Goal: Transaction & Acquisition: Purchase product/service

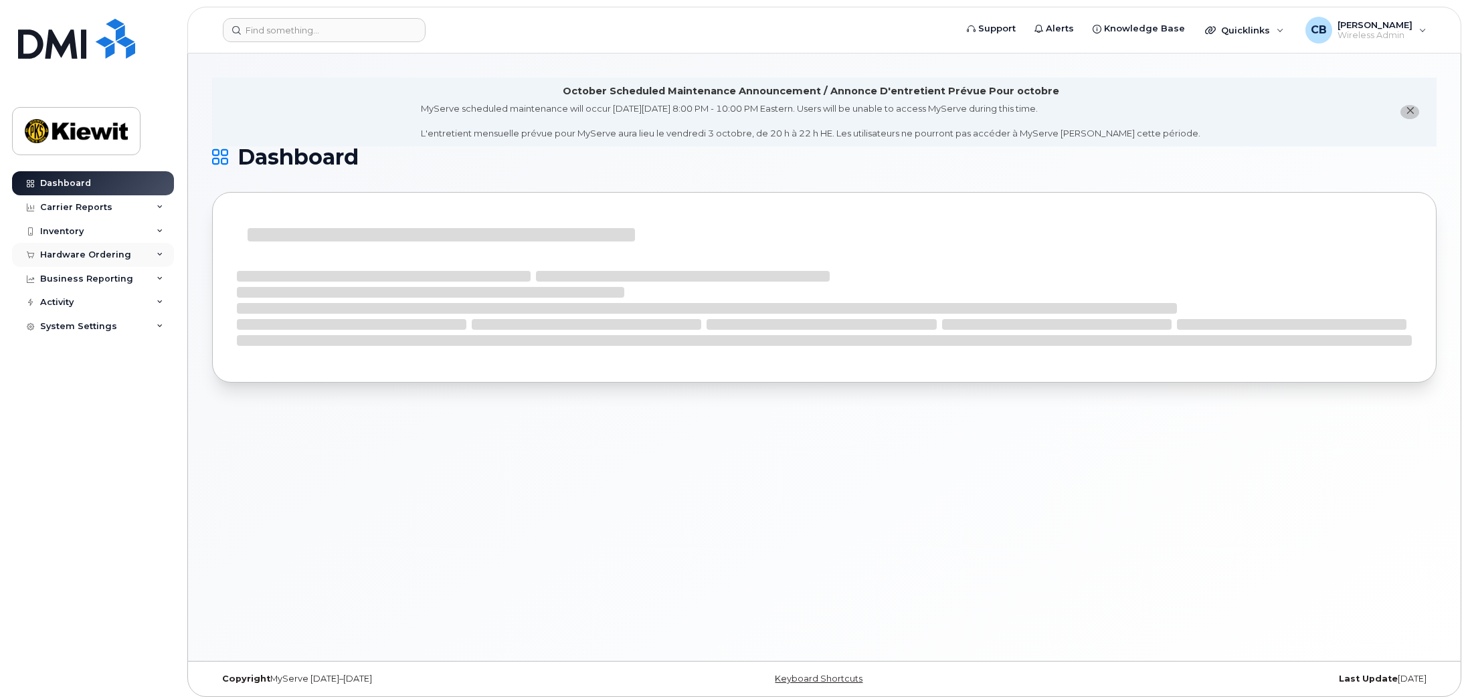
click at [70, 252] on div "Hardware Ordering" at bounding box center [85, 255] width 91 height 11
click at [58, 307] on div "Orders" at bounding box center [62, 305] width 33 height 12
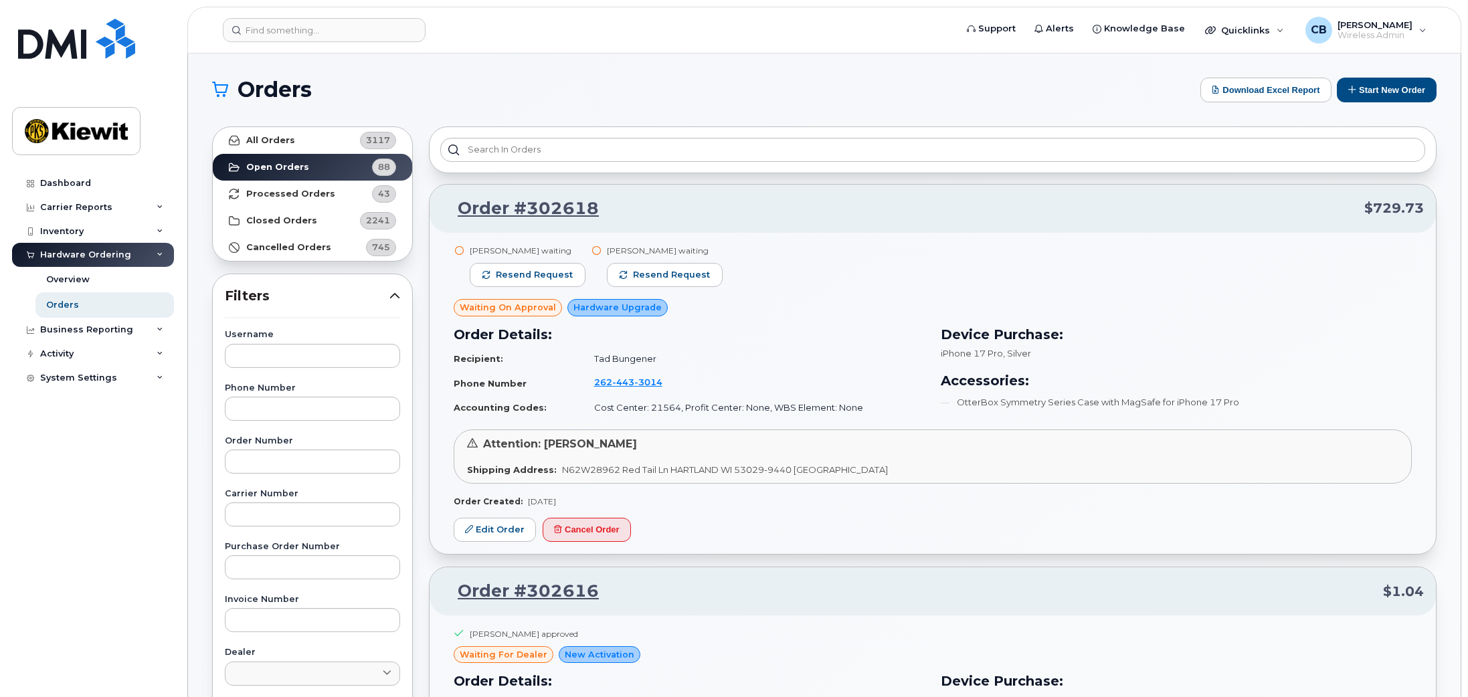
click at [1391, 86] on button "Start New Order" at bounding box center [1387, 90] width 100 height 25
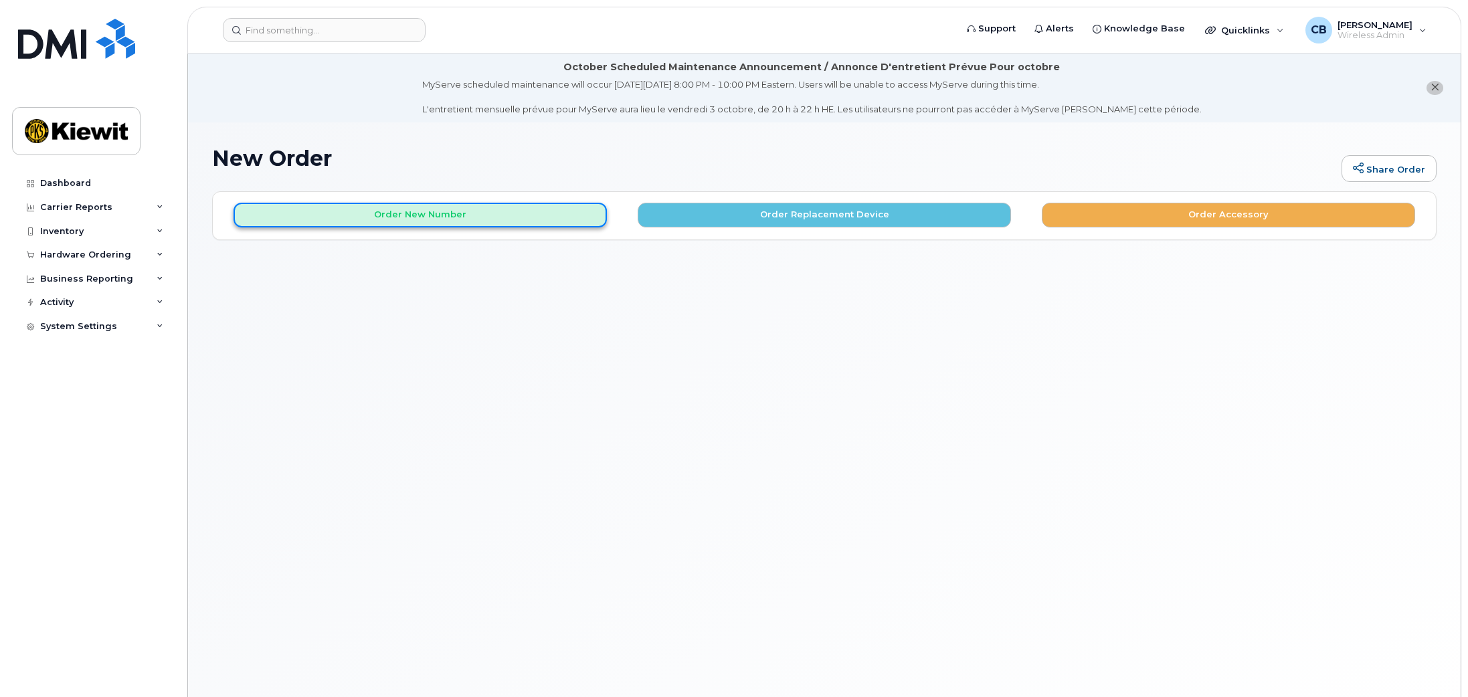
click at [384, 212] on button "Order New Number" at bounding box center [419, 215] width 373 height 25
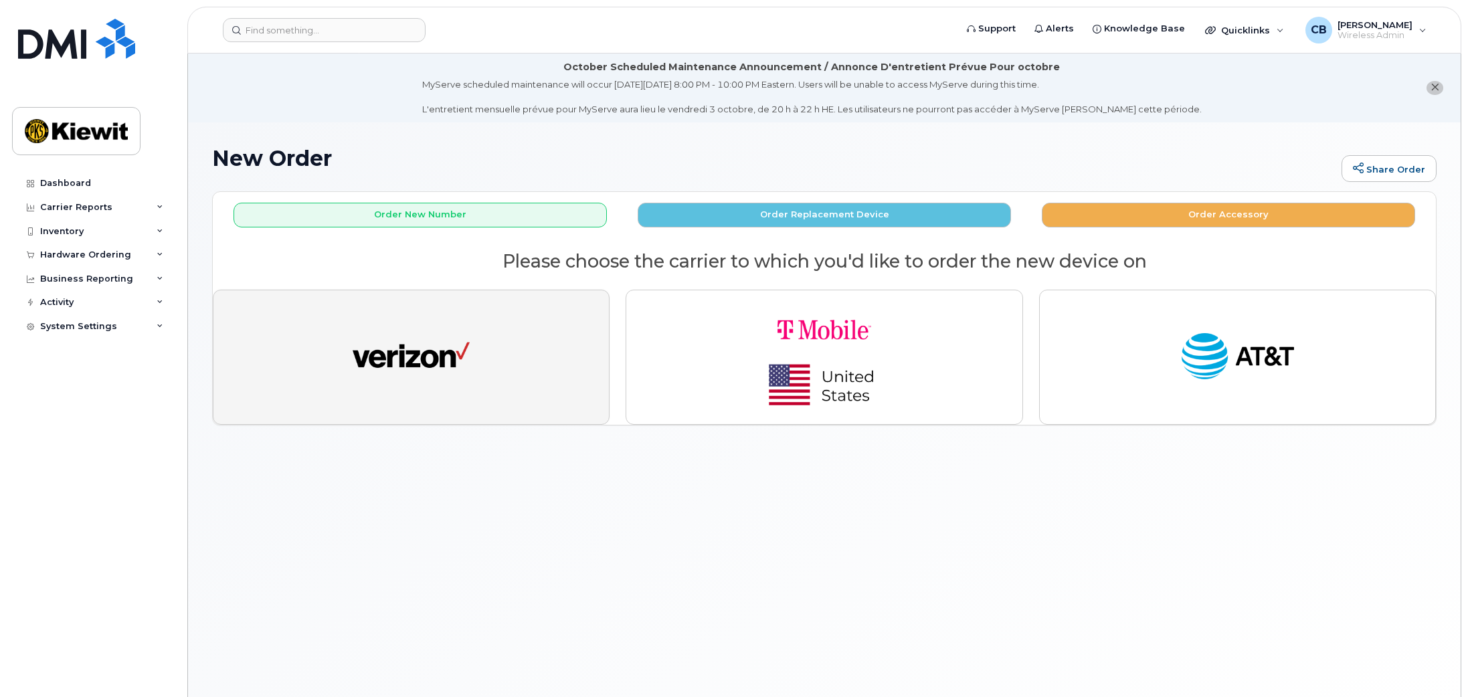
click at [402, 356] on img "button" at bounding box center [411, 357] width 117 height 60
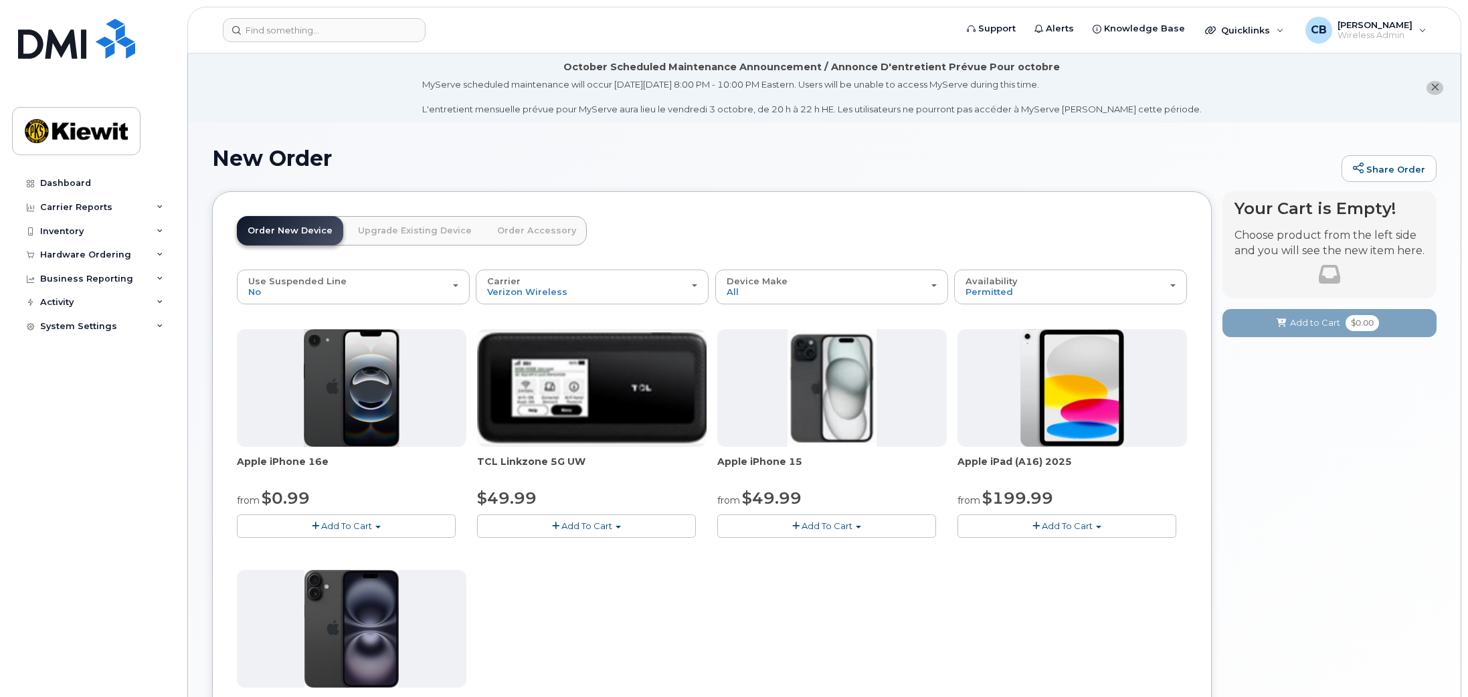
click at [382, 532] on button "Add To Cart" at bounding box center [346, 525] width 219 height 23
click at [354, 552] on link "$0.99 - 2 Year Activation (128GB)" at bounding box center [326, 551] width 173 height 17
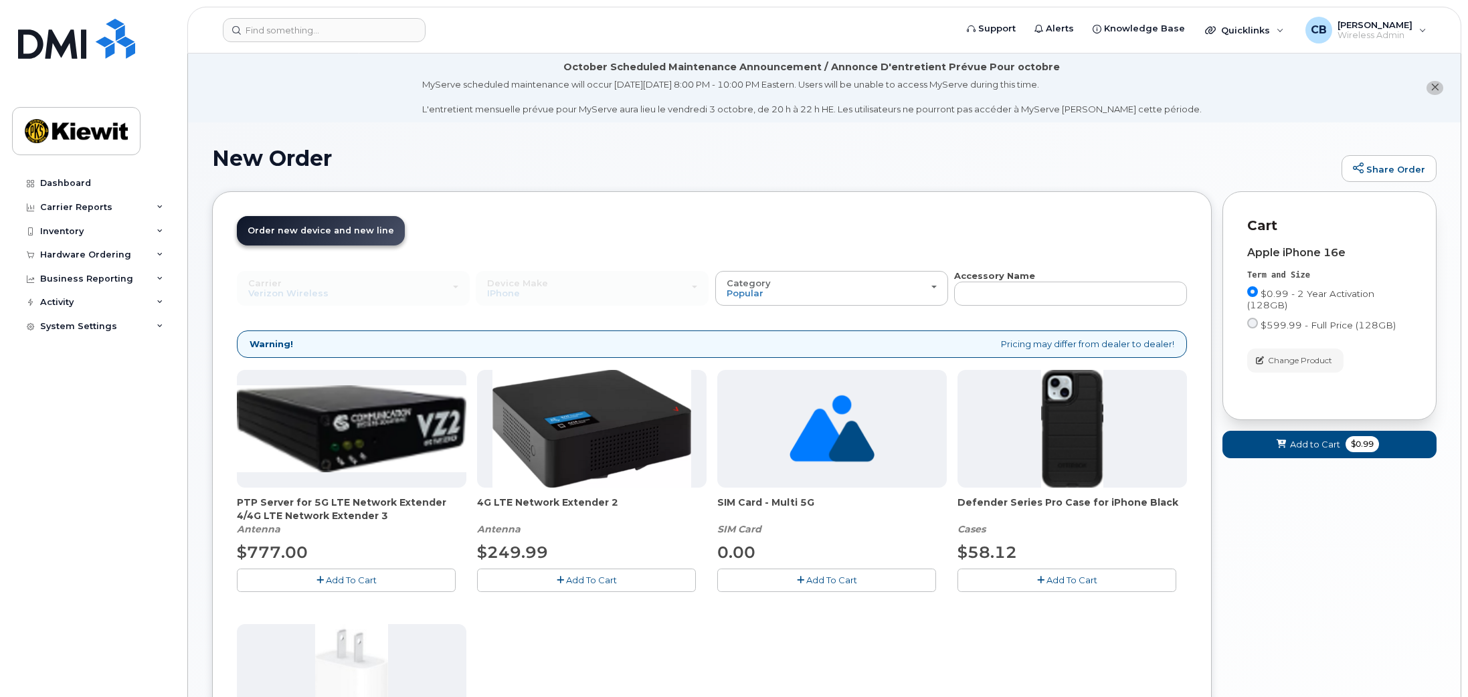
click at [1062, 581] on span "Add To Cart" at bounding box center [1071, 580] width 51 height 11
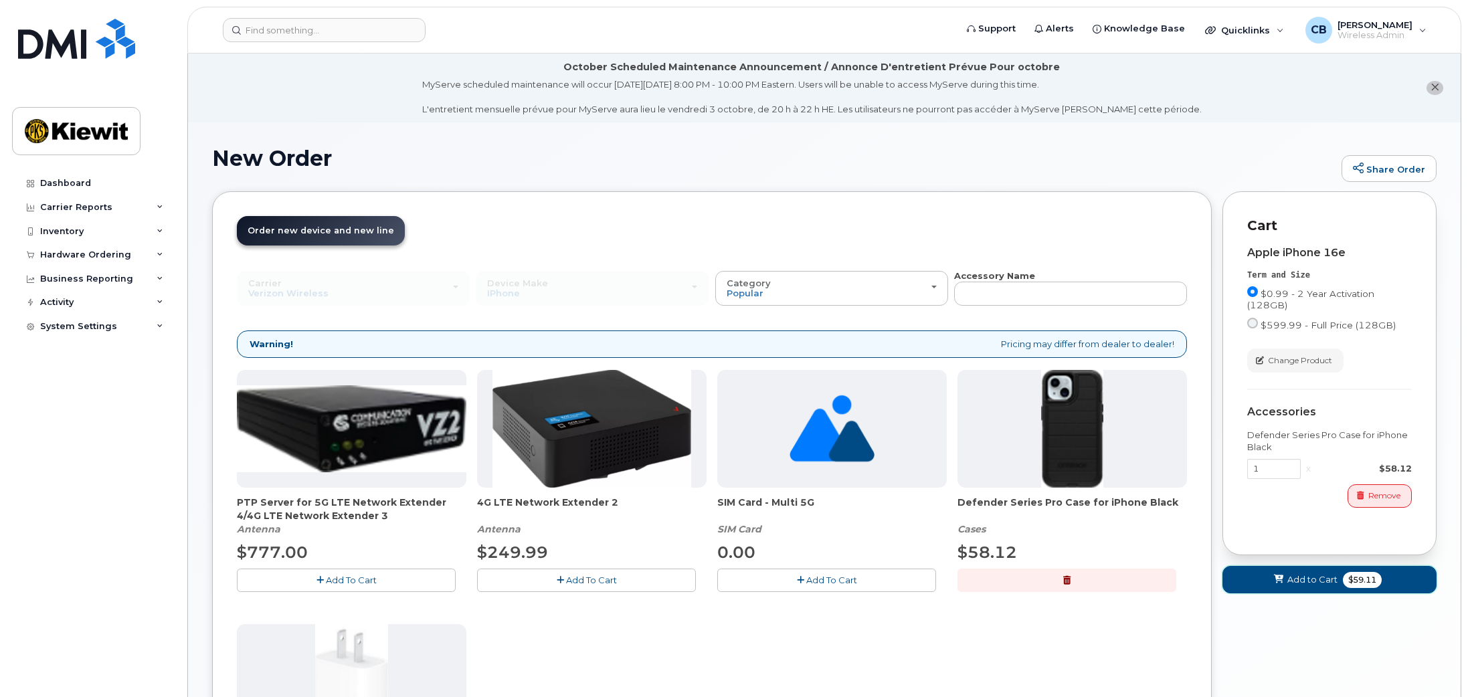
click at [1294, 574] on span "Add to Cart" at bounding box center [1312, 579] width 50 height 13
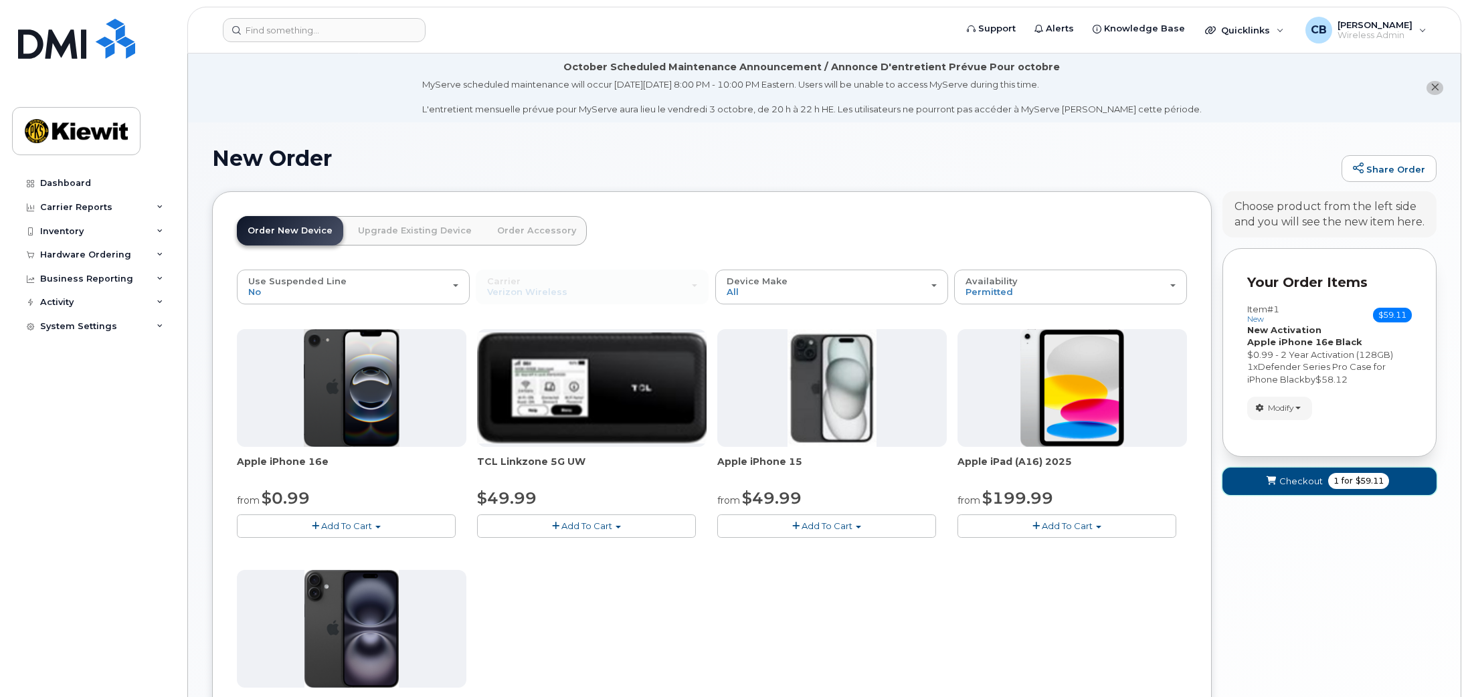
click at [1323, 488] on button "Checkout 1 for $59.11" at bounding box center [1329, 481] width 214 height 27
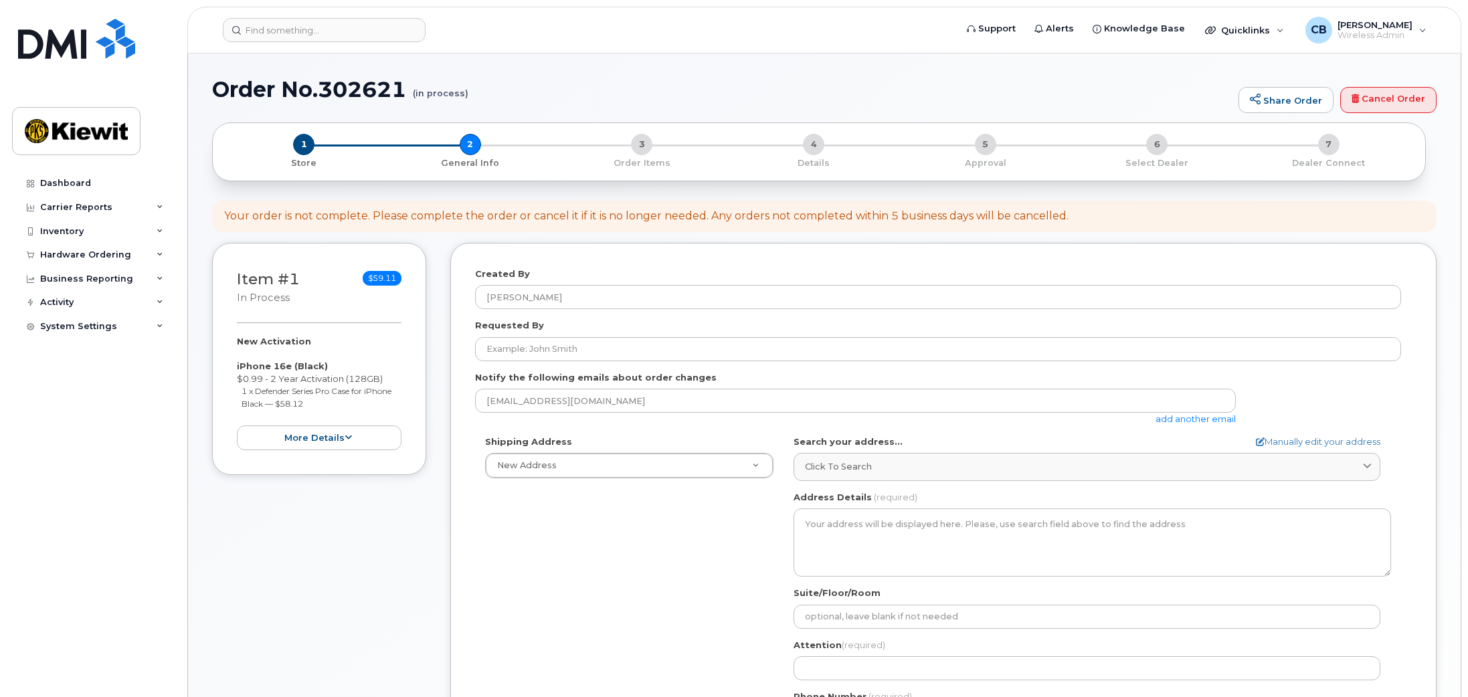
select select
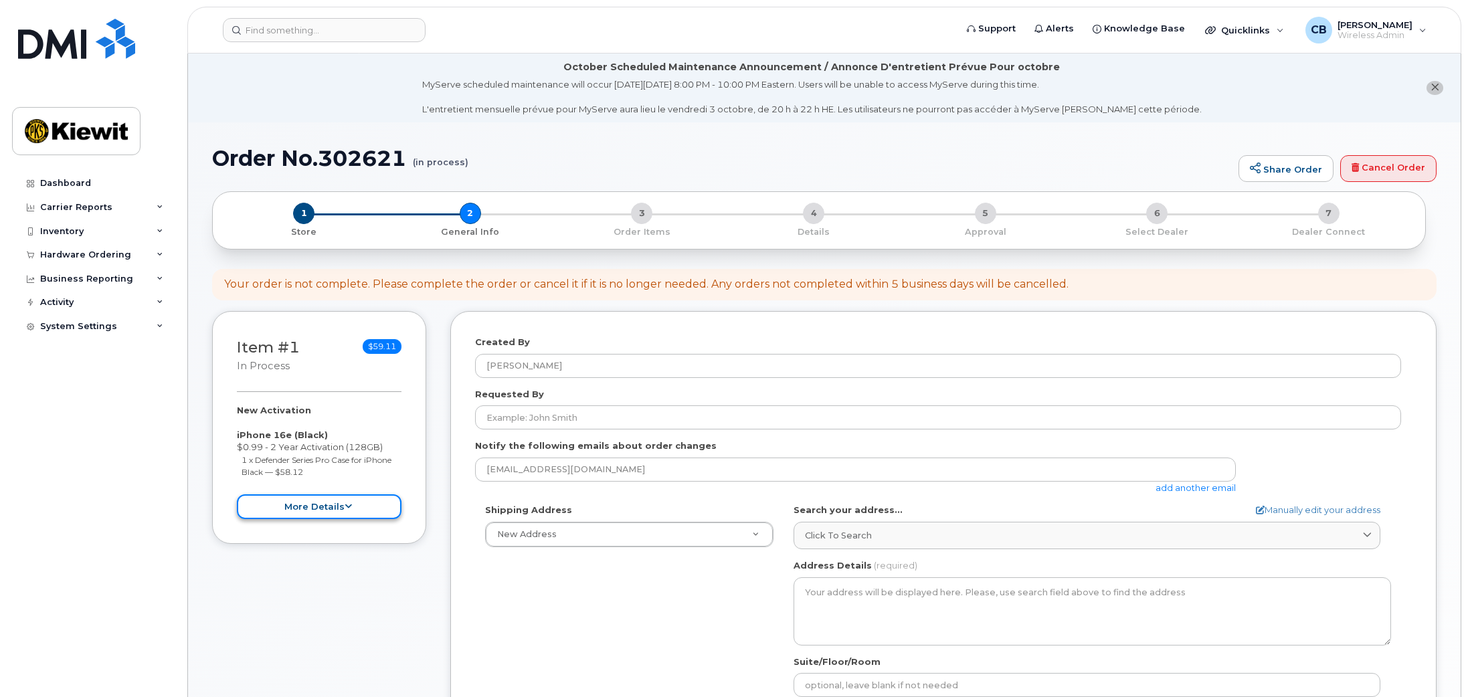
click at [320, 511] on button "more details" at bounding box center [319, 506] width 165 height 25
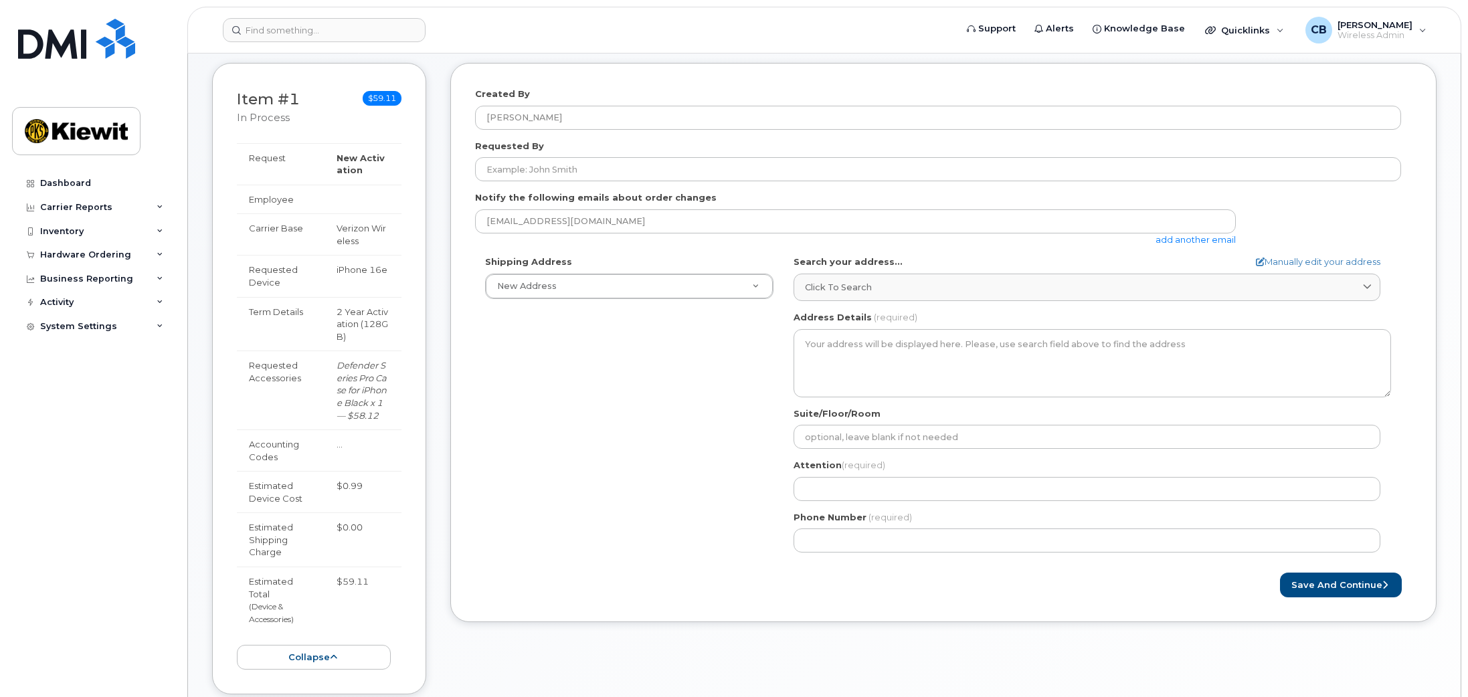
scroll to position [268, 0]
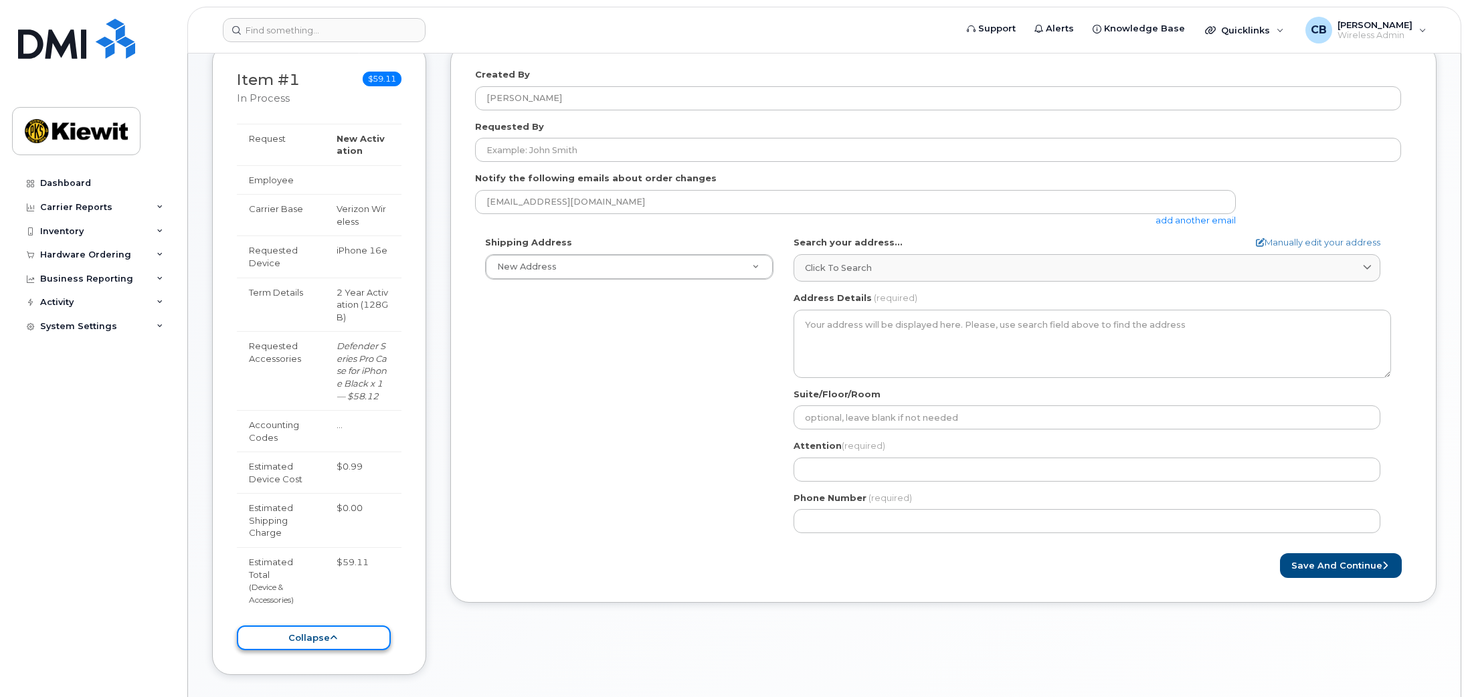
click at [335, 643] on button "collapse" at bounding box center [314, 637] width 154 height 25
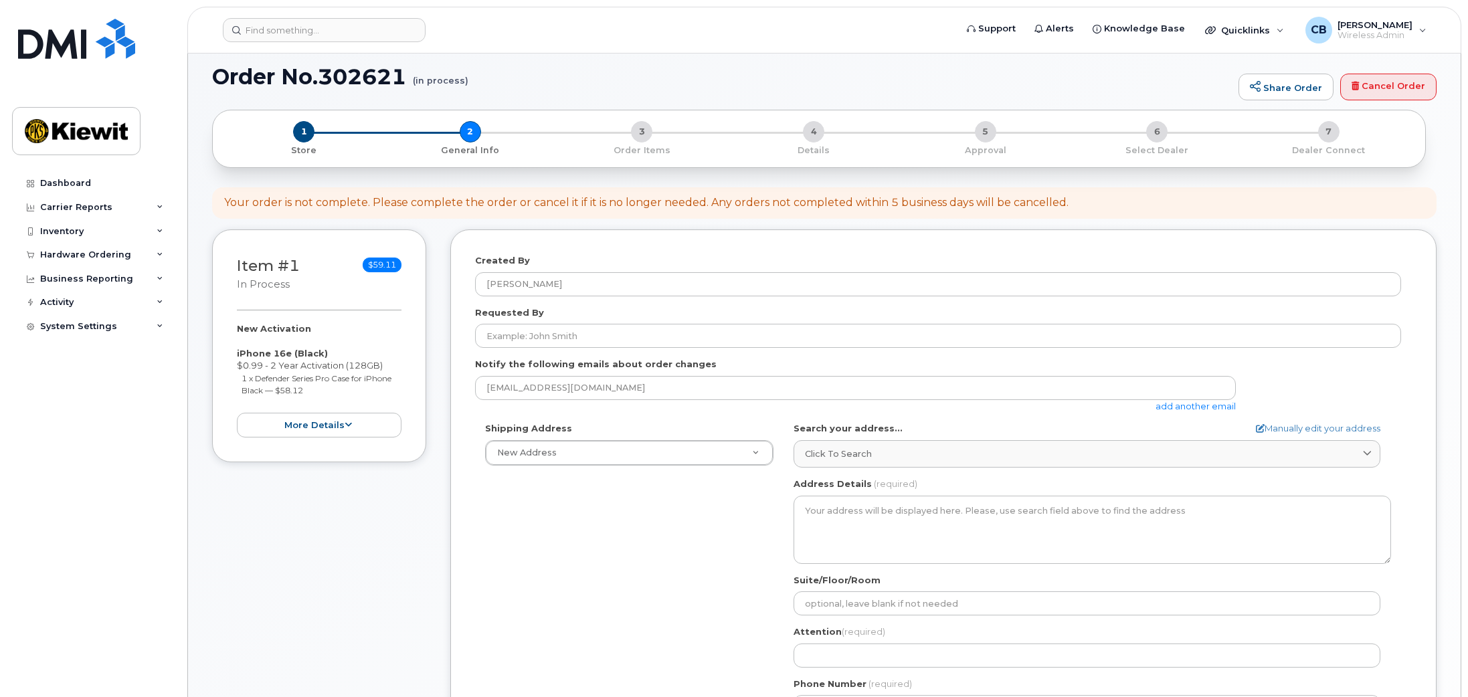
scroll to position [0, 0]
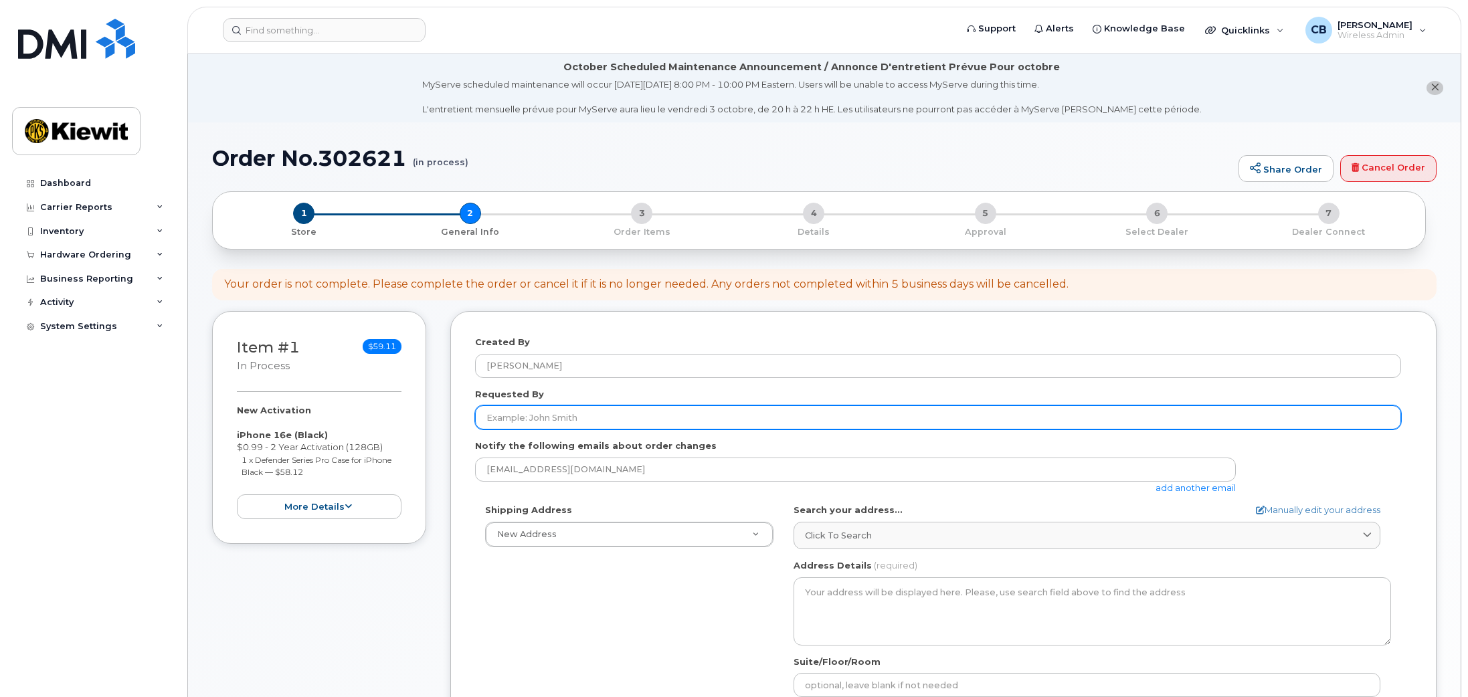
click at [541, 423] on input "Requested By" at bounding box center [938, 417] width 926 height 24
click at [518, 417] on input "Requested By" at bounding box center [938, 417] width 926 height 24
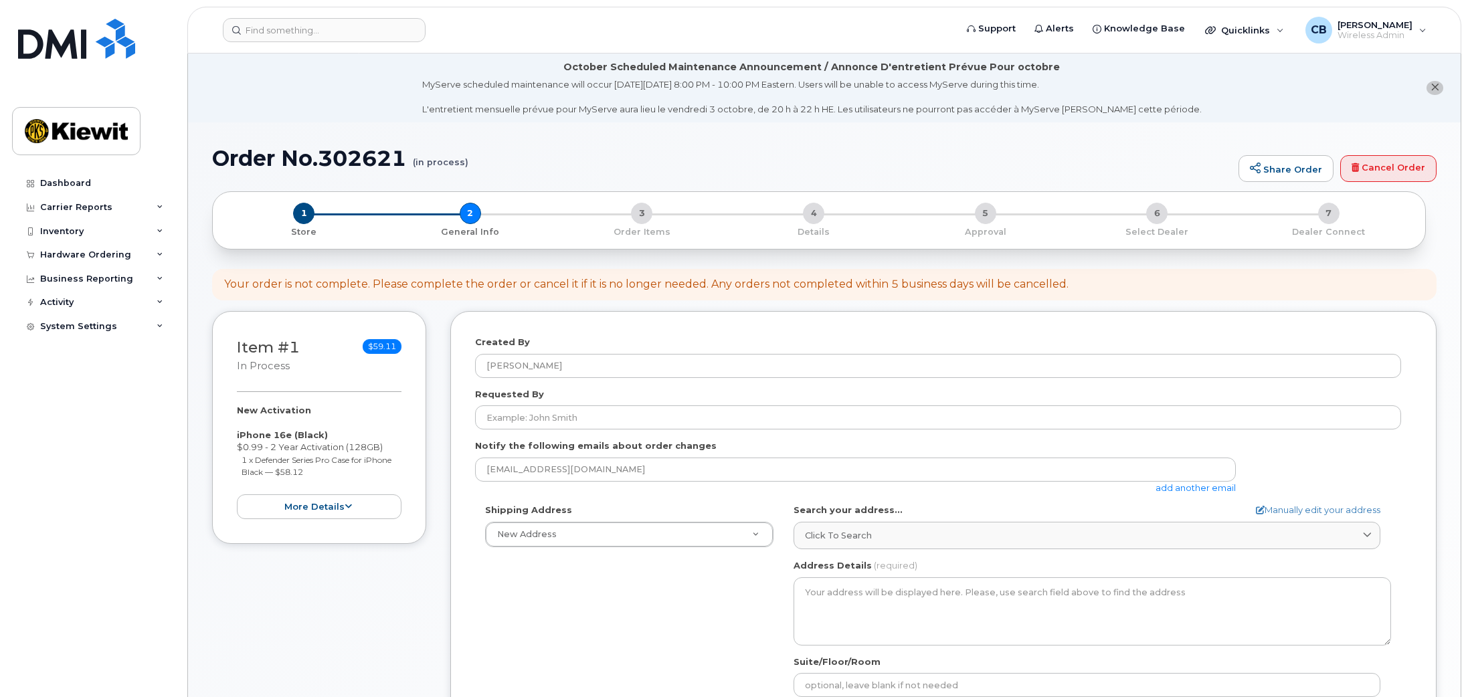
click at [721, 625] on div "Shipping Address New Address New Address AB Search your address... Manually edi…" at bounding box center [938, 657] width 926 height 307
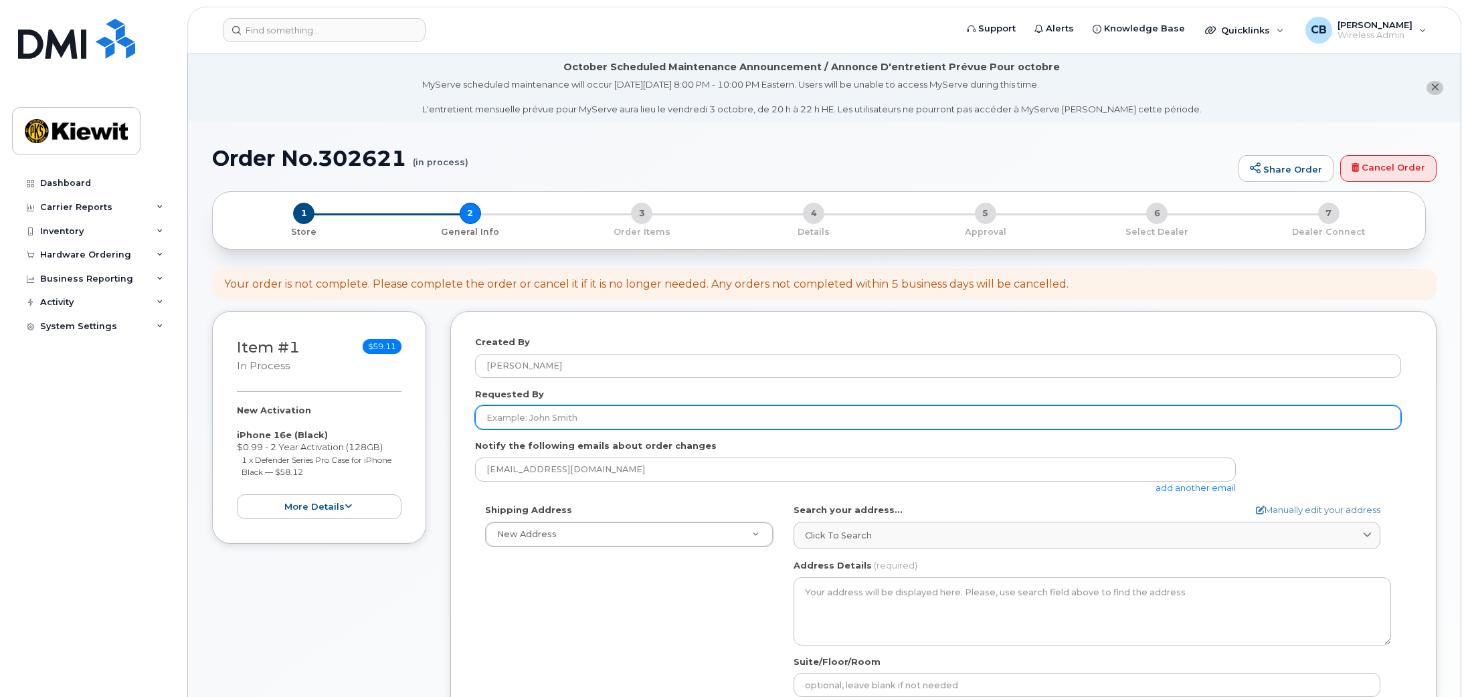
click at [585, 420] on input "Requested By" at bounding box center [938, 417] width 926 height 24
type input "Adam Murphy"
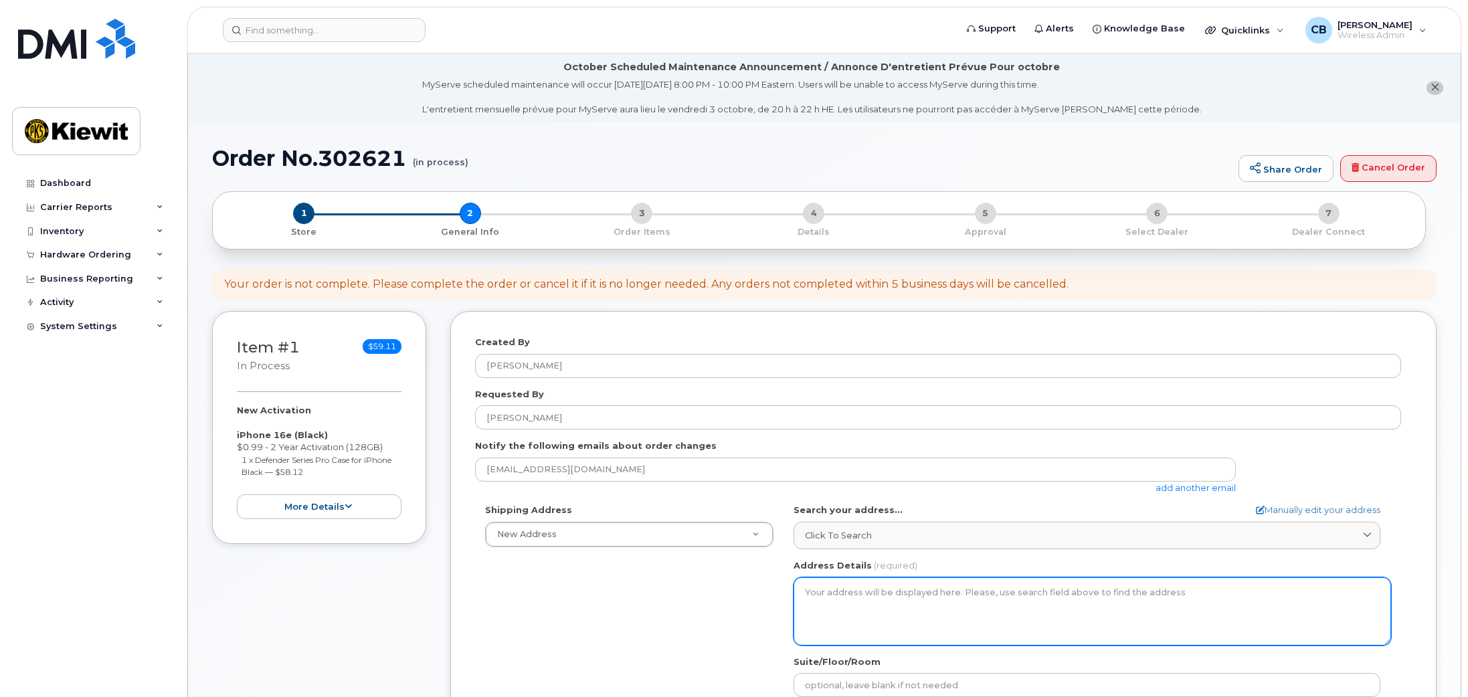
click at [918, 579] on textarea "Address Details" at bounding box center [1091, 611] width 597 height 68
click at [916, 584] on textarea "Address Details" at bounding box center [1091, 611] width 597 height 68
click at [916, 592] on textarea "Address Details" at bounding box center [1091, 611] width 597 height 68
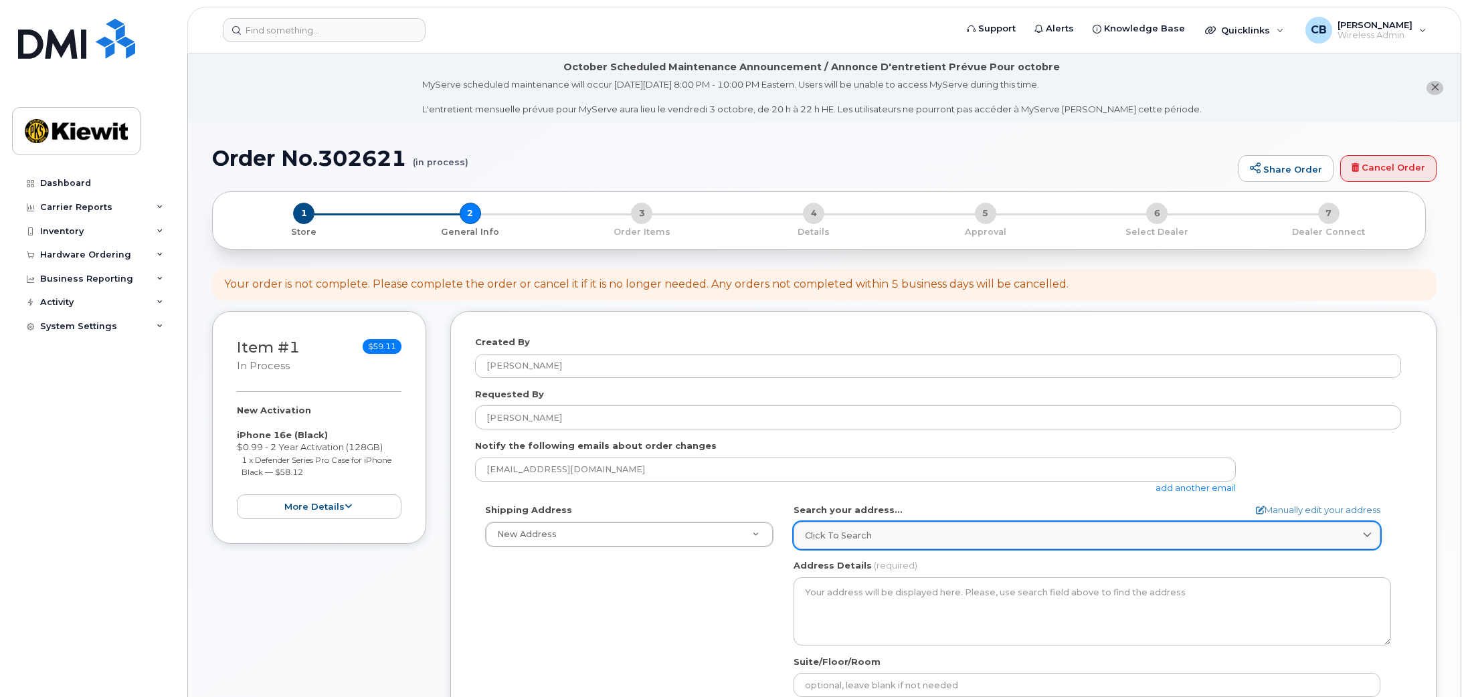
click at [893, 535] on div "Click to search" at bounding box center [1087, 535] width 564 height 13
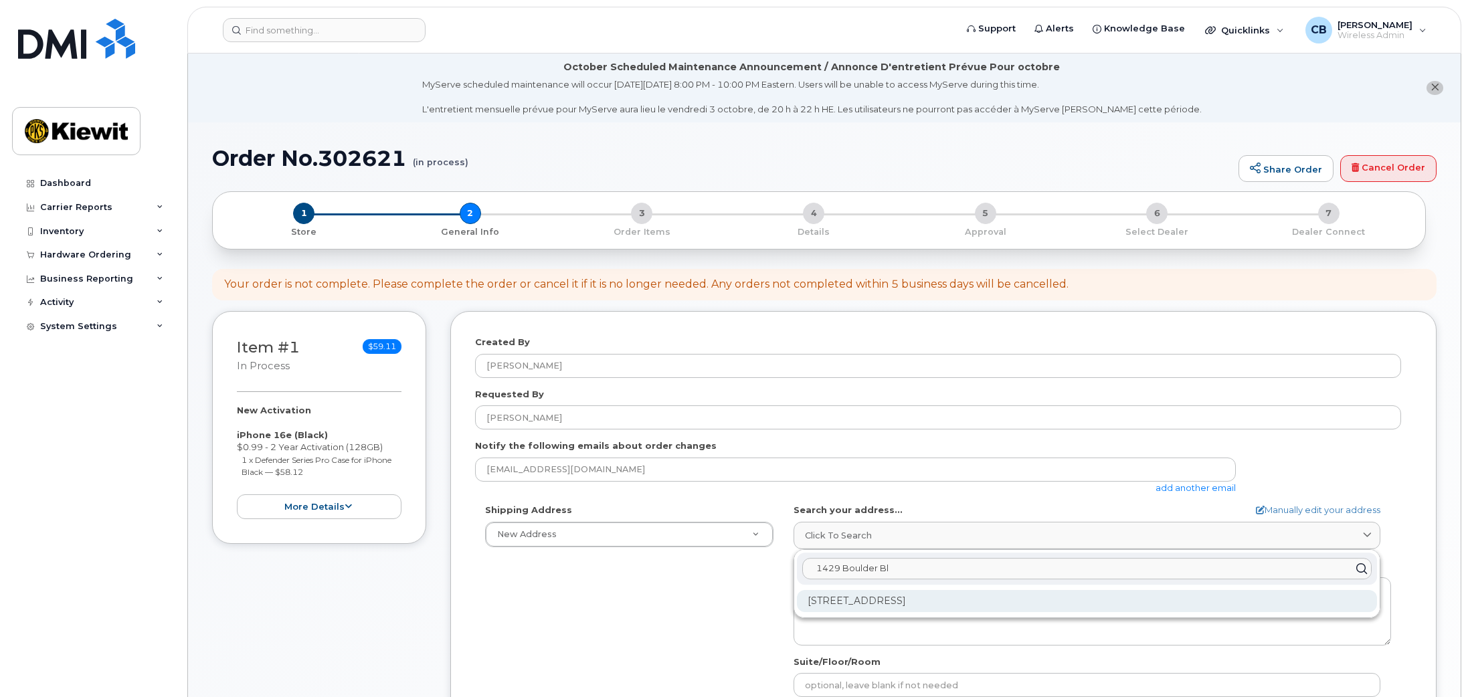
type input "1429 Boulder Bl"
click at [927, 602] on div "1429 Boulder Blvd Valmeyer IL 62295-2603" at bounding box center [1087, 601] width 580 height 22
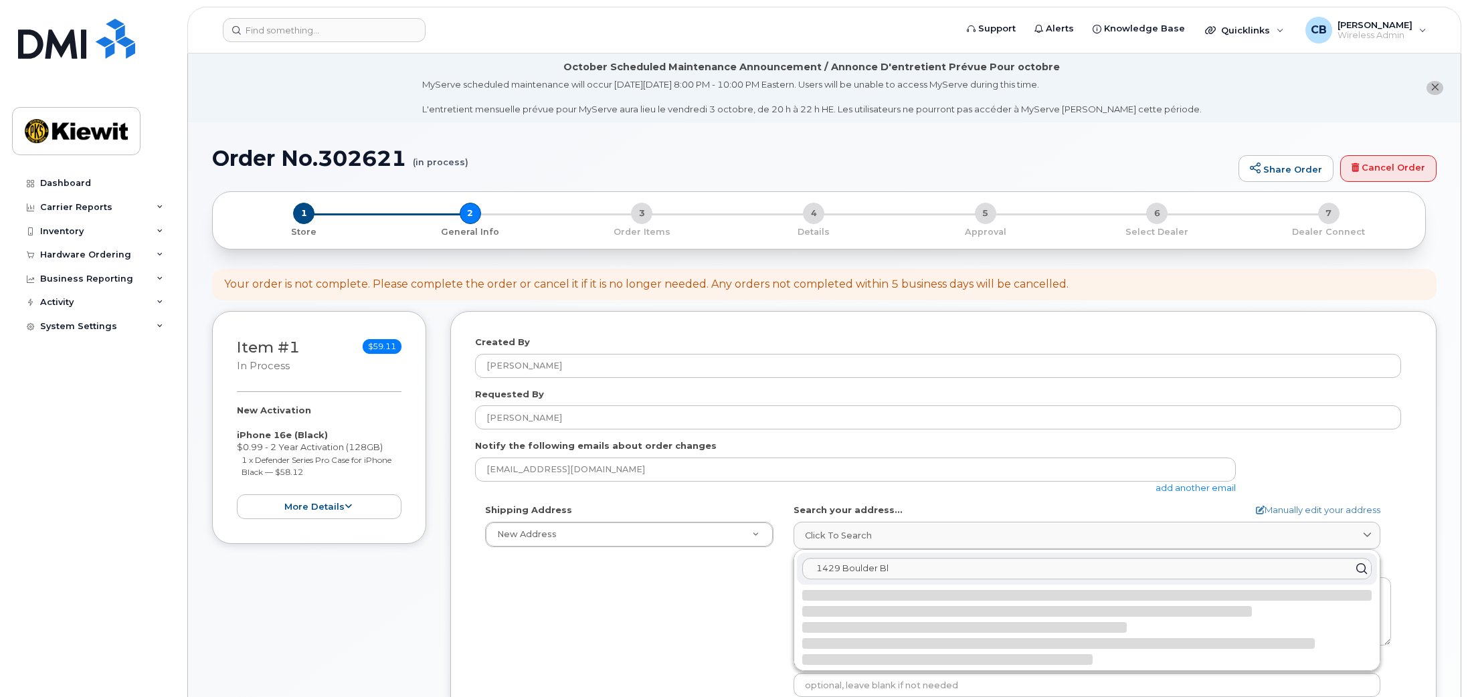
select select
type textarea "1429 Boulder Blvd VALMEYER IL 62295-2603 UNITED STATES"
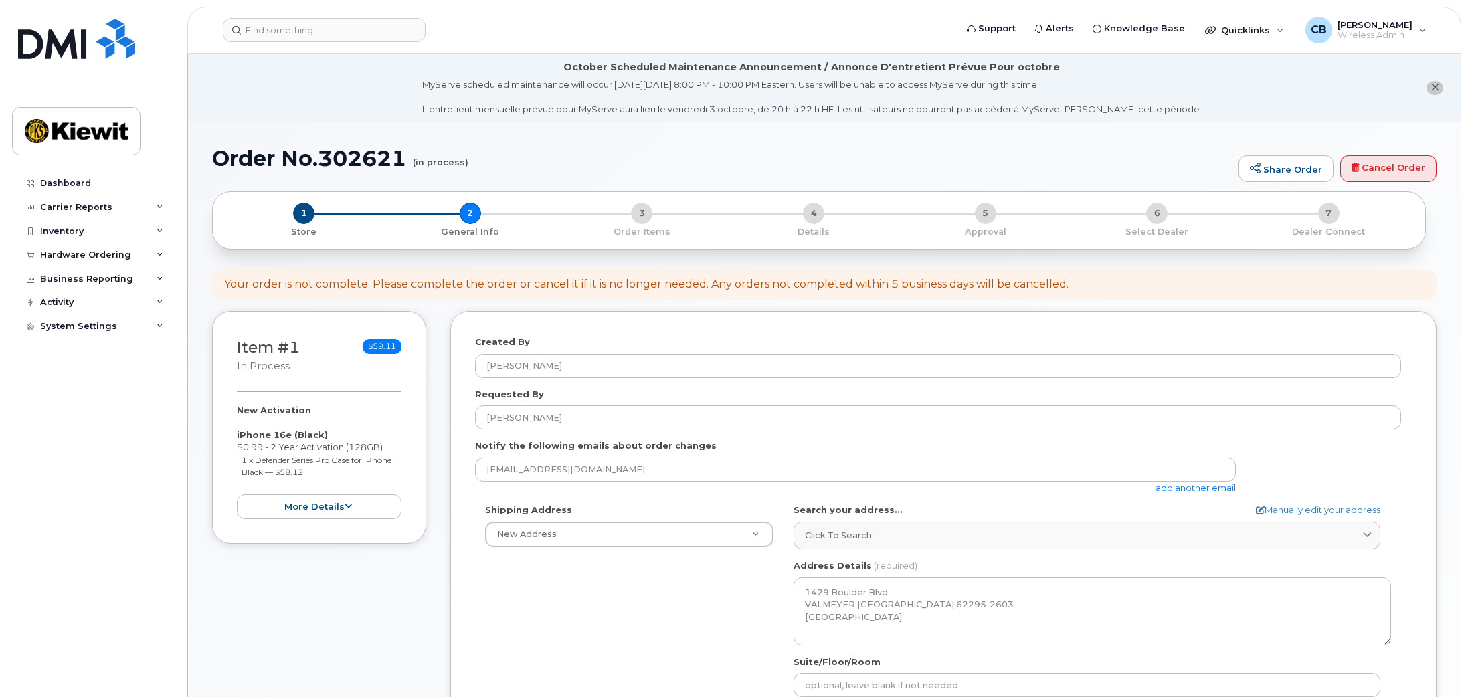
click at [693, 623] on div "Shipping Address New Address New Address IL Valmeyer Search your address... Man…" at bounding box center [938, 657] width 926 height 307
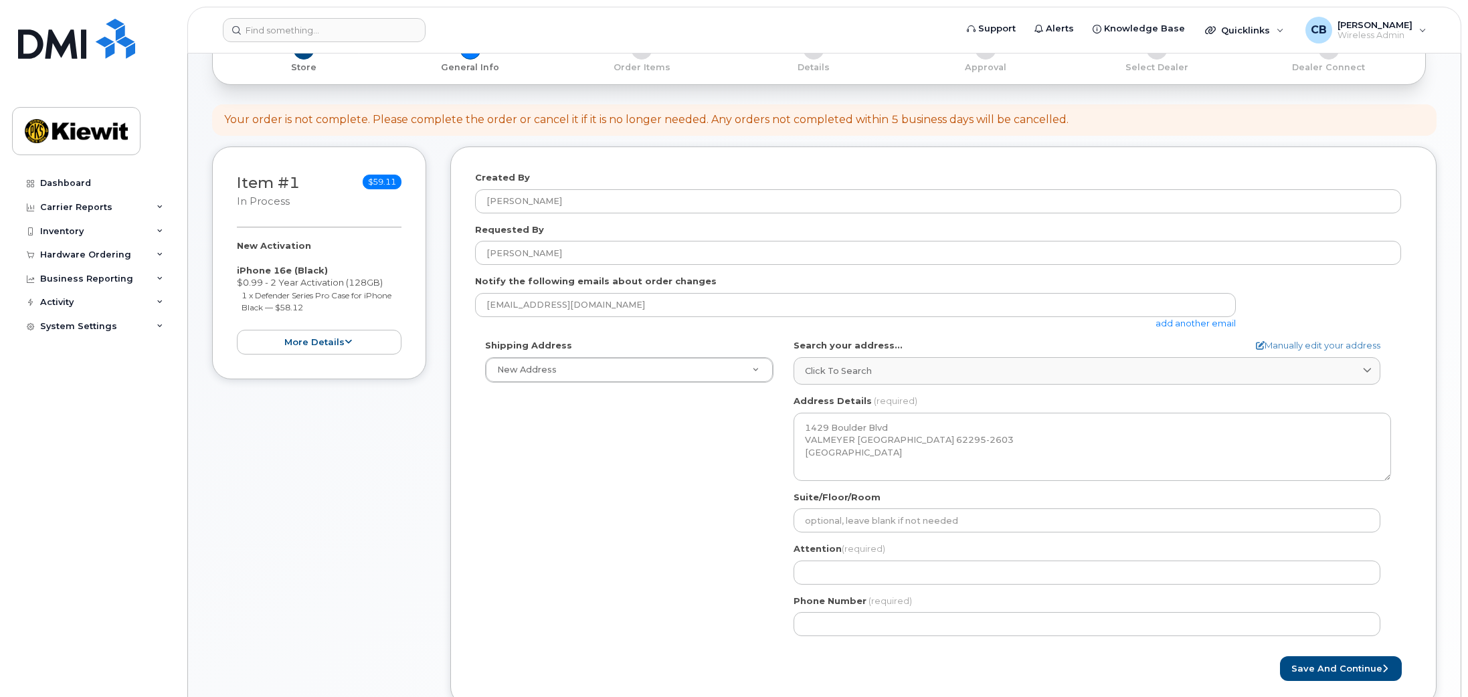
scroll to position [268, 0]
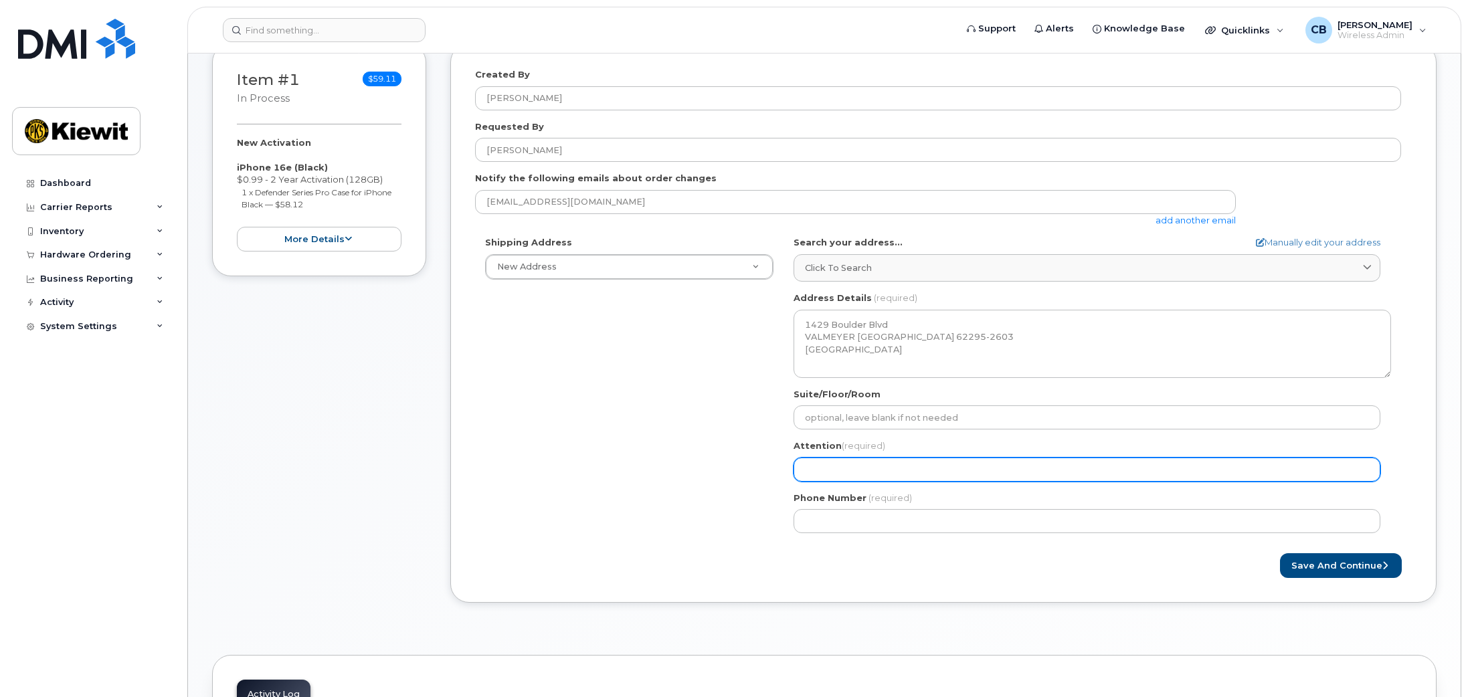
click at [853, 480] on input "Attention (required)" at bounding box center [1086, 470] width 587 height 24
select select
type input "B"
select select
type input "Ba"
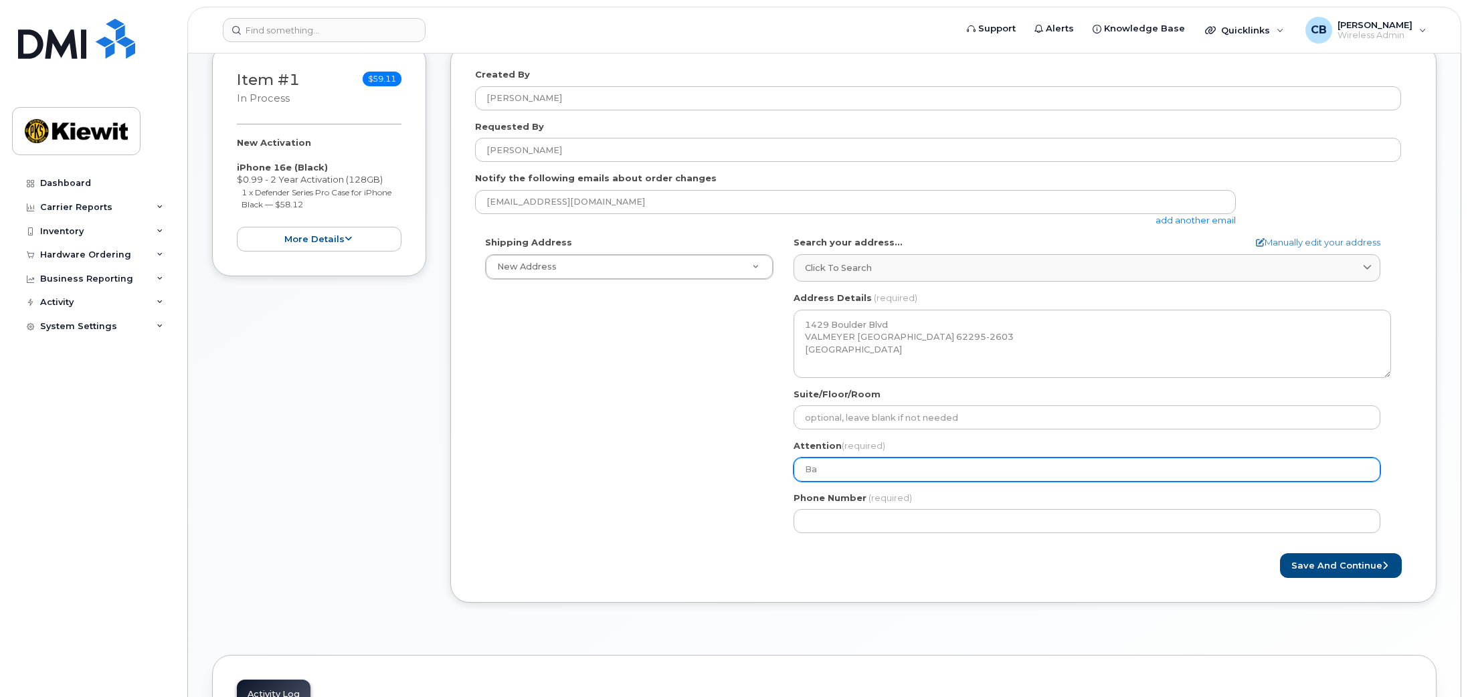
select select
type input "Bai"
select select
type input "Bail"
select select
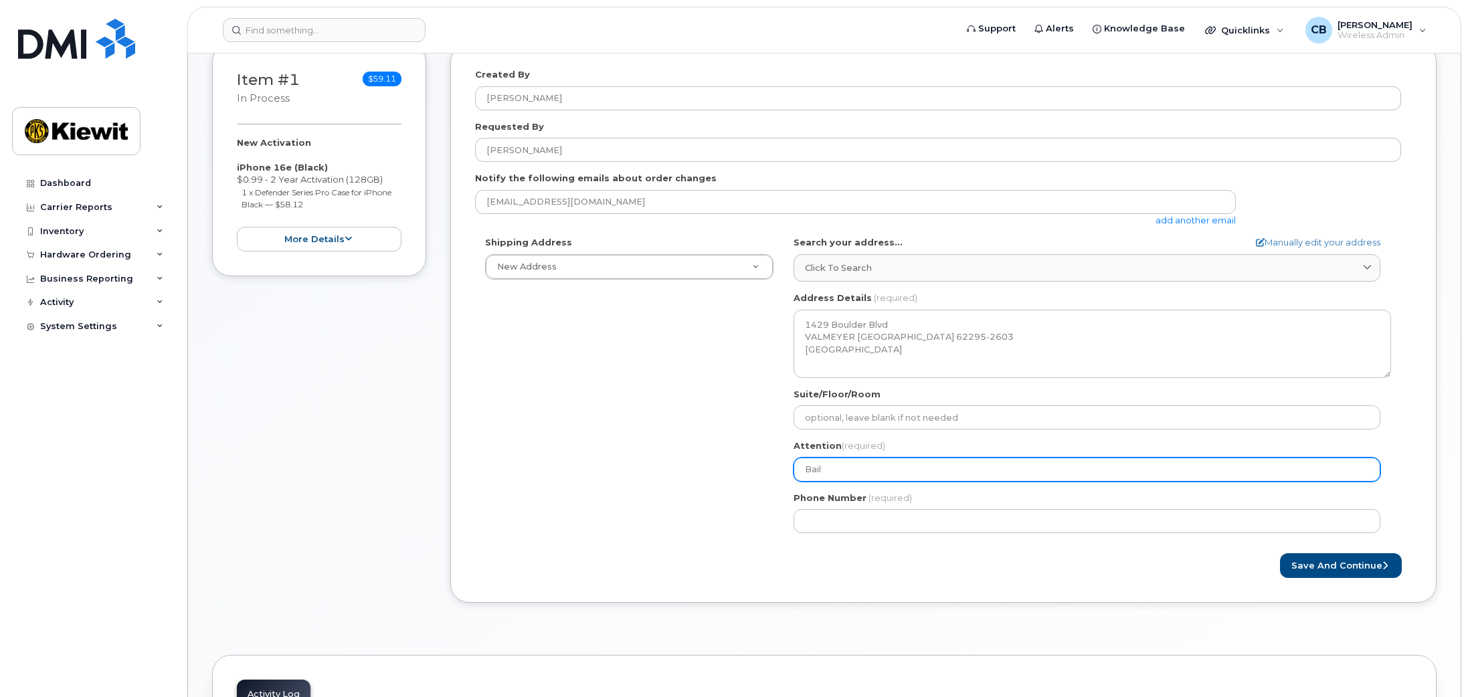
type input "Baile"
select select
type input "Bailey"
select select
type input "Bailey S"
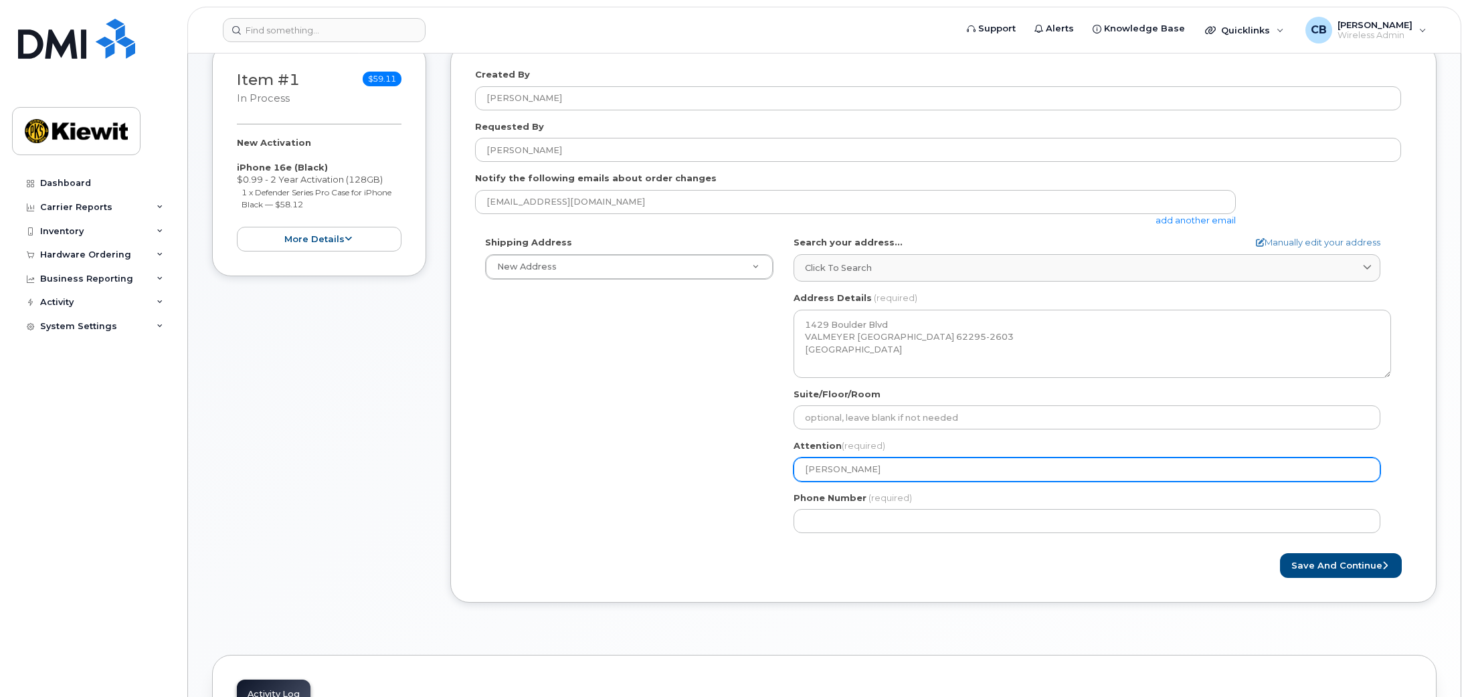
select select
type input "Bailey St"
select select
type input "[PERSON_NAME] Ste"
select select
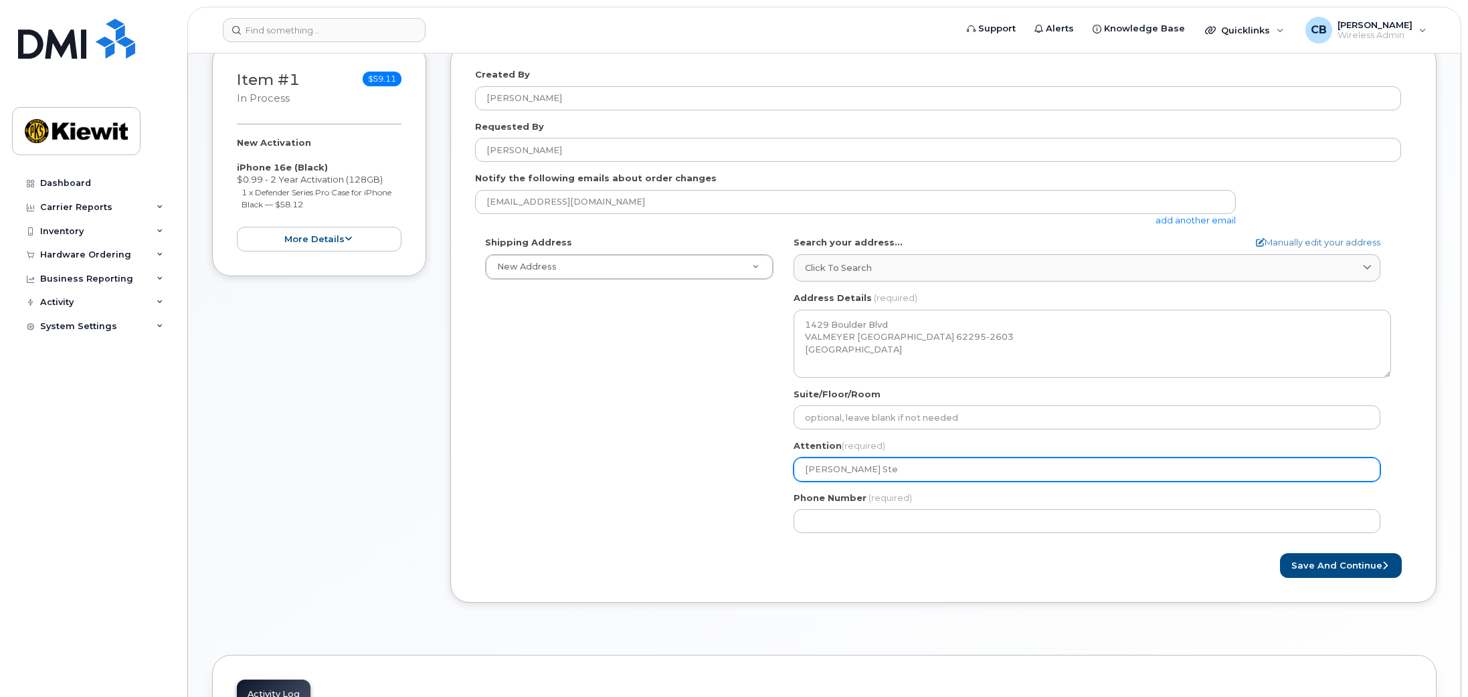
type input "[PERSON_NAME] Step"
select select
type input "[PERSON_NAME]"
select select
type input "[PERSON_NAME]"
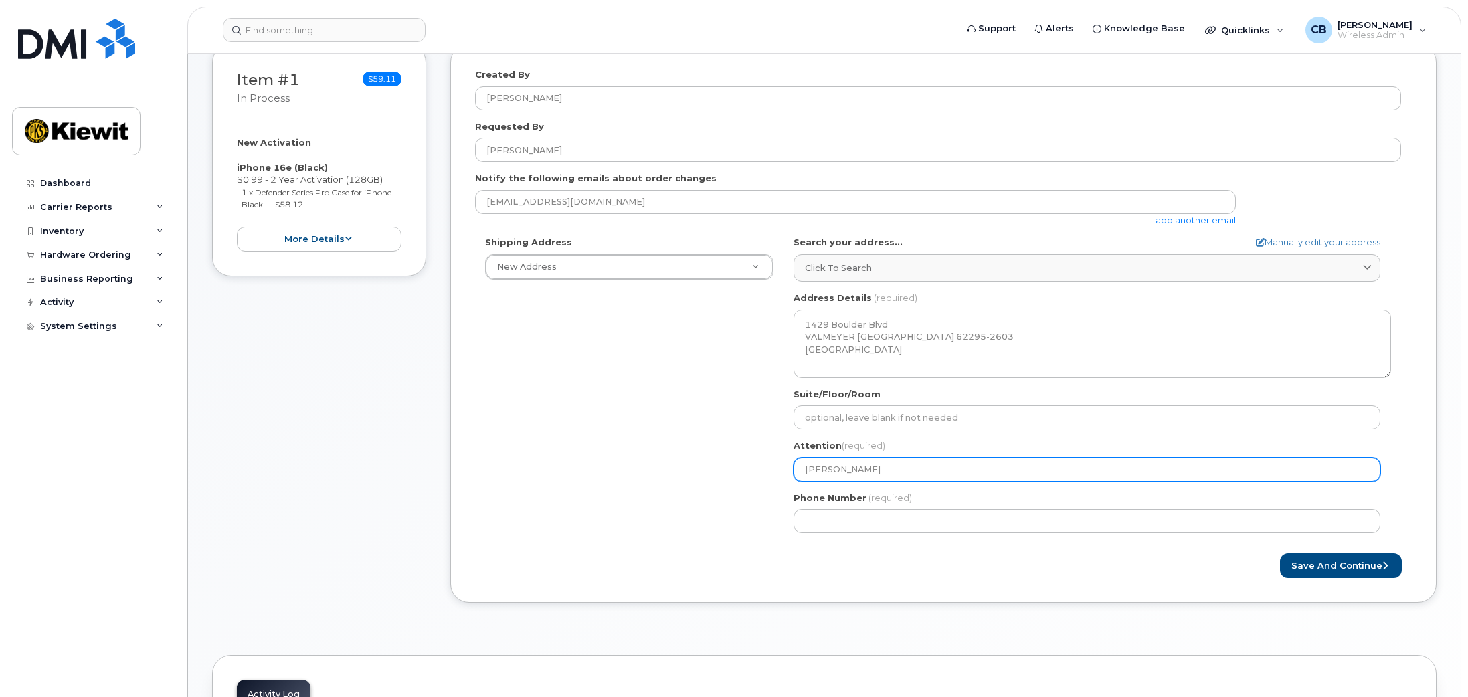
select select
type input "[PERSON_NAME]"
select select
type input "[PERSON_NAME]"
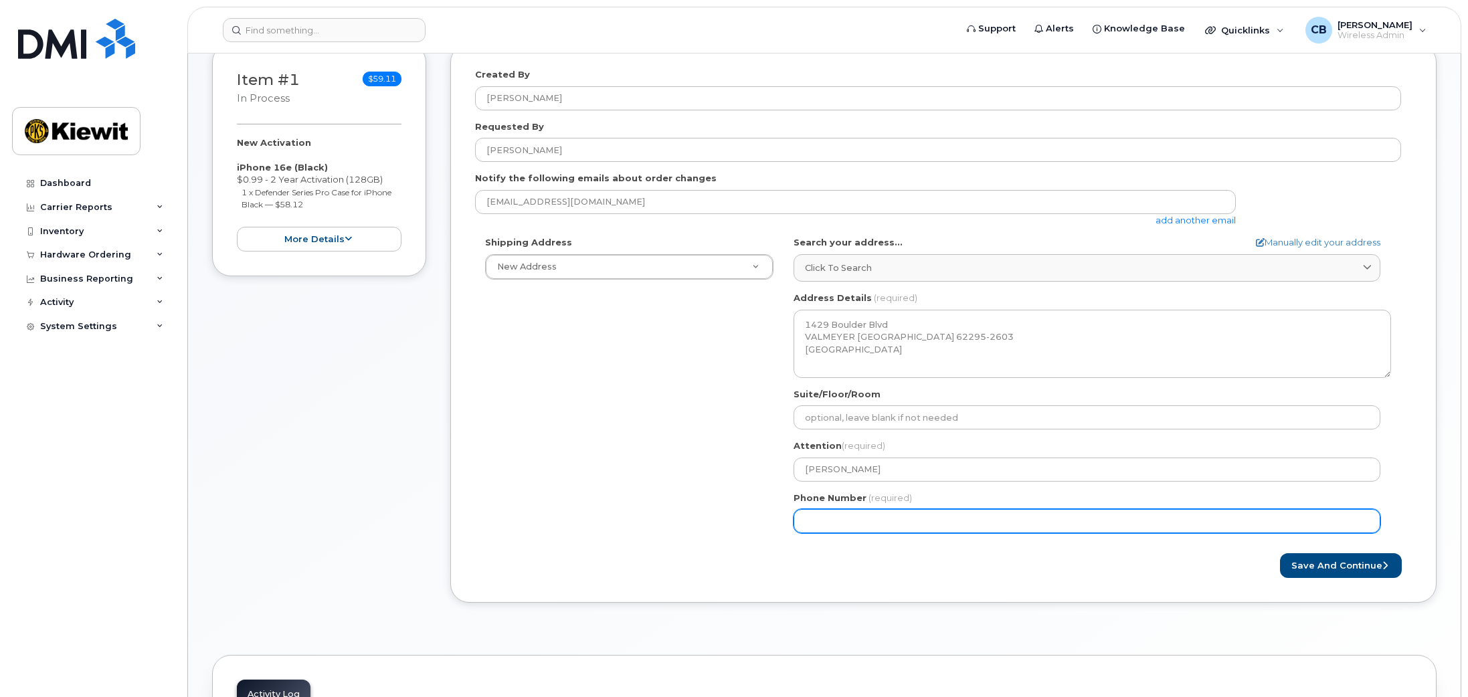
drag, startPoint x: 870, startPoint y: 543, endPoint x: 881, endPoint y: 528, distance: 18.2
click at [870, 543] on div "IL Valmeyer Search your address... Manually edit your address Click to search 1…" at bounding box center [1091, 389] width 617 height 307
click at [882, 526] on input "Phone Number" at bounding box center [1086, 521] width 587 height 24
type input "832"
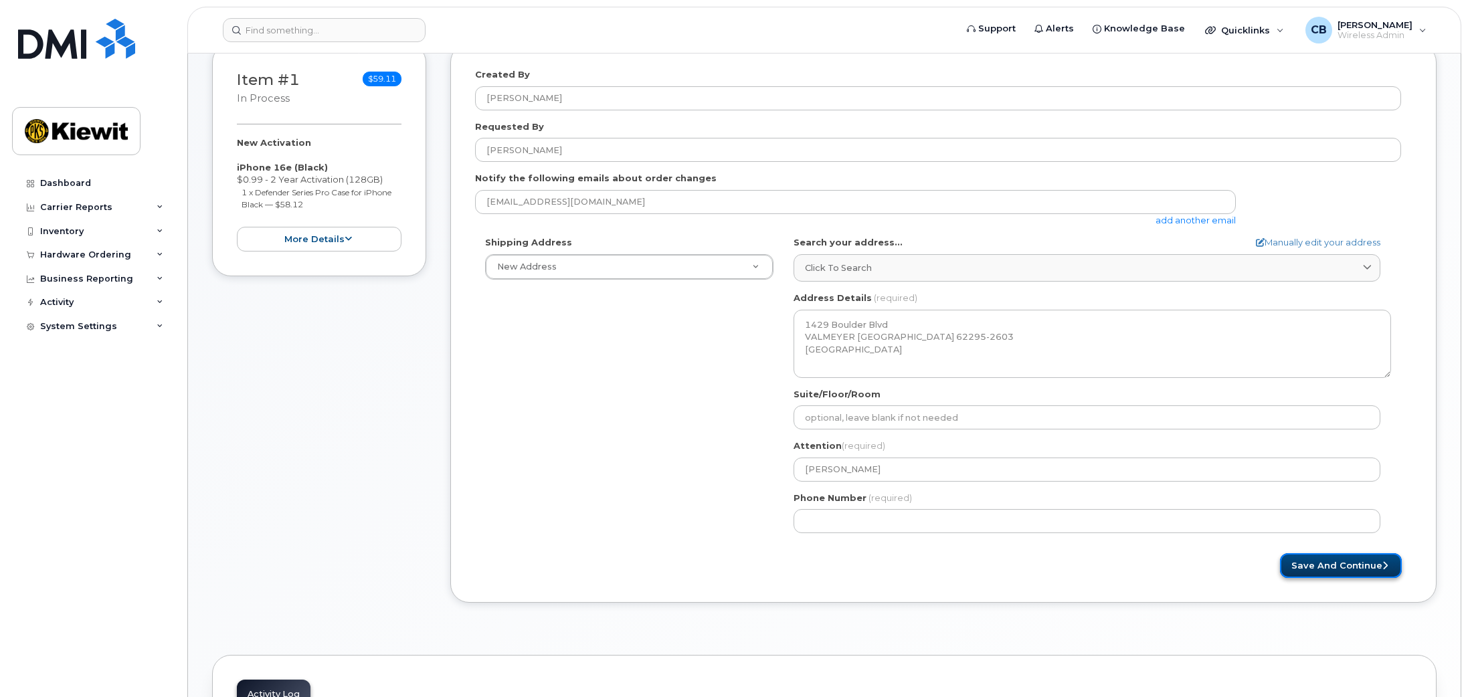
click at [1331, 564] on button "Save and Continue" at bounding box center [1341, 565] width 122 height 25
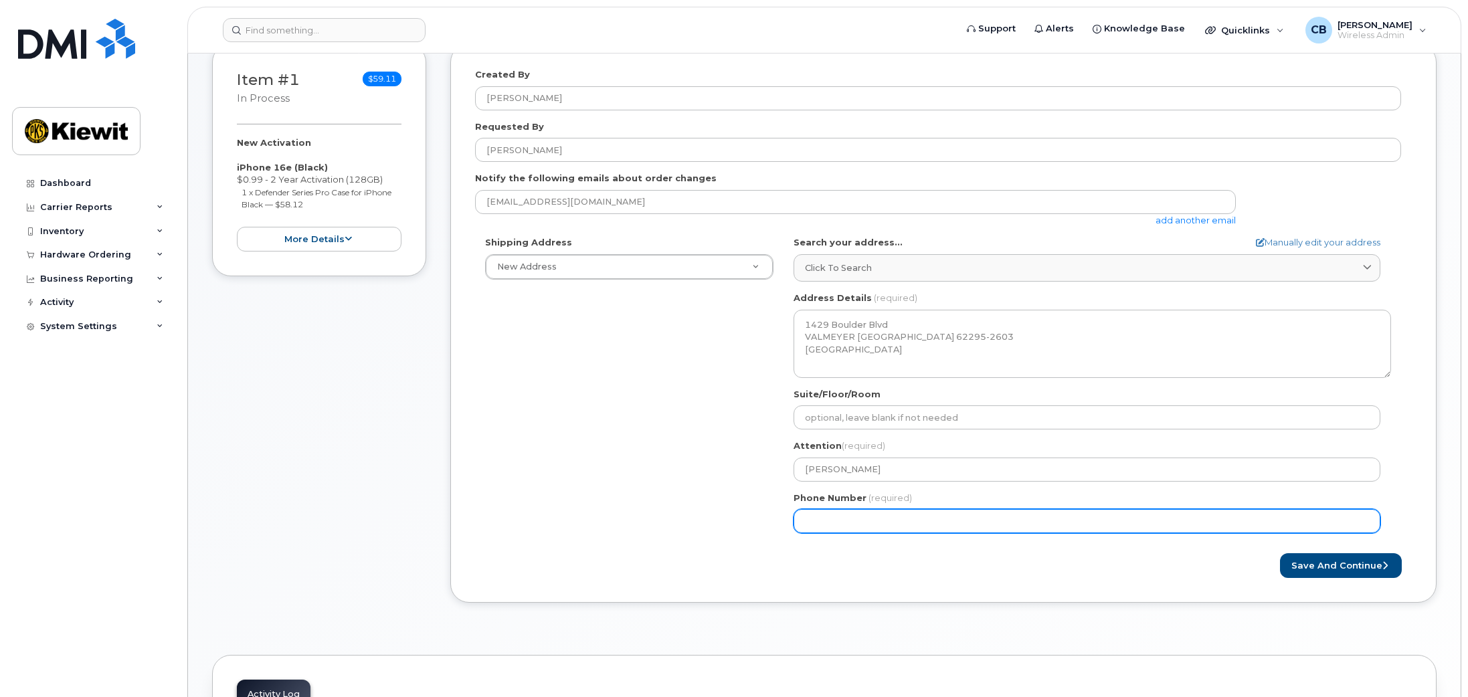
click at [986, 531] on input "Phone Number" at bounding box center [1086, 521] width 587 height 24
drag, startPoint x: 971, startPoint y: 527, endPoint x: 716, endPoint y: 524, distance: 255.6
click at [716, 524] on div "Shipping Address New Address New Address IL Valmeyer Search your address... Man…" at bounding box center [938, 389] width 926 height 307
type input "832301295"
select select
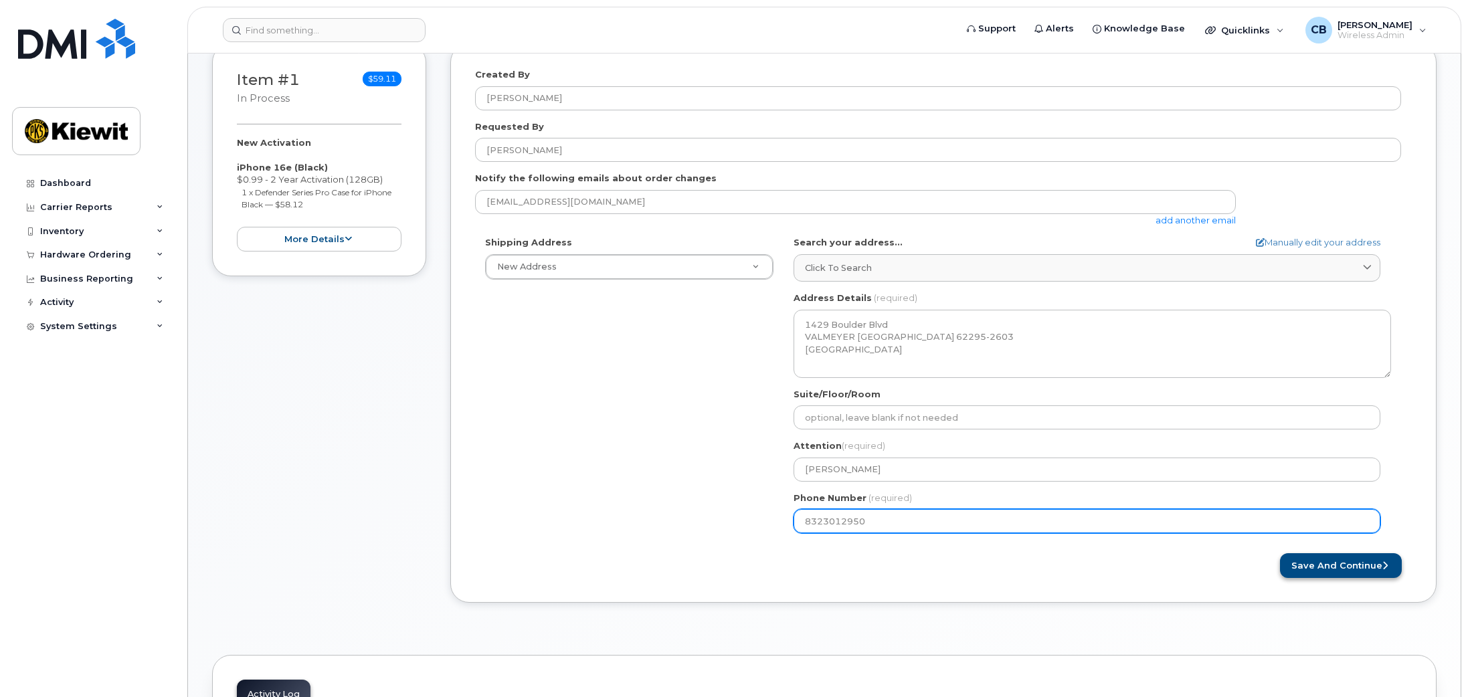
type input "8323012950"
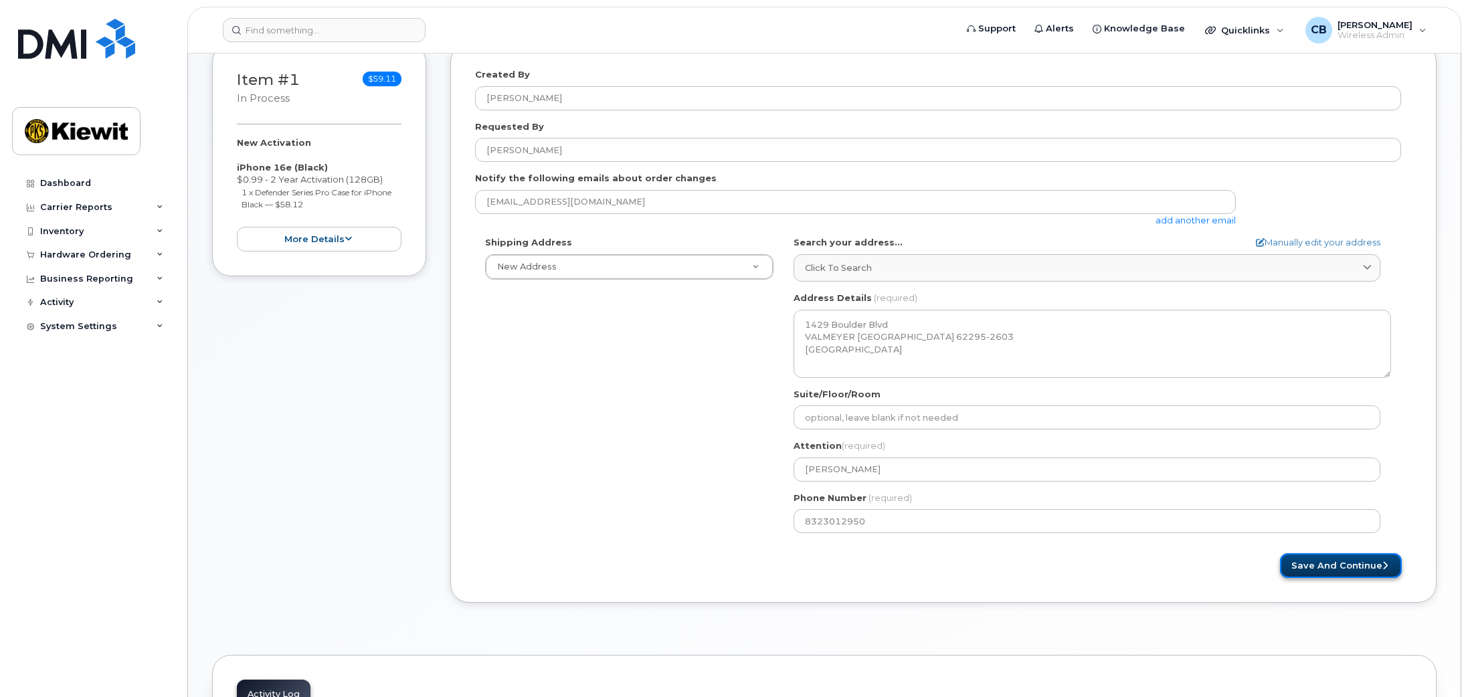
click at [1360, 561] on button "Save and Continue" at bounding box center [1341, 565] width 122 height 25
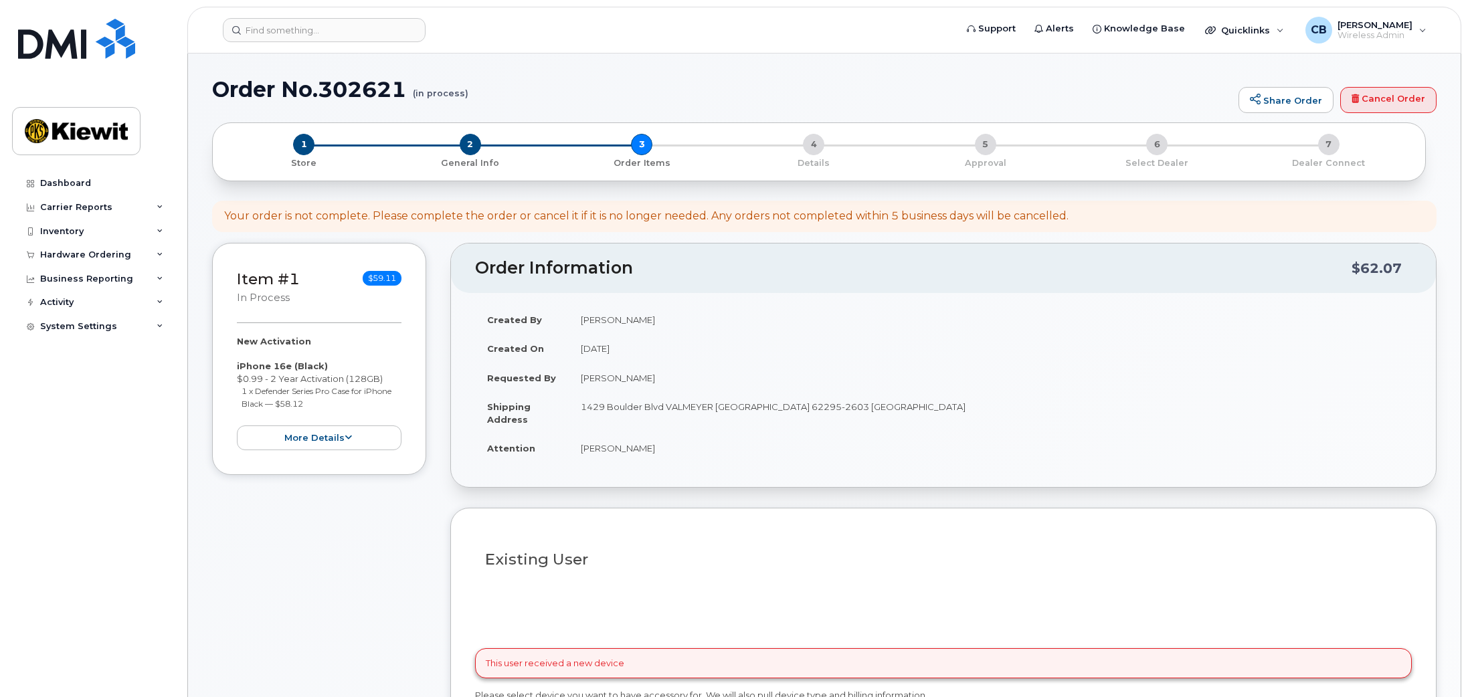
select select
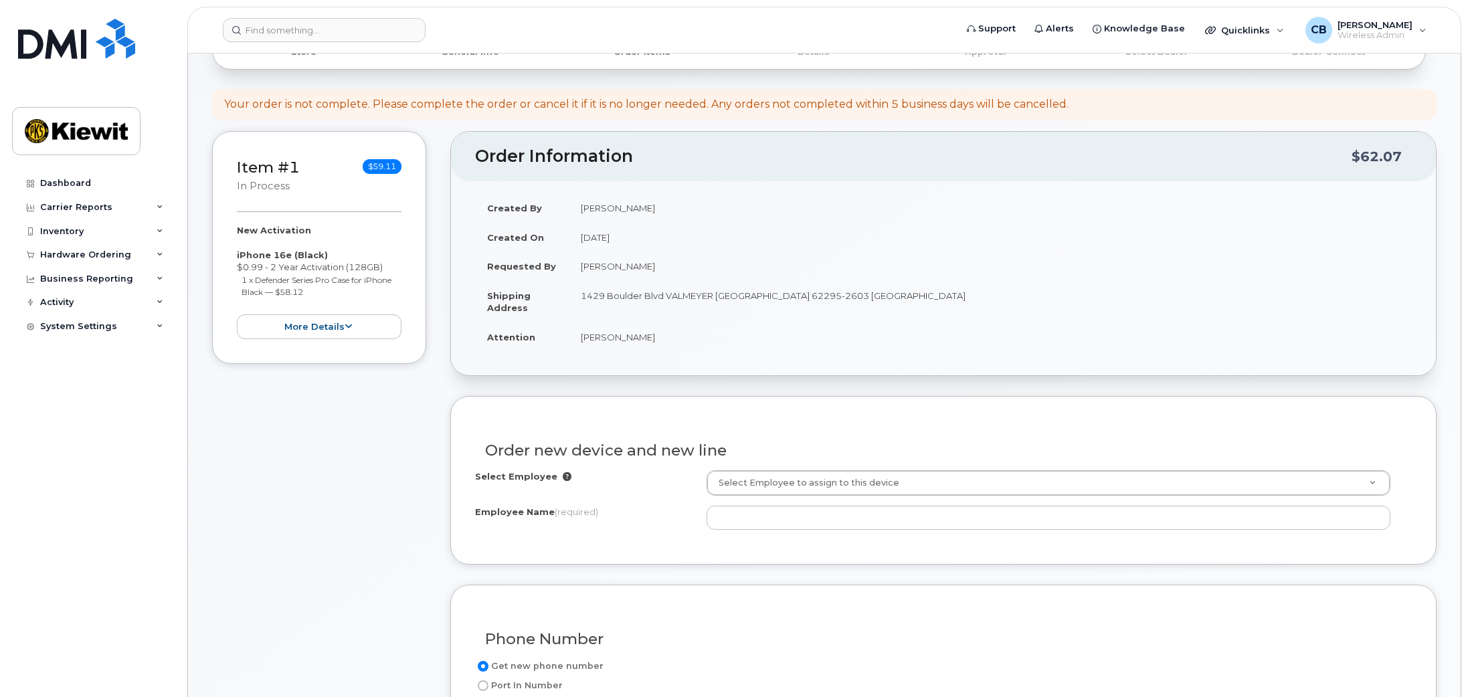
scroll to position [201, 0]
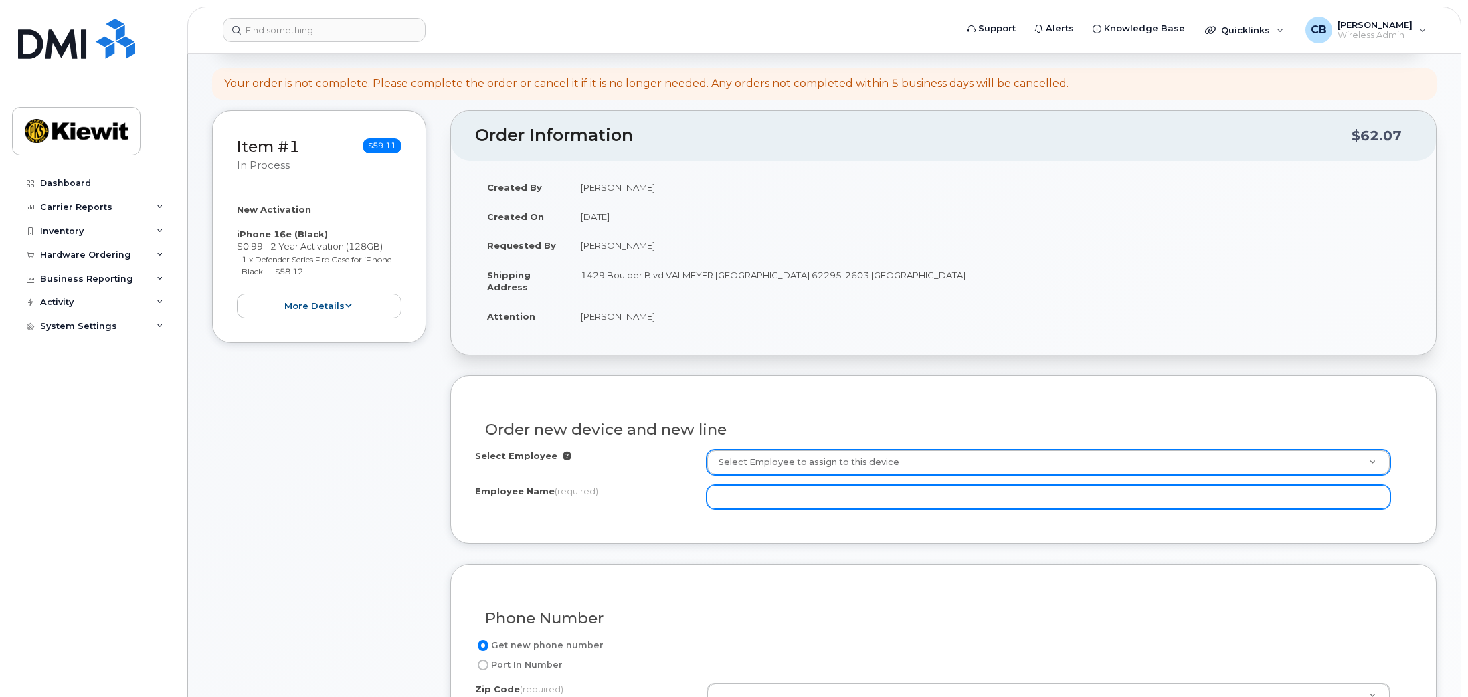
click at [880, 496] on input "Employee Name (required)" at bounding box center [1048, 497] width 684 height 24
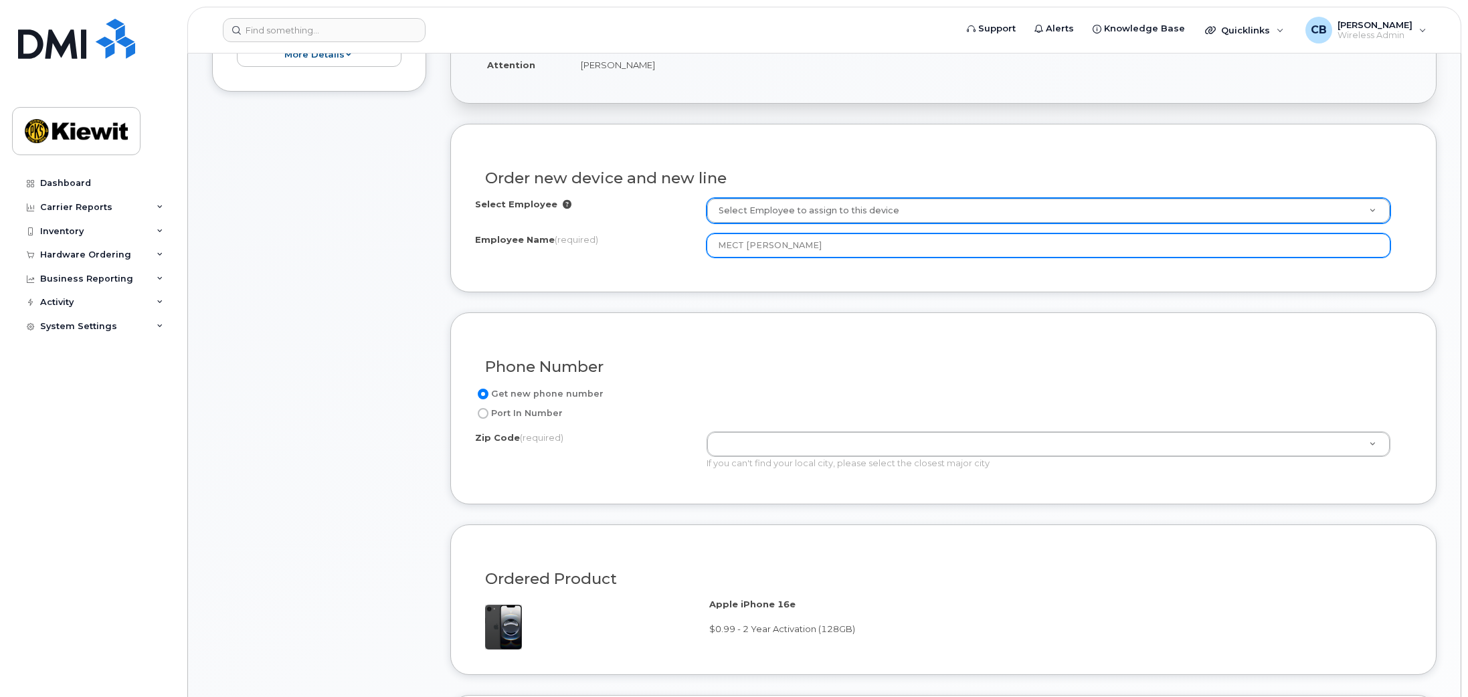
scroll to position [468, 0]
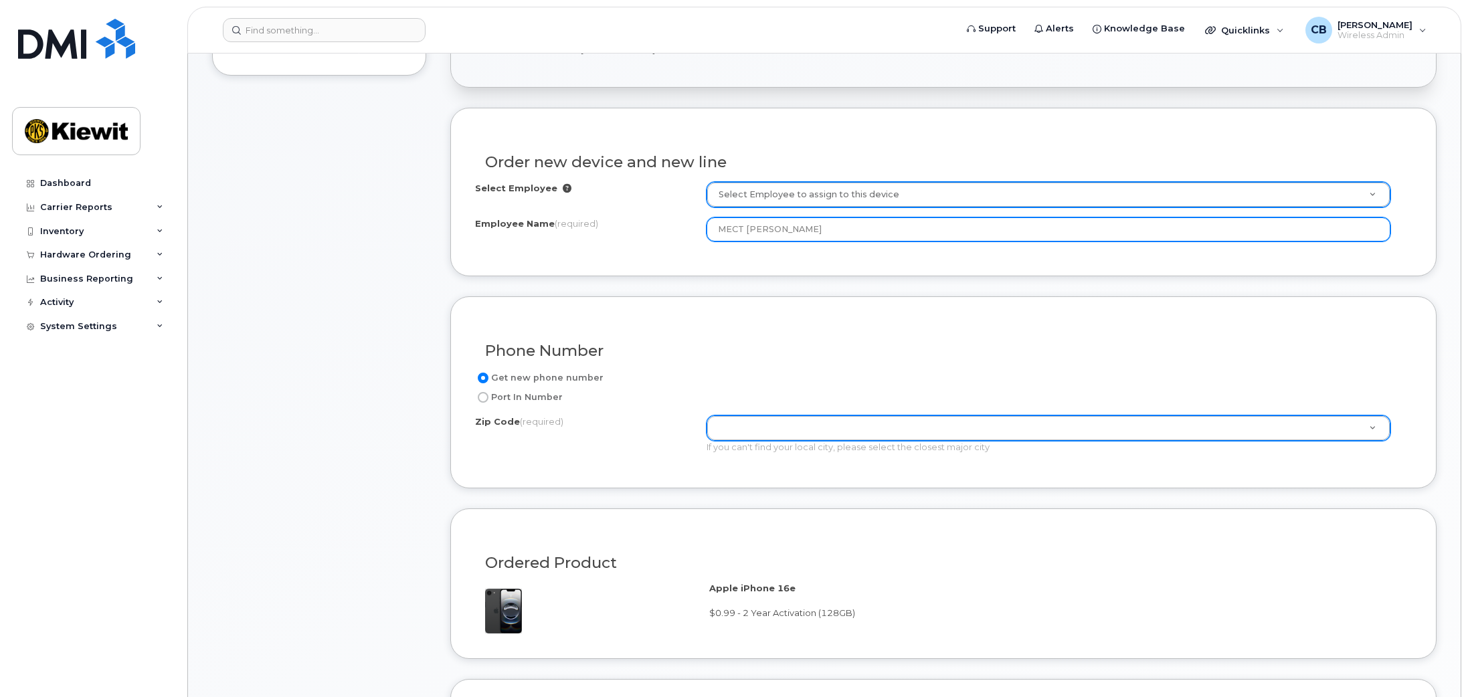
type input "MECT Foreman"
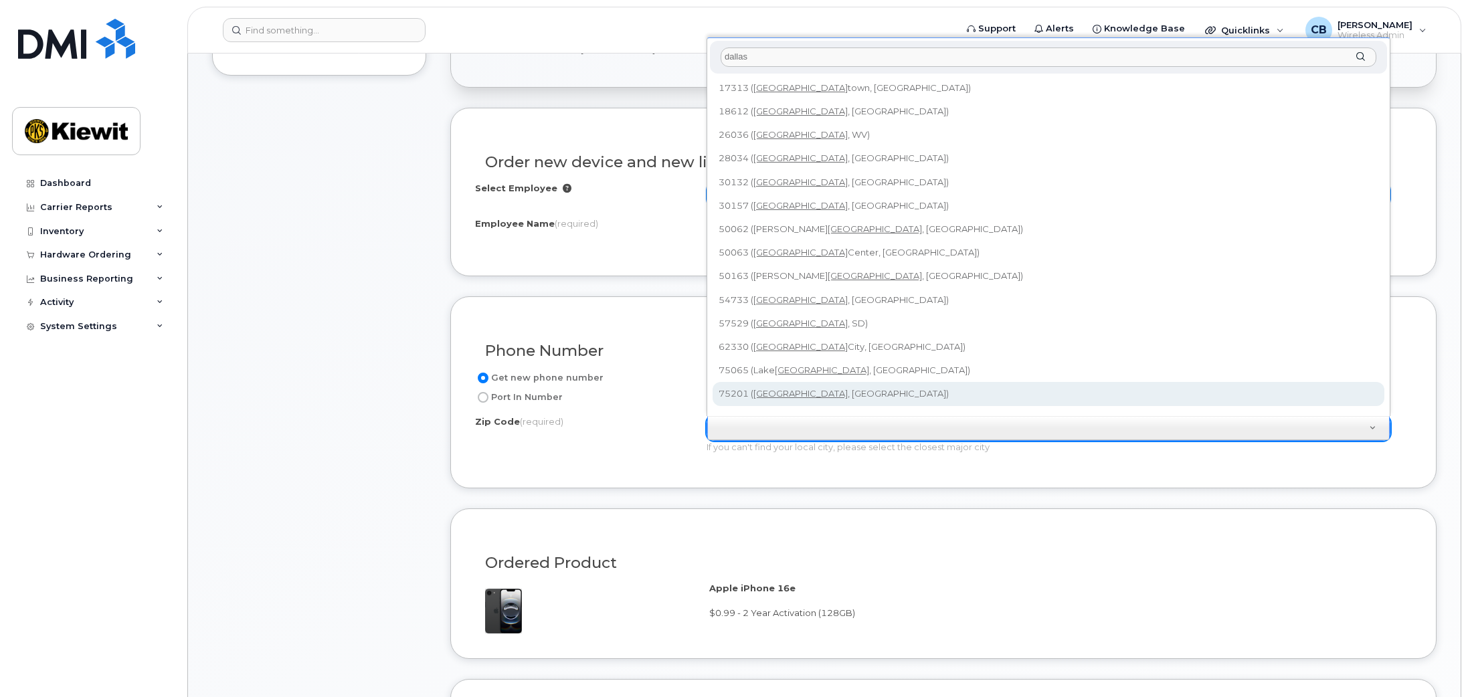
type input "dallas"
type input "75201 ([GEOGRAPHIC_DATA], [GEOGRAPHIC_DATA])"
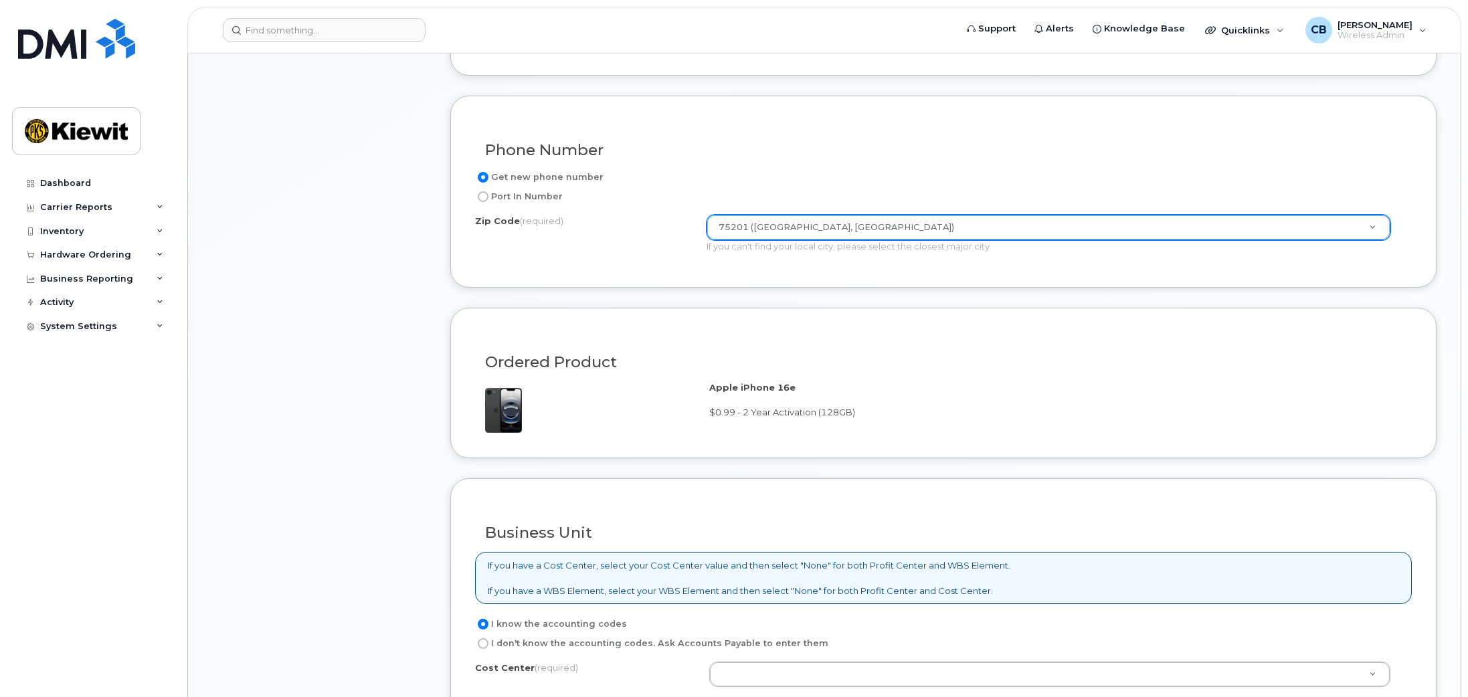
scroll to position [803, 0]
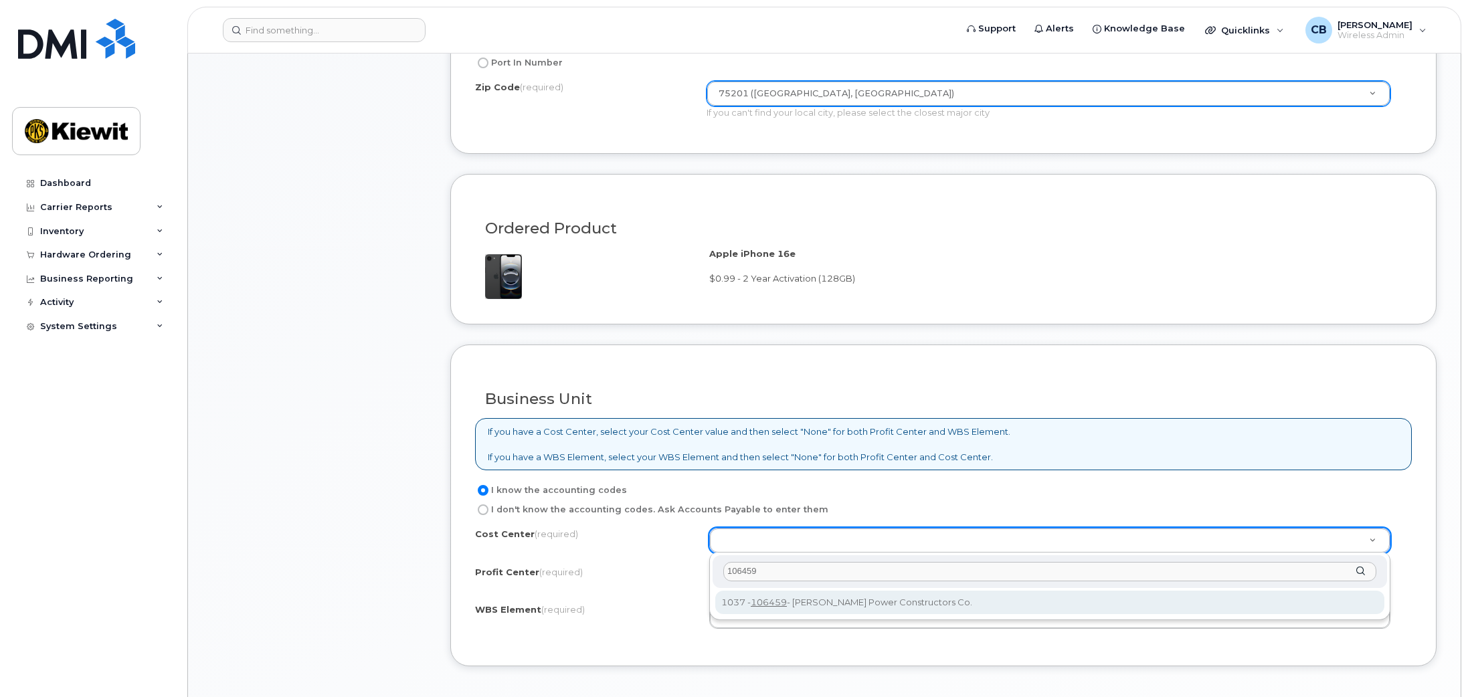
type input "106459"
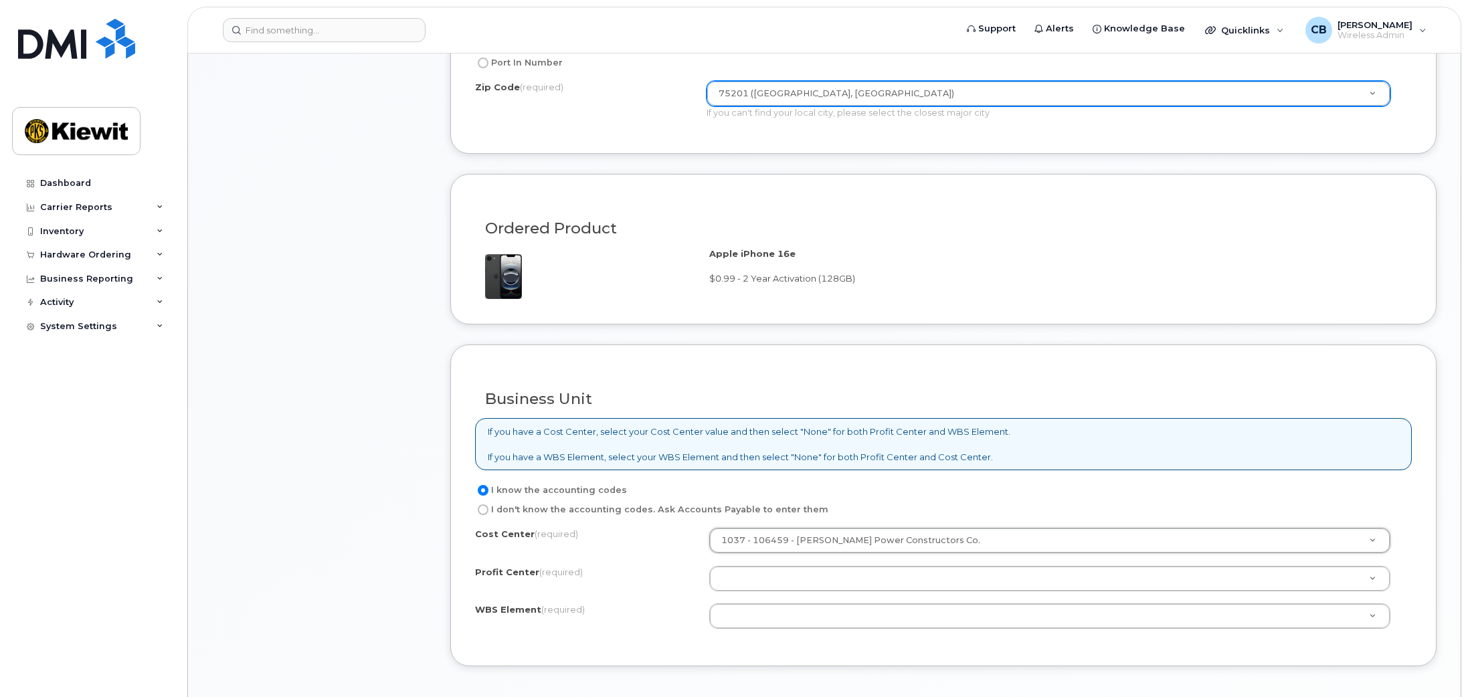
type input "106459"
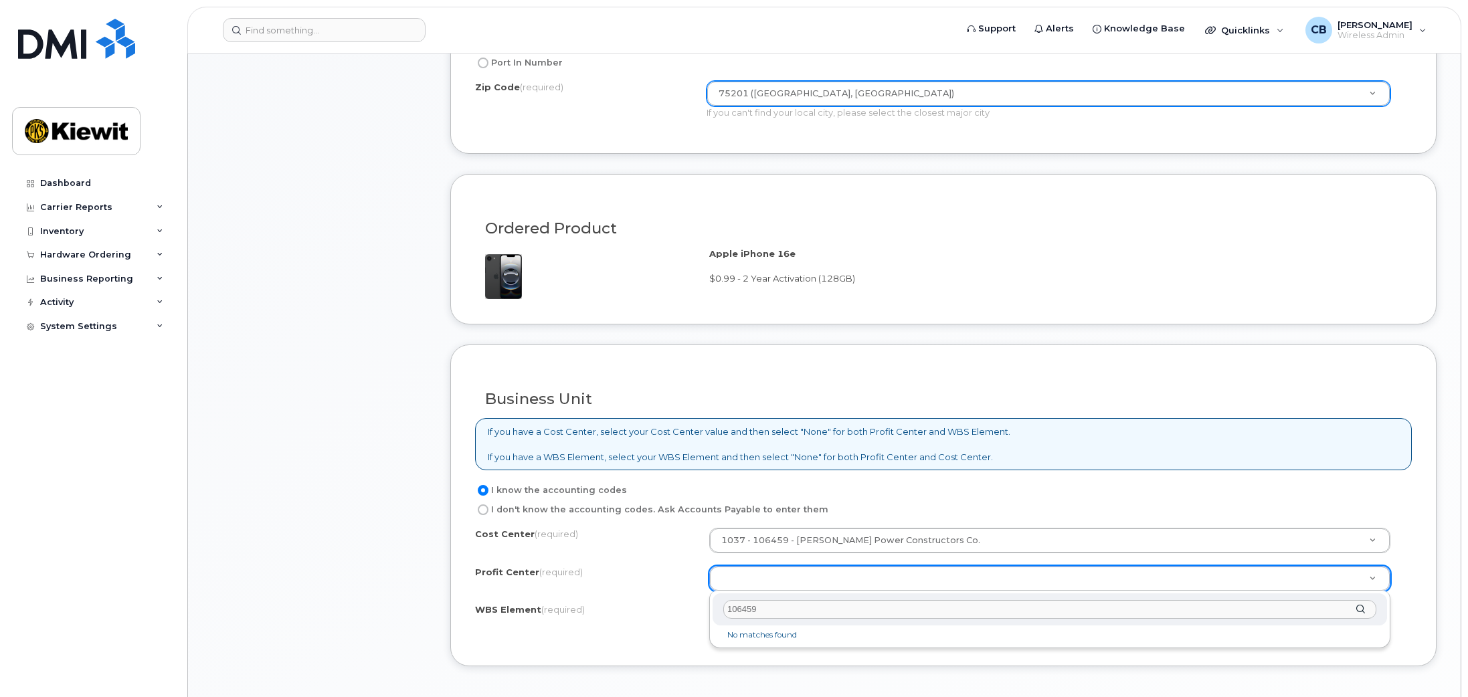
drag, startPoint x: 747, startPoint y: 615, endPoint x: 704, endPoint y: 614, distance: 42.8
click at [705, 614] on body "Support Alerts Knowledge Base Quicklinks Suspend / Cancel Device Change SIM Car…" at bounding box center [734, 316] width 1468 height 2239
type input "\"
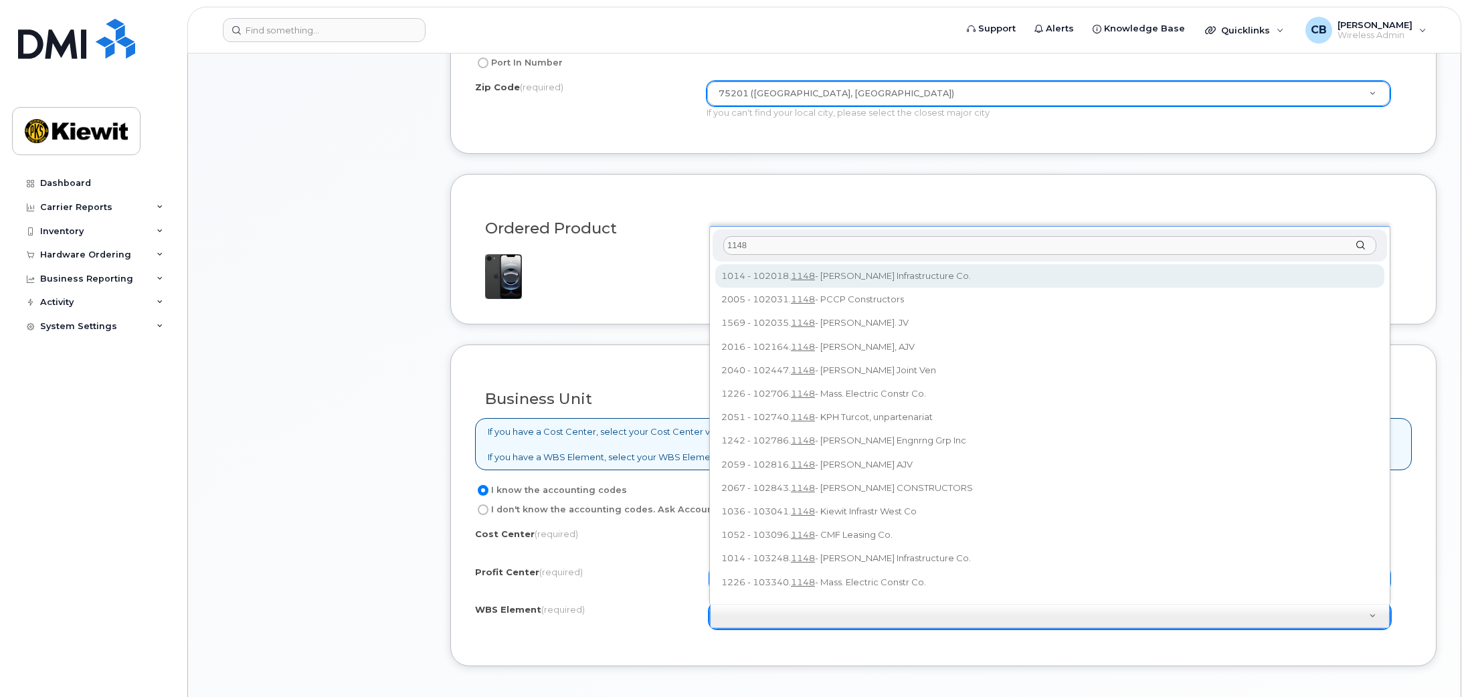
drag, startPoint x: 829, startPoint y: 247, endPoint x: 696, endPoint y: 256, distance: 132.8
click at [696, 256] on body "Support Alerts Knowledge Base Quicklinks Suspend / Cancel Device Change SIM Car…" at bounding box center [734, 316] width 1468 height 2239
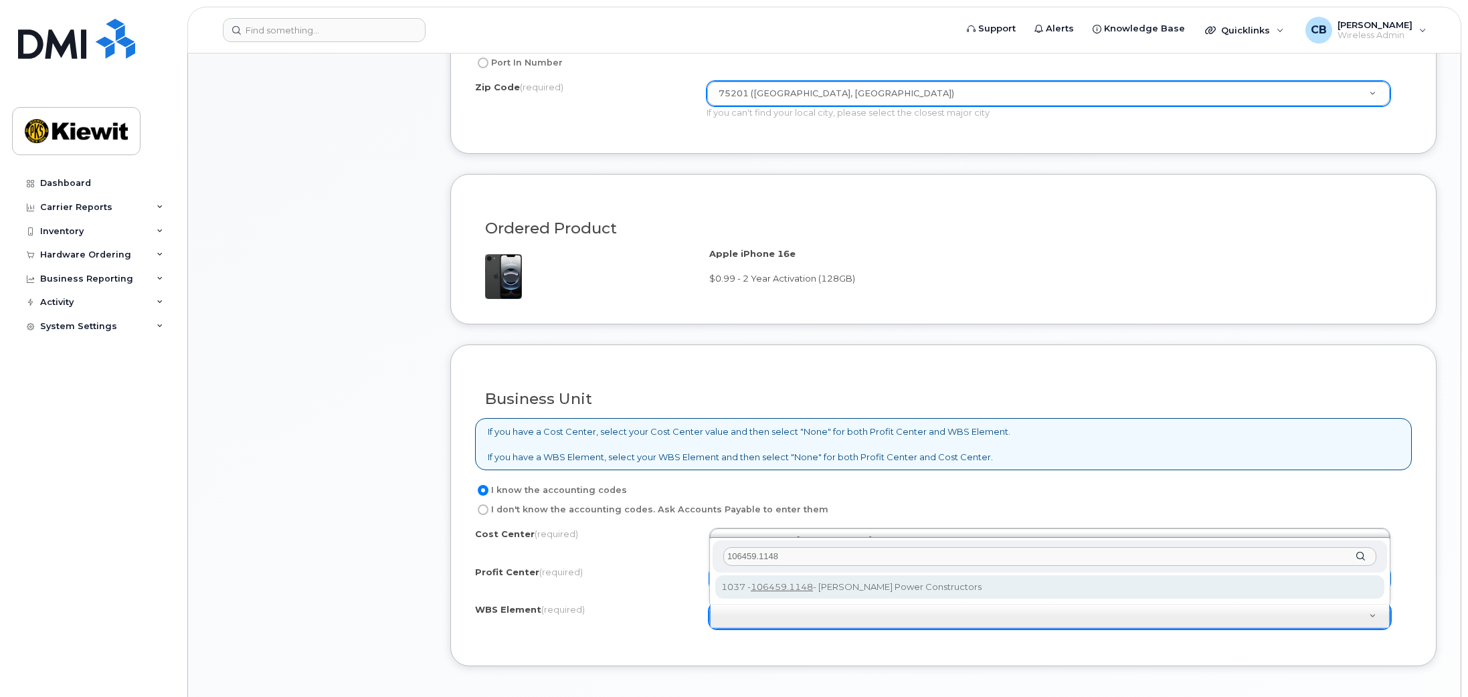
type input "106459.1148"
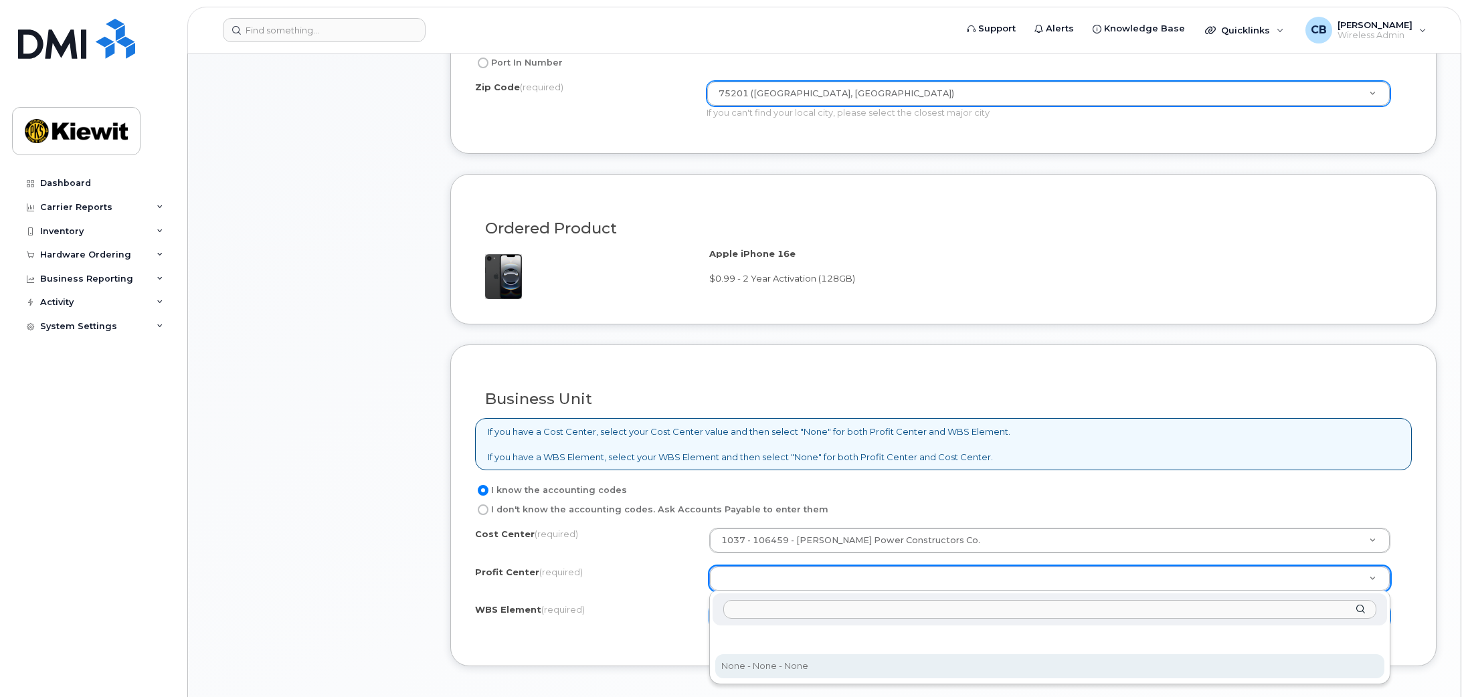
select select "None"
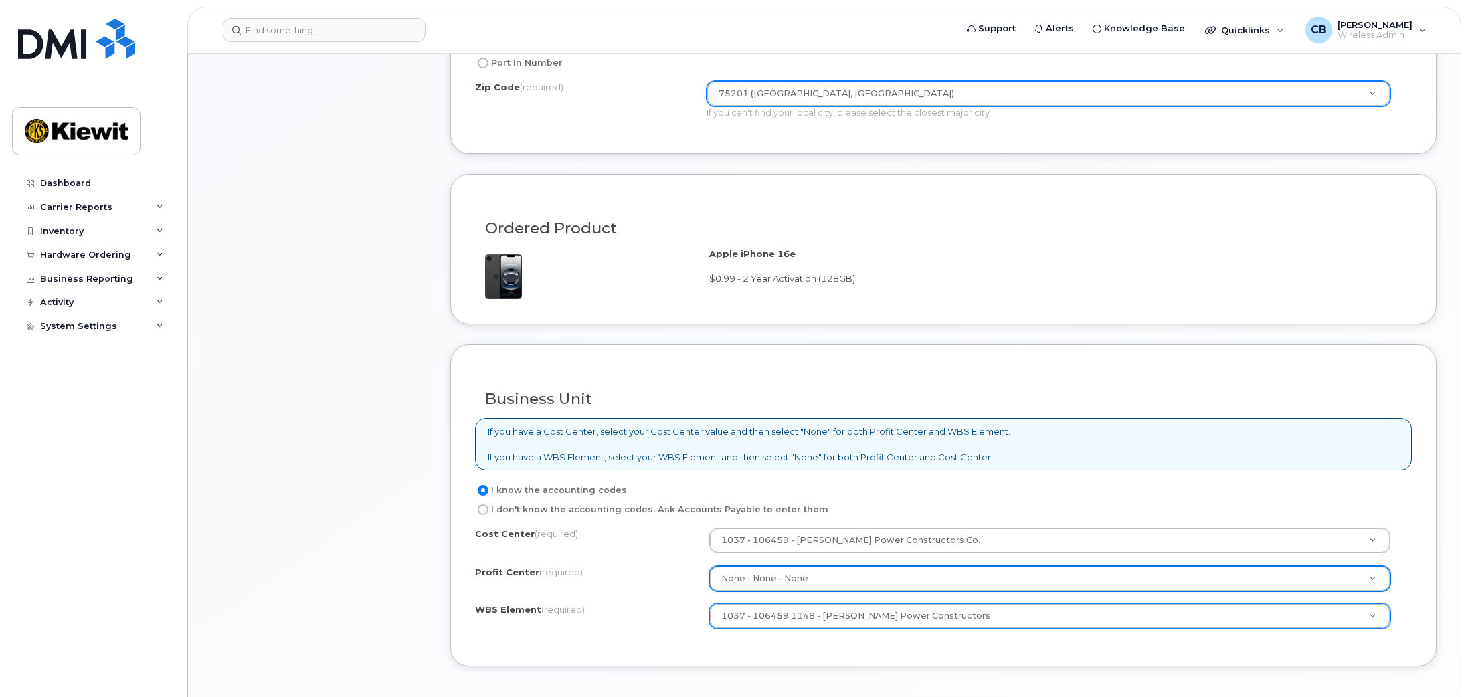
click at [661, 628] on div "WBS Element (required) 1037 - 106459.1148 - Kiewit Power Constructors 106459.11…" at bounding box center [943, 615] width 937 height 25
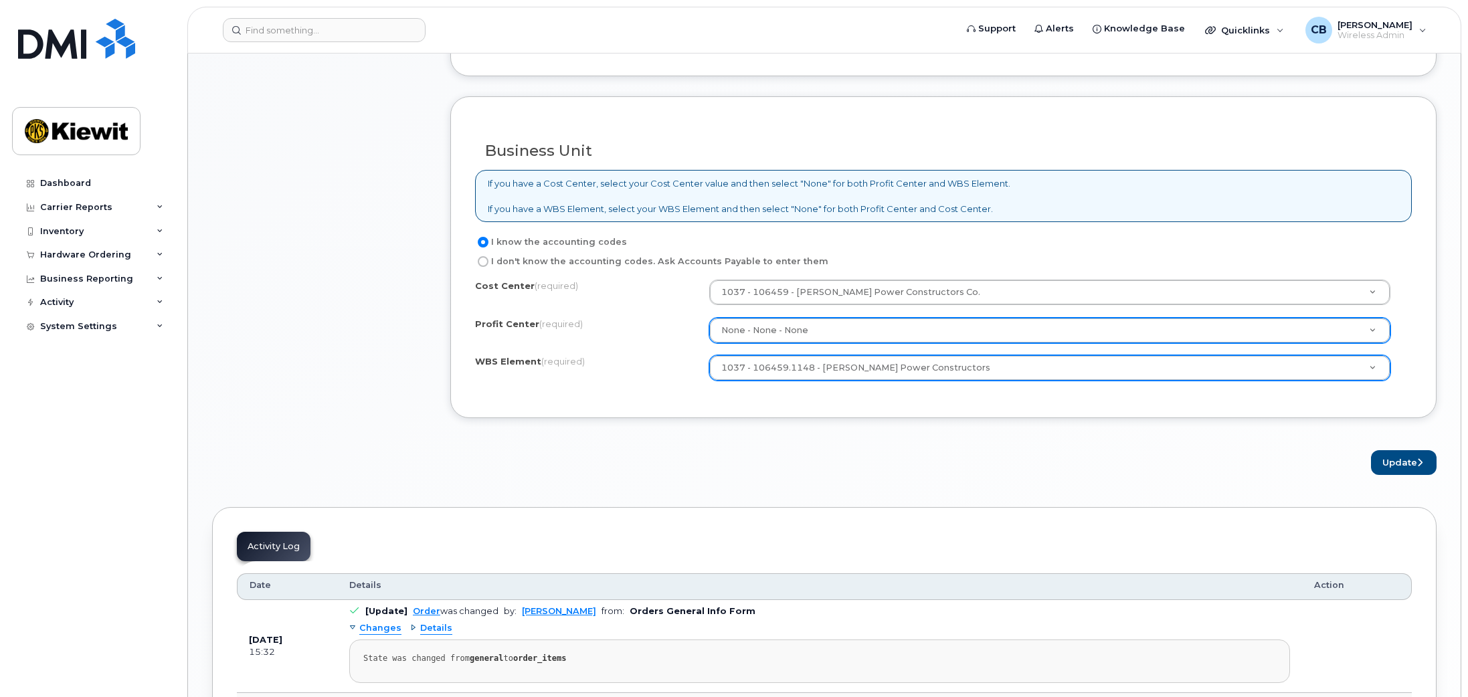
scroll to position [1070, 0]
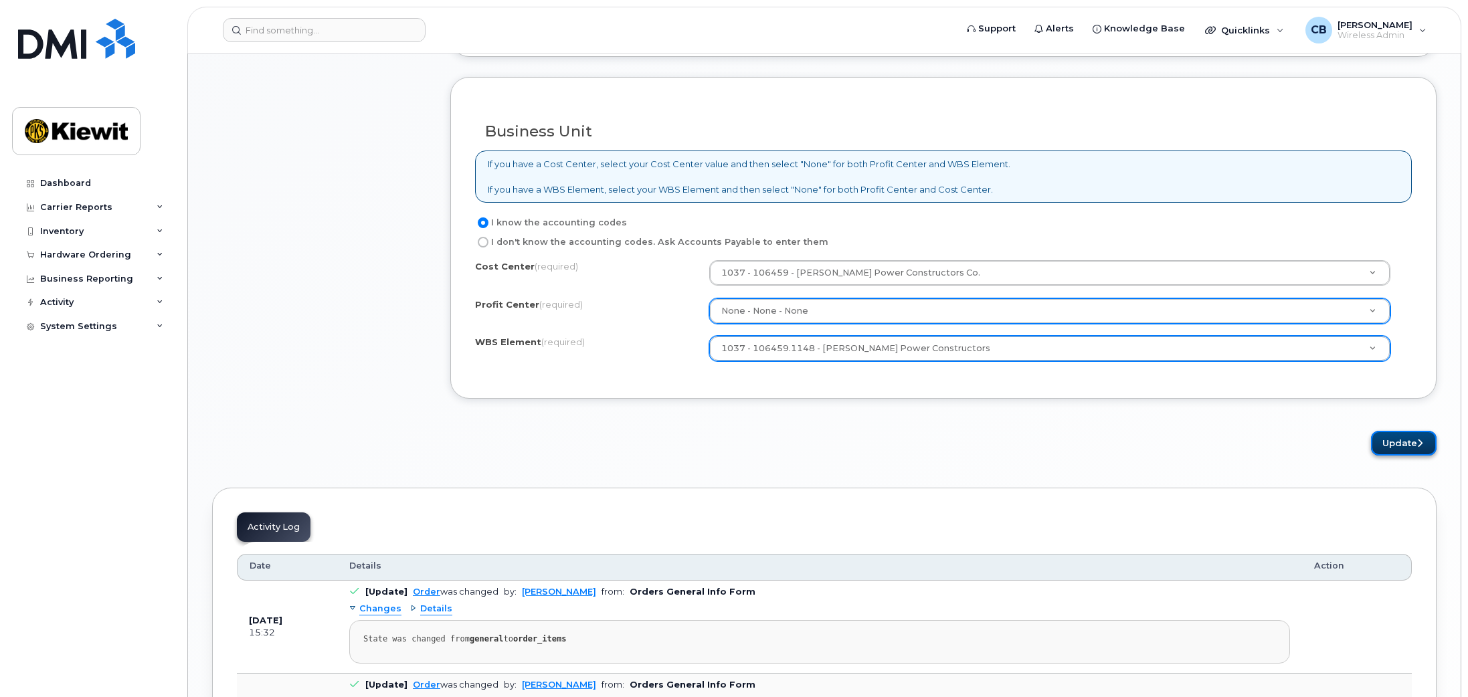
click at [1416, 448] on button "Update" at bounding box center [1404, 443] width 66 height 25
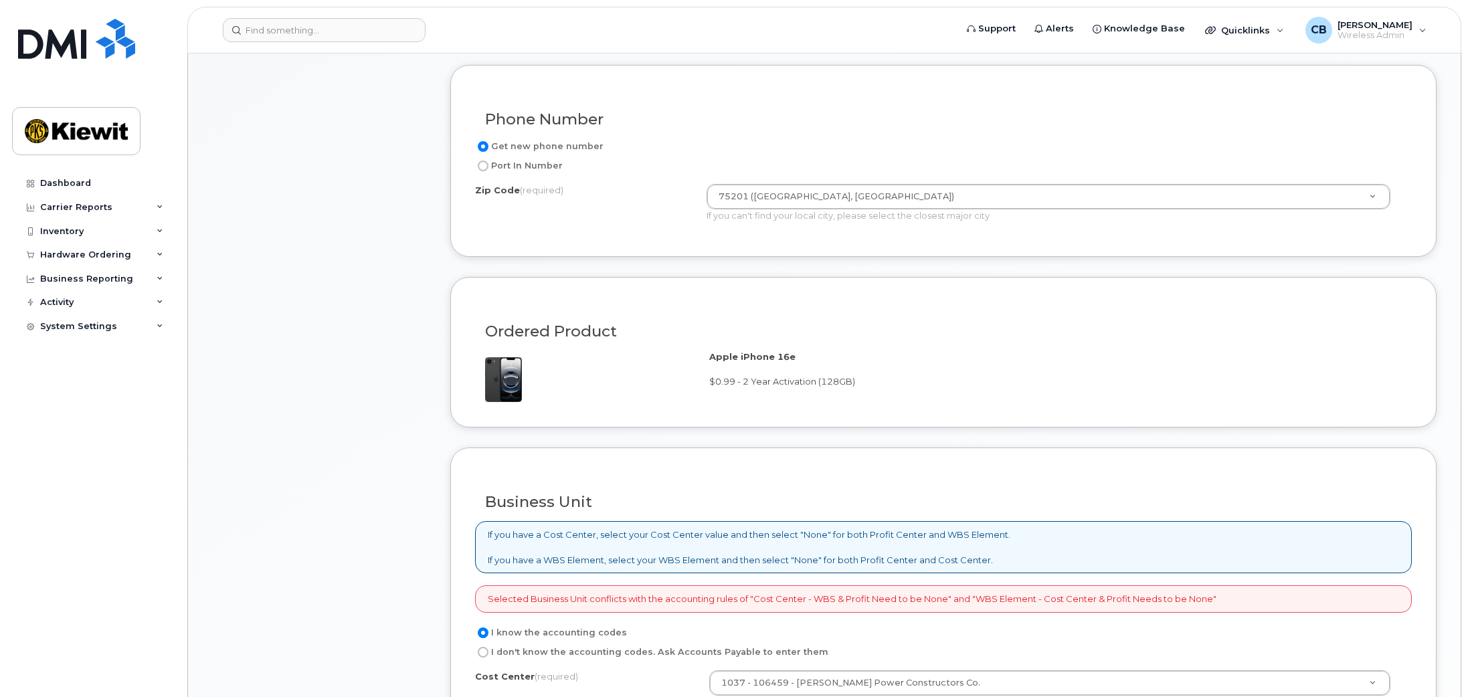
scroll to position [937, 0]
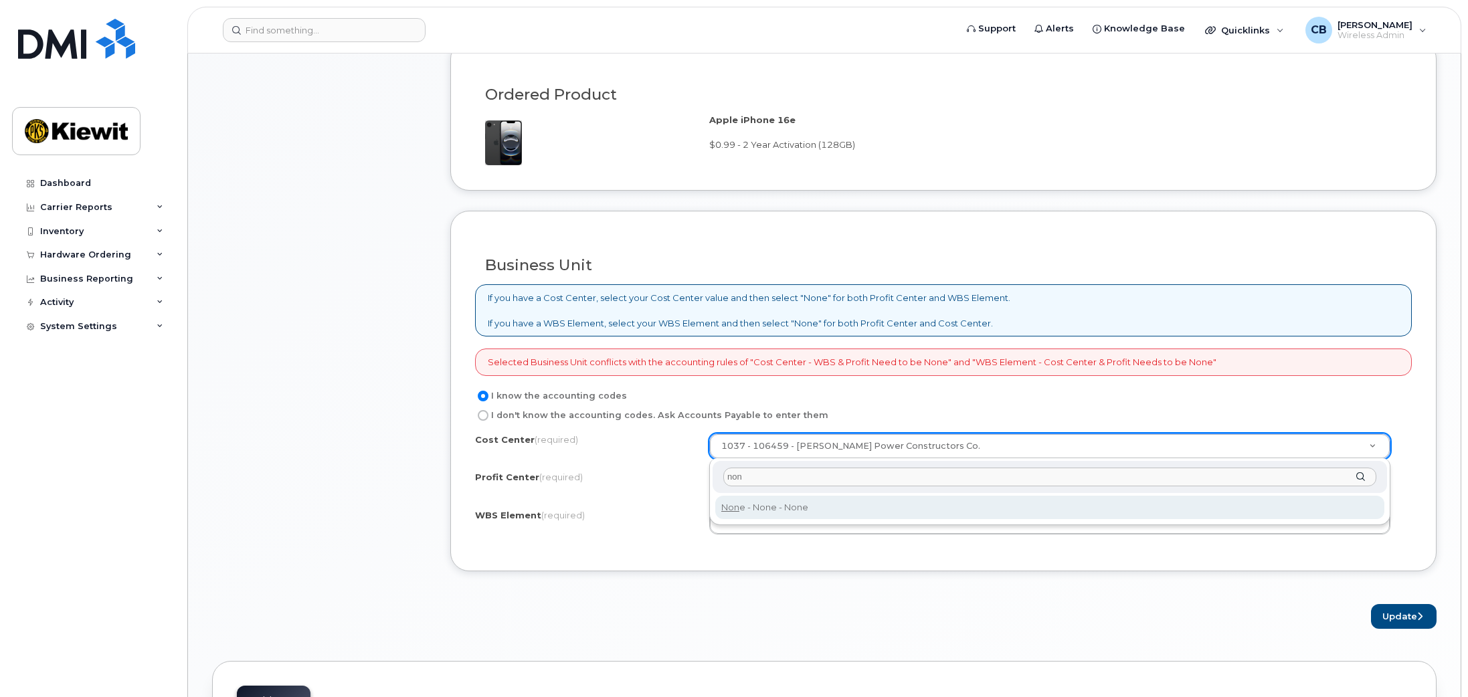
type input "non"
type input "None"
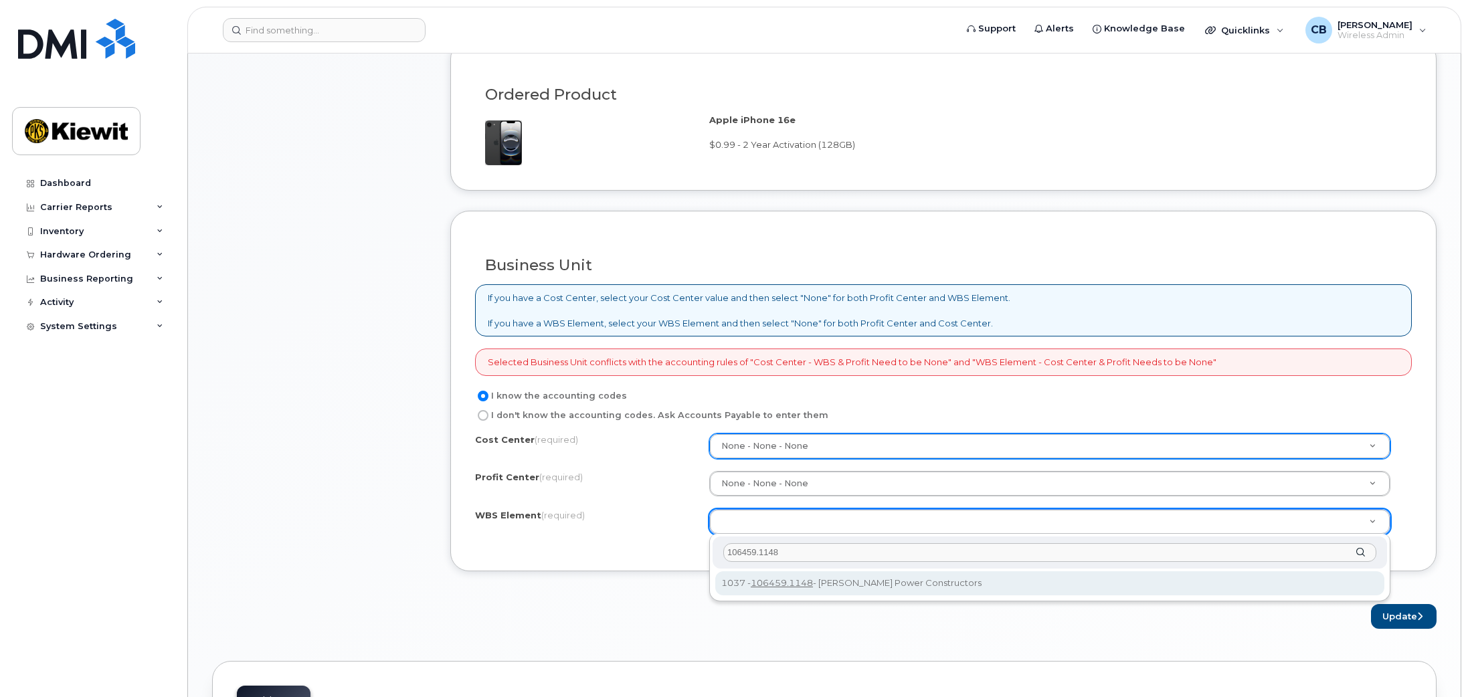
type input "106459.1148"
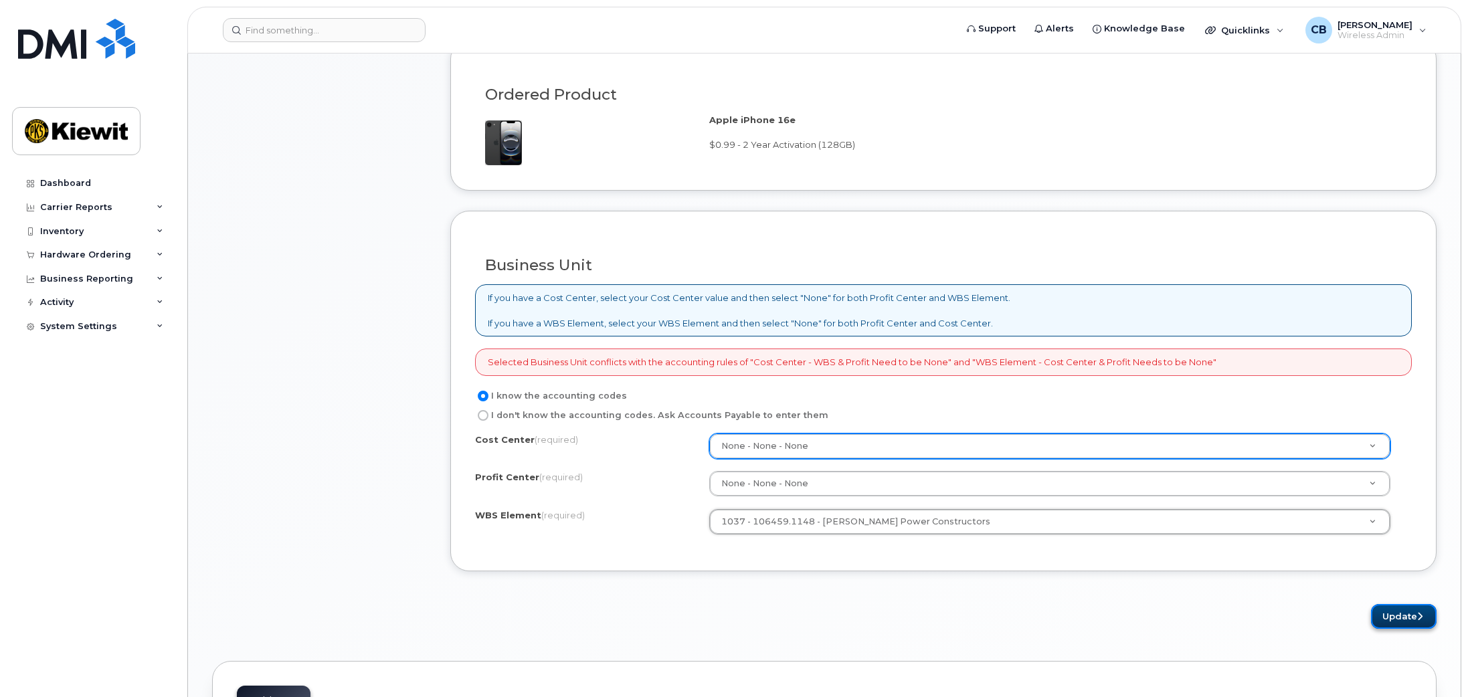
click at [1395, 619] on button "Update" at bounding box center [1404, 616] width 66 height 25
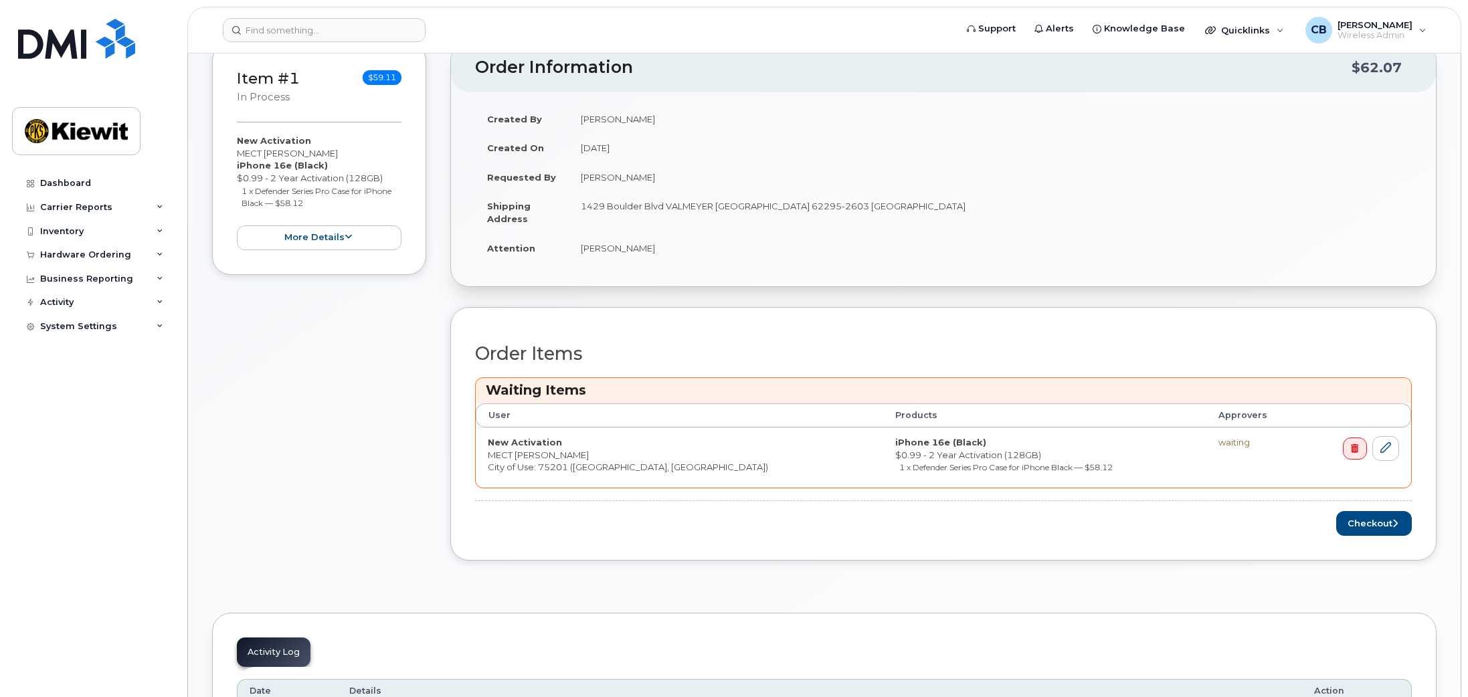
scroll to position [334, 0]
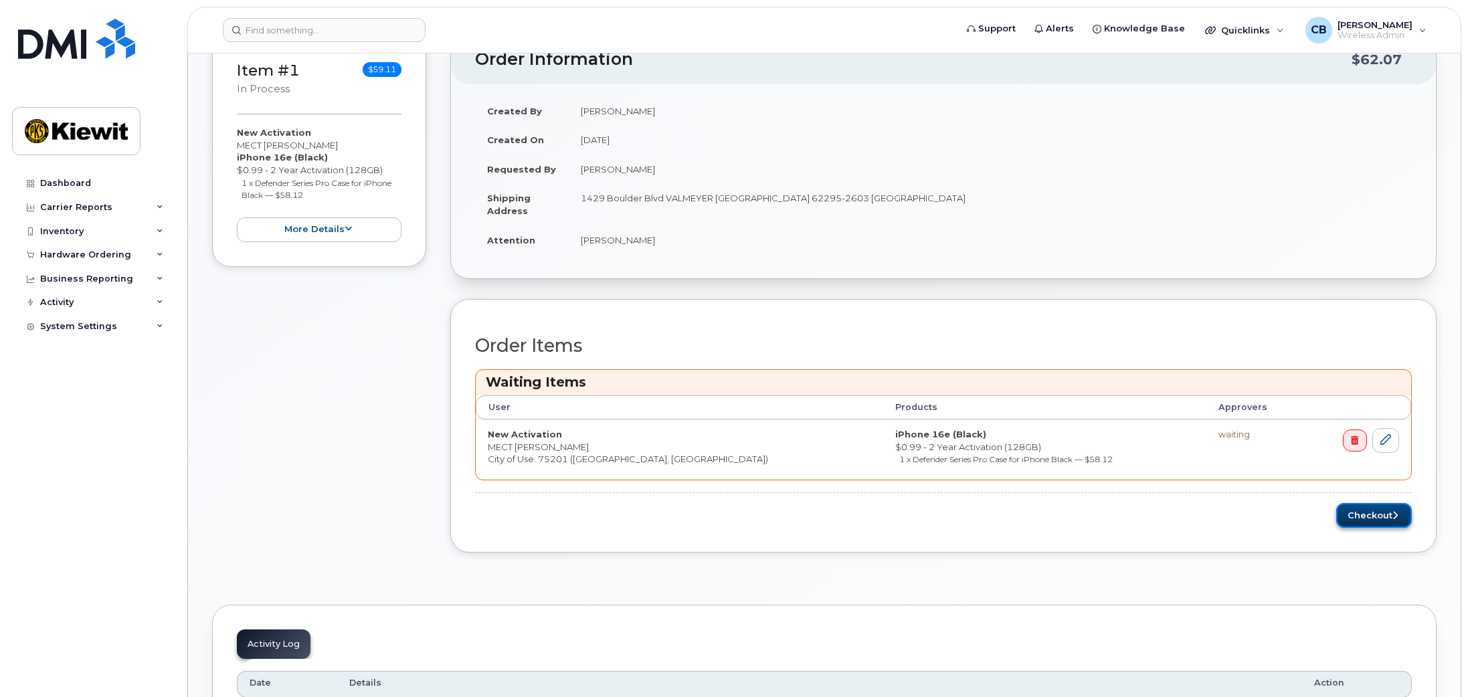
click at [1386, 513] on button "Checkout" at bounding box center [1374, 515] width 76 height 25
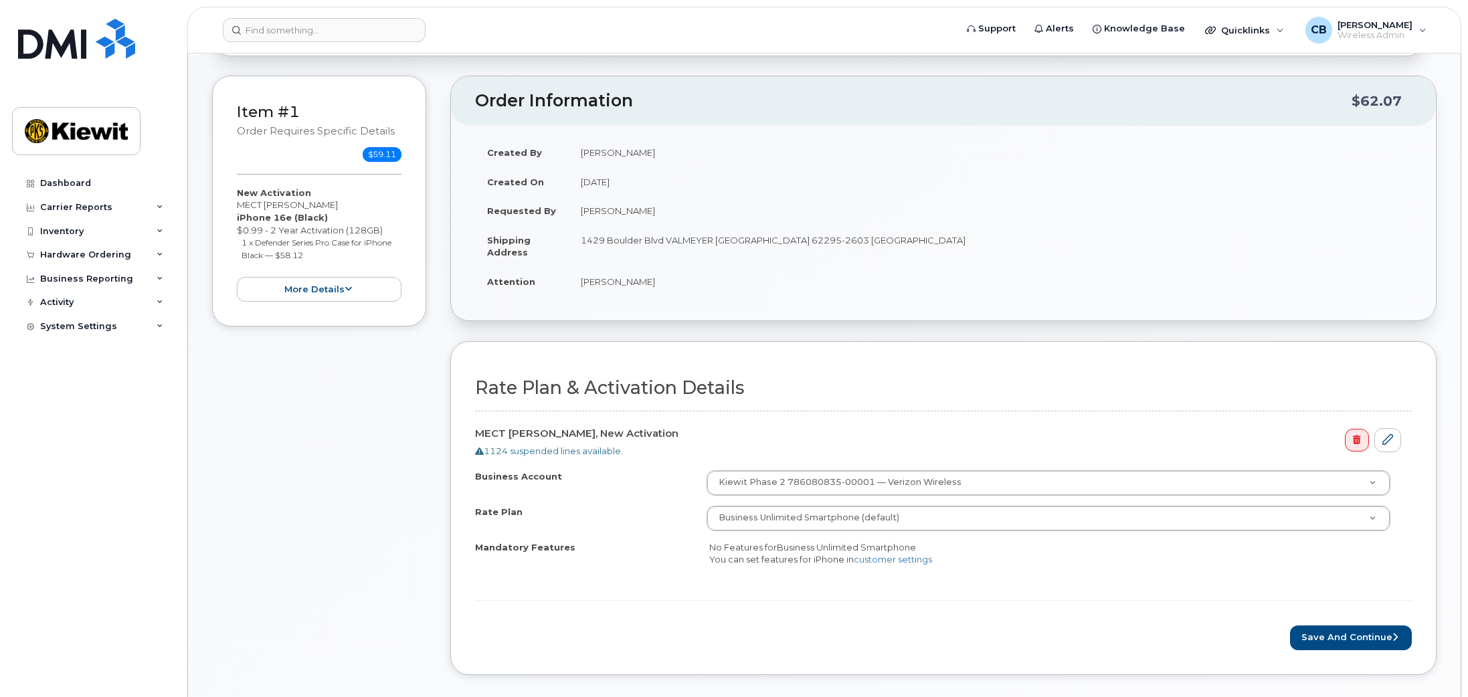
scroll to position [201, 0]
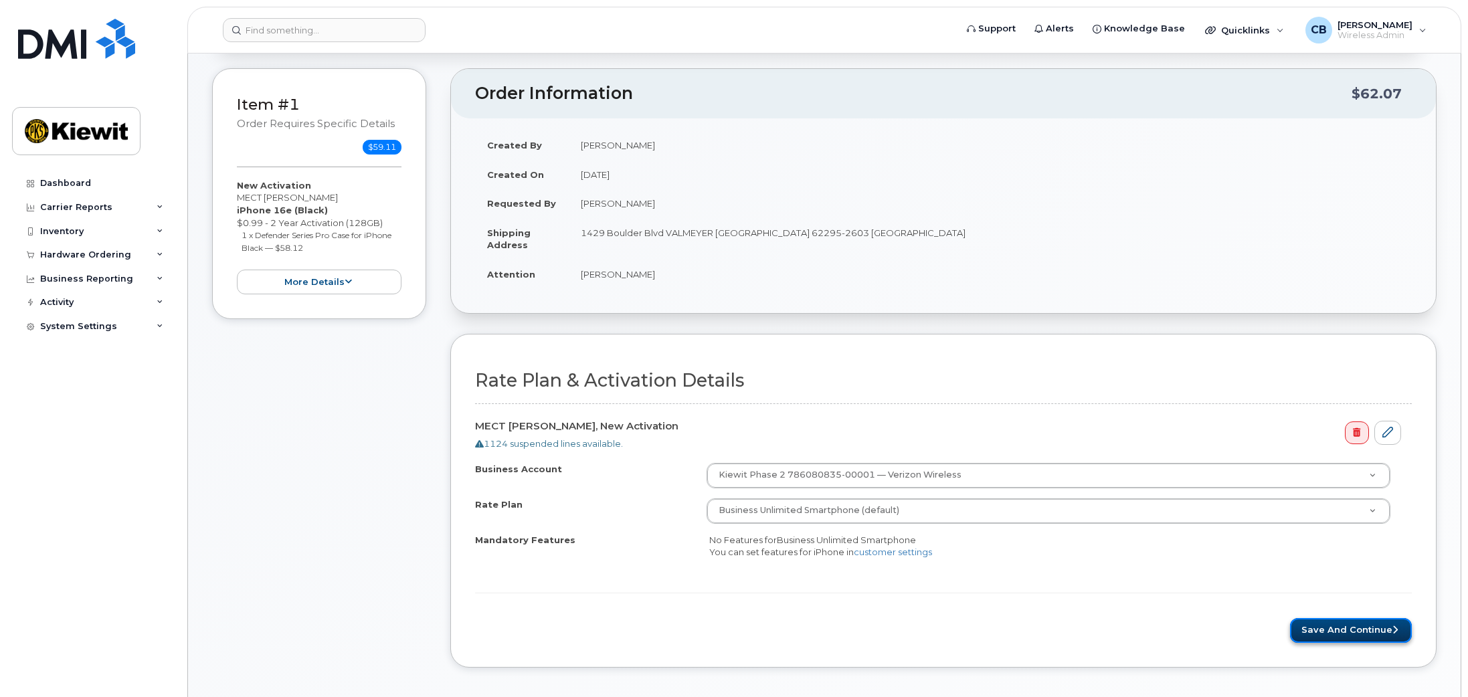
click at [1329, 624] on button "Save and Continue" at bounding box center [1351, 630] width 122 height 25
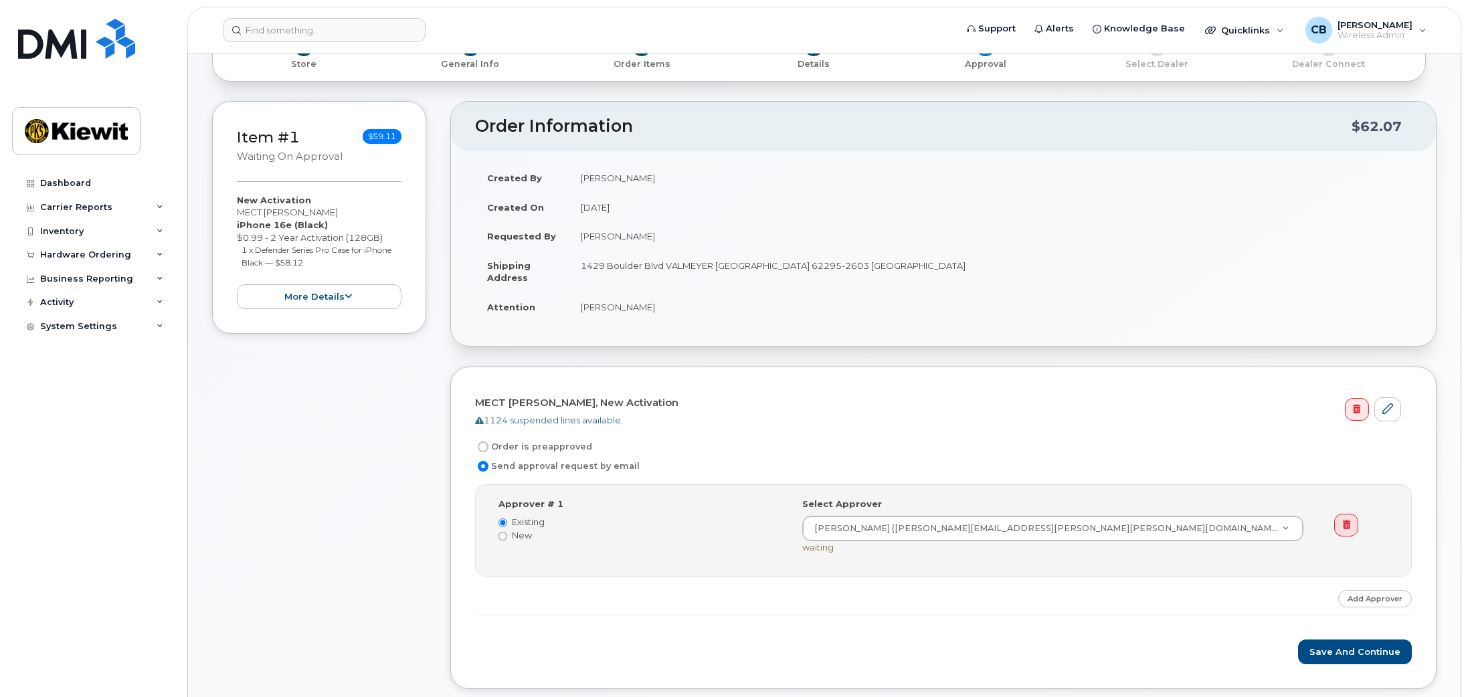
scroll to position [268, 0]
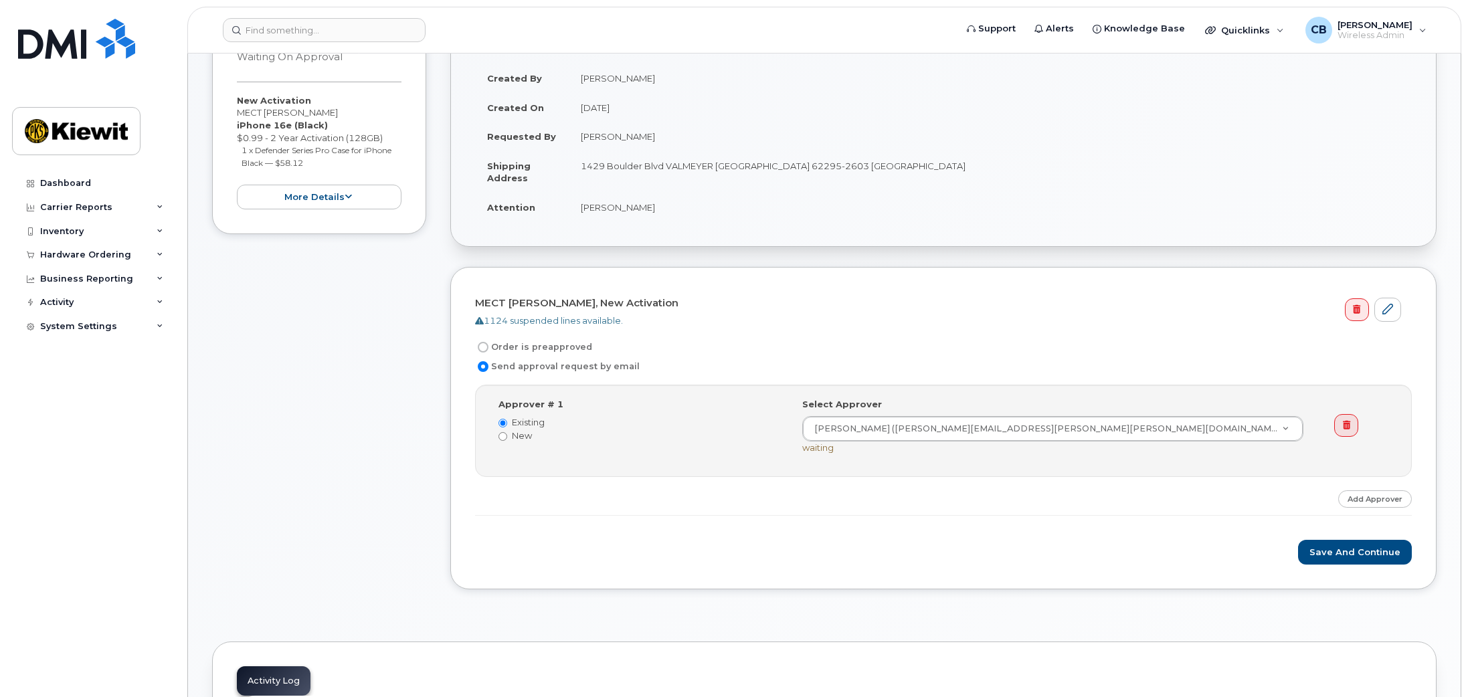
click at [521, 439] on label "New" at bounding box center [640, 435] width 284 height 13
click at [507, 439] on input "New" at bounding box center [502, 436] width 9 height 9
radio input "true"
radio input "false"
click at [948, 436] on input "[PERSON_NAME]" at bounding box center [927, 428] width 231 height 24
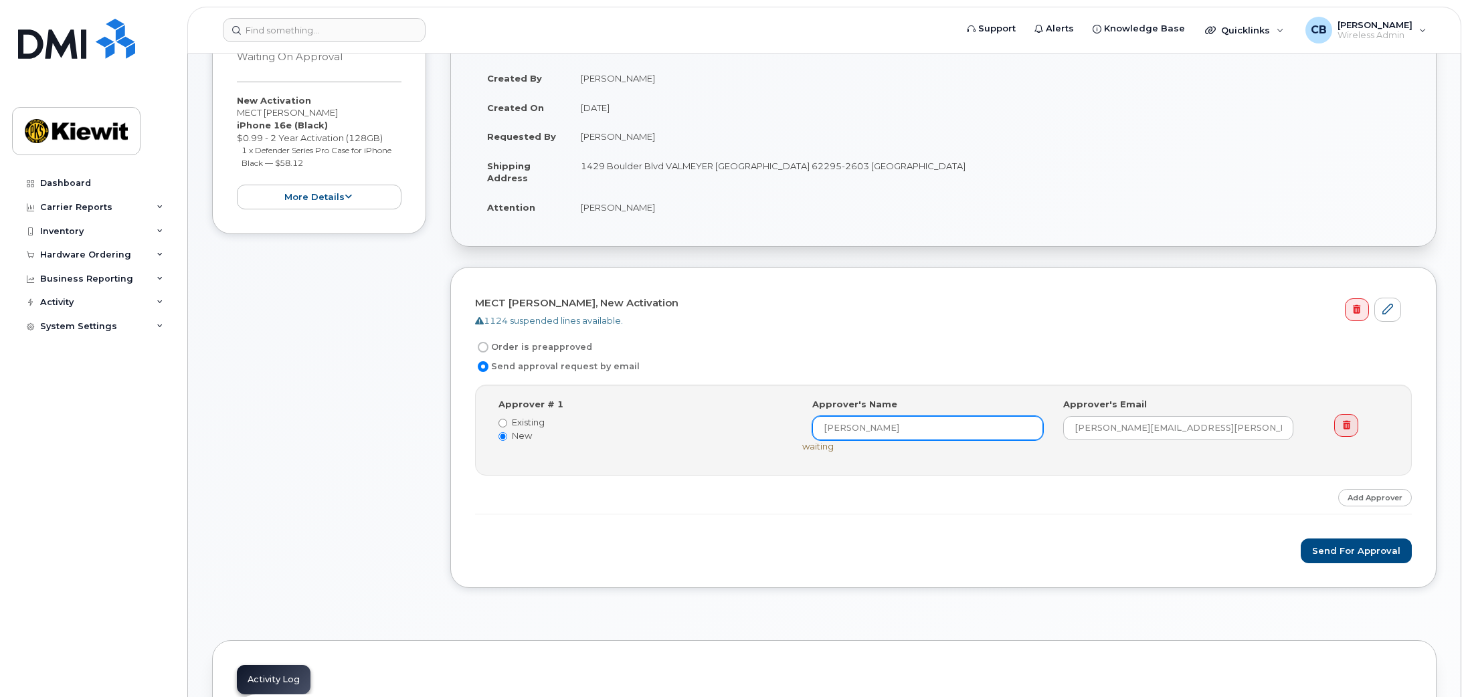
click at [948, 436] on input "[PERSON_NAME]" at bounding box center [927, 428] width 231 height 24
type input "[PERSON_NAME].[PERSON_NAME]"
drag, startPoint x: 945, startPoint y: 431, endPoint x: 702, endPoint y: 439, distance: 243.6
click at [702, 439] on div "Approver # 1 Existing New Select Approver [PERSON_NAME] ([PERSON_NAME][EMAIL_AD…" at bounding box center [944, 430] width 912 height 64
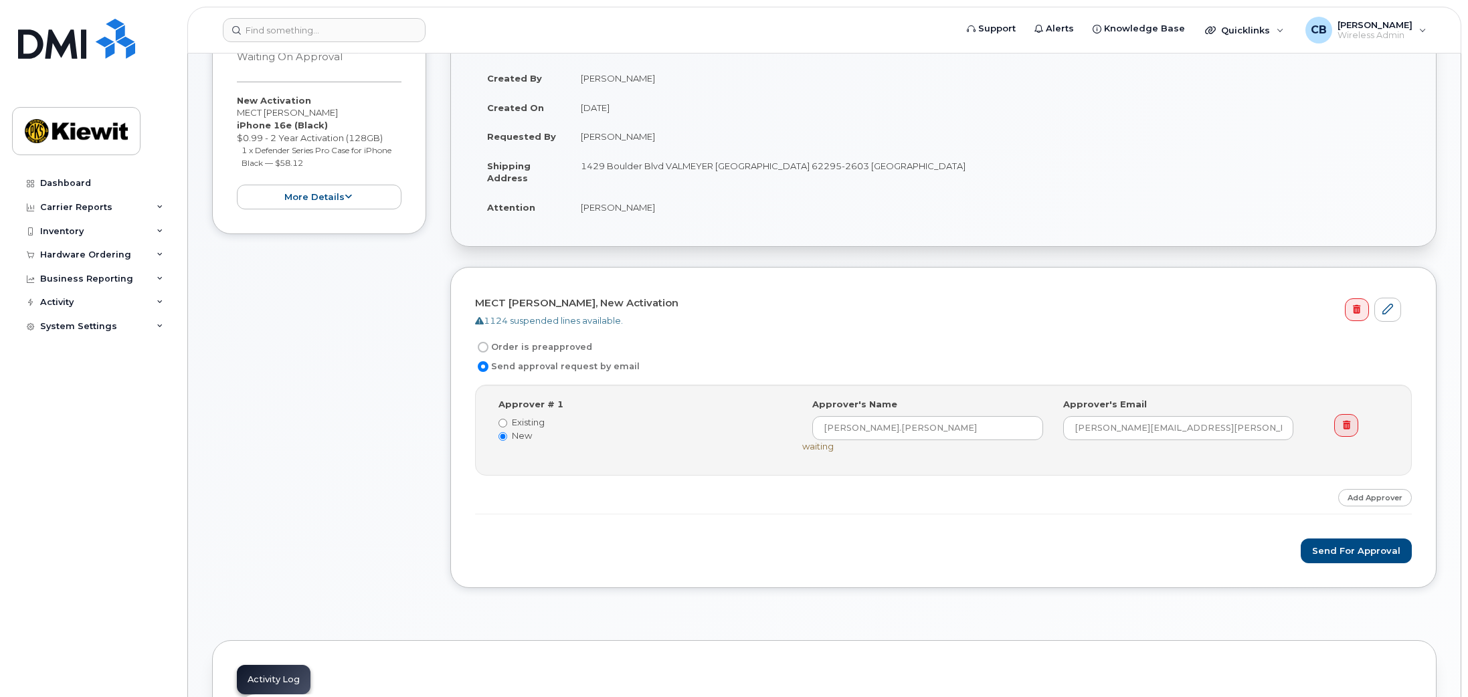
click at [509, 417] on label "Existing" at bounding box center [640, 422] width 284 height 13
click at [507, 419] on input "Existing" at bounding box center [502, 423] width 9 height 9
radio input "true"
radio input "false"
click at [482, 346] on input "Order is preapproved" at bounding box center [483, 347] width 11 height 11
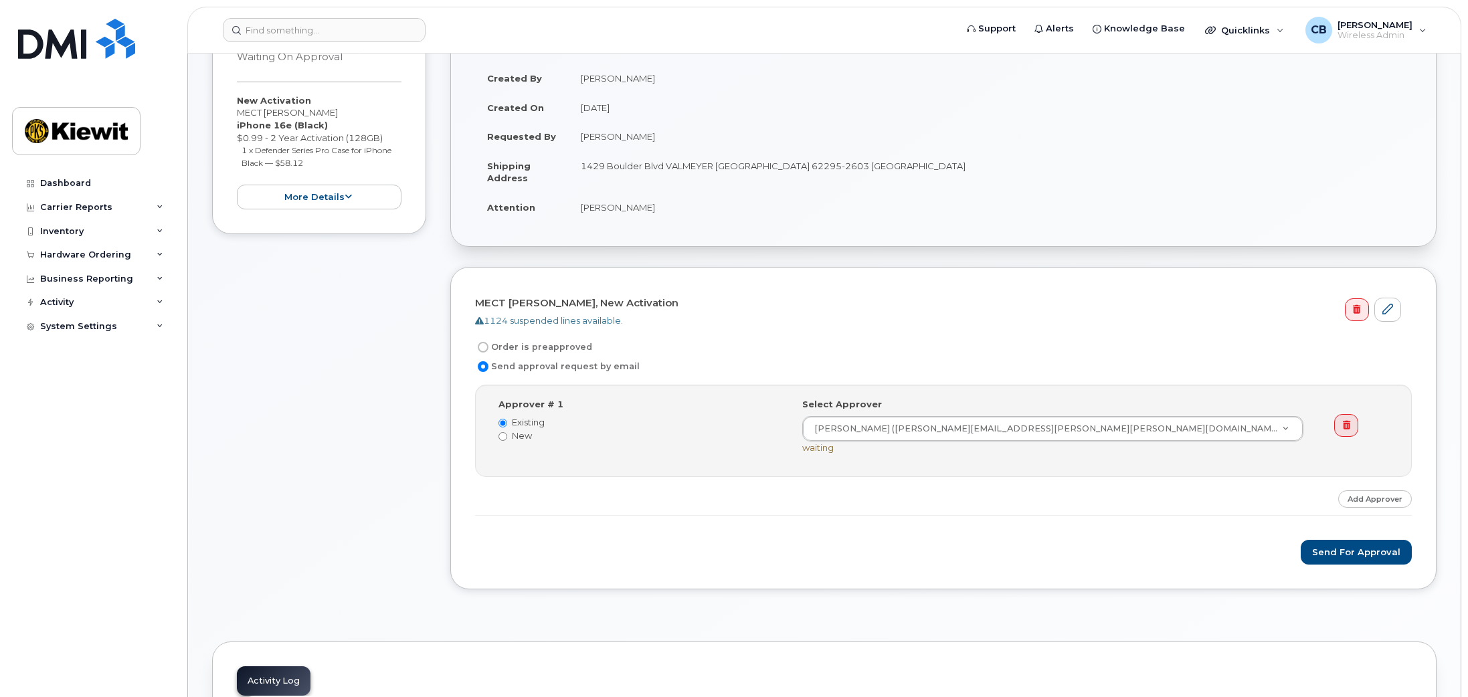
radio input "true"
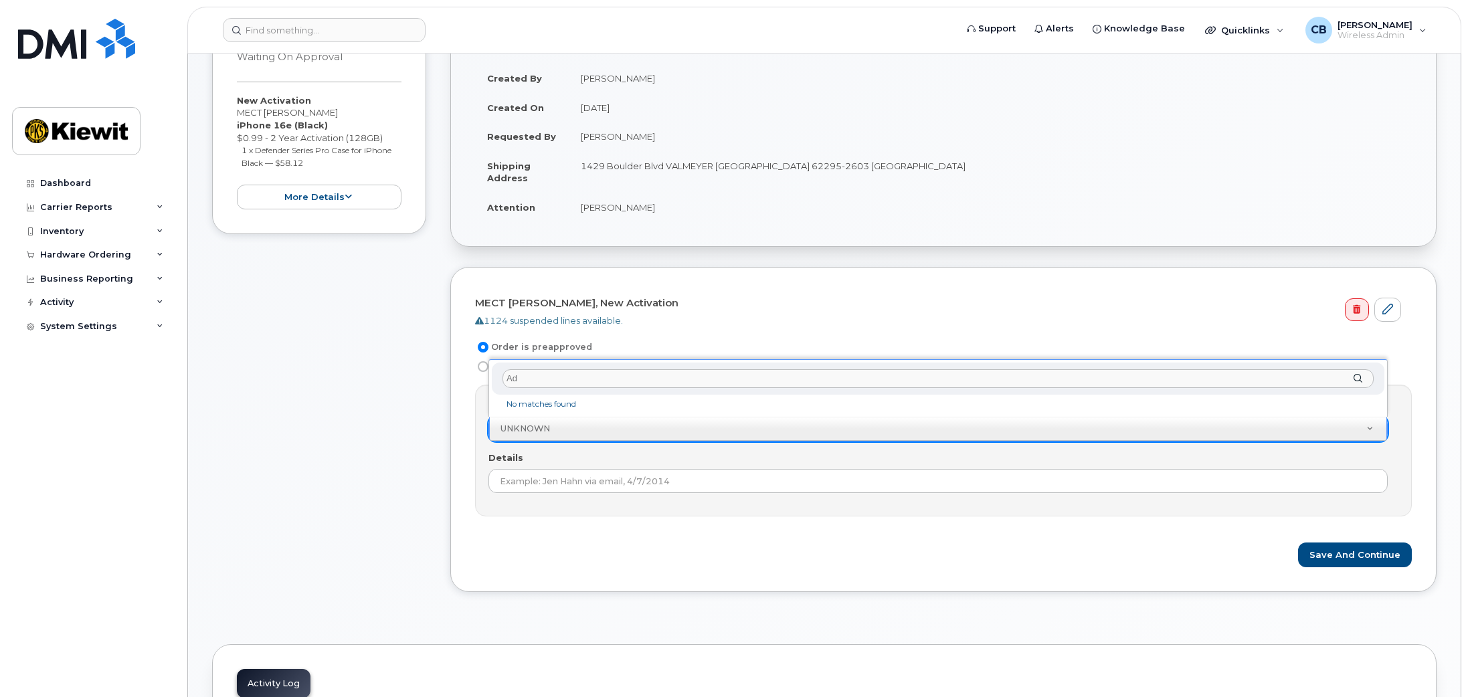
type input "A"
type input "B"
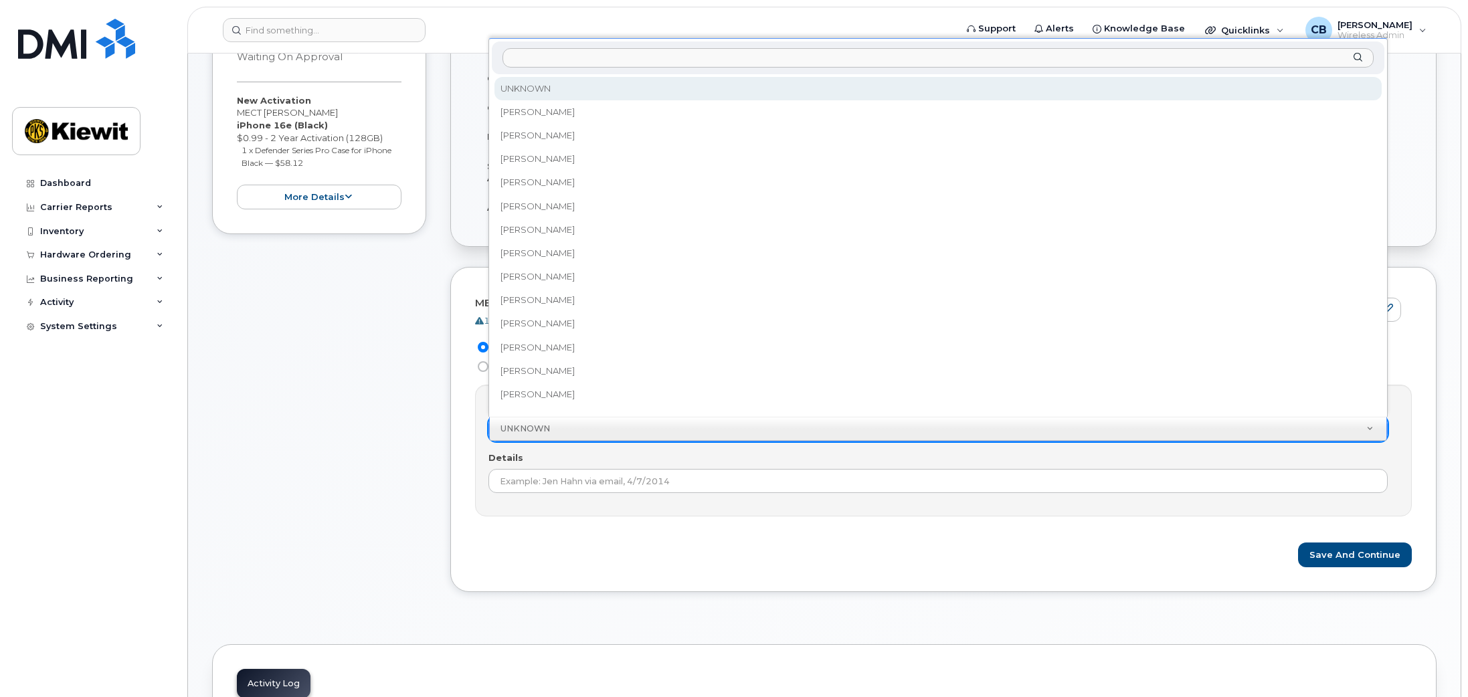
type input "R"
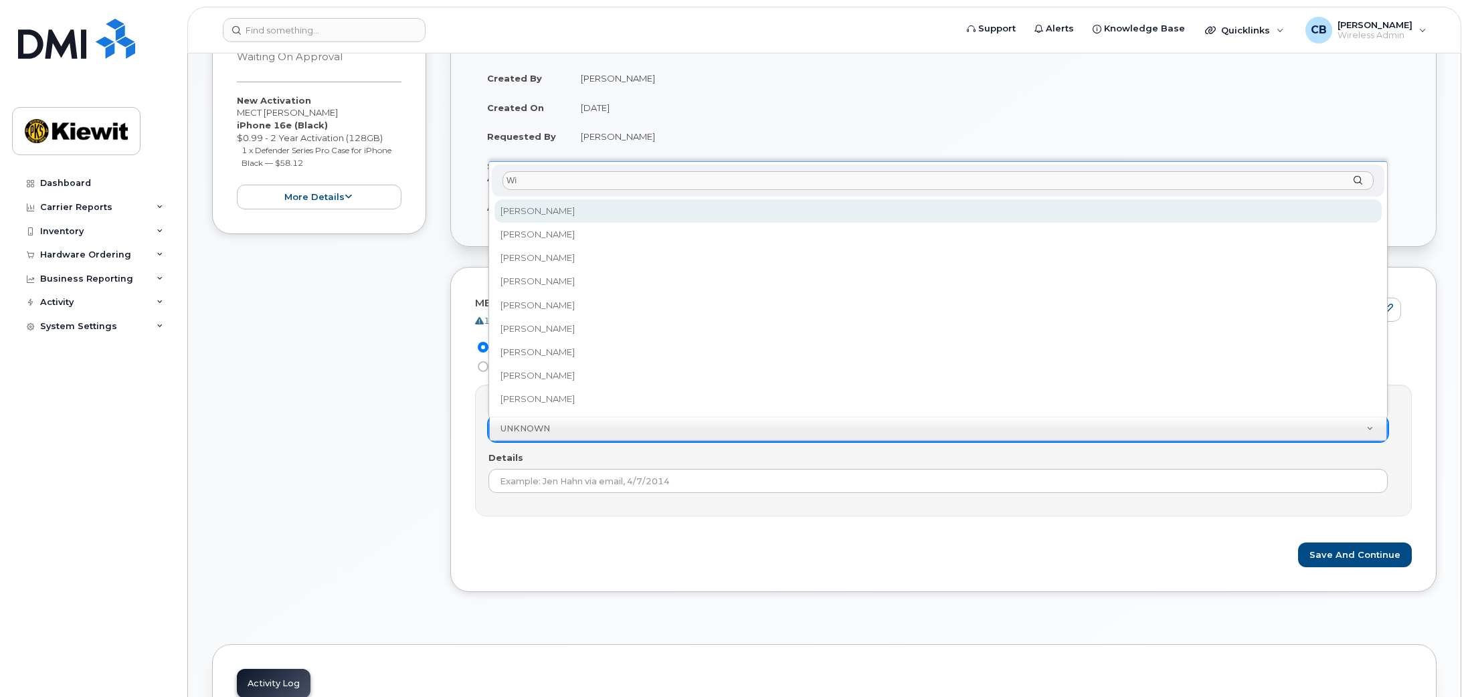
type input "W"
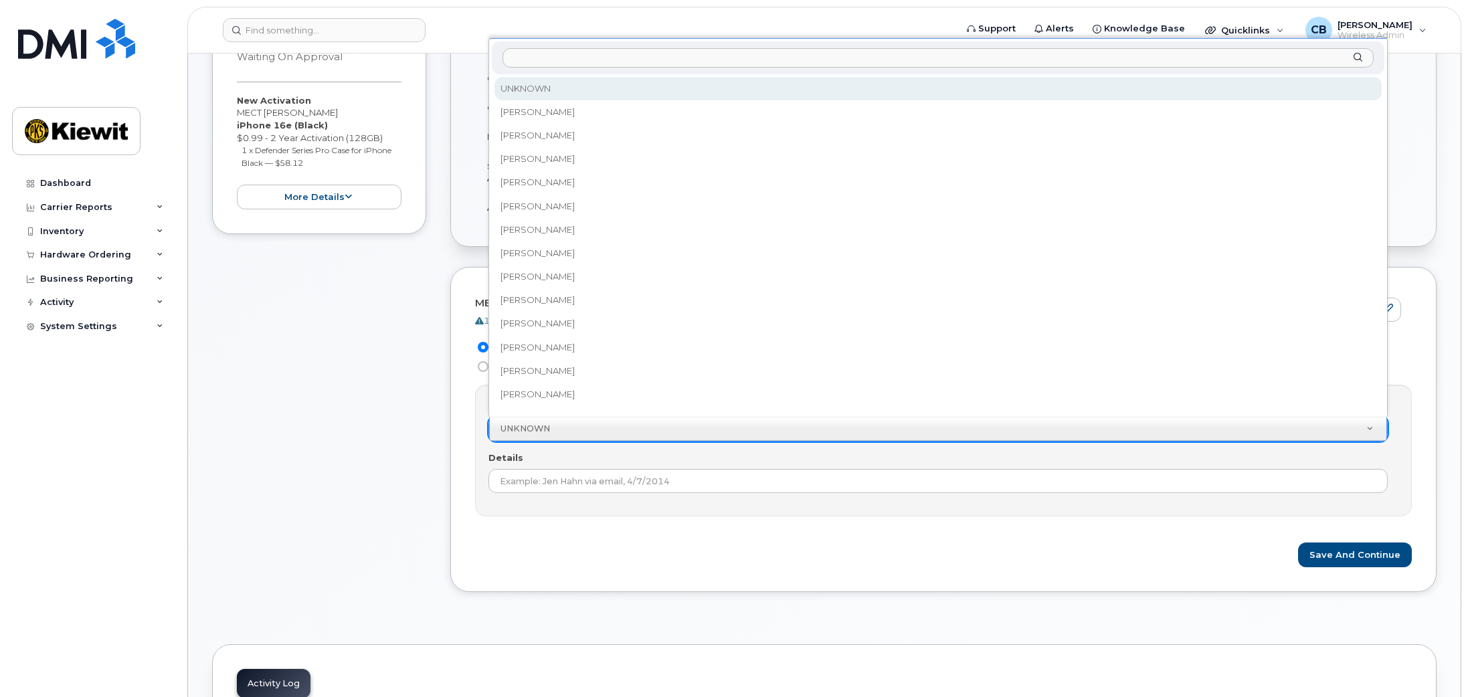
scroll to position [12, 0]
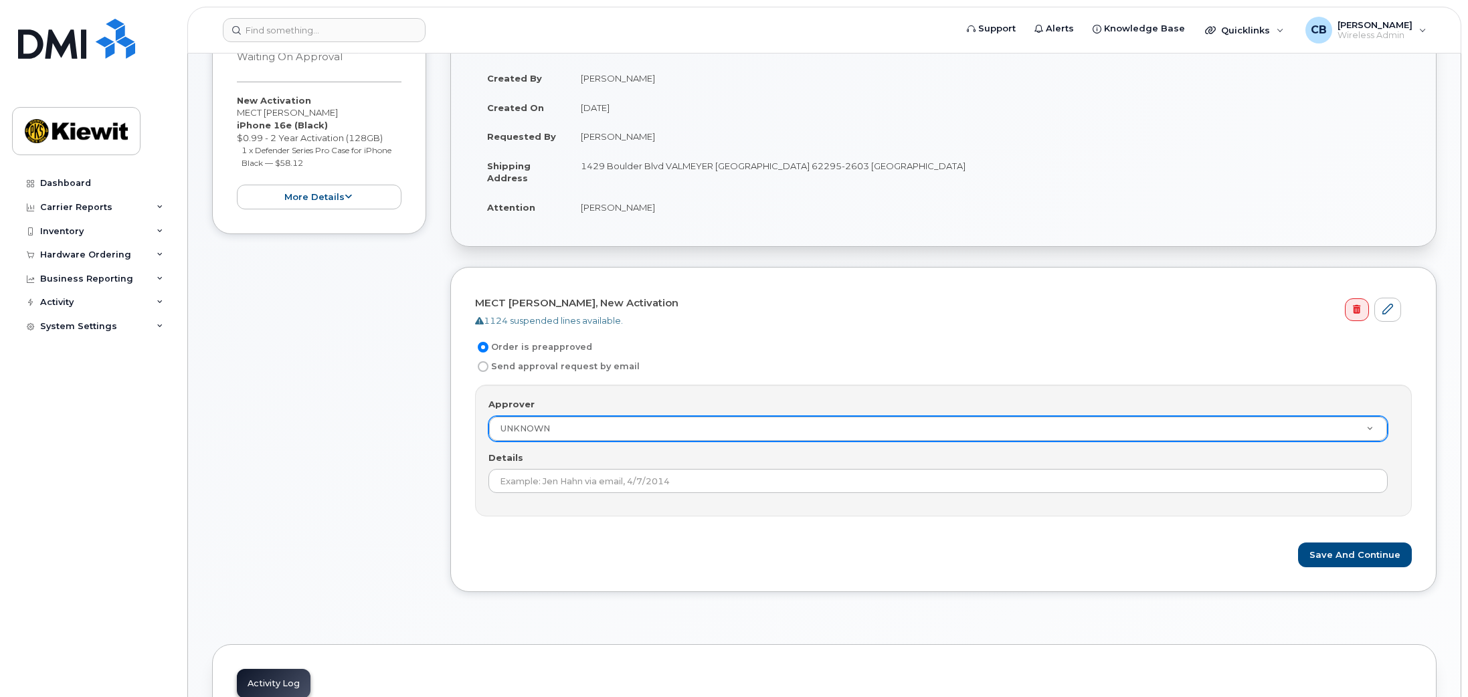
click at [485, 367] on input "Send approval request by email" at bounding box center [483, 366] width 11 height 11
radio input "true"
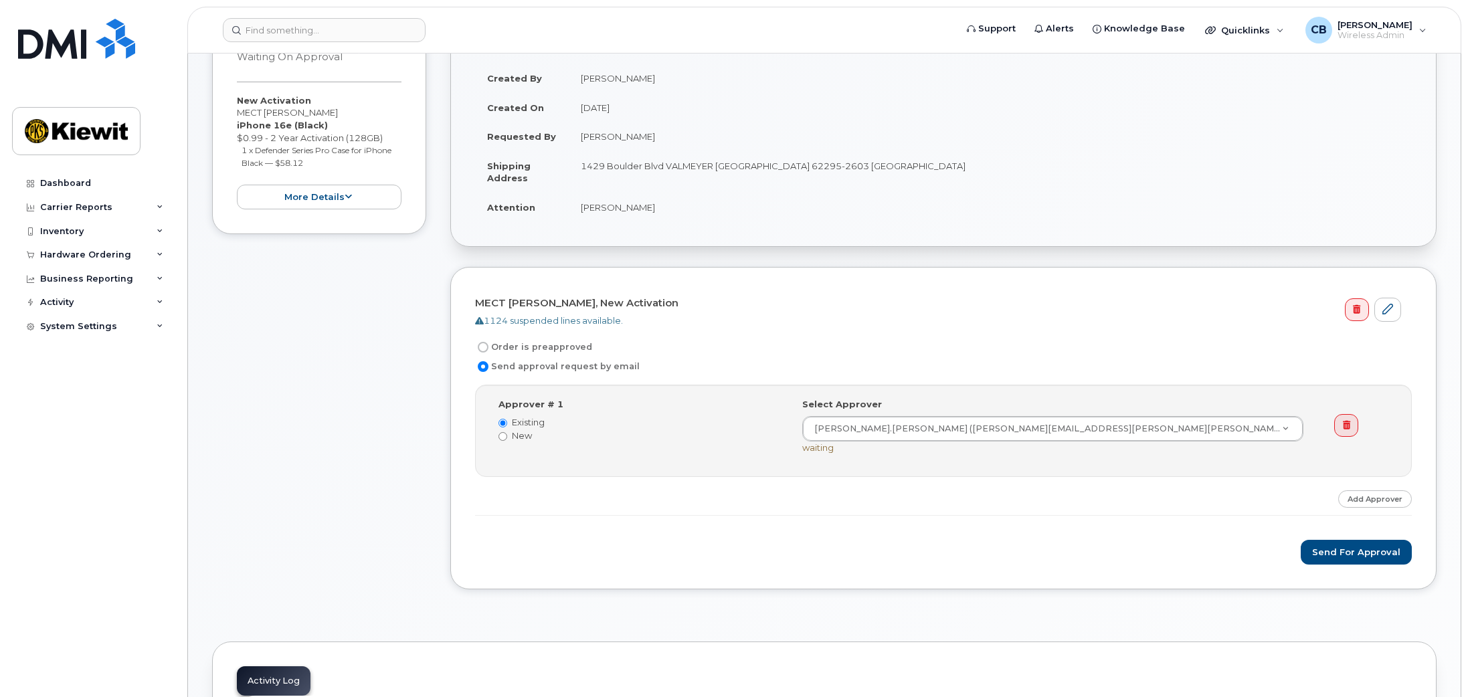
click at [514, 432] on label "New" at bounding box center [640, 435] width 284 height 13
click at [507, 432] on input "New" at bounding box center [502, 436] width 9 height 9
radio input "true"
radio input "false"
drag, startPoint x: 920, startPoint y: 426, endPoint x: 722, endPoint y: 411, distance: 199.2
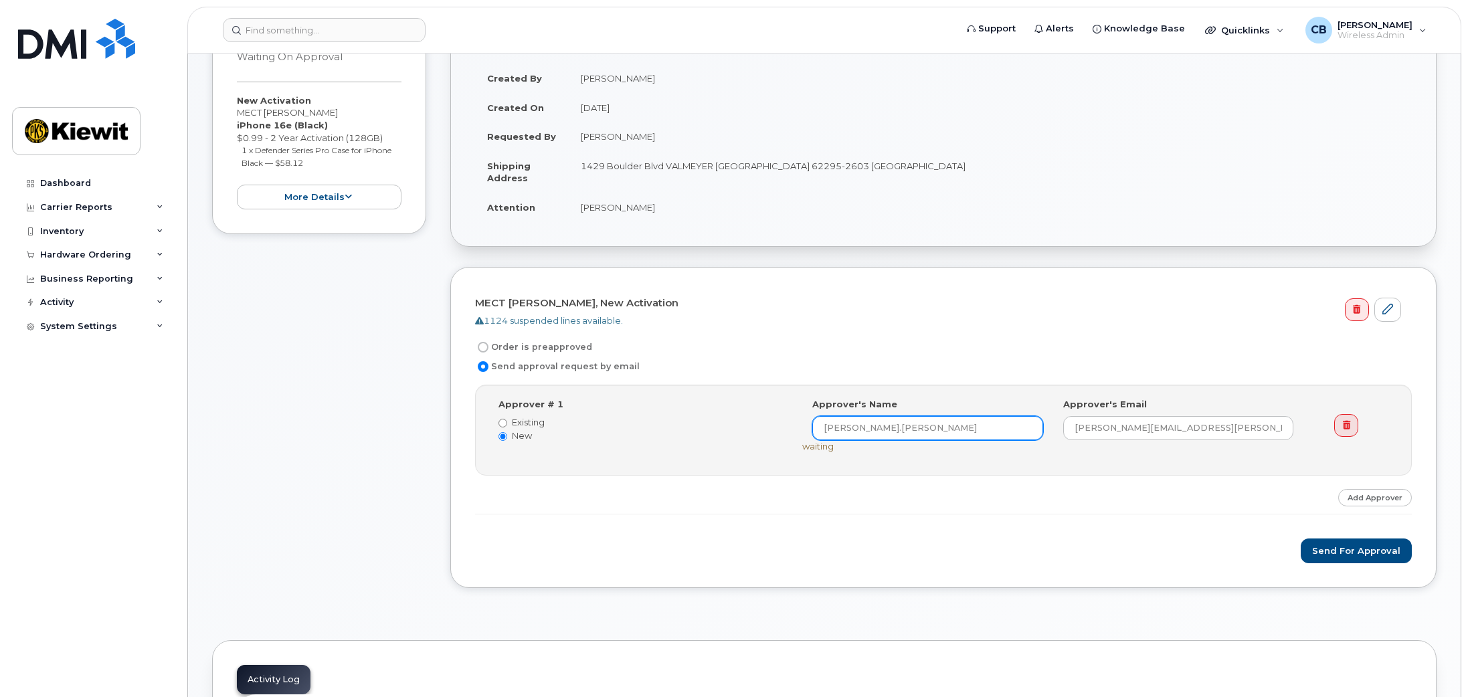
click at [722, 411] on div "Approver # 1 Existing New Select Approver Adam.Murphy (KATIE.LUTHER@KIEWIT.COM)…" at bounding box center [944, 430] width 912 height 64
click at [928, 430] on input "Adam.Murphy" at bounding box center [927, 428] width 231 height 24
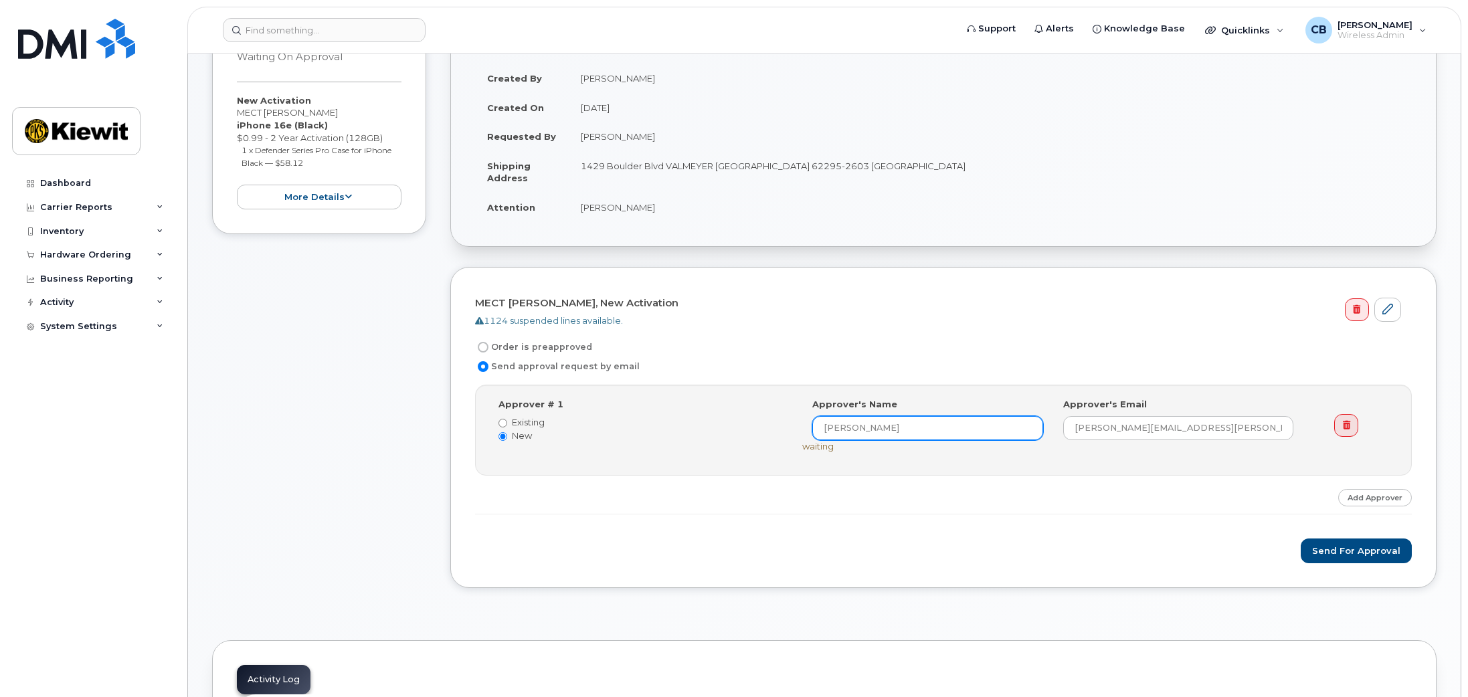
type input "bailey"
click at [500, 421] on input "Existing" at bounding box center [502, 423] width 9 height 9
radio input "true"
radio input "false"
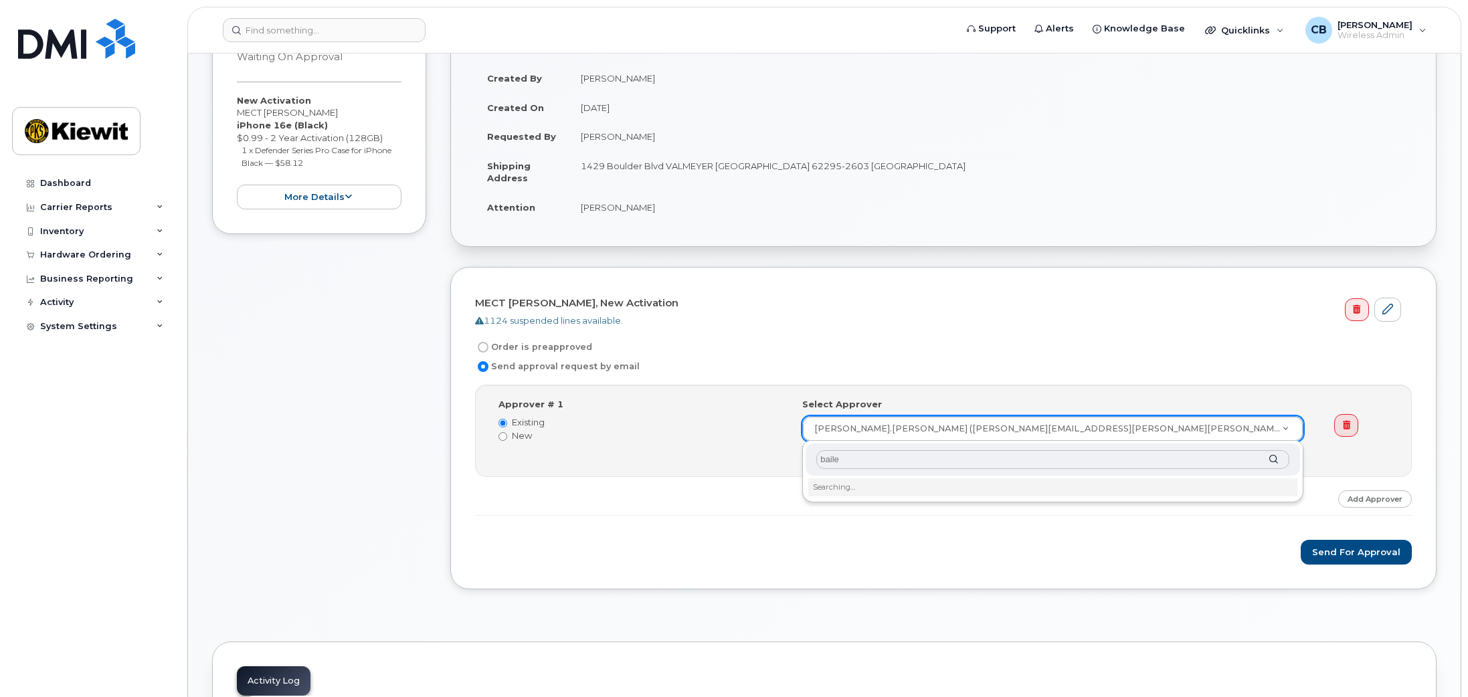
type input "bailey"
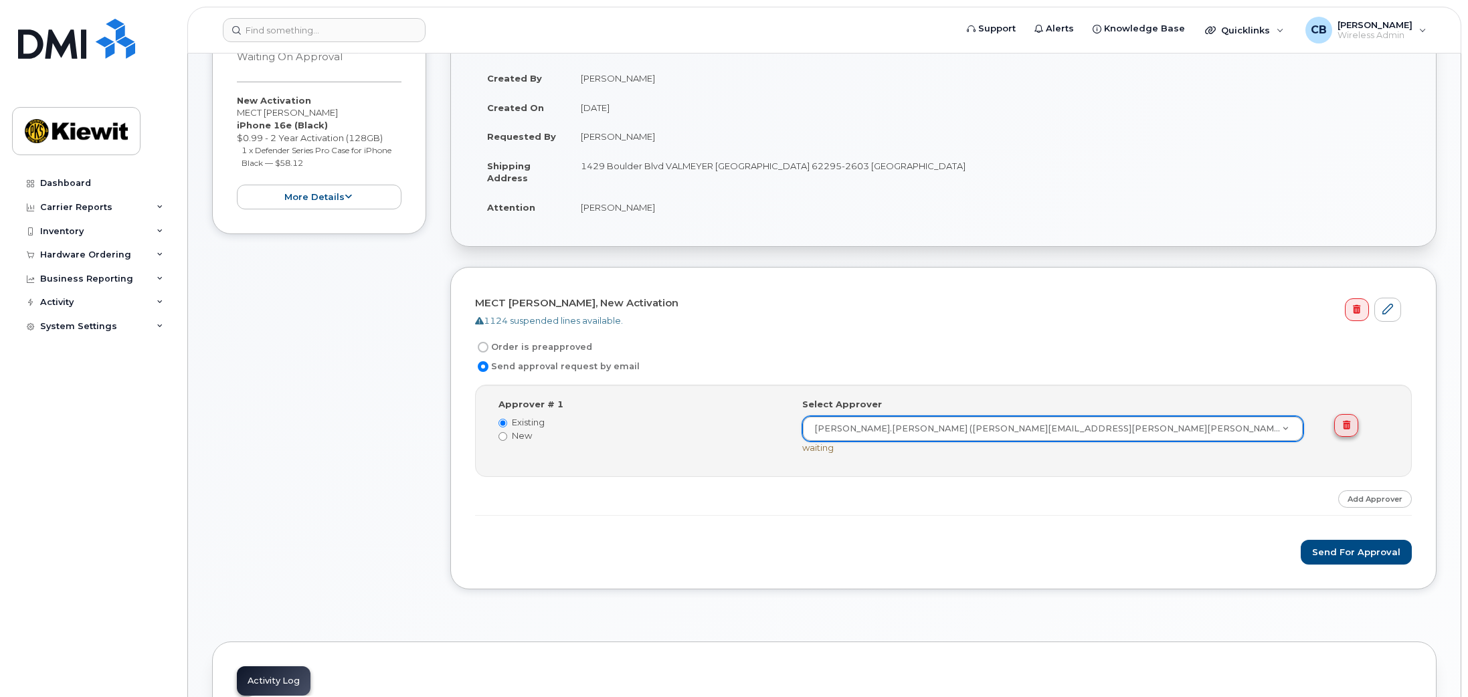
click at [1345, 427] on icon at bounding box center [1346, 425] width 7 height 9
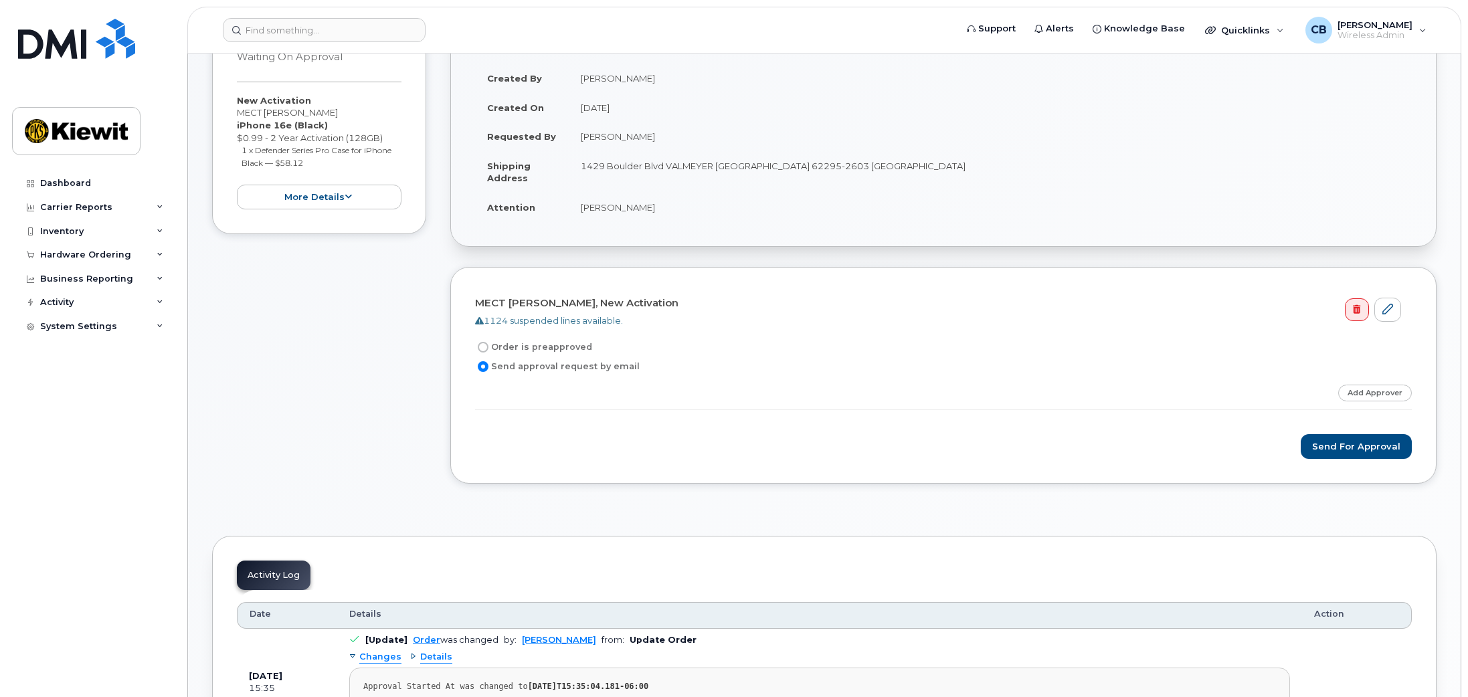
click at [543, 349] on label "Order is preapproved" at bounding box center [533, 347] width 117 height 16
click at [488, 349] on input "Order is preapproved" at bounding box center [483, 347] width 11 height 11
radio input "true"
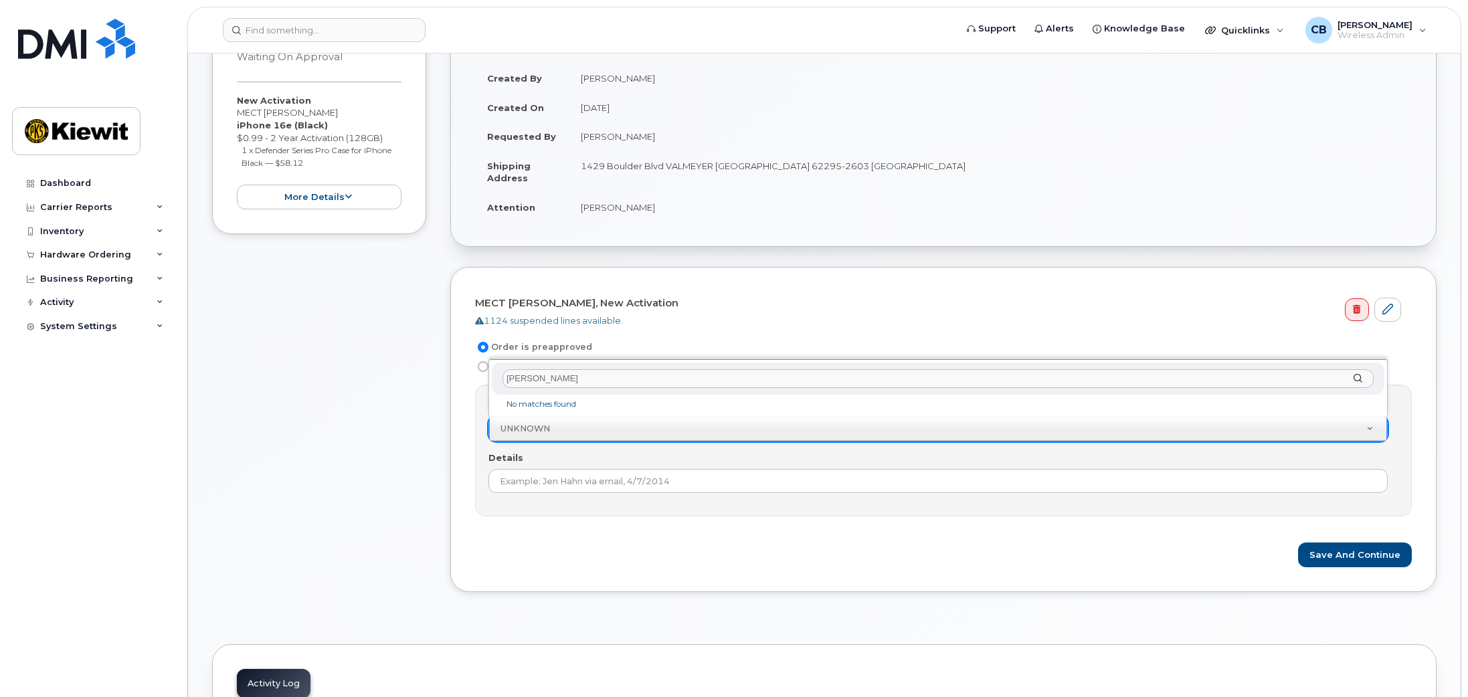
type input "Bailey Stephens"
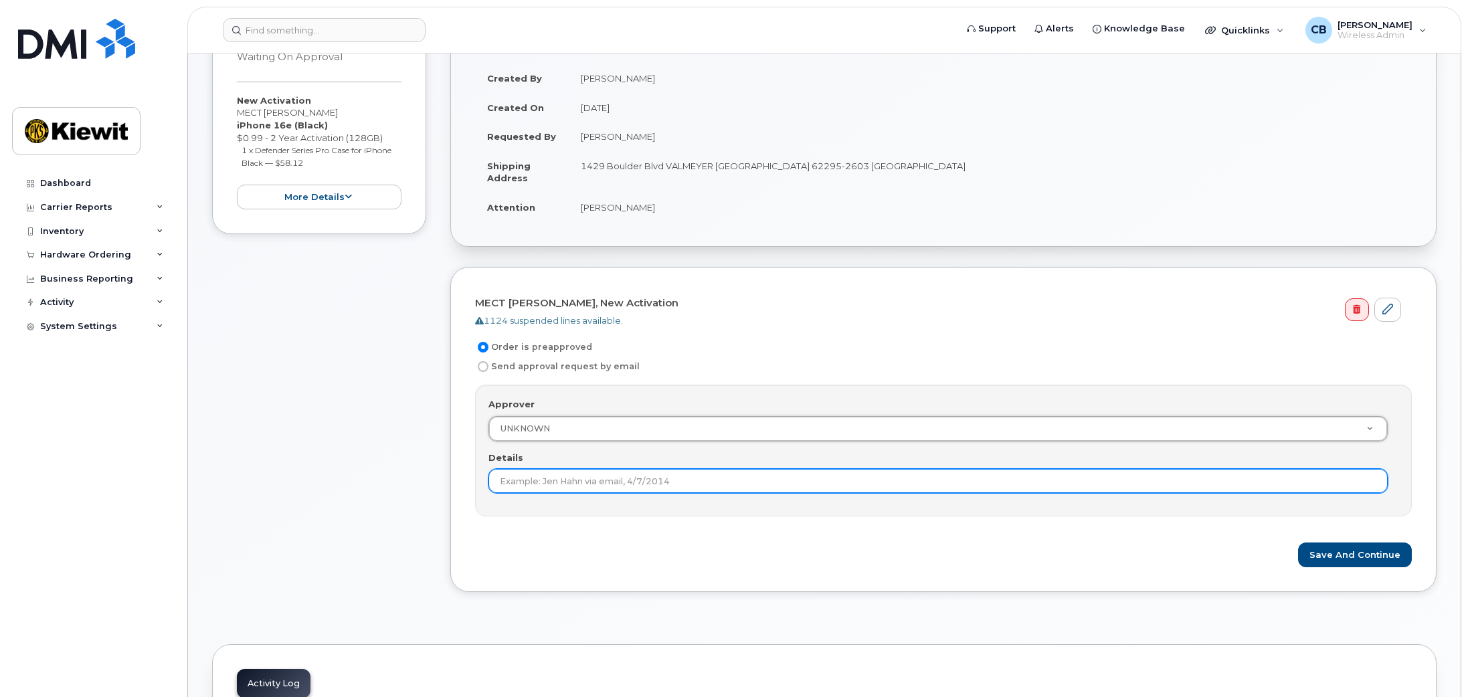
click at [563, 482] on input "Details" at bounding box center [937, 481] width 899 height 24
type input "Approved by Billy Roche, email"
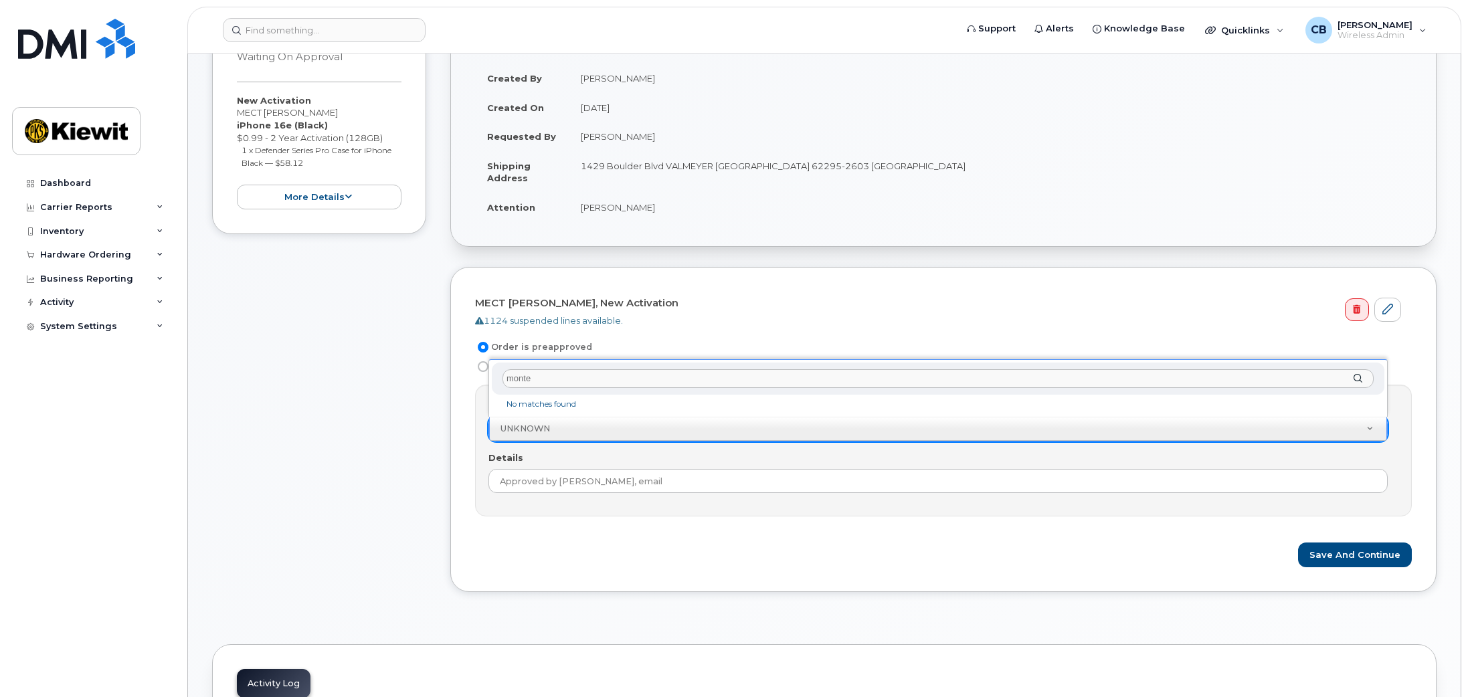
type input "montes"
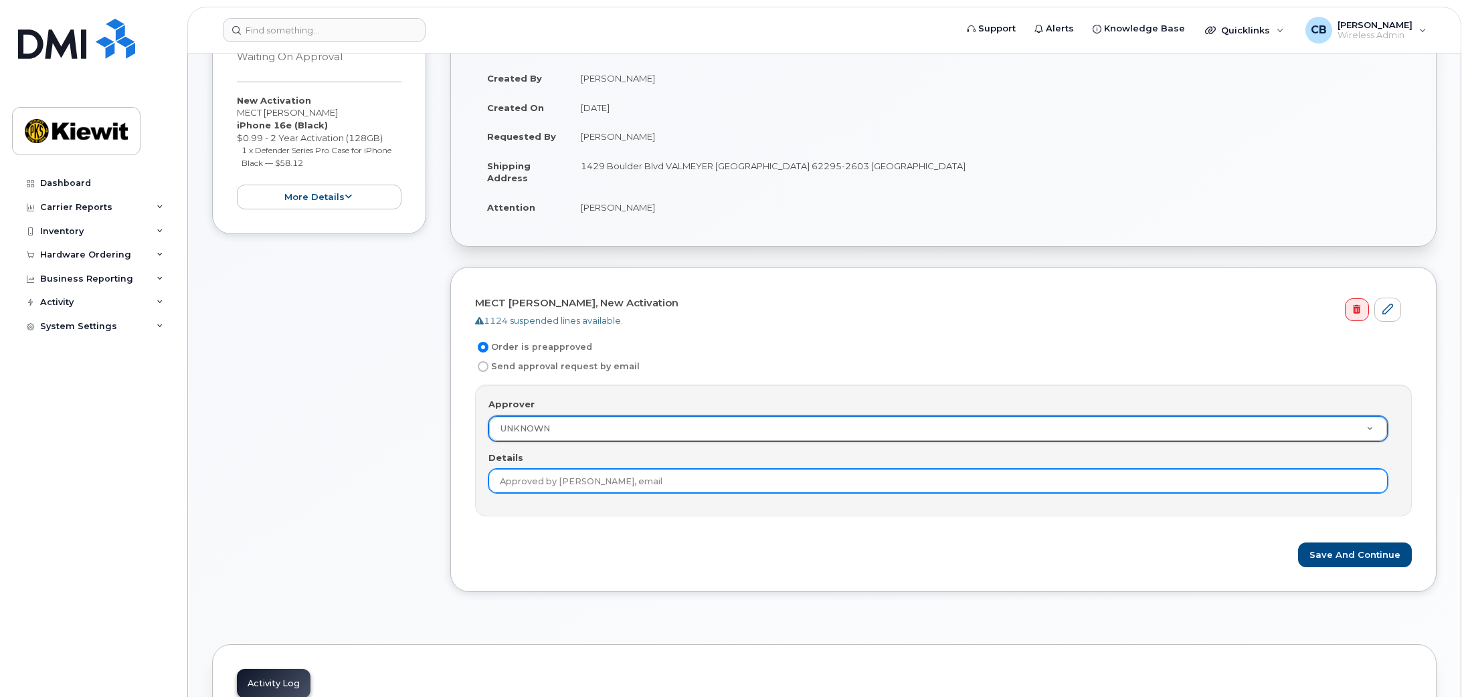
click at [722, 487] on input "Approved by Billy Roche, email" at bounding box center [937, 481] width 899 height 24
drag, startPoint x: 850, startPoint y: 483, endPoint x: 176, endPoint y: 526, distance: 675.7
click at [690, 485] on input "Approved by Billy Roche, email 10/2/20252" at bounding box center [937, 481] width 899 height 24
drag, startPoint x: 549, startPoint y: 478, endPoint x: 316, endPoint y: 477, distance: 232.1
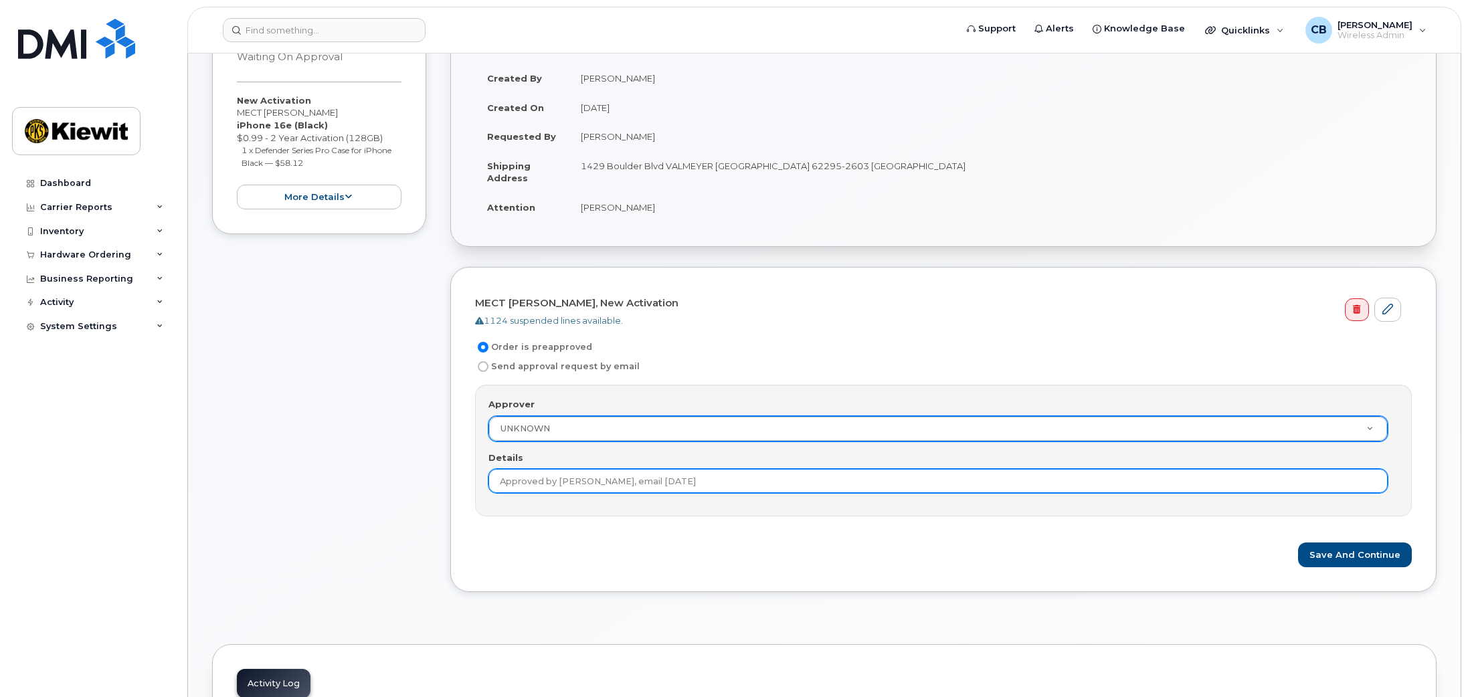
click at [316, 477] on div "Item #1 Waiting On Approval $59.11 New Activation MECT Foreman iPhone 16e (Blac…" at bounding box center [824, 306] width 1224 height 610
type input "Approved by Billy Roche, email 10/2/2025"
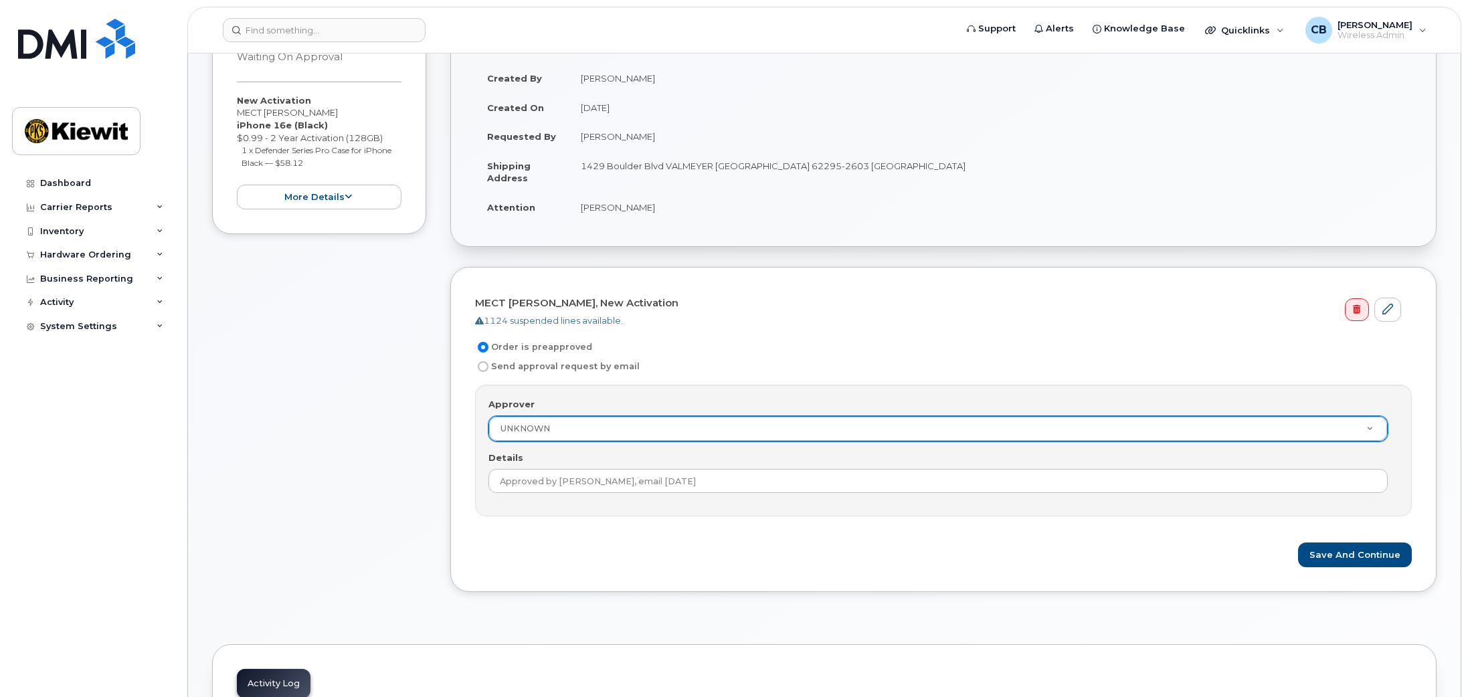
click at [805, 545] on div "Save and Continue" at bounding box center [943, 555] width 937 height 25
click at [1322, 550] on button "Save and Continue" at bounding box center [1355, 555] width 114 height 25
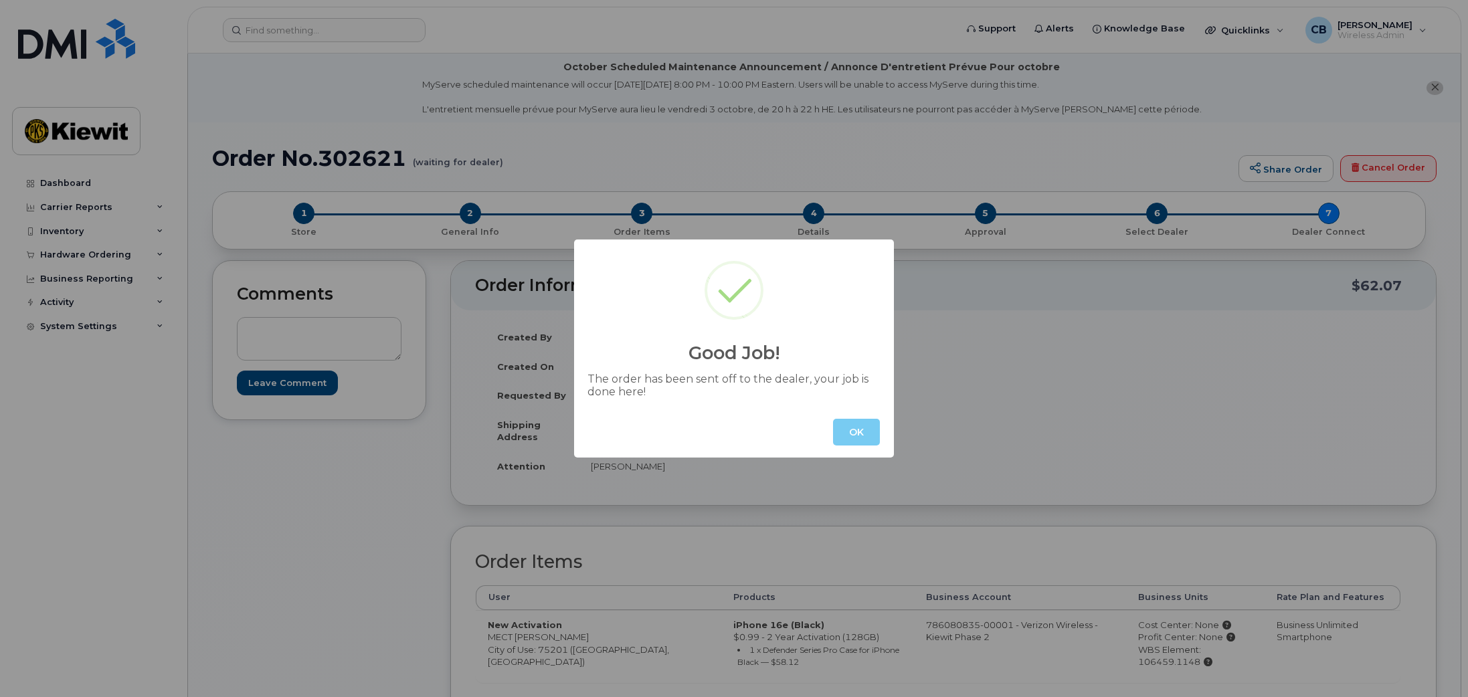
click at [855, 436] on button "OK" at bounding box center [856, 432] width 47 height 27
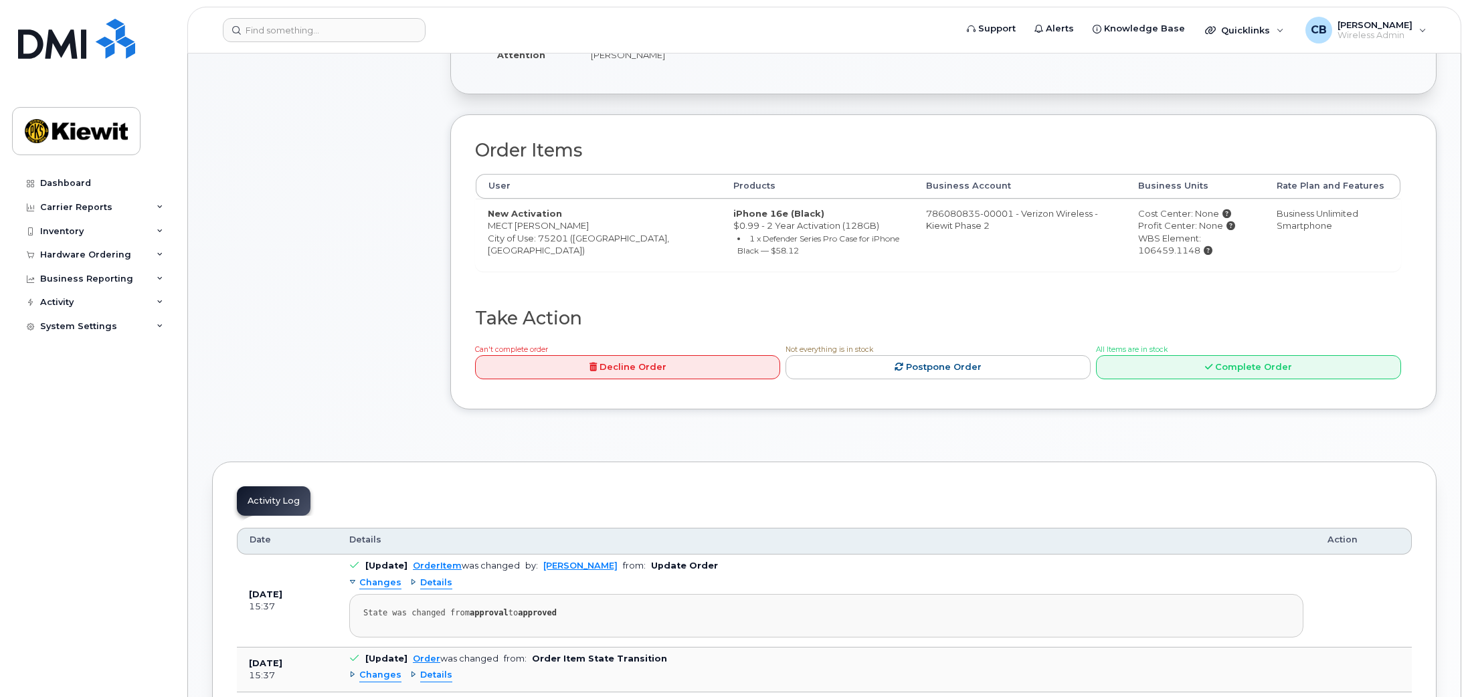
scroll to position [201, 0]
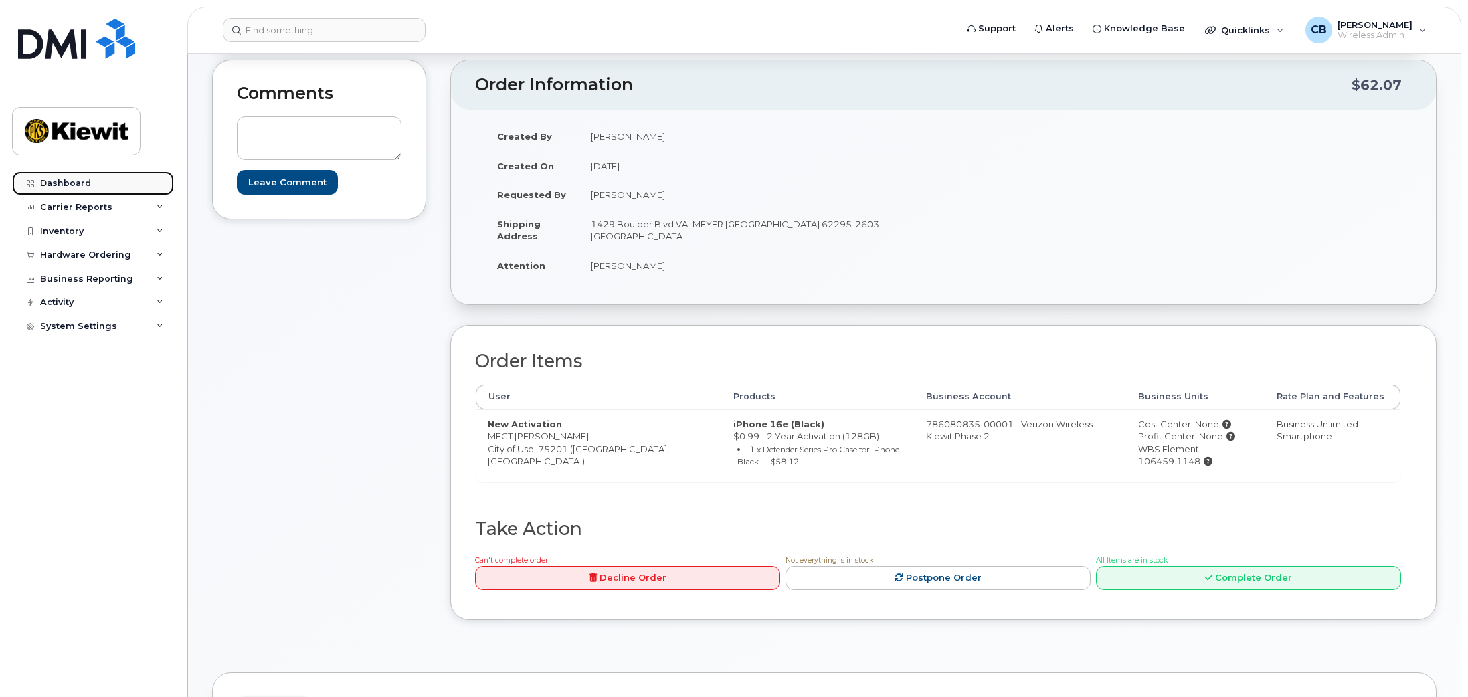
click at [77, 185] on div "Dashboard" at bounding box center [65, 183] width 51 height 11
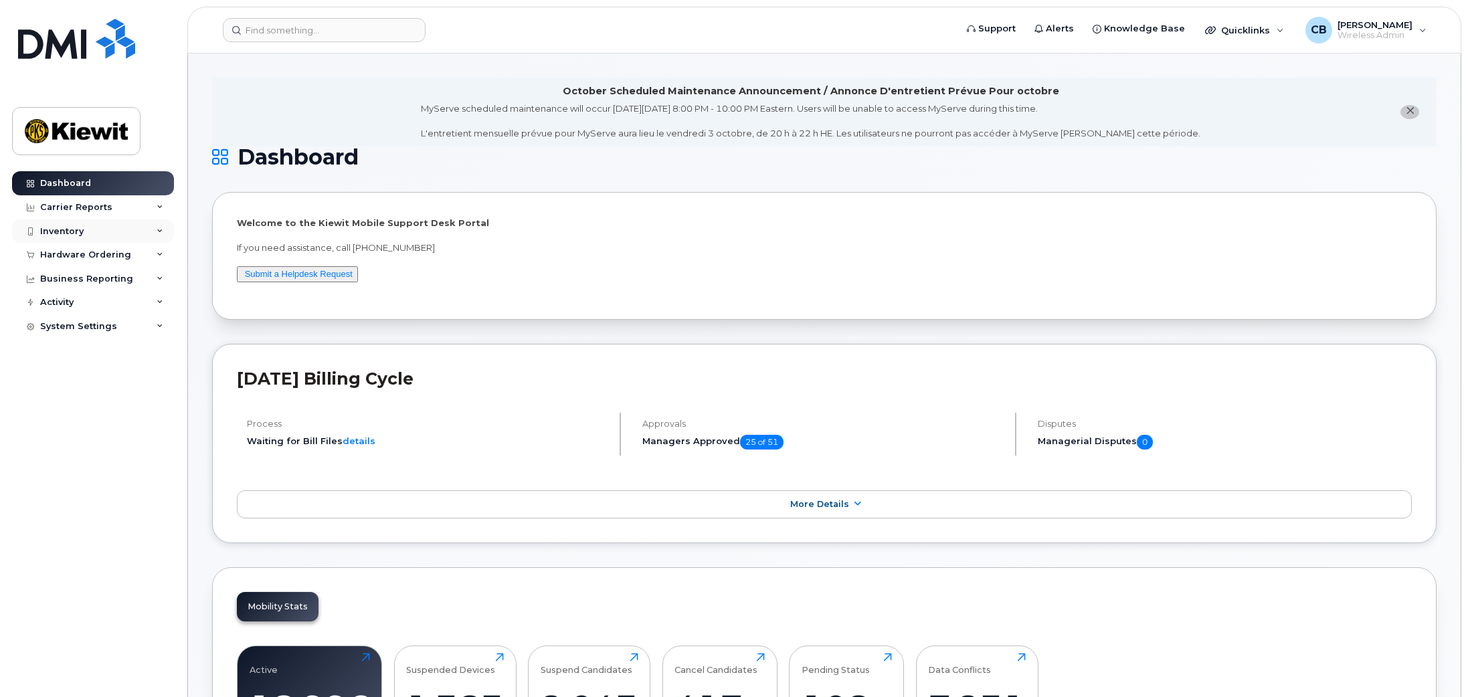
click at [102, 239] on div "Inventory" at bounding box center [93, 231] width 162 height 24
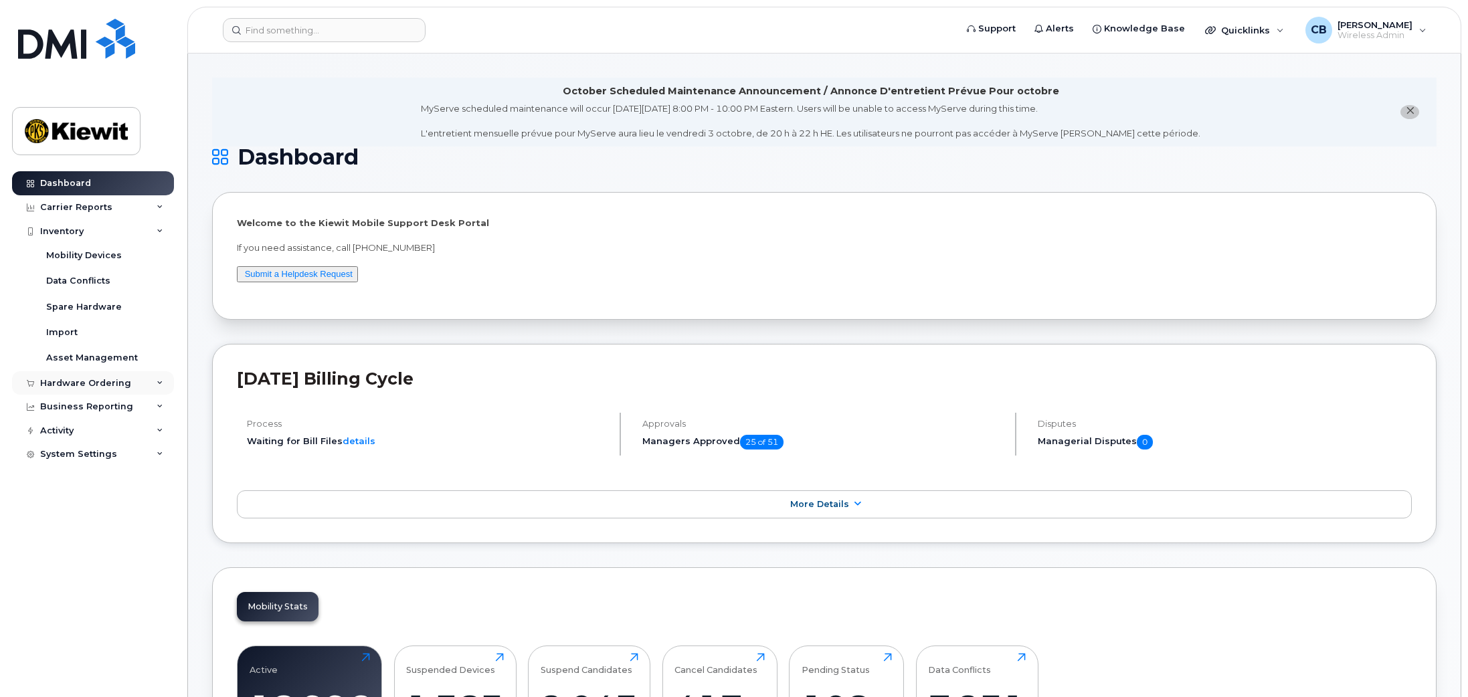
click at [99, 378] on div "Hardware Ordering" at bounding box center [85, 383] width 91 height 11
click at [64, 405] on div "Overview" at bounding box center [67, 407] width 43 height 12
click at [80, 250] on div "Mobility Devices" at bounding box center [84, 256] width 76 height 12
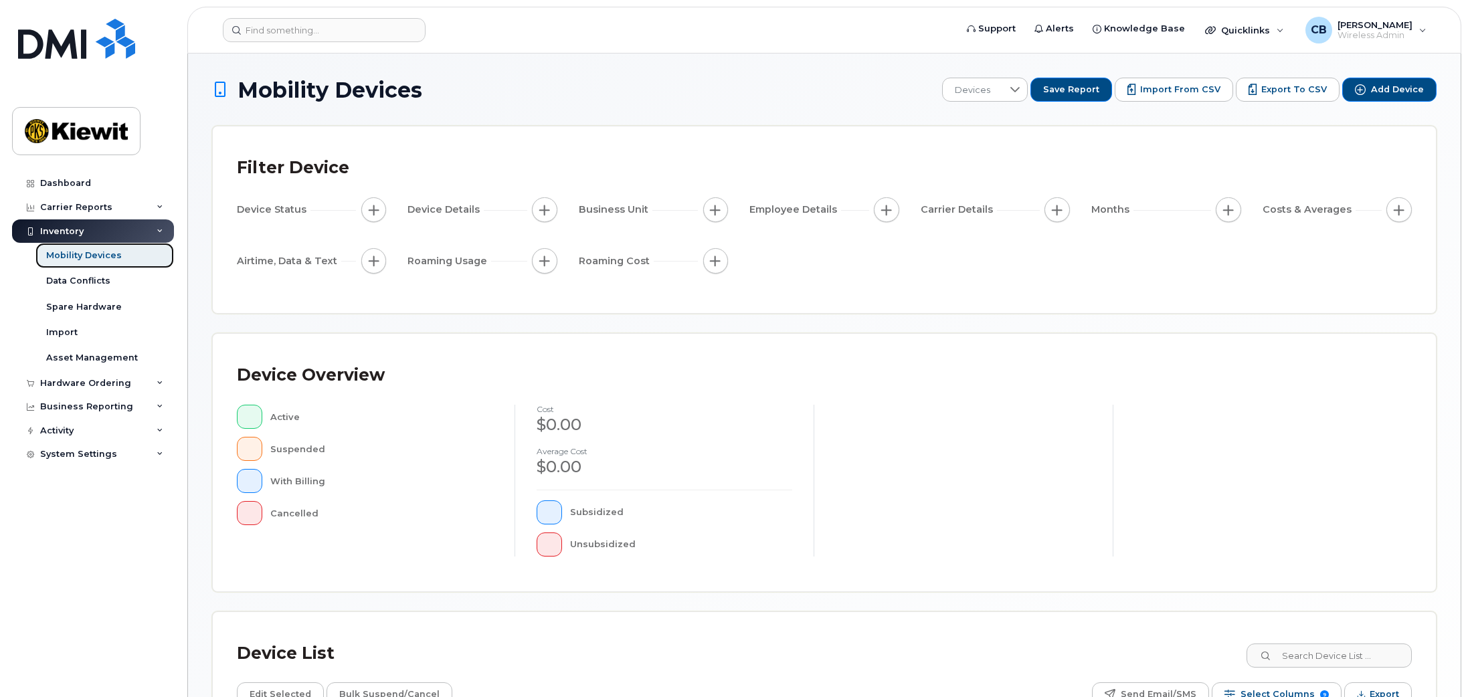
scroll to position [223, 0]
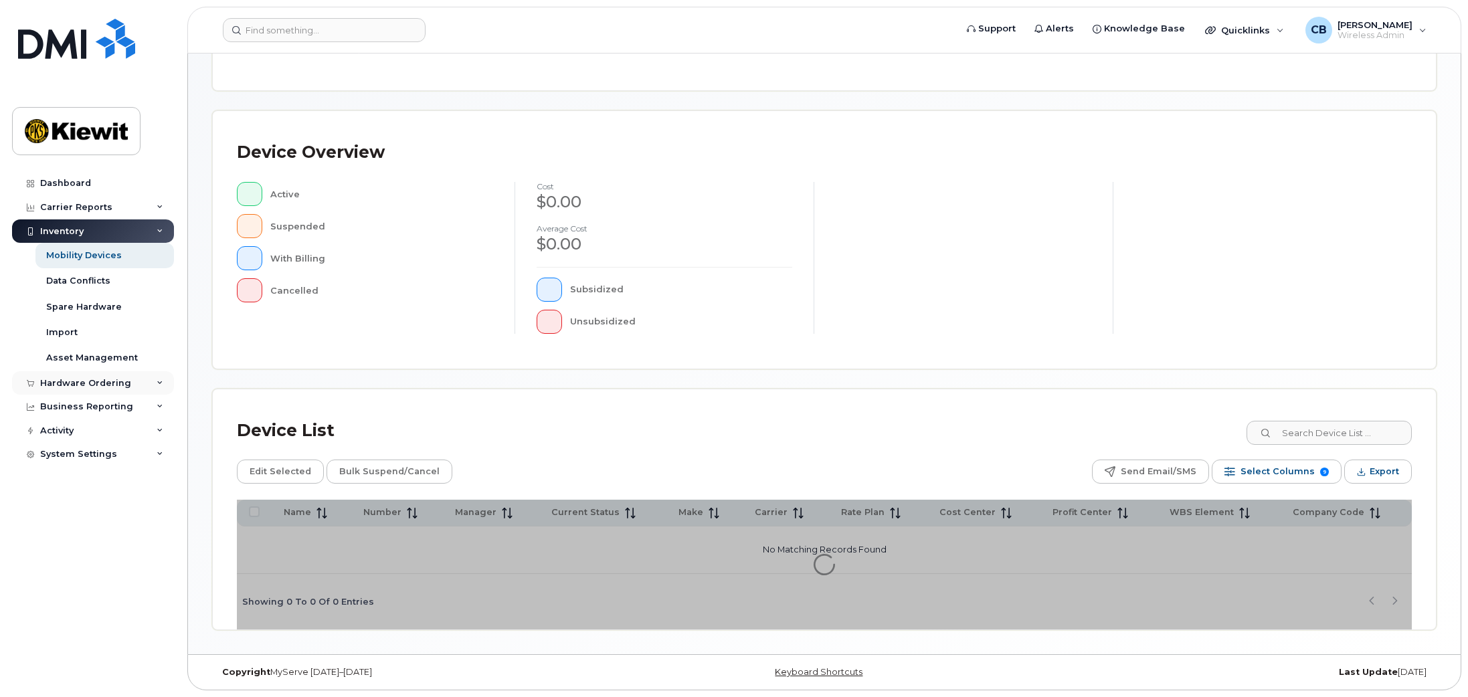
click at [70, 376] on div "Hardware Ordering" at bounding box center [93, 383] width 162 height 24
click at [57, 428] on div "Orders" at bounding box center [62, 433] width 33 height 12
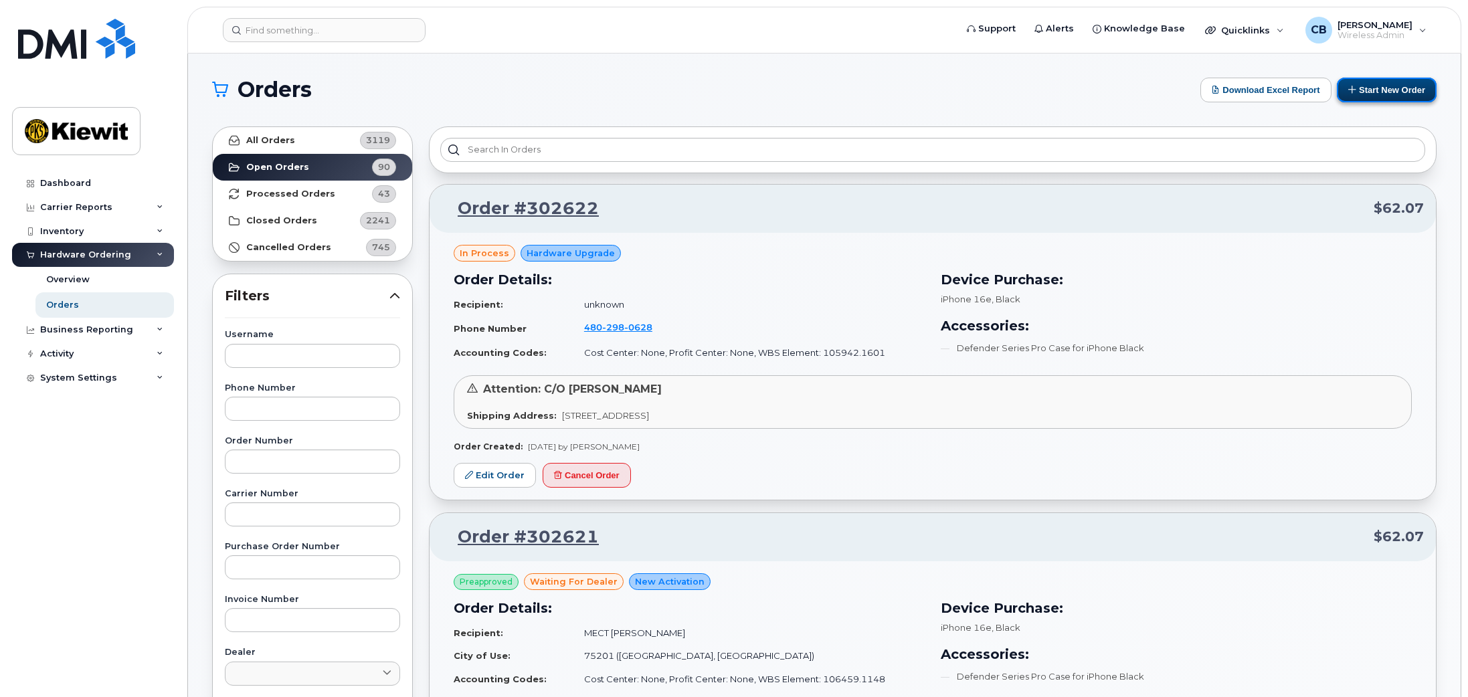
click at [1353, 88] on icon at bounding box center [1352, 89] width 9 height 9
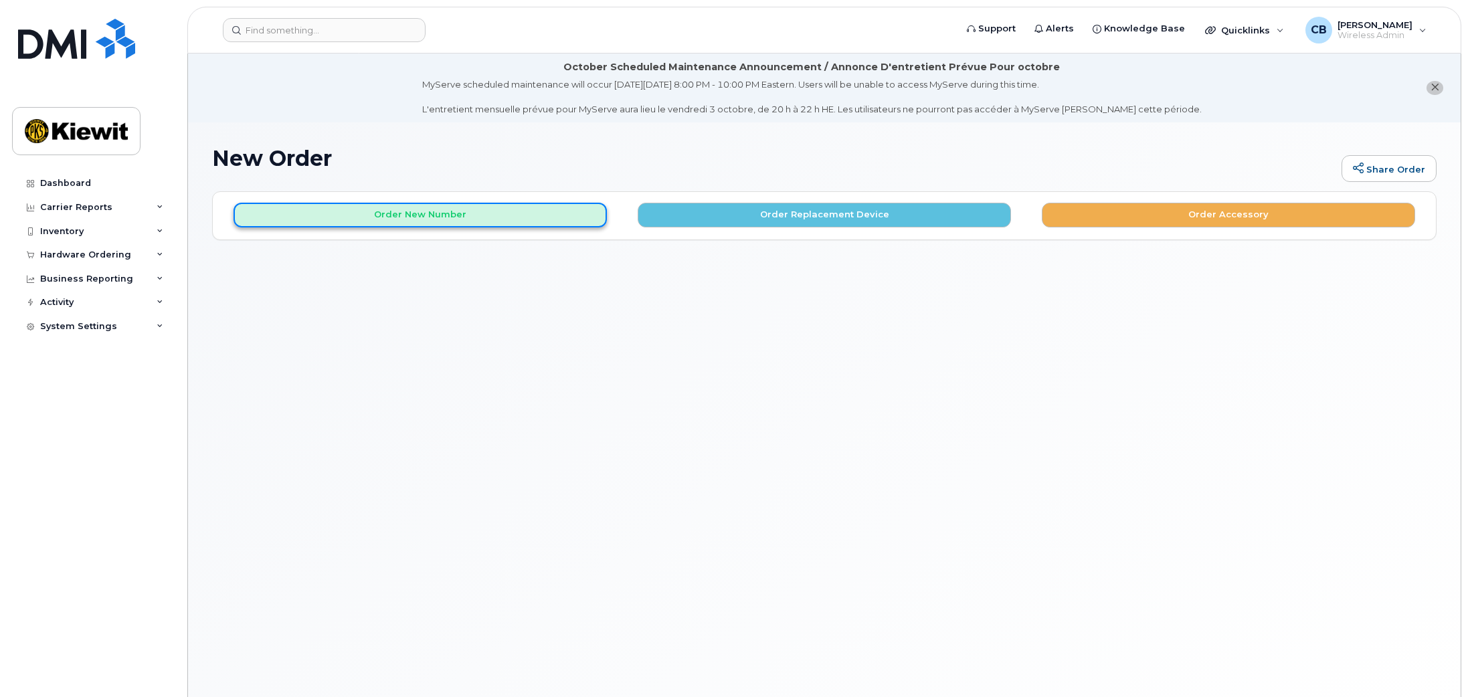
click at [431, 213] on button "Order New Number" at bounding box center [419, 215] width 373 height 25
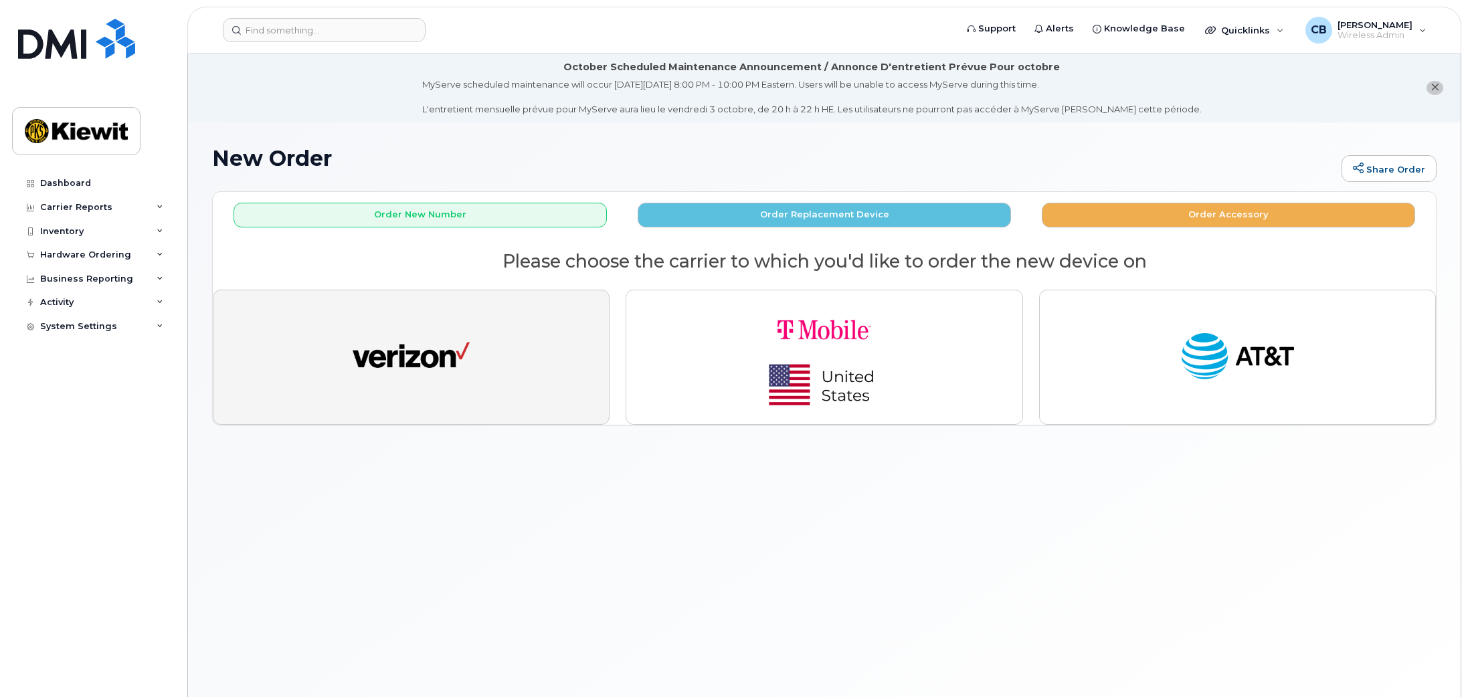
click at [444, 356] on img "button" at bounding box center [411, 357] width 117 height 60
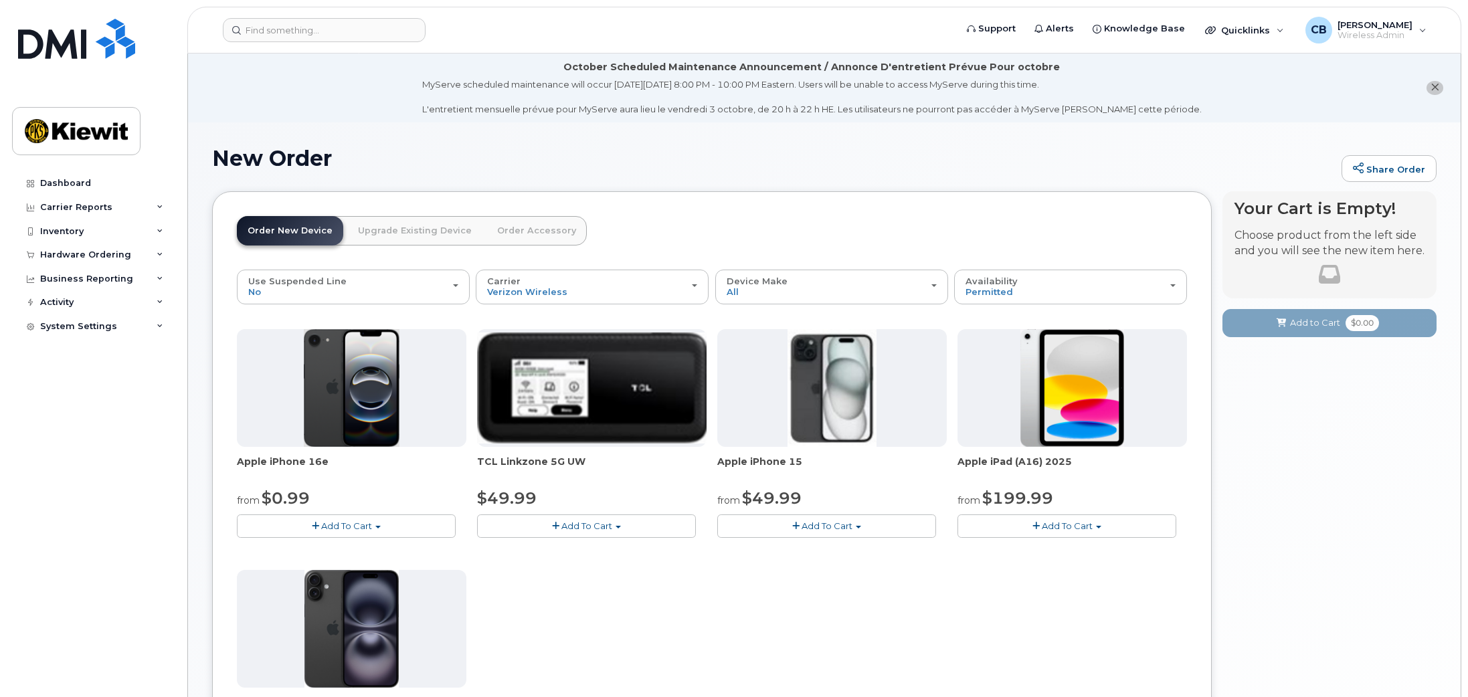
click at [350, 527] on span "Add To Cart" at bounding box center [346, 525] width 51 height 11
click at [328, 554] on link "$0.99 - 2 Year Activation (128GB)" at bounding box center [326, 551] width 173 height 17
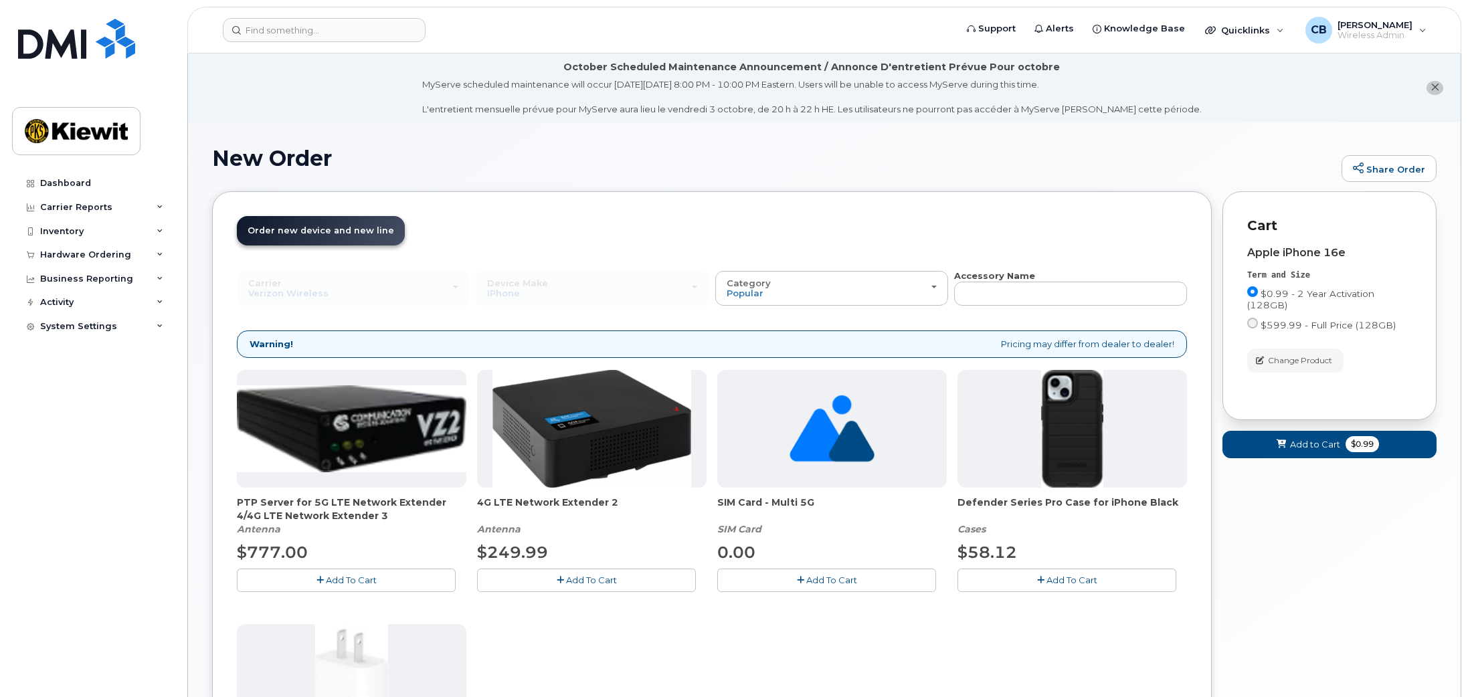
click at [1078, 580] on span "Add To Cart" at bounding box center [1071, 580] width 51 height 11
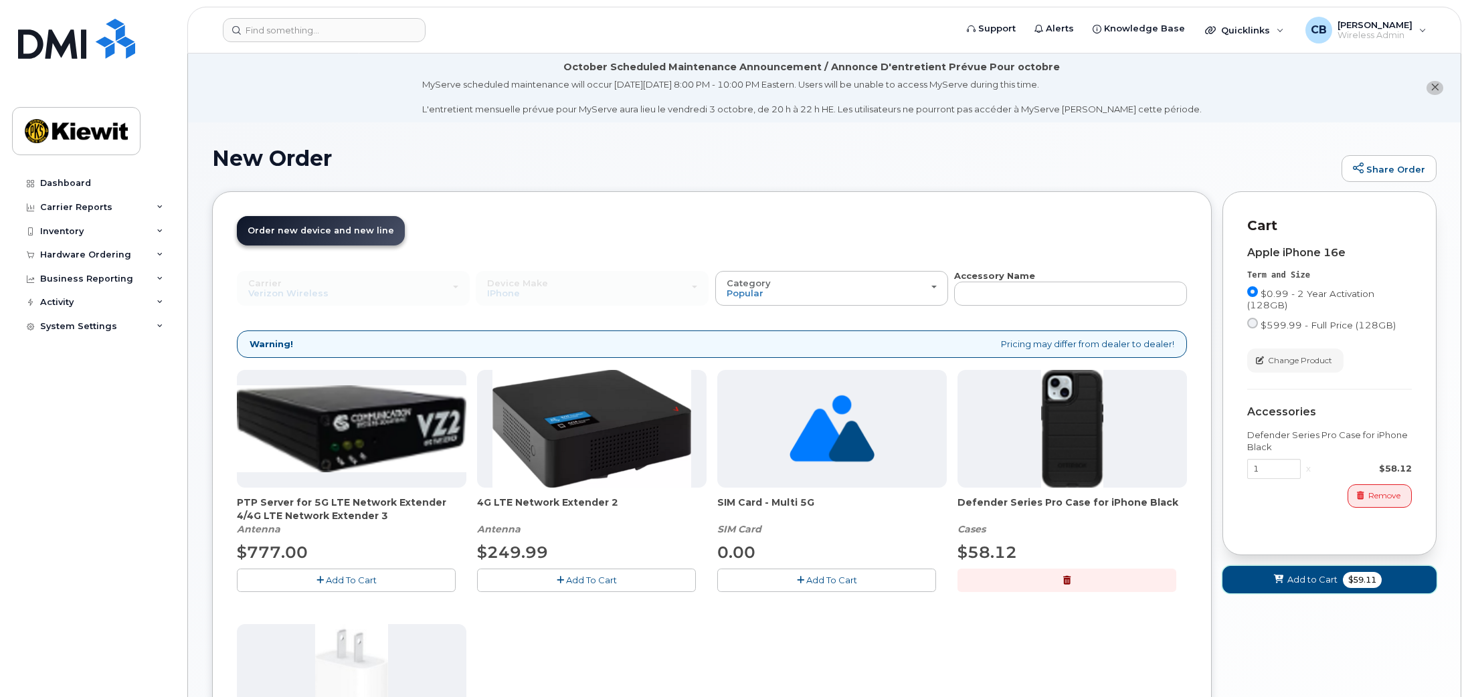
click at [1320, 579] on span "Add to Cart" at bounding box center [1312, 579] width 50 height 13
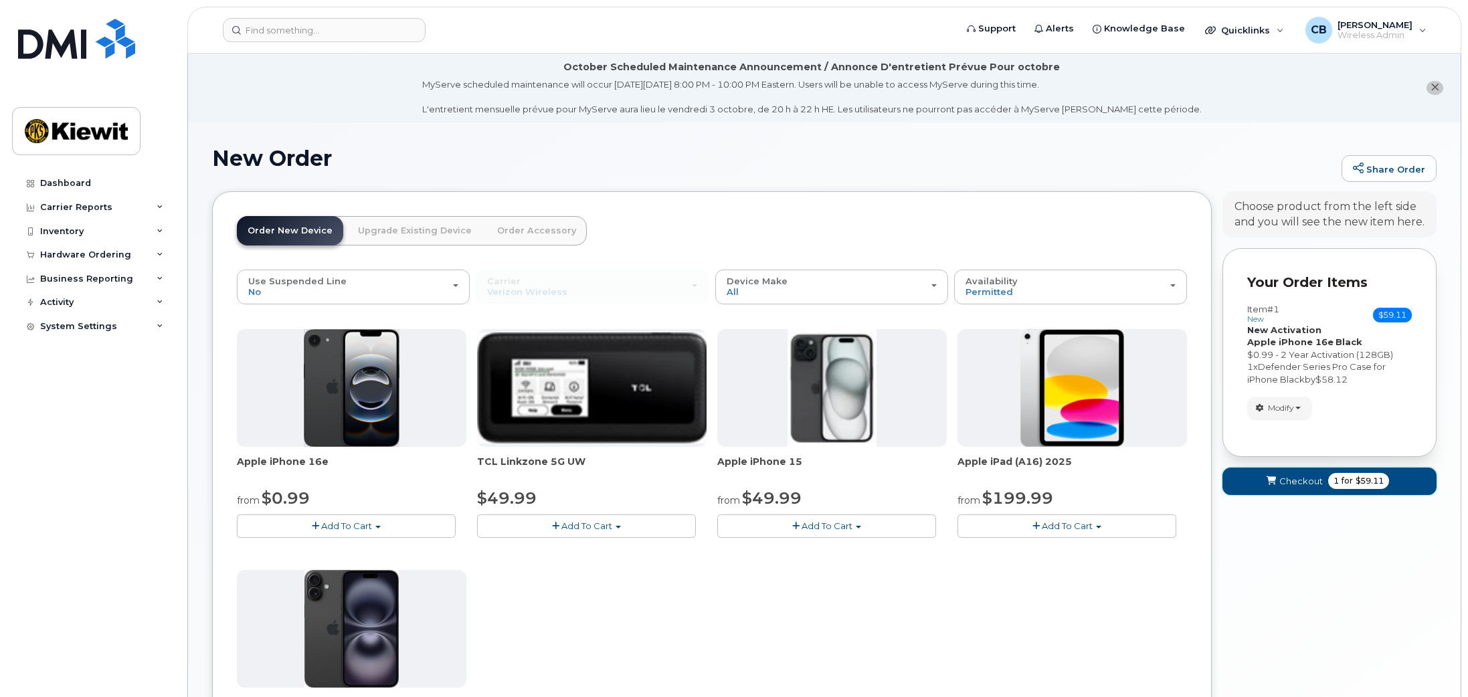
click at [1325, 480] on button "Checkout 1 for $59.11" at bounding box center [1329, 481] width 214 height 27
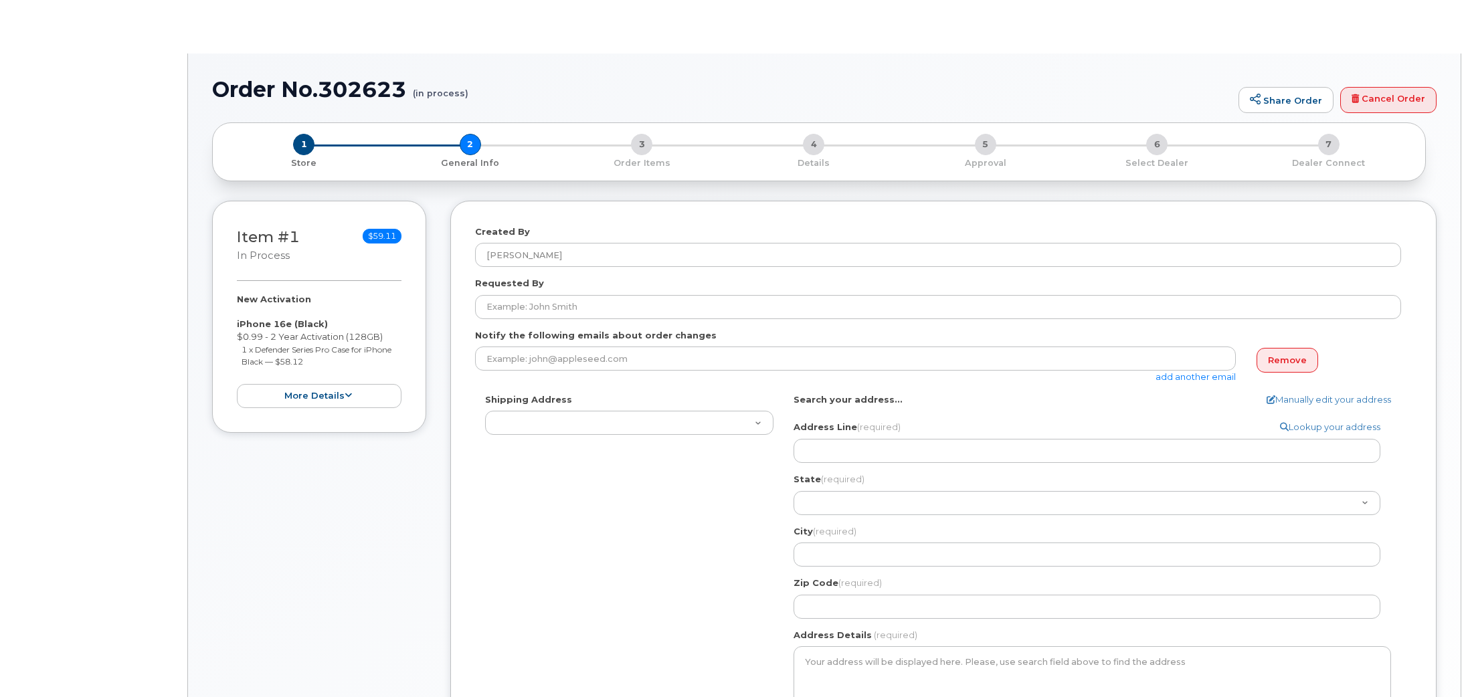
select select
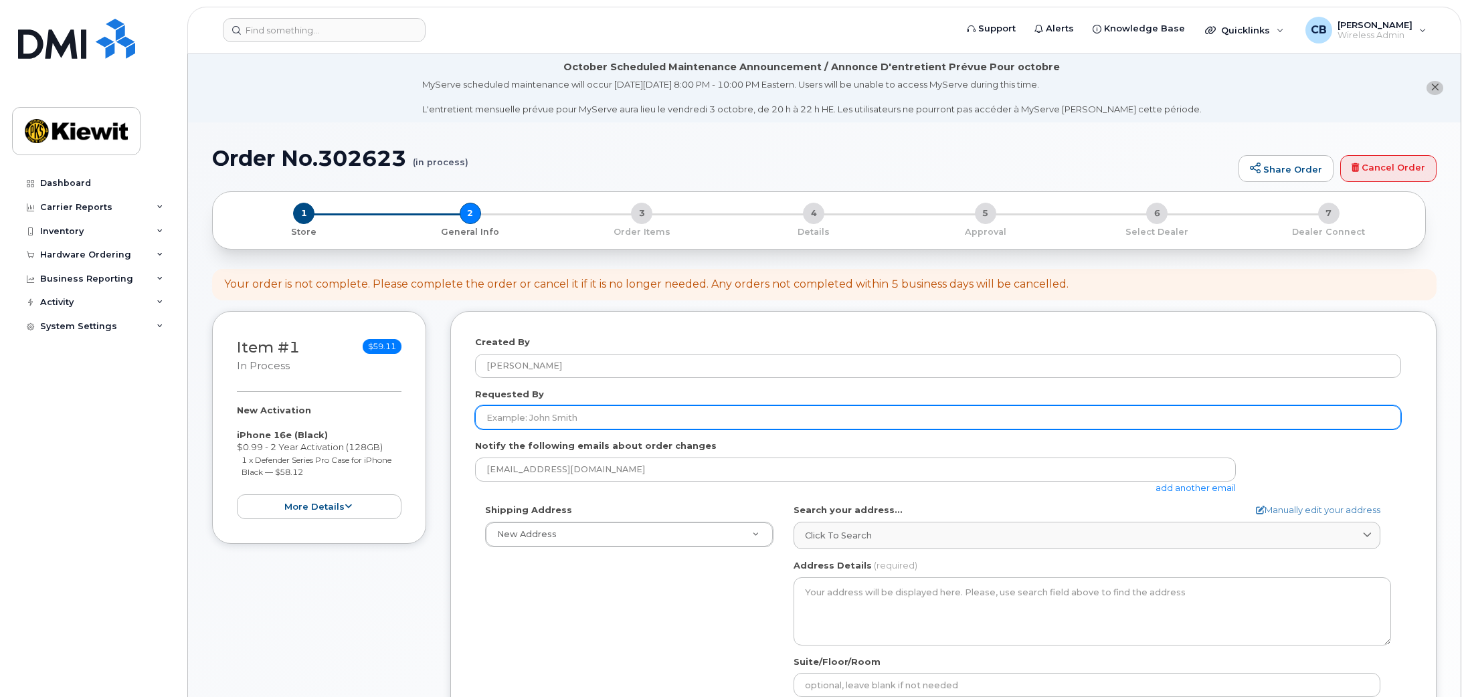
click at [581, 409] on input "Requested By" at bounding box center [938, 417] width 926 height 24
type input "[PERSON_NAME]"
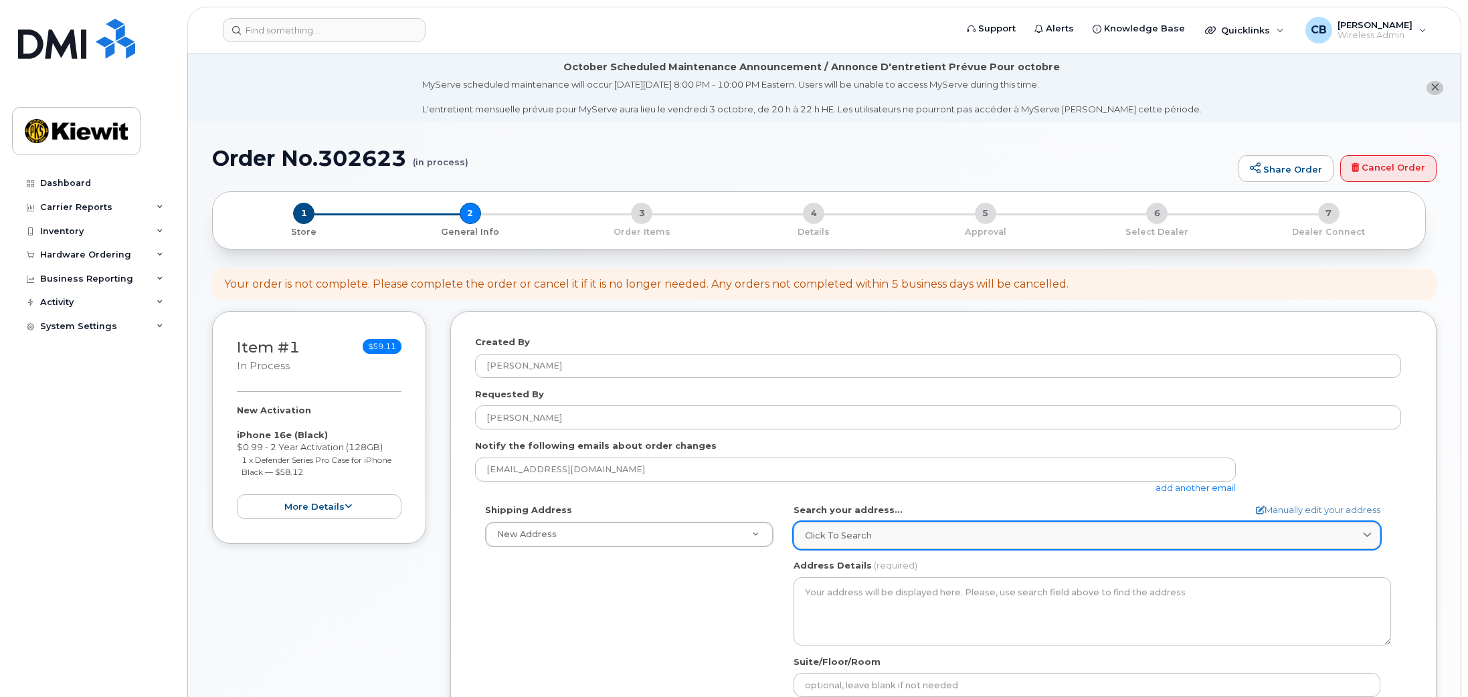
click at [882, 544] on link "Click to search" at bounding box center [1086, 535] width 587 height 27
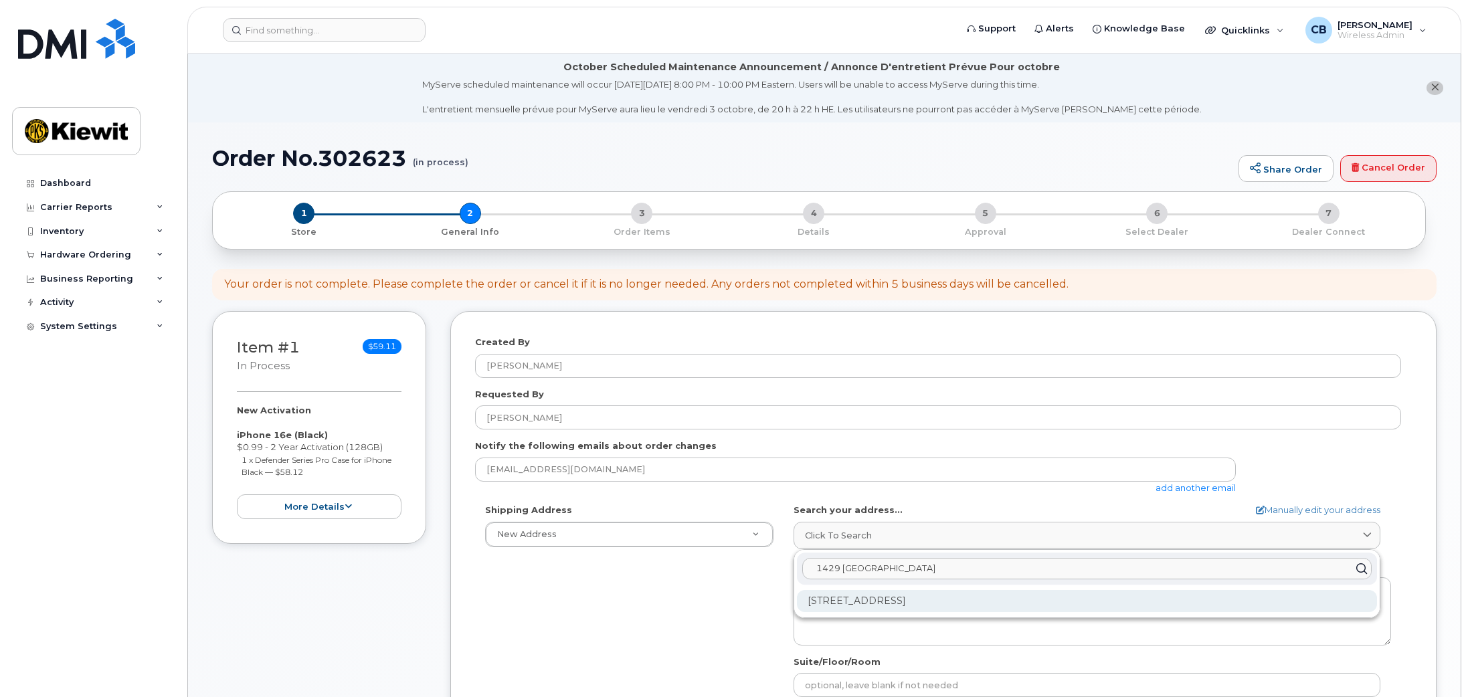
type input "1429 [GEOGRAPHIC_DATA]"
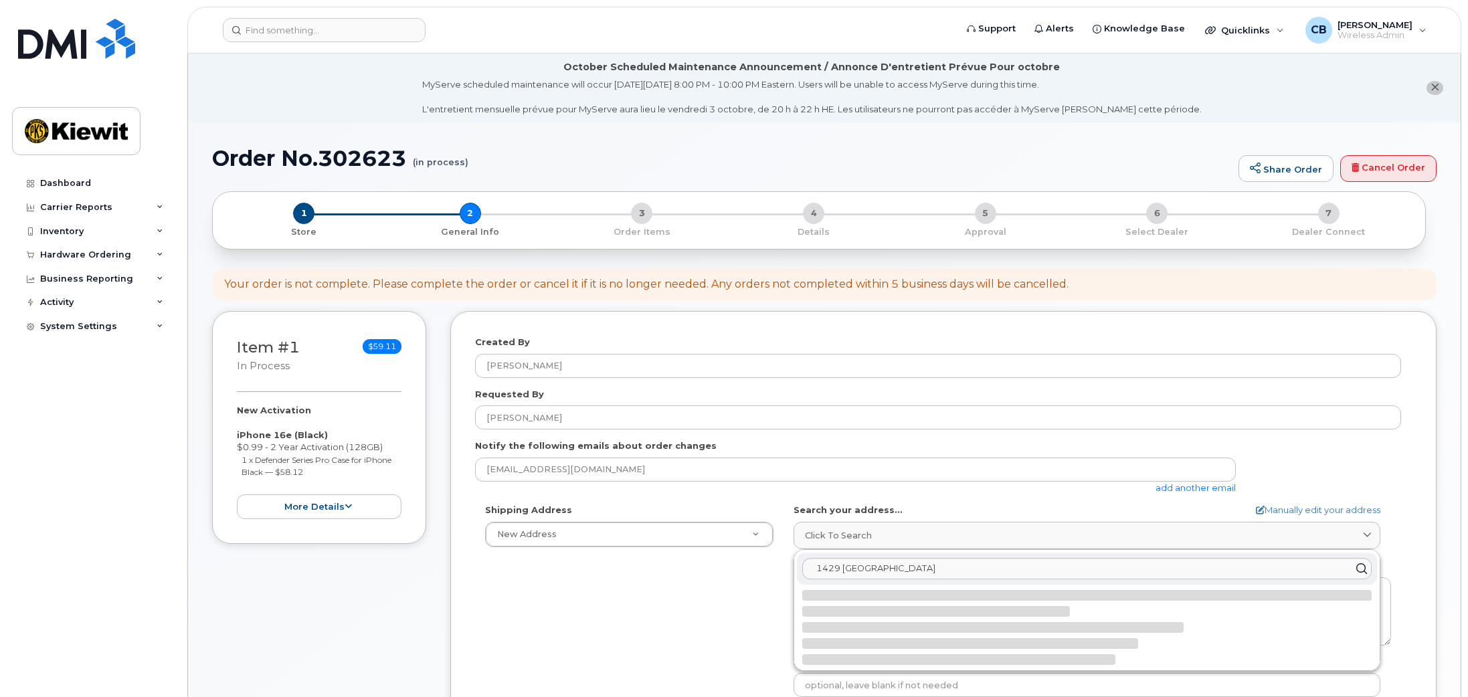
click at [904, 601] on div at bounding box center [1086, 627] width 569 height 75
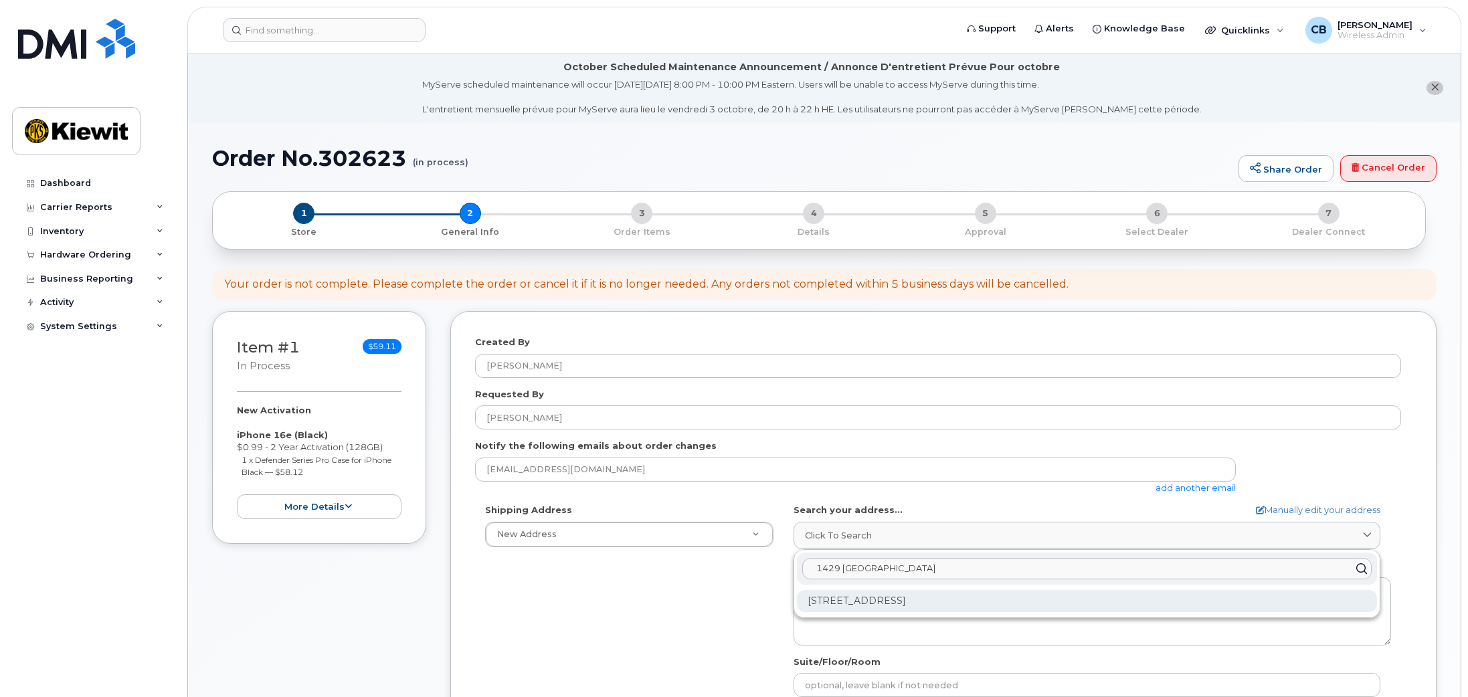
click at [839, 609] on div "[STREET_ADDRESS]" at bounding box center [1087, 601] width 580 height 22
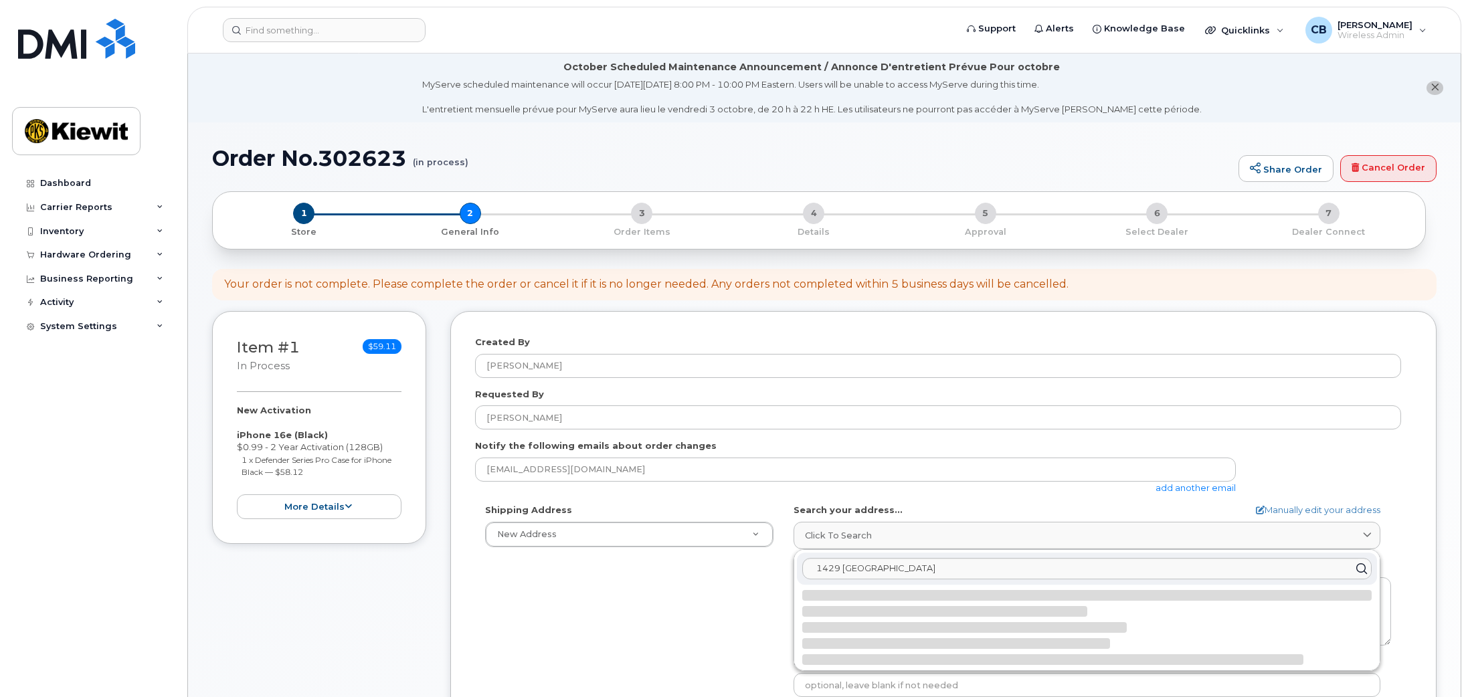
select select
type textarea "1429 Boulder Blvd VALMEYER [GEOGRAPHIC_DATA] 62295-2603 [GEOGRAPHIC_DATA]"
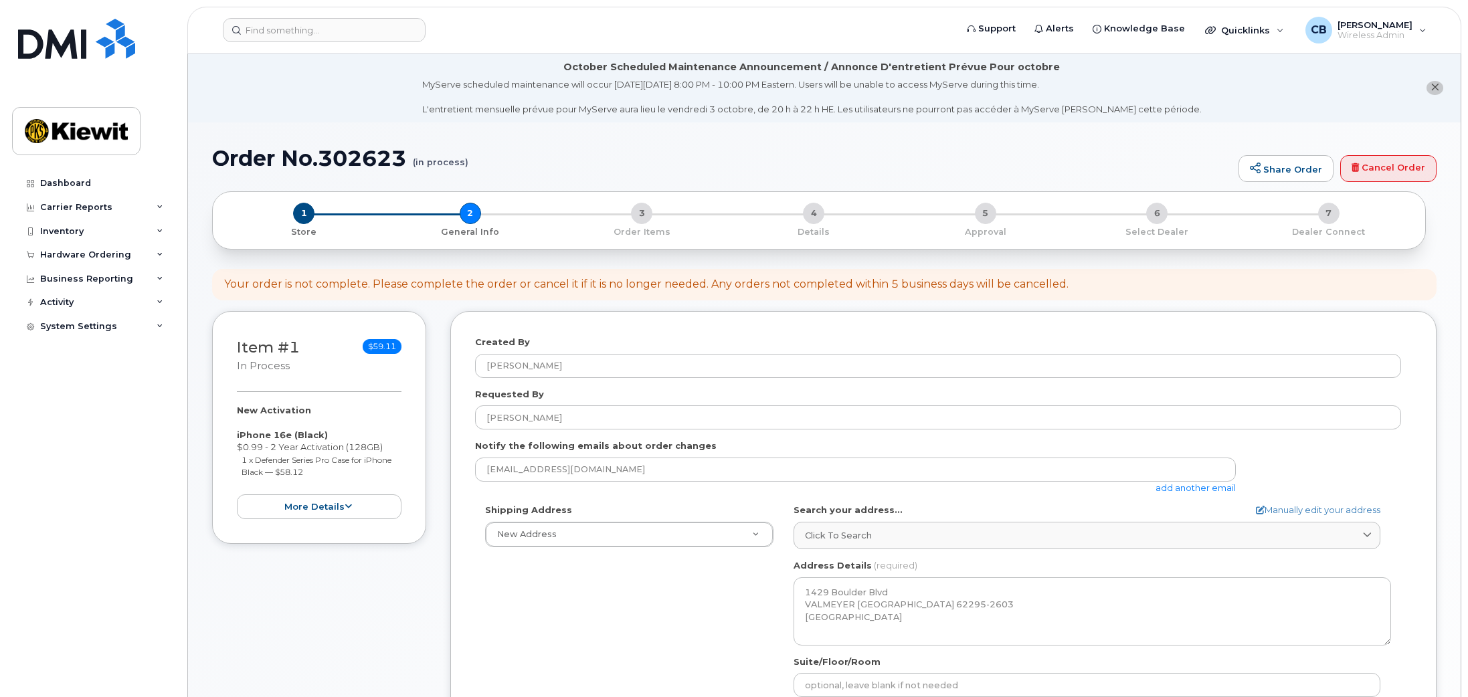
click at [708, 605] on div "Shipping Address New Address New Address [STREET_ADDRESS] IL Valmeyer Search yo…" at bounding box center [938, 657] width 926 height 307
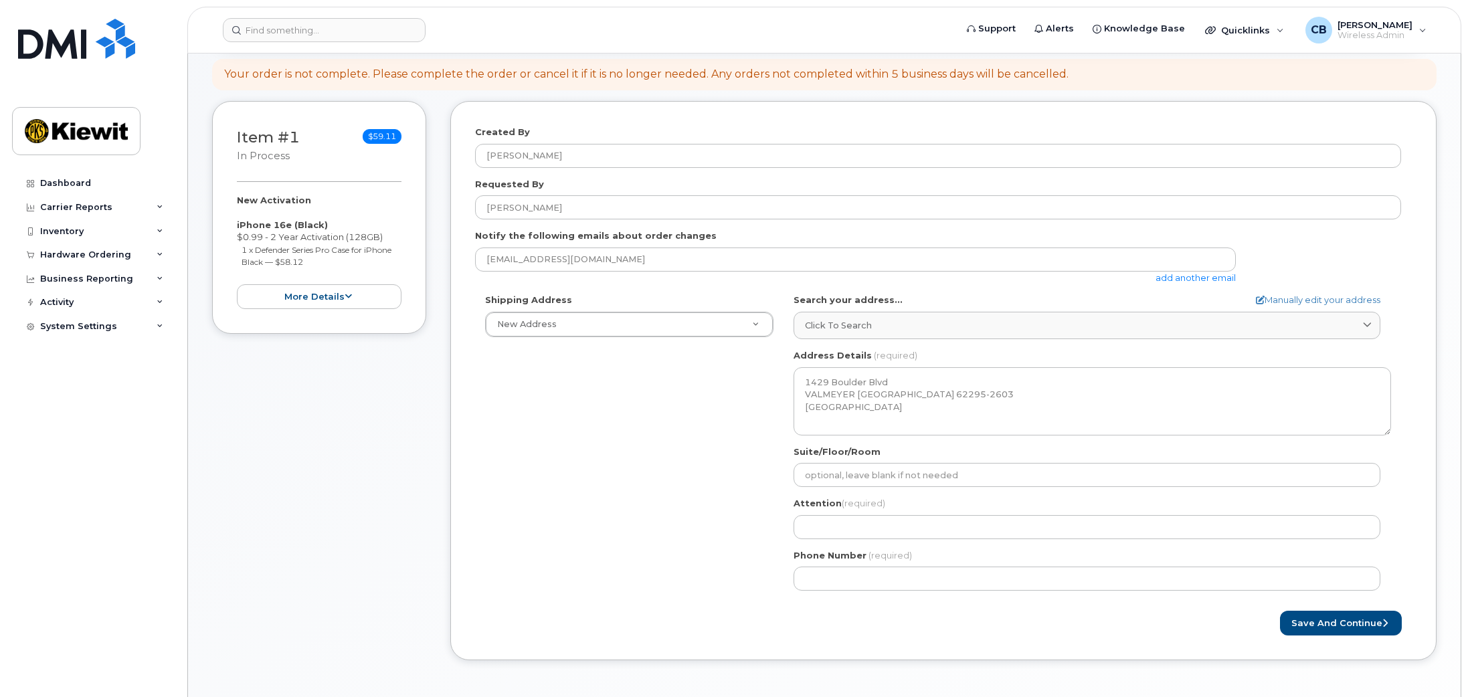
scroll to position [268, 0]
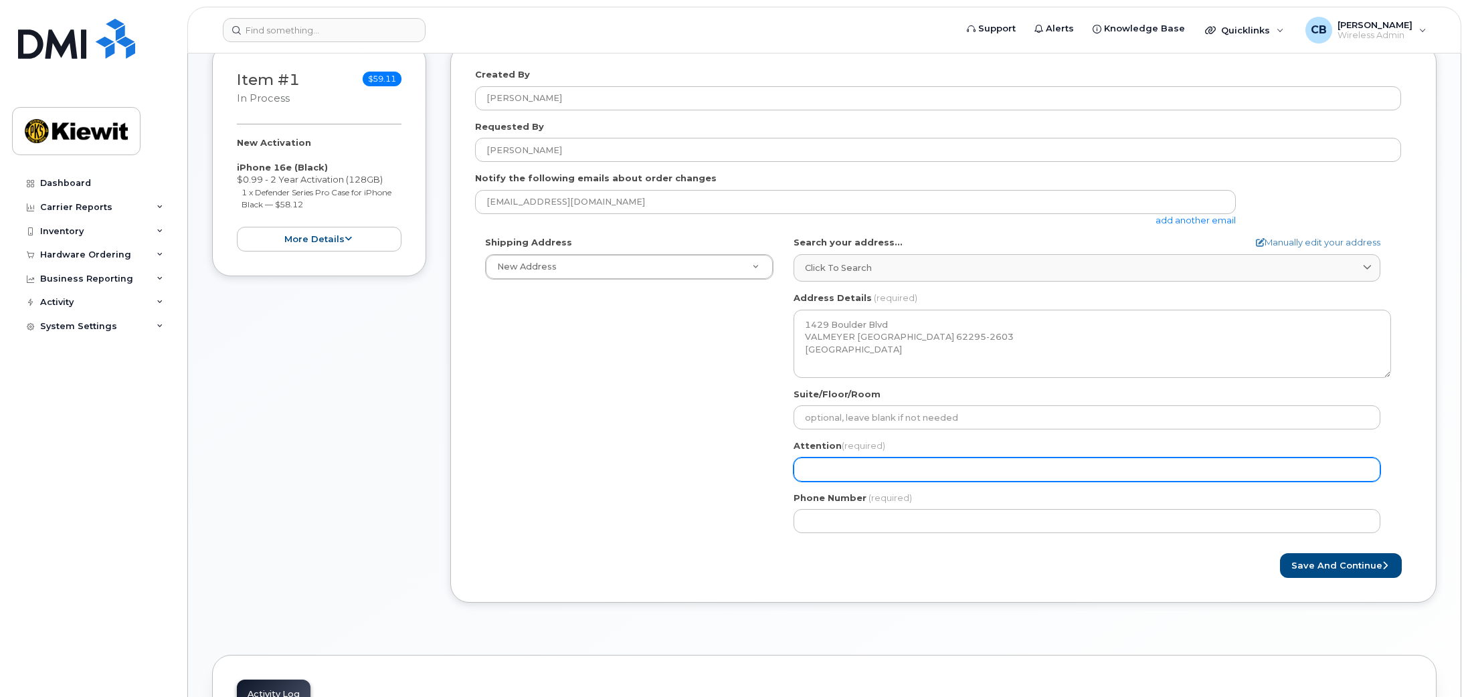
click at [832, 480] on input "Attention (required)" at bounding box center [1086, 470] width 587 height 24
select select
type input "B"
select select
type input "Ba"
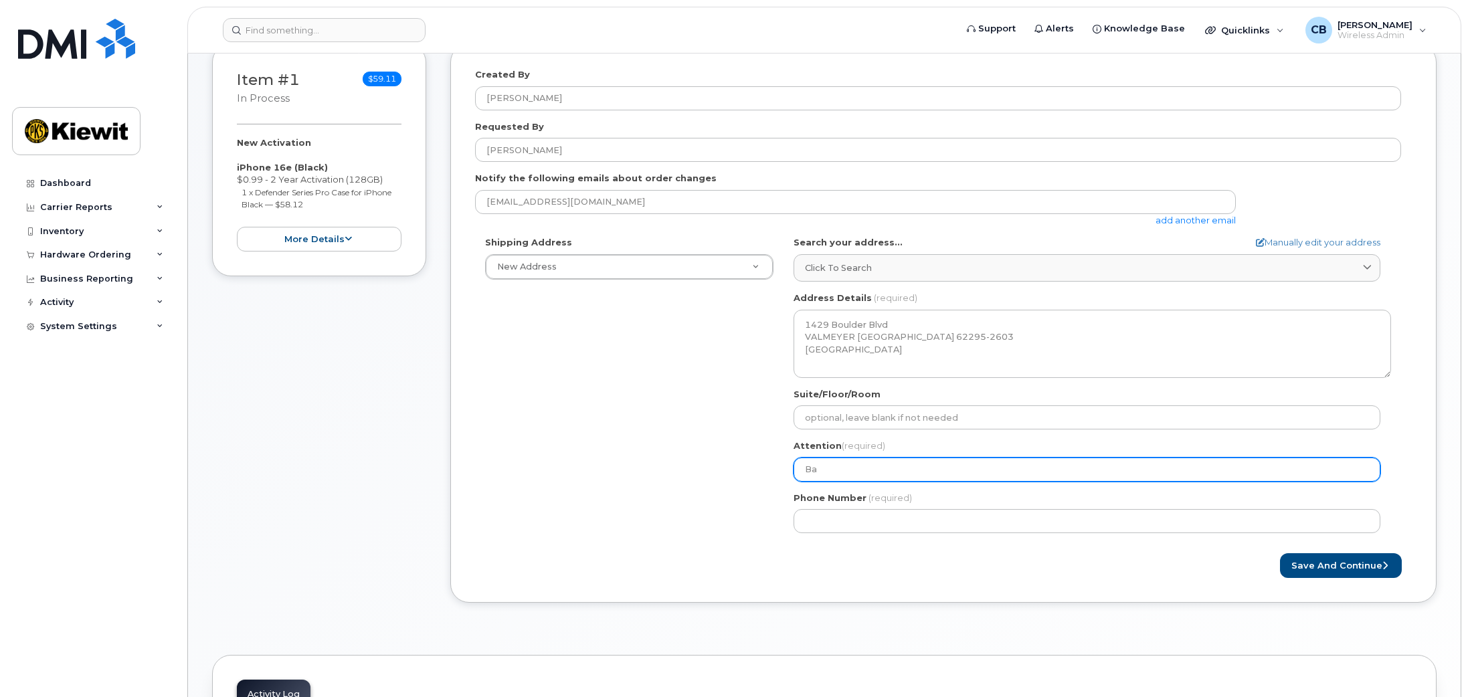
select select
type input "Bai"
select select
type input "Bail"
select select
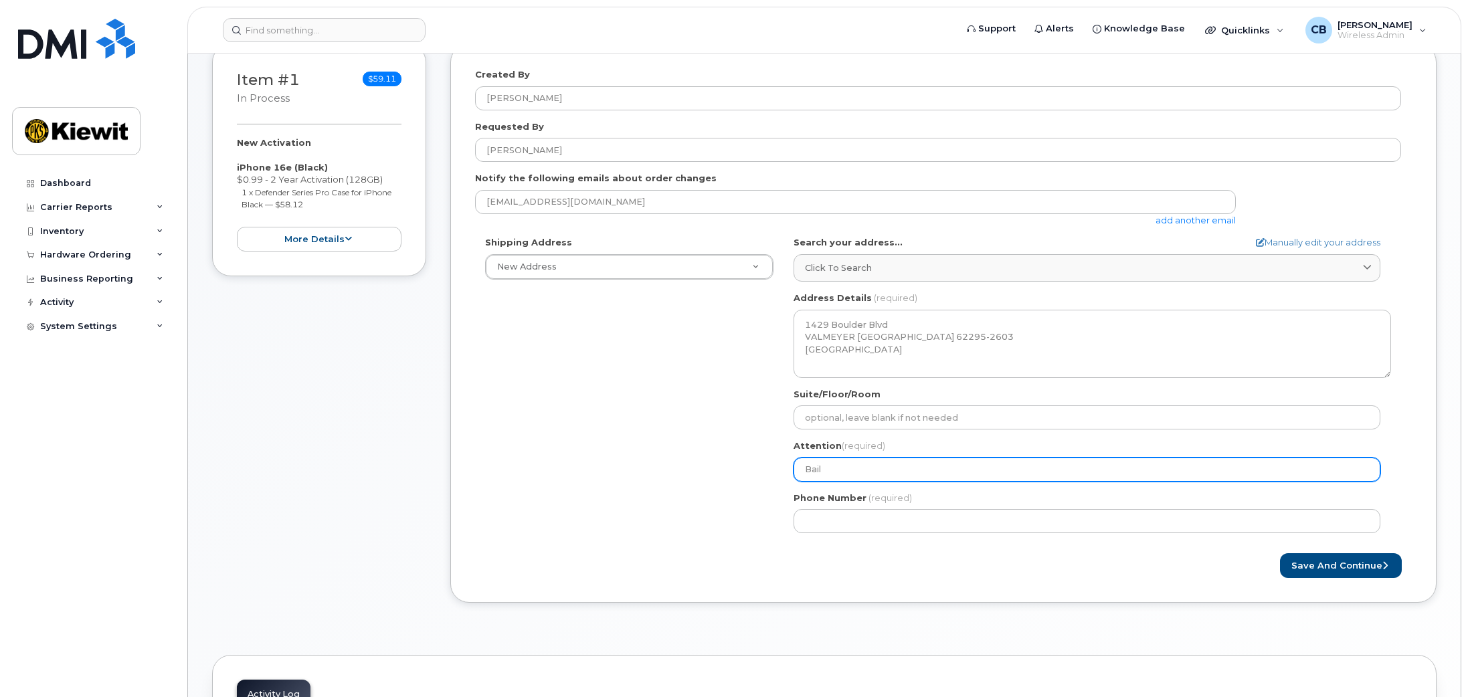
type input "Baile"
select select
type input "Bailey"
select select
type input "Bailey S"
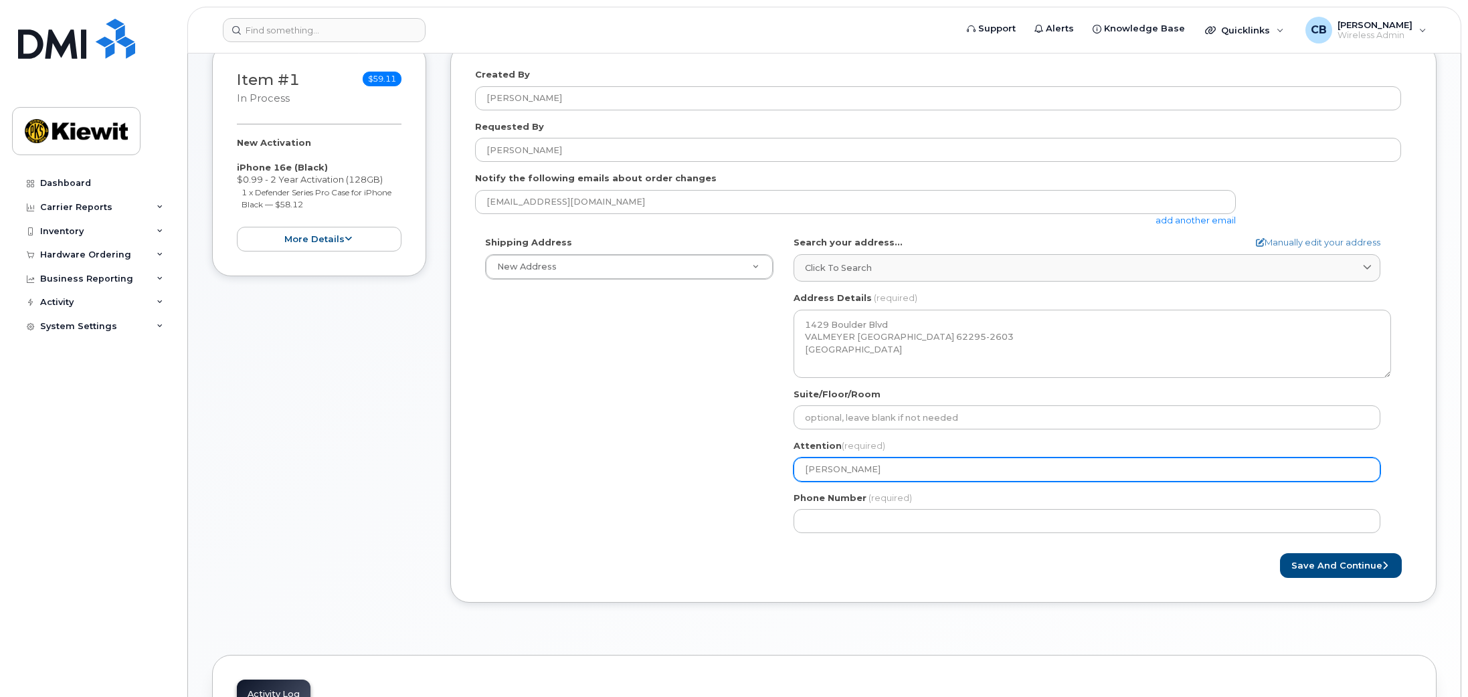
select select
type input "Bailey St"
select select
type input "Bailey Stp"
select select
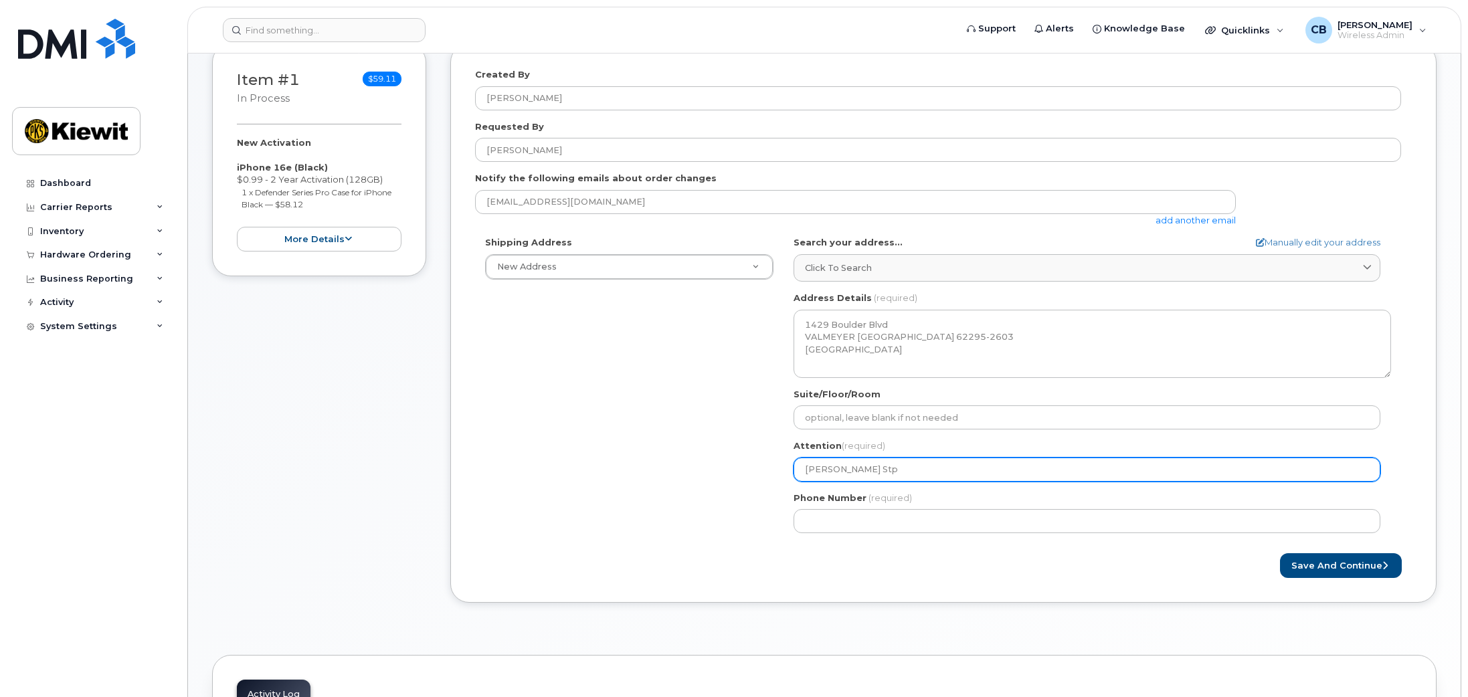
type input "Bailey St"
select select
type input "Bailey Ste"
select select
type input "Bailey Step"
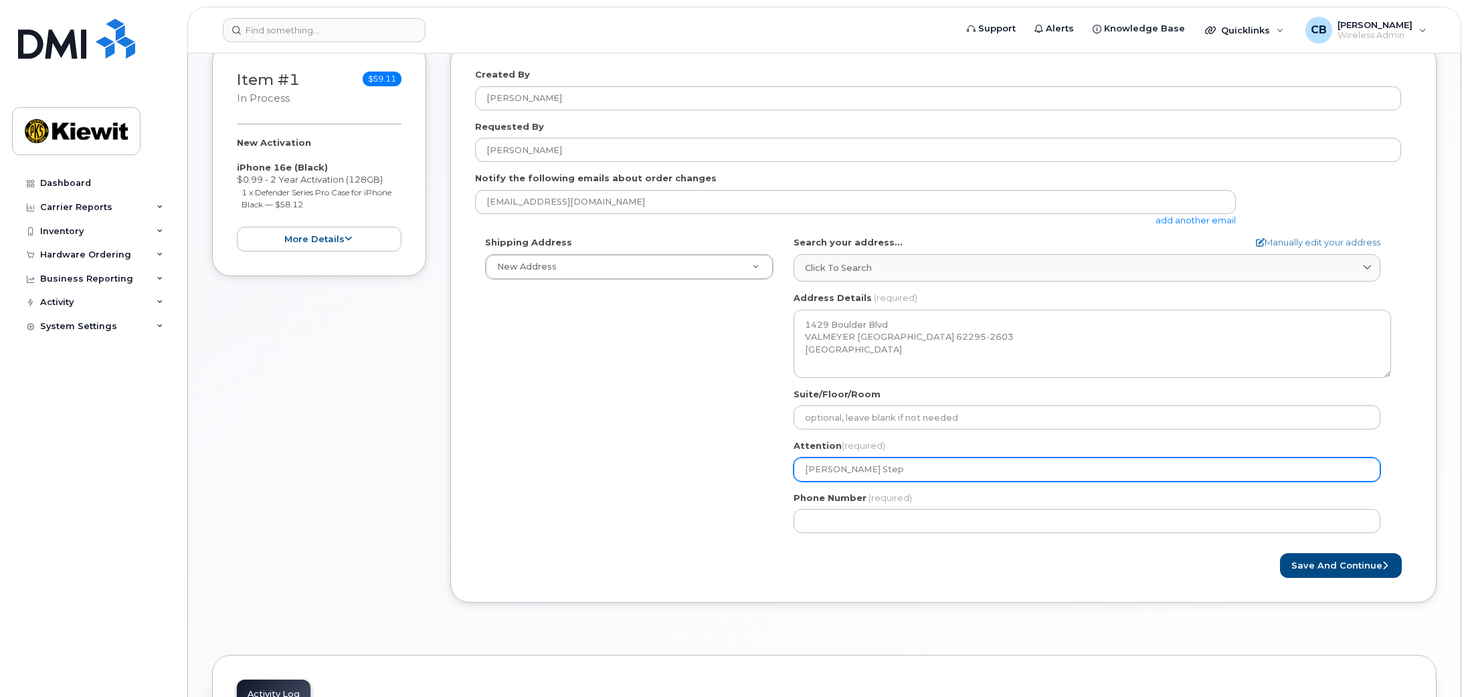
select select
type input "Bailey Steph"
select select
type input "Bailey Stephe"
select select
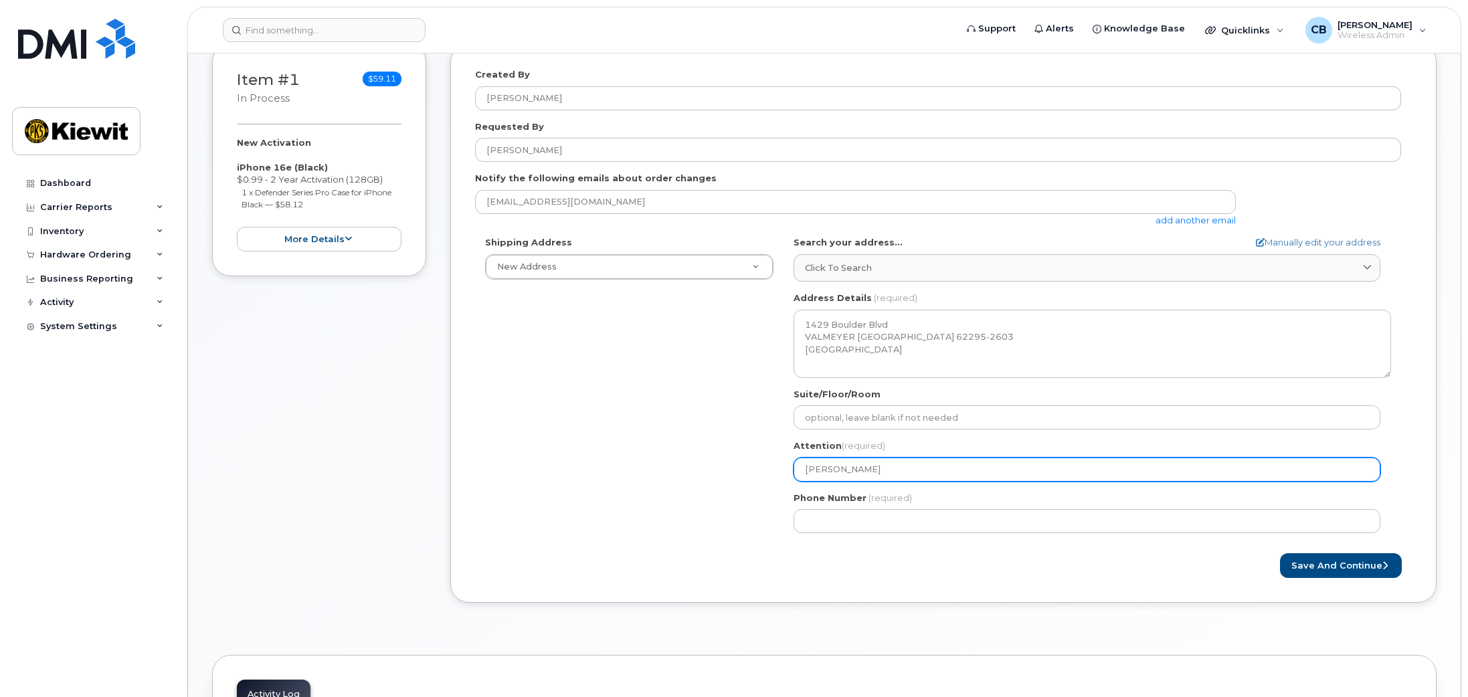
type input "Bailey Stephen"
select select
type input "[PERSON_NAME]"
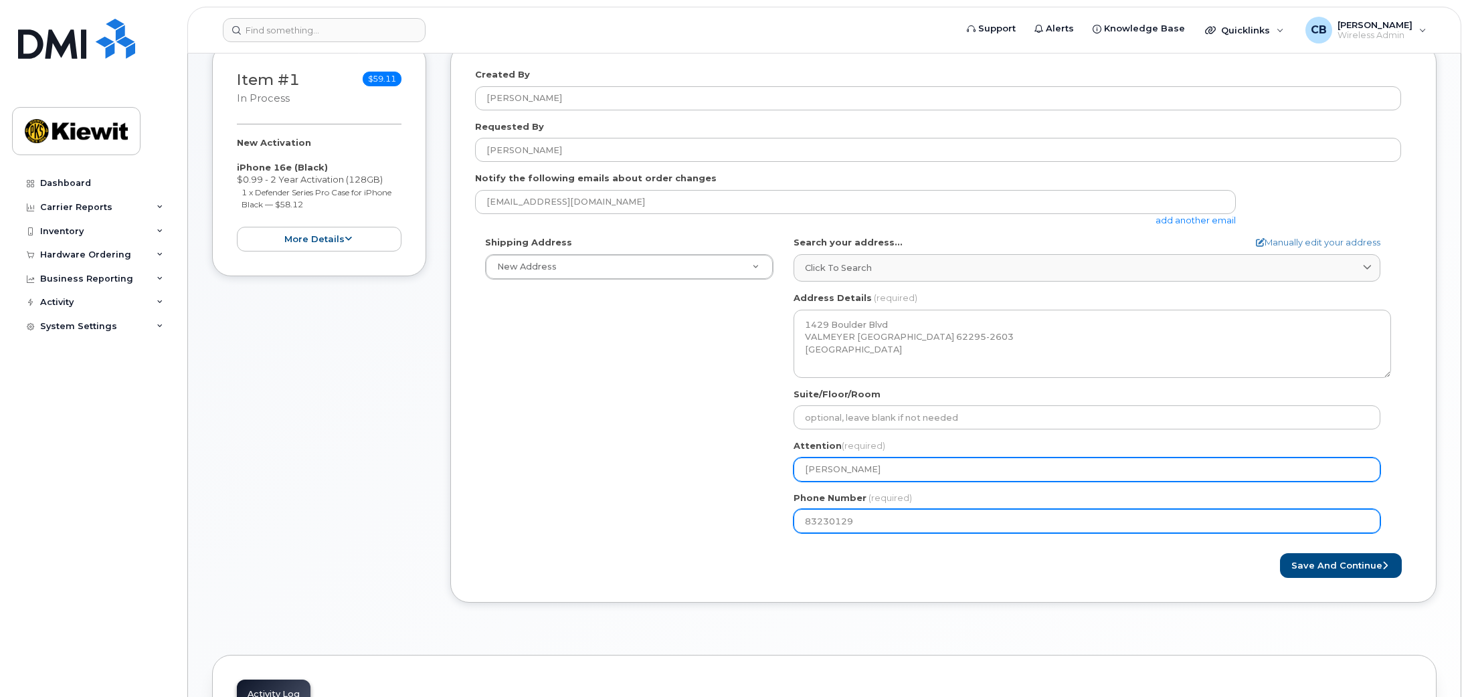
type input "832301295"
select select
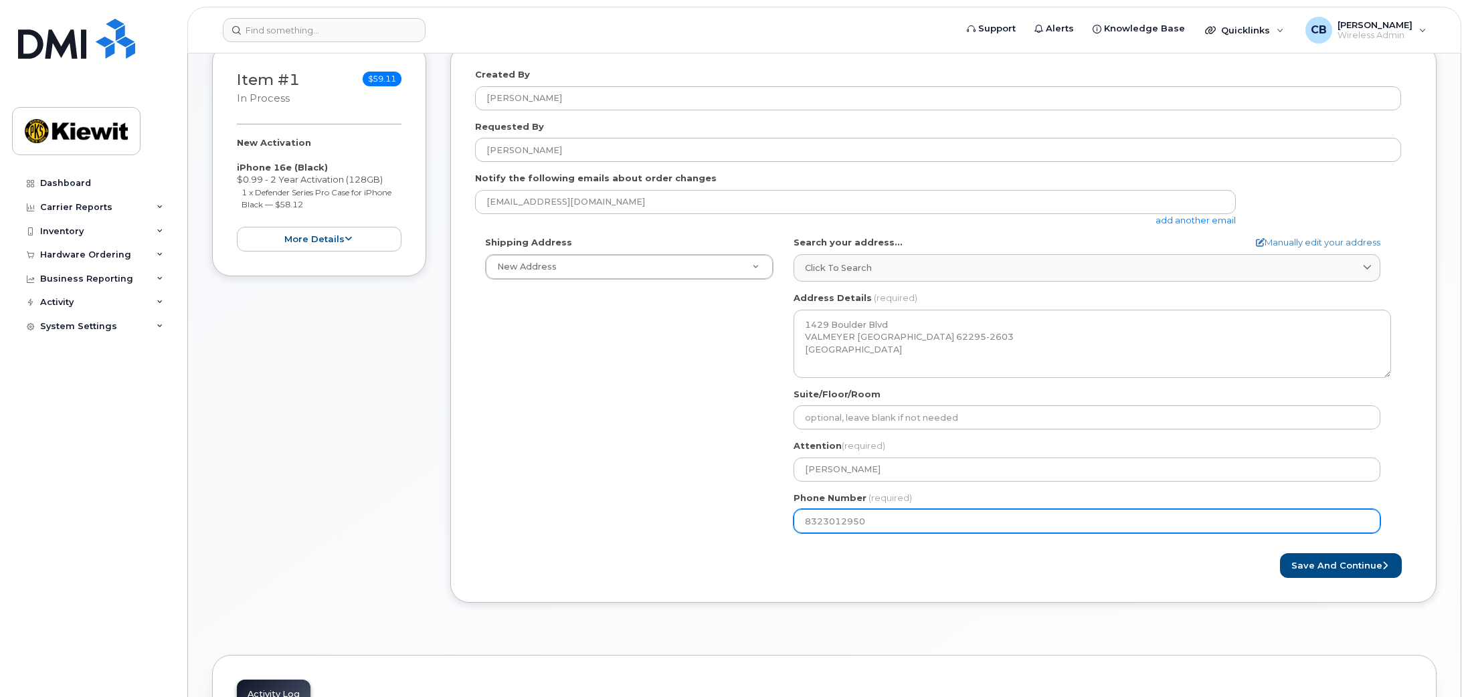
type input "8323012950"
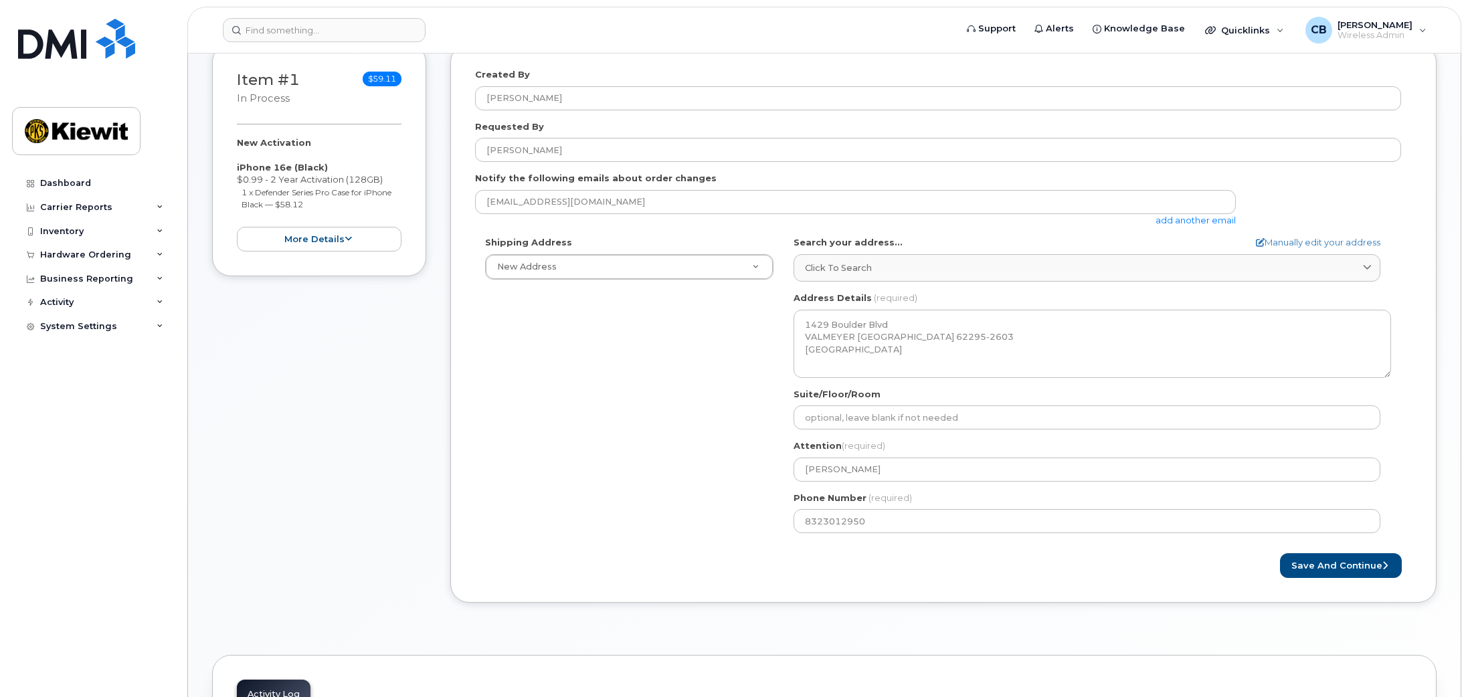
click at [1306, 553] on form "Created By Caitlin Buckley Requested By Adam Murphy Notify the following emails…" at bounding box center [943, 323] width 937 height 510
click at [1317, 560] on button "Save and Continue" at bounding box center [1341, 565] width 122 height 25
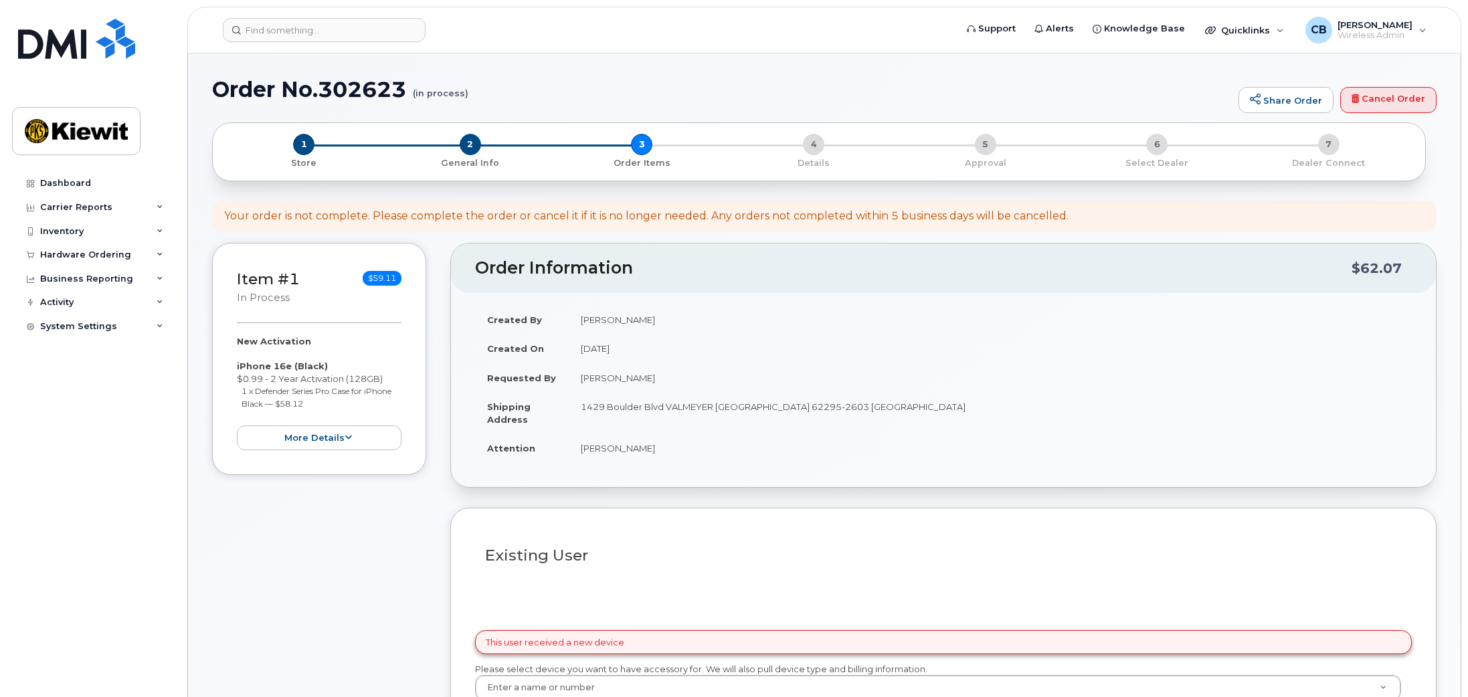
select select
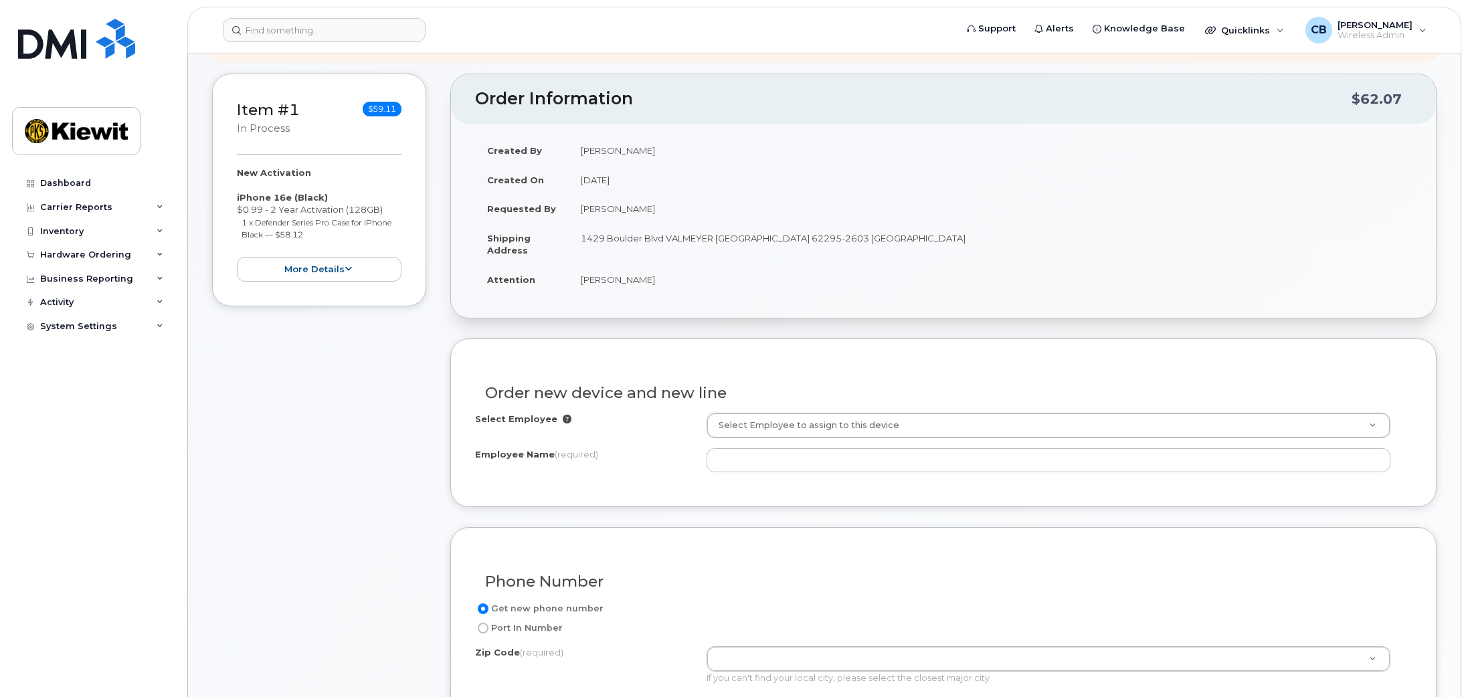
scroll to position [268, 0]
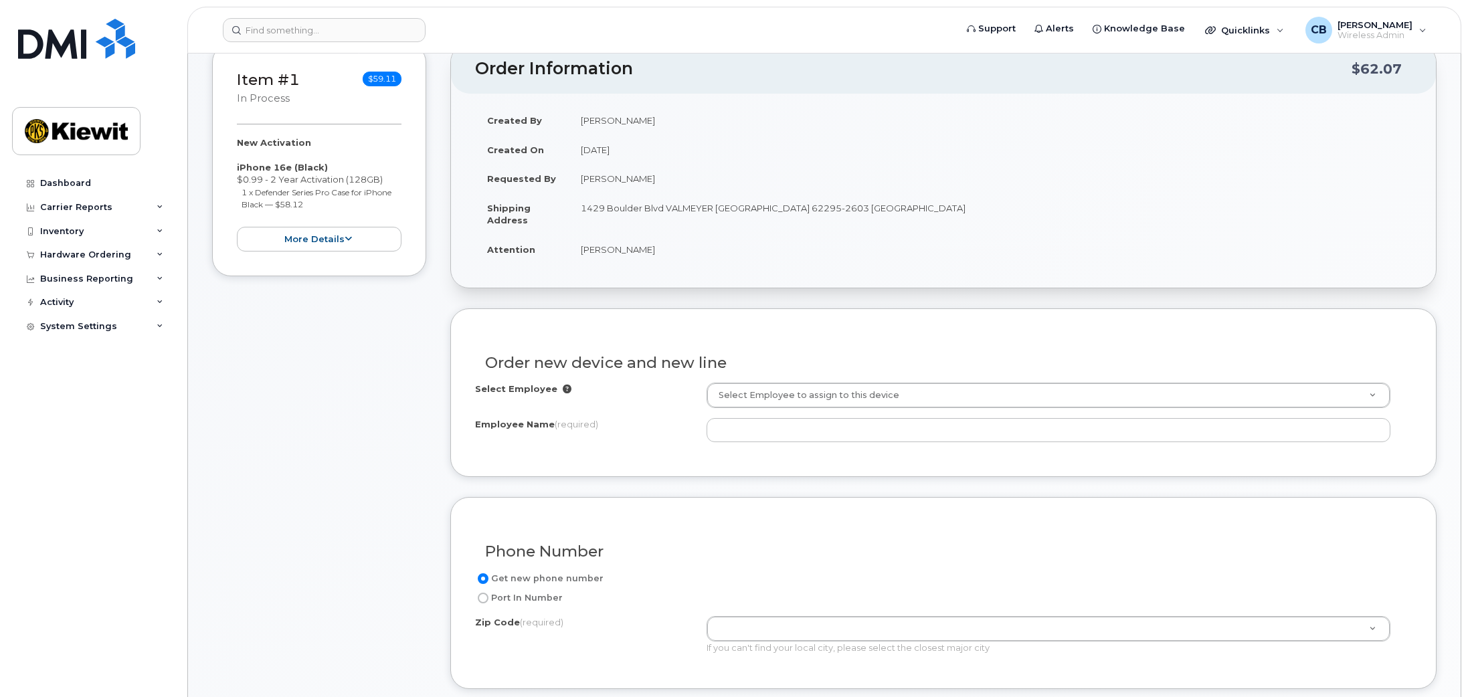
click at [748, 417] on div "Select Employee Select Employee to assign to this device Employee Name (require…" at bounding box center [943, 413] width 937 height 60
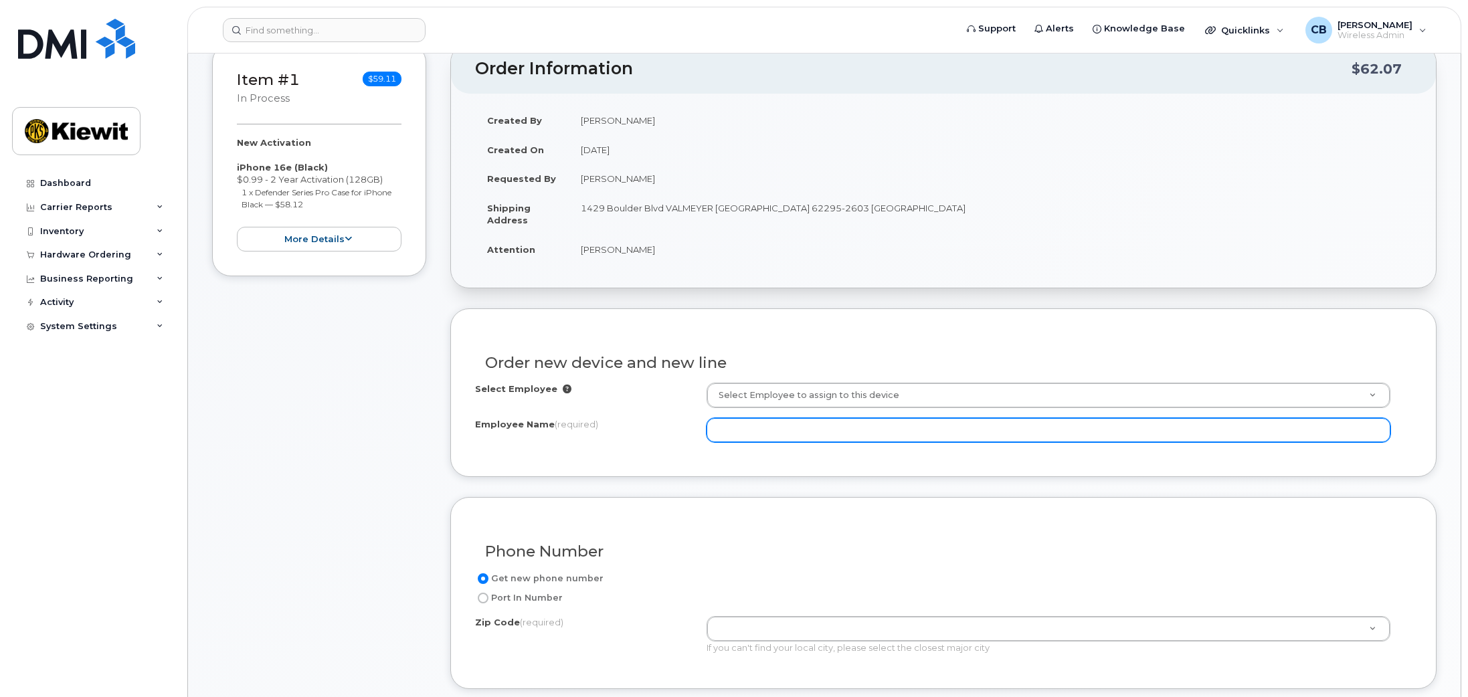
click at [747, 431] on input "Employee Name (required)" at bounding box center [1048, 430] width 684 height 24
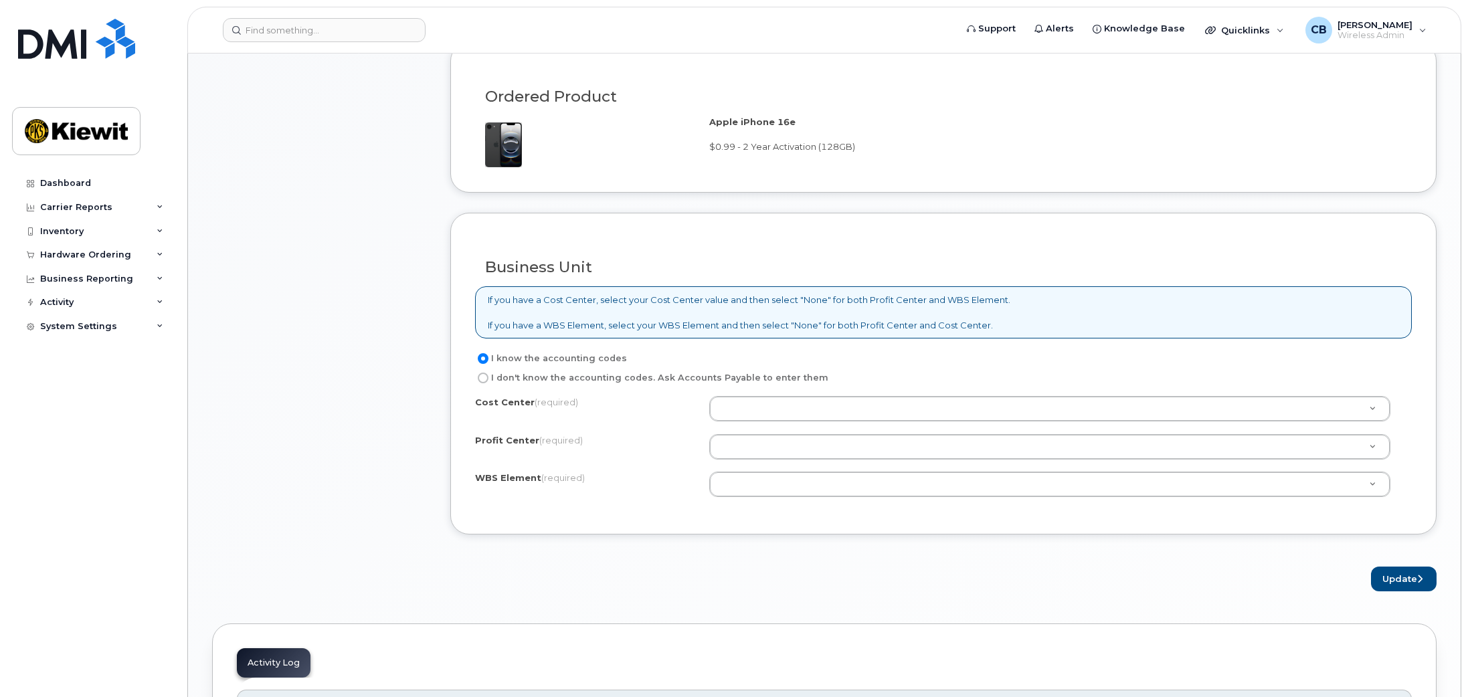
scroll to position [937, 0]
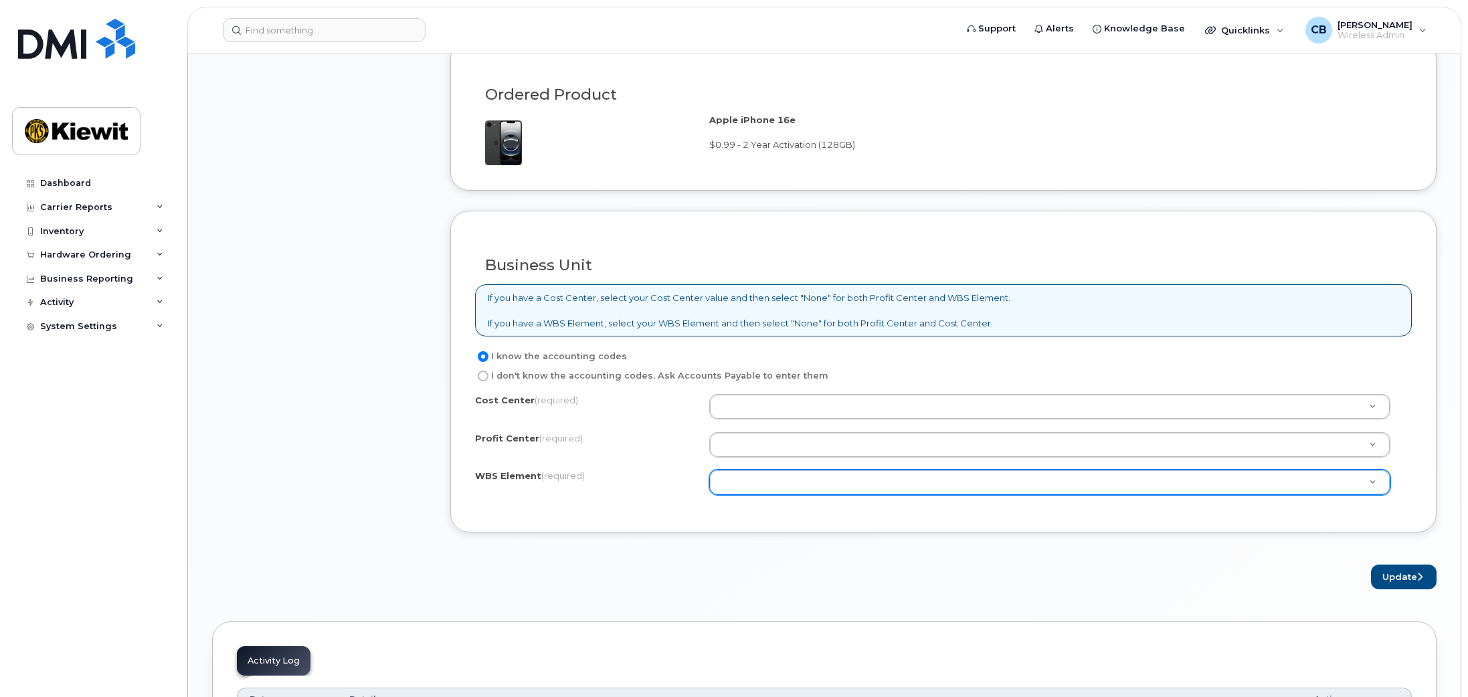
type input "MECT Foreman"
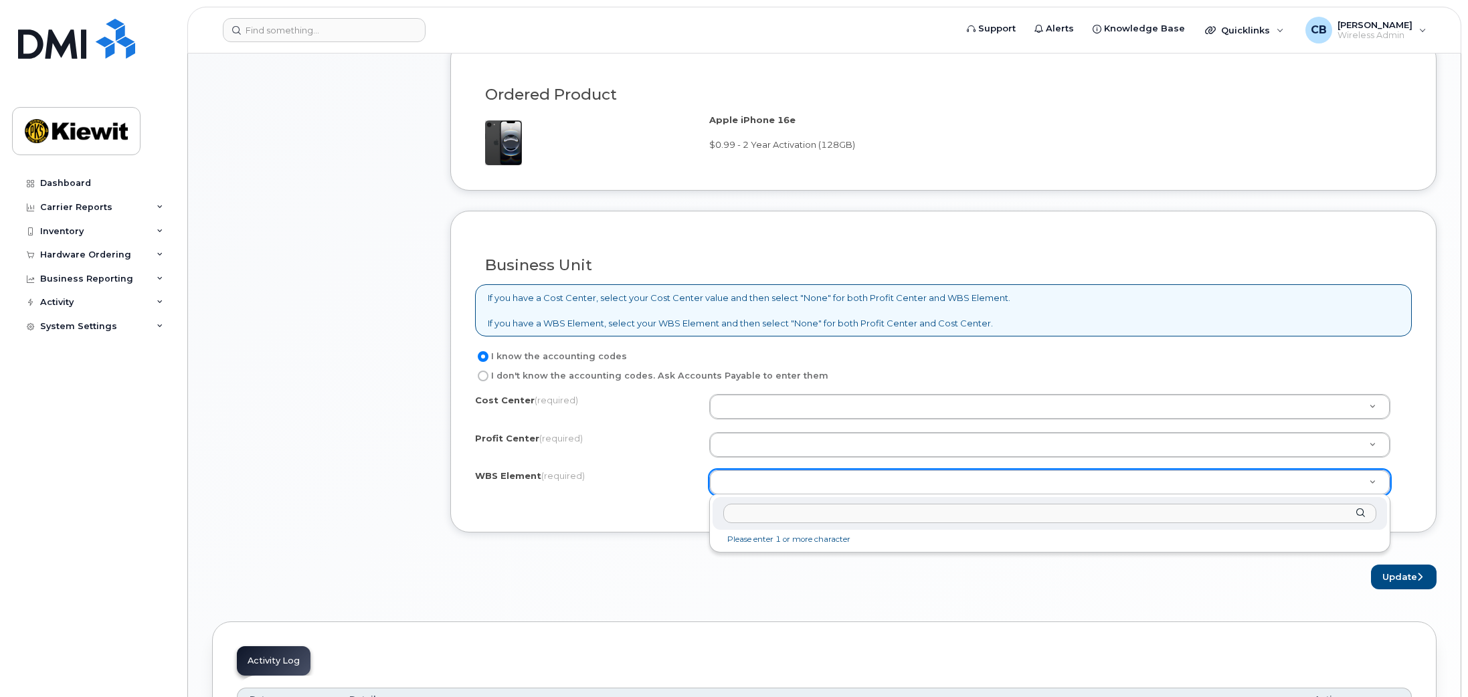
click at [840, 515] on input "text" at bounding box center [1049, 513] width 653 height 19
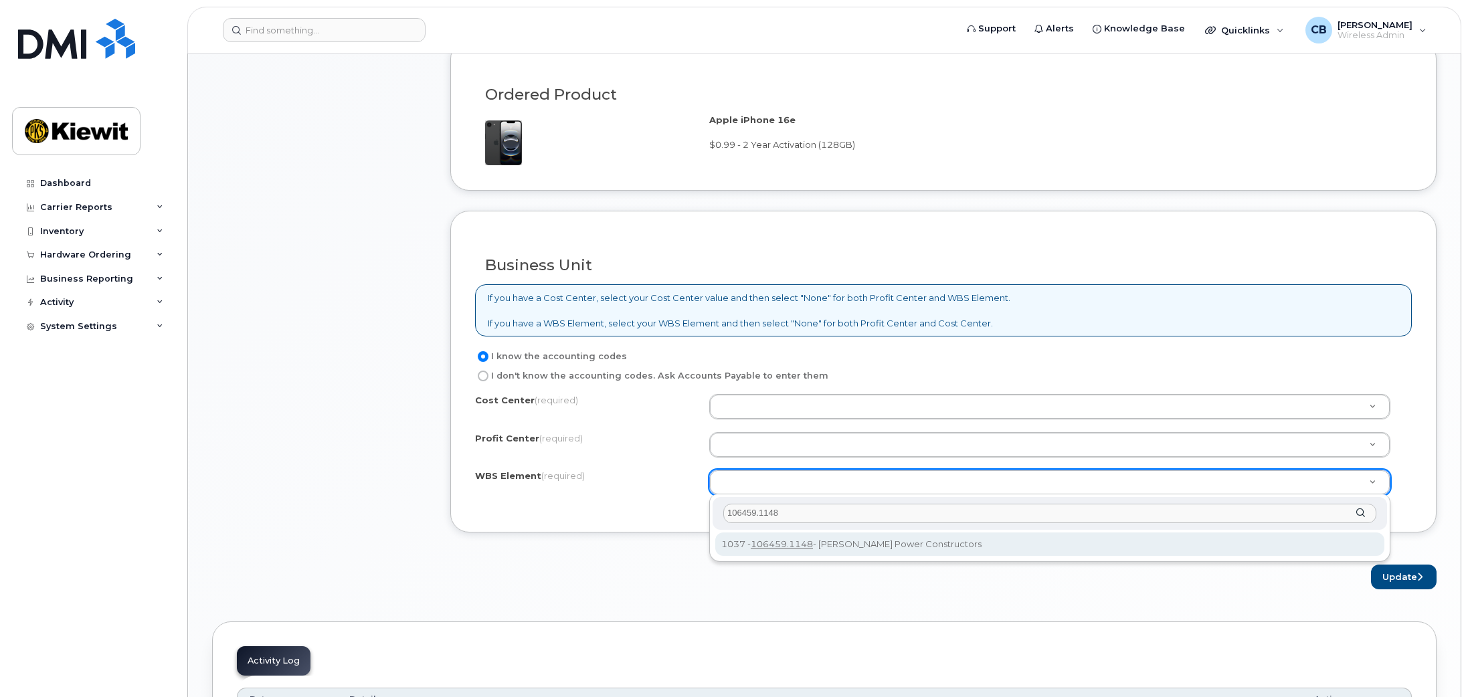
type input "106459.1148"
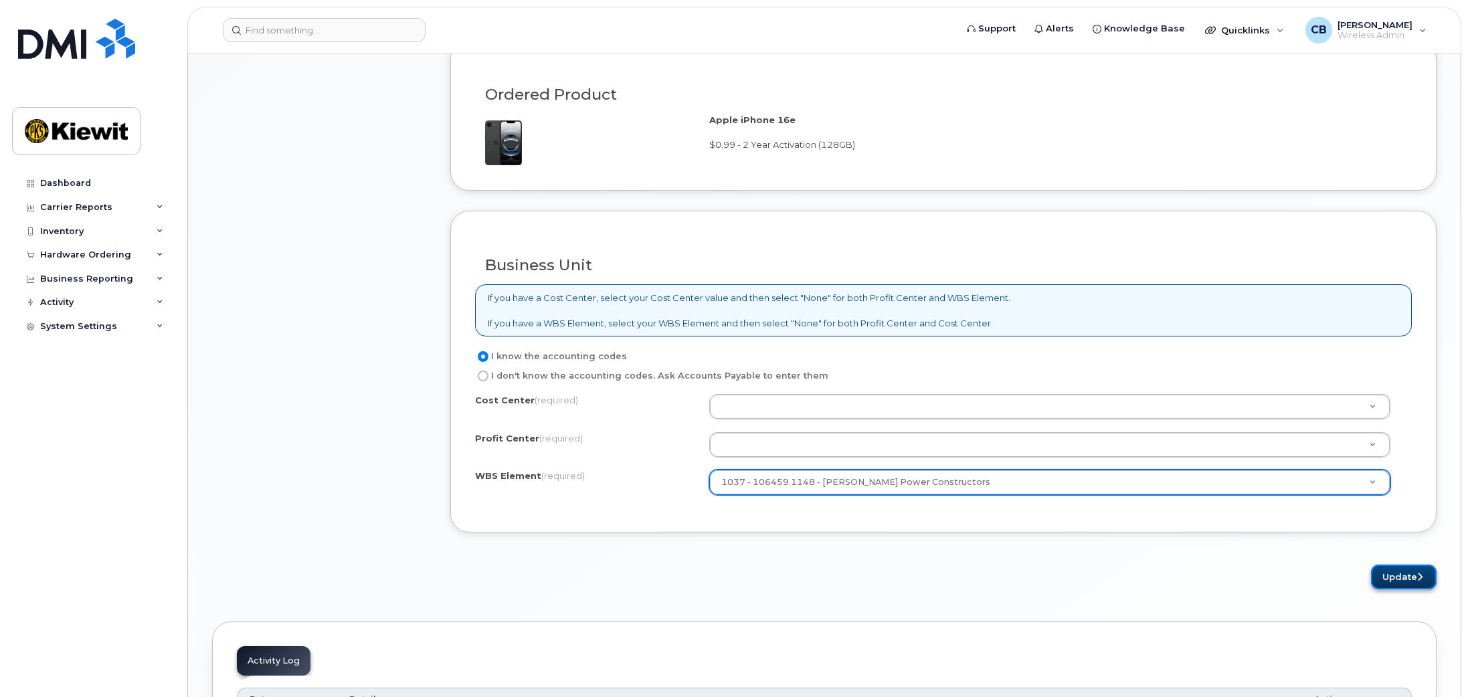
click at [1424, 577] on button "Update" at bounding box center [1404, 577] width 66 height 25
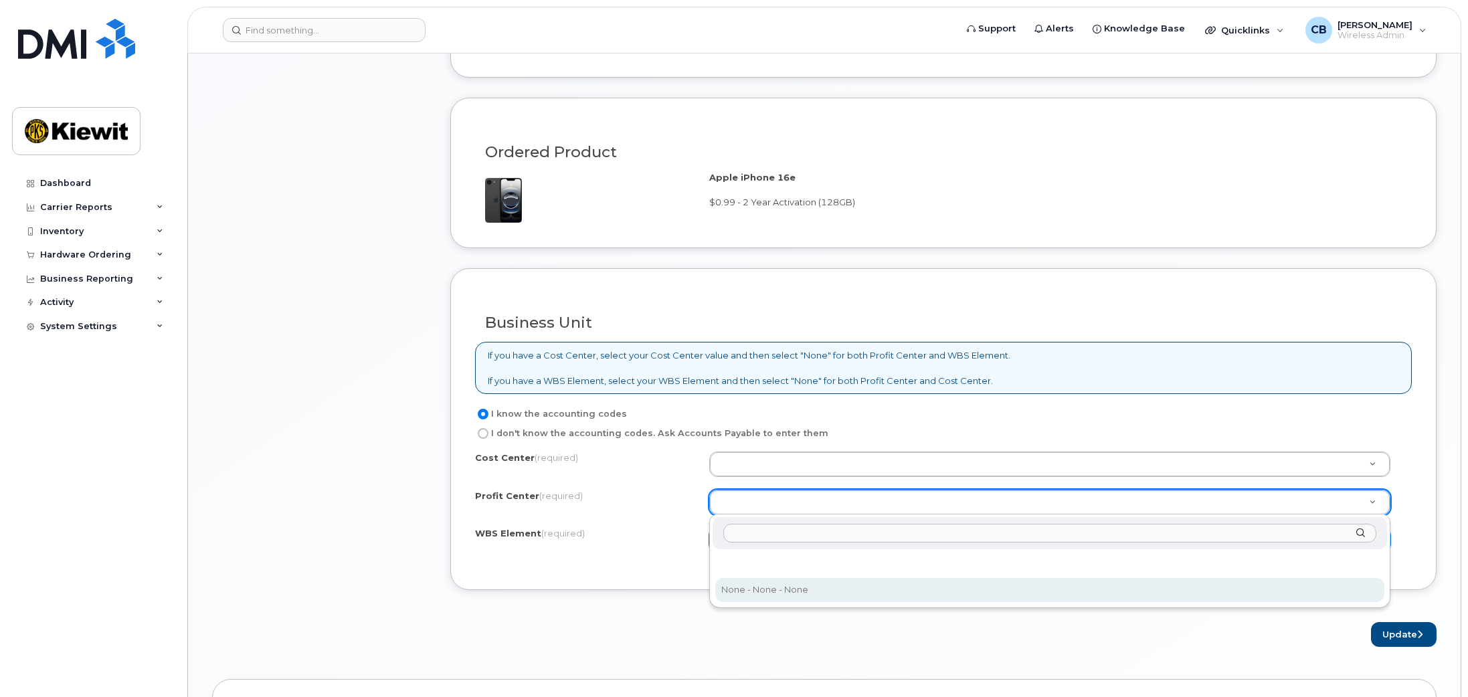
select select "None"
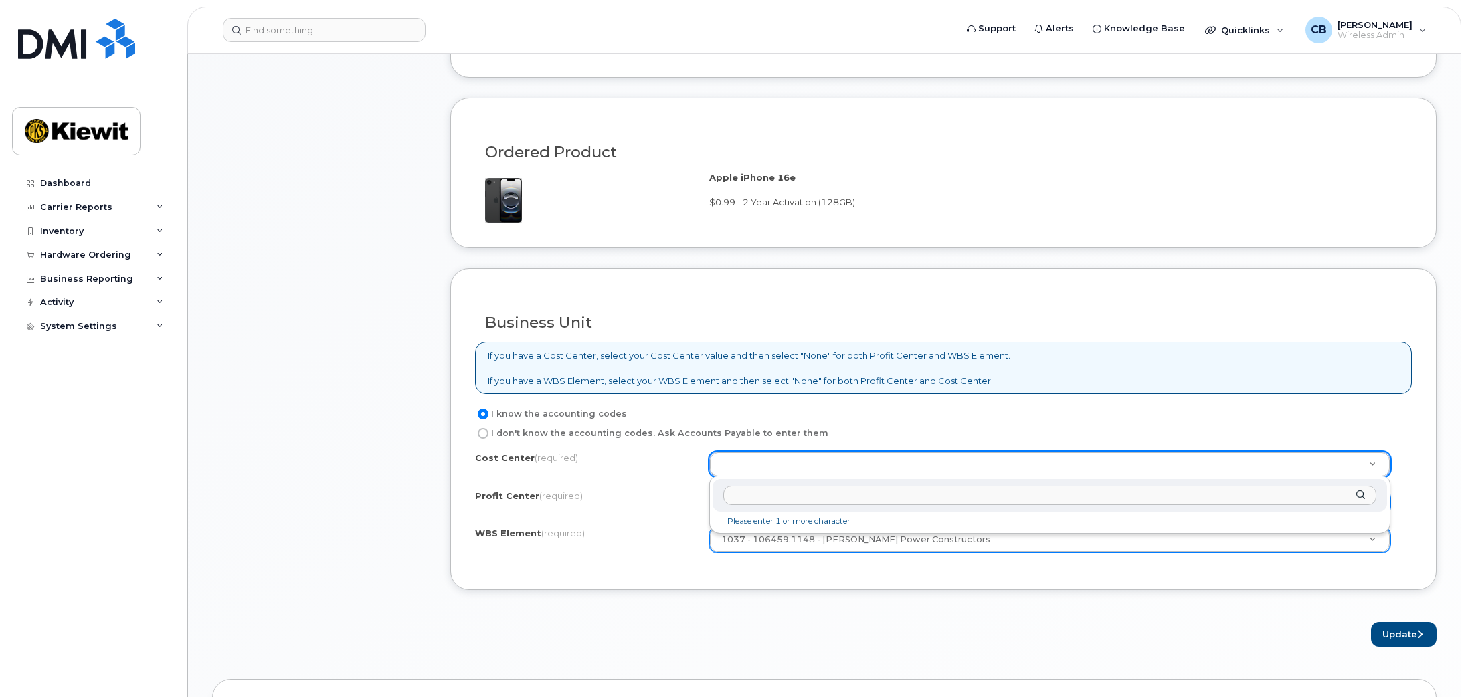
click at [788, 528] on li "Please enter 1 or more character" at bounding box center [1049, 521] width 669 height 14
click at [763, 492] on input "text" at bounding box center [1049, 495] width 653 height 19
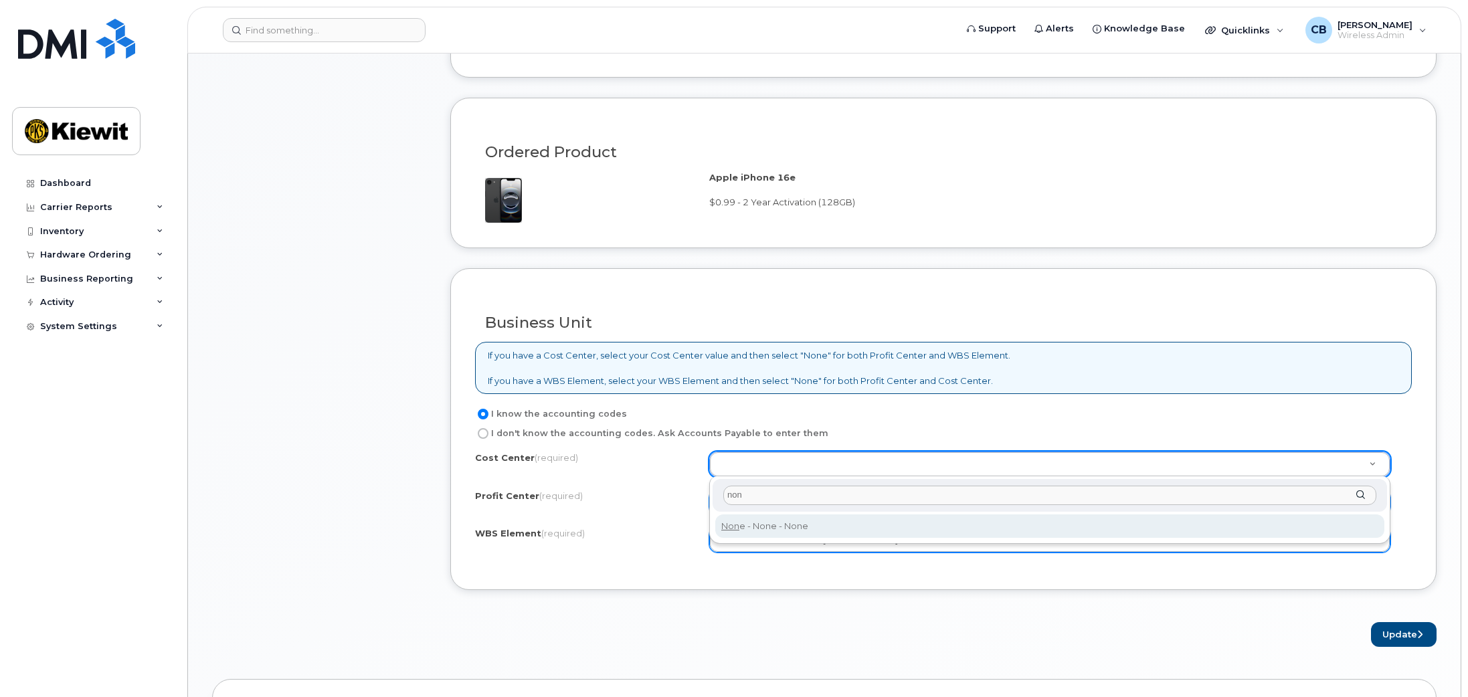
type input "non"
type input "None"
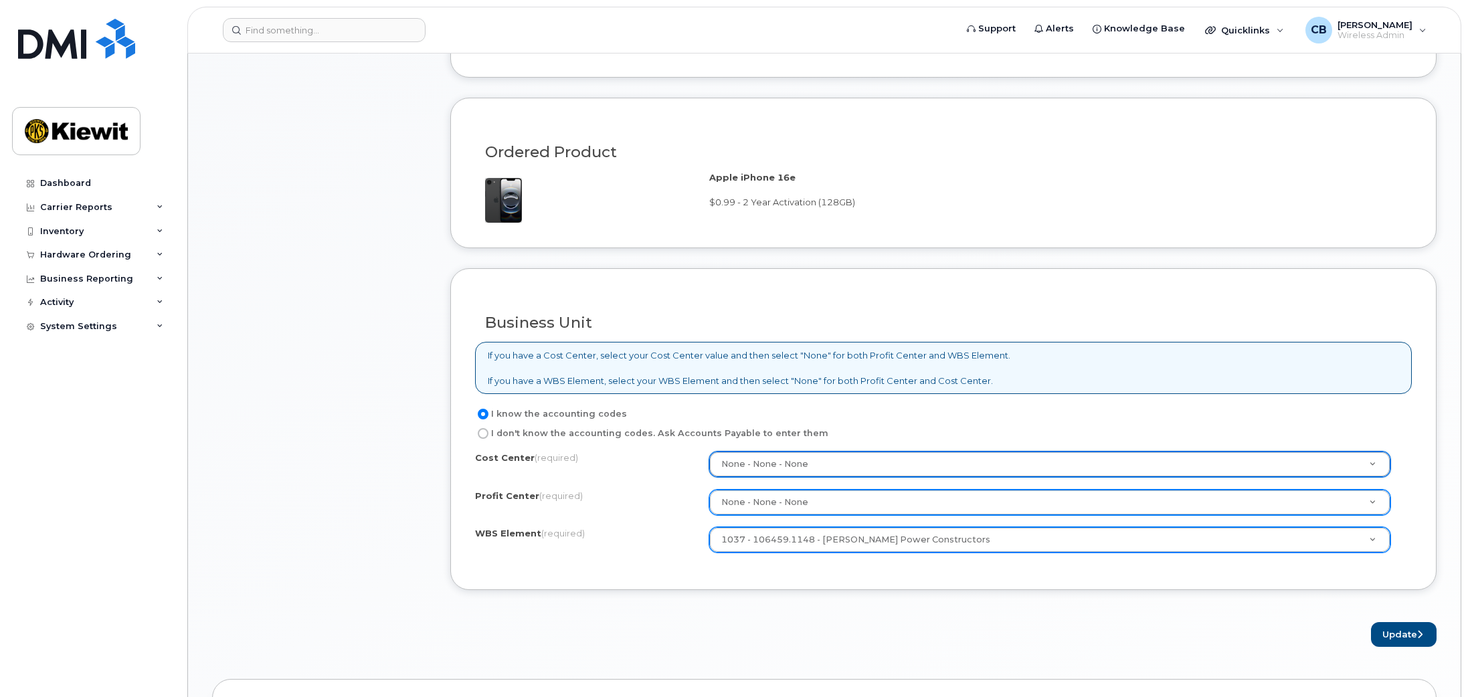
click at [1062, 622] on div "Update" at bounding box center [943, 634] width 986 height 25
click at [1385, 627] on button "Update" at bounding box center [1404, 634] width 66 height 25
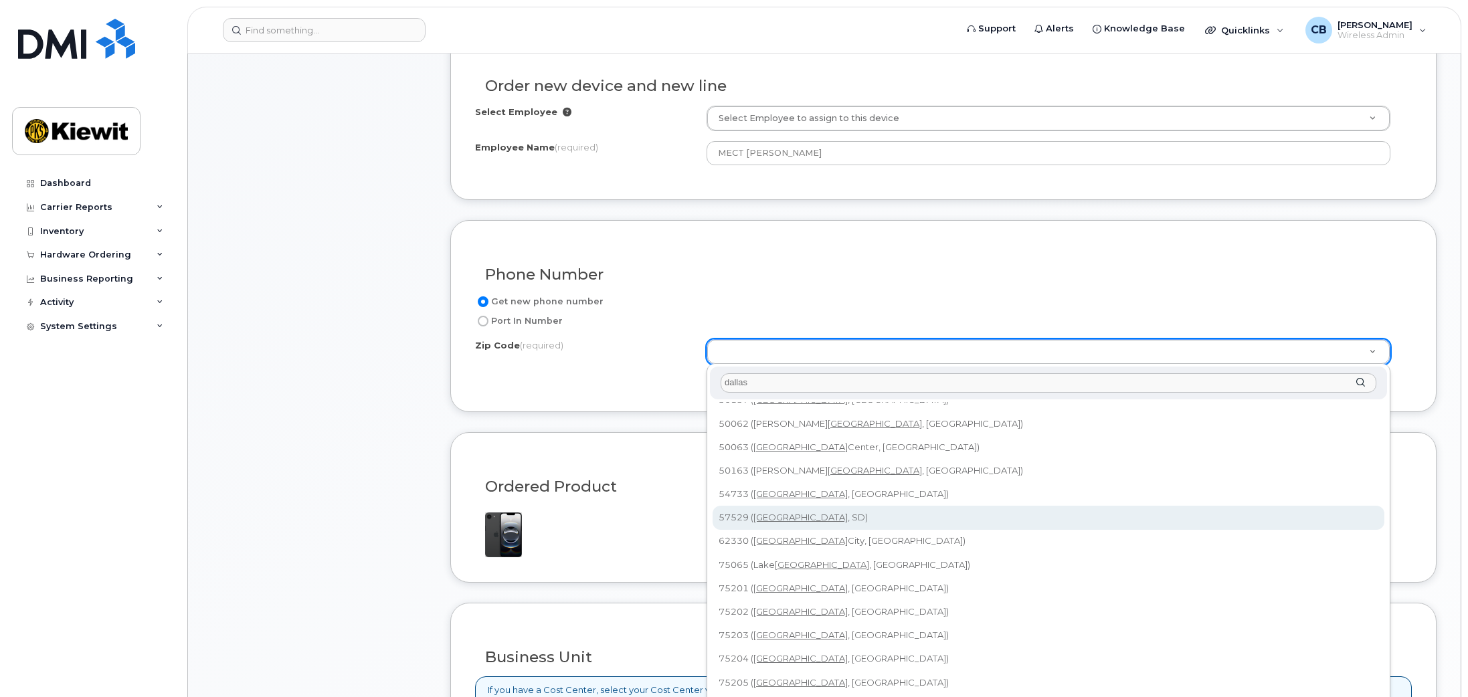
scroll to position [134, 0]
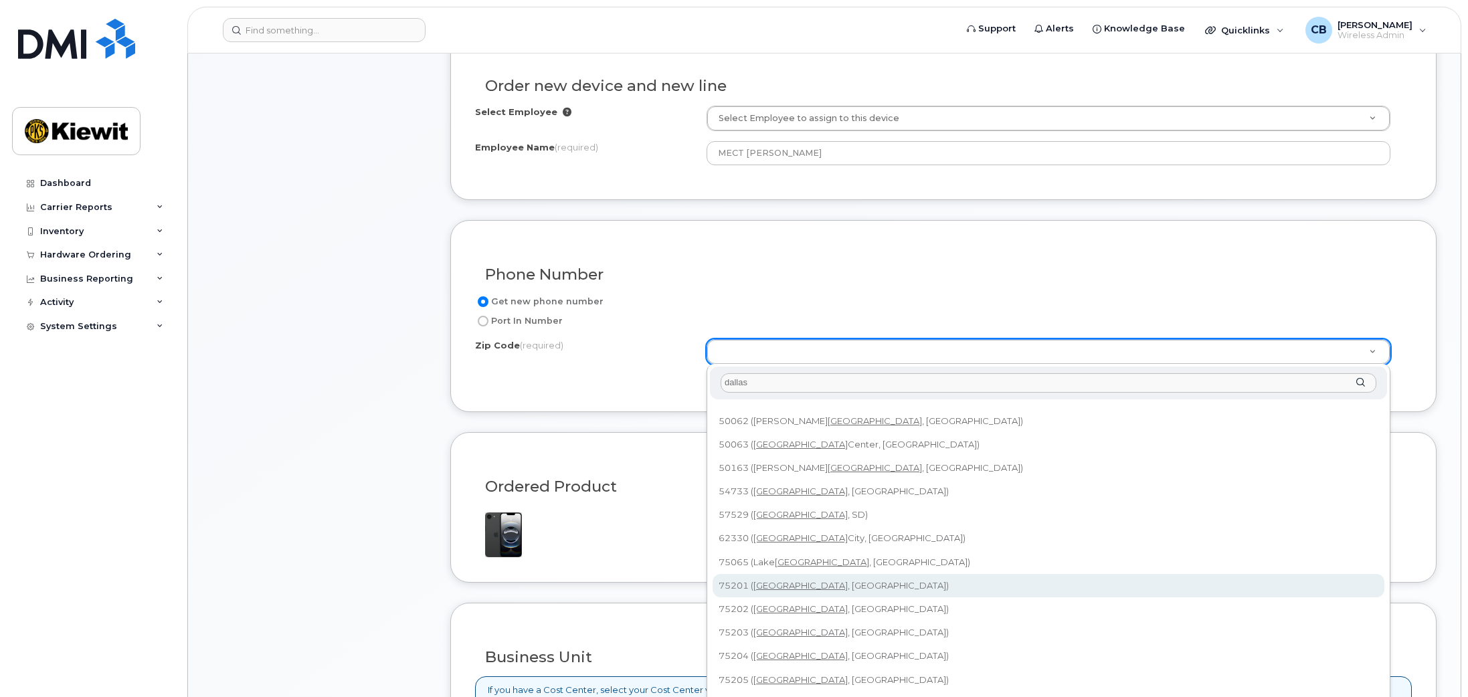
type input "dallas"
type input "75201 (Dallas, TX)"
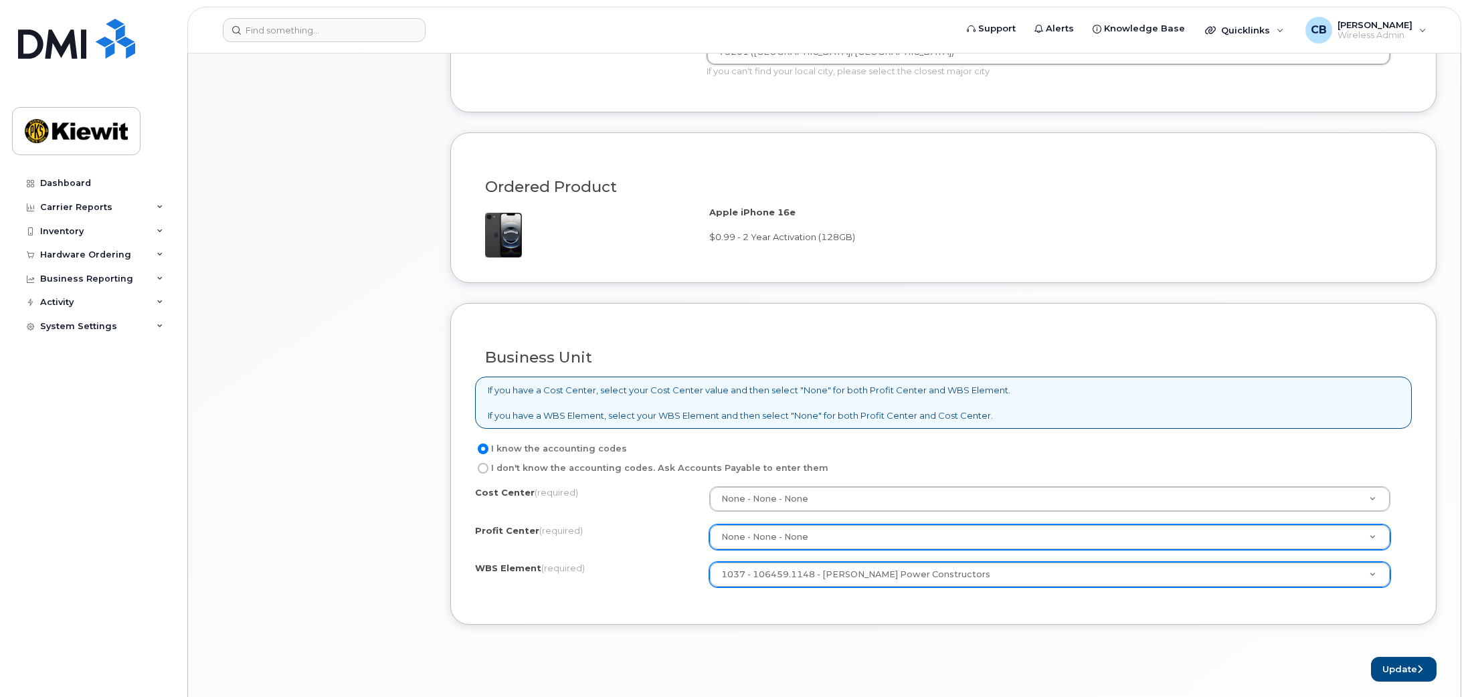
scroll to position [879, 0]
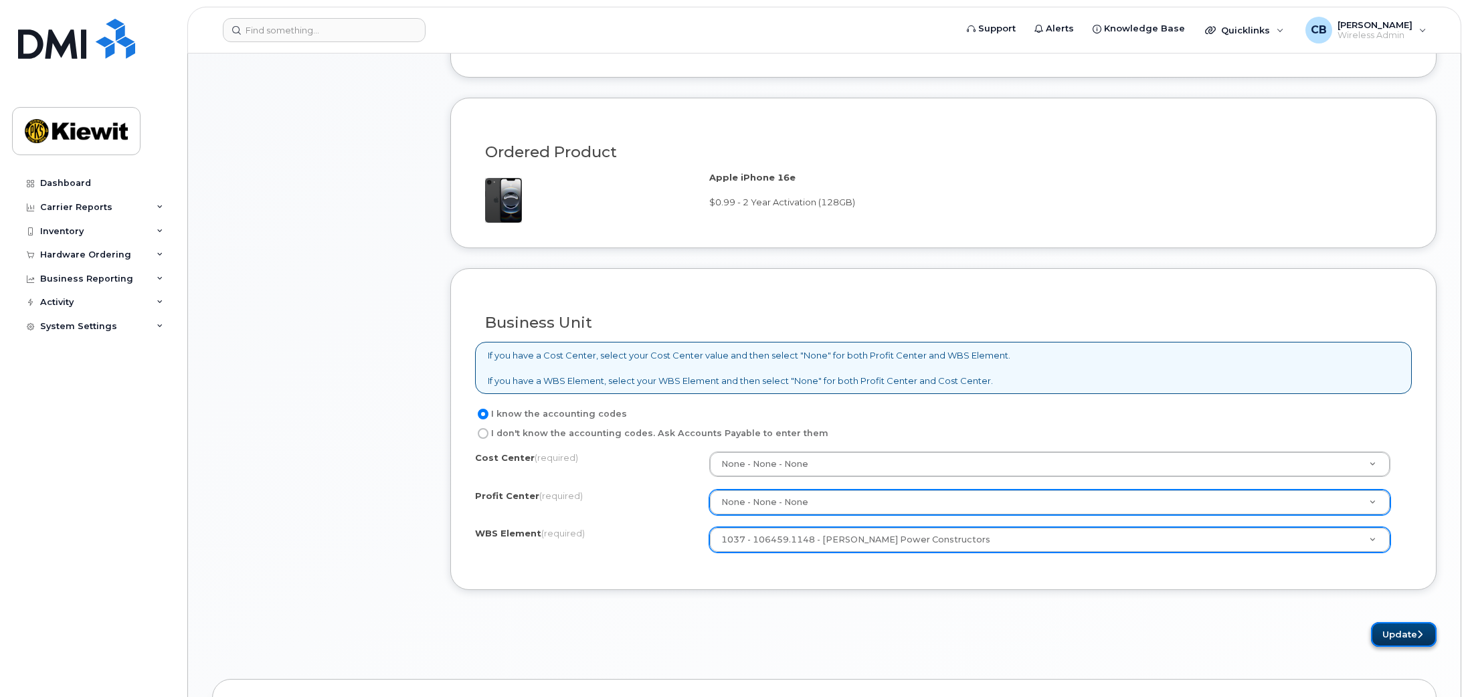
click at [1377, 630] on button "Update" at bounding box center [1404, 634] width 66 height 25
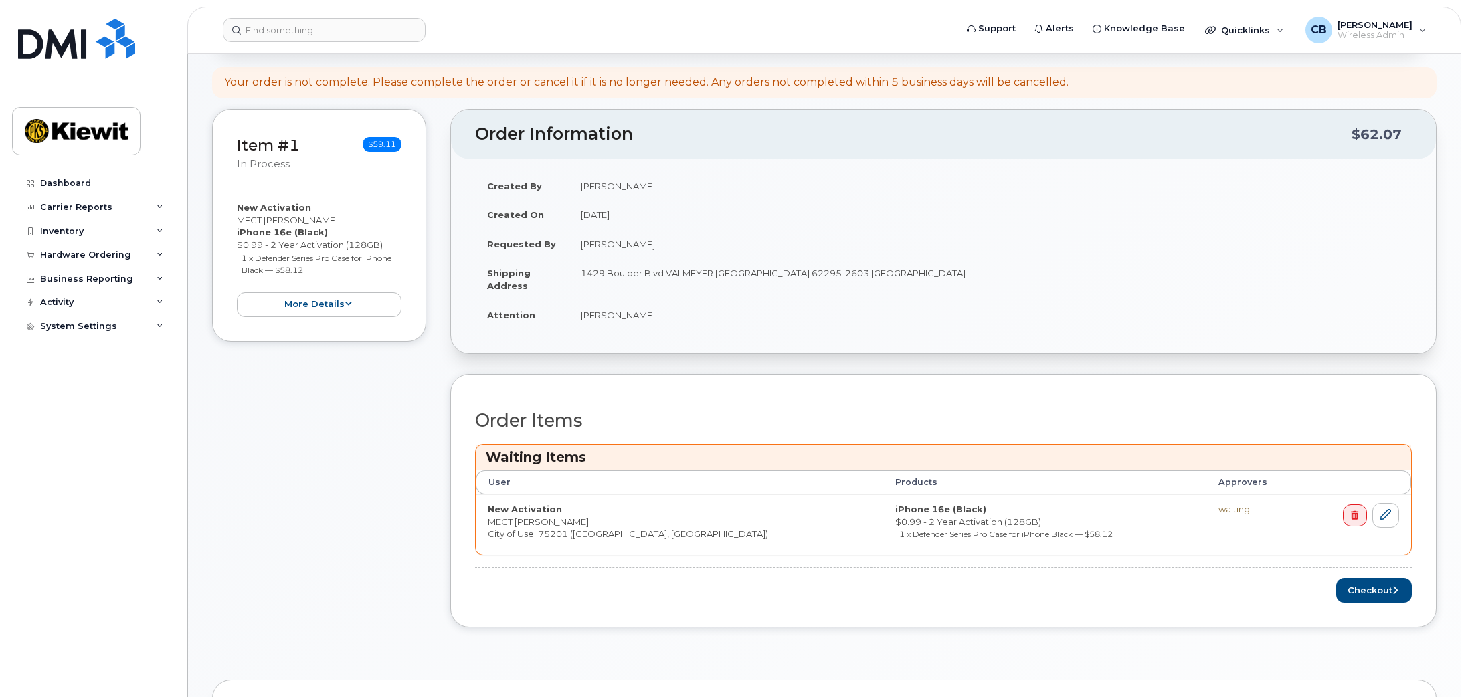
scroll to position [268, 0]
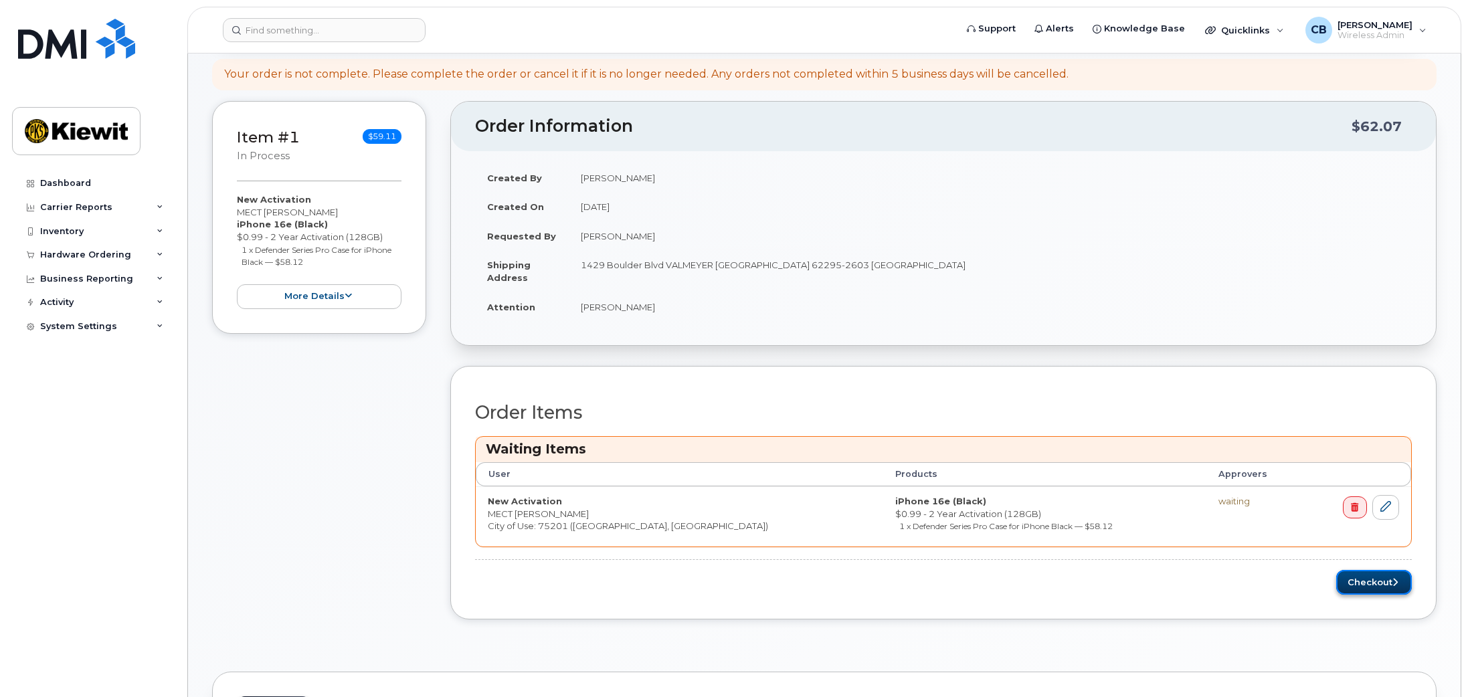
click at [1362, 575] on button "Checkout" at bounding box center [1374, 582] width 76 height 25
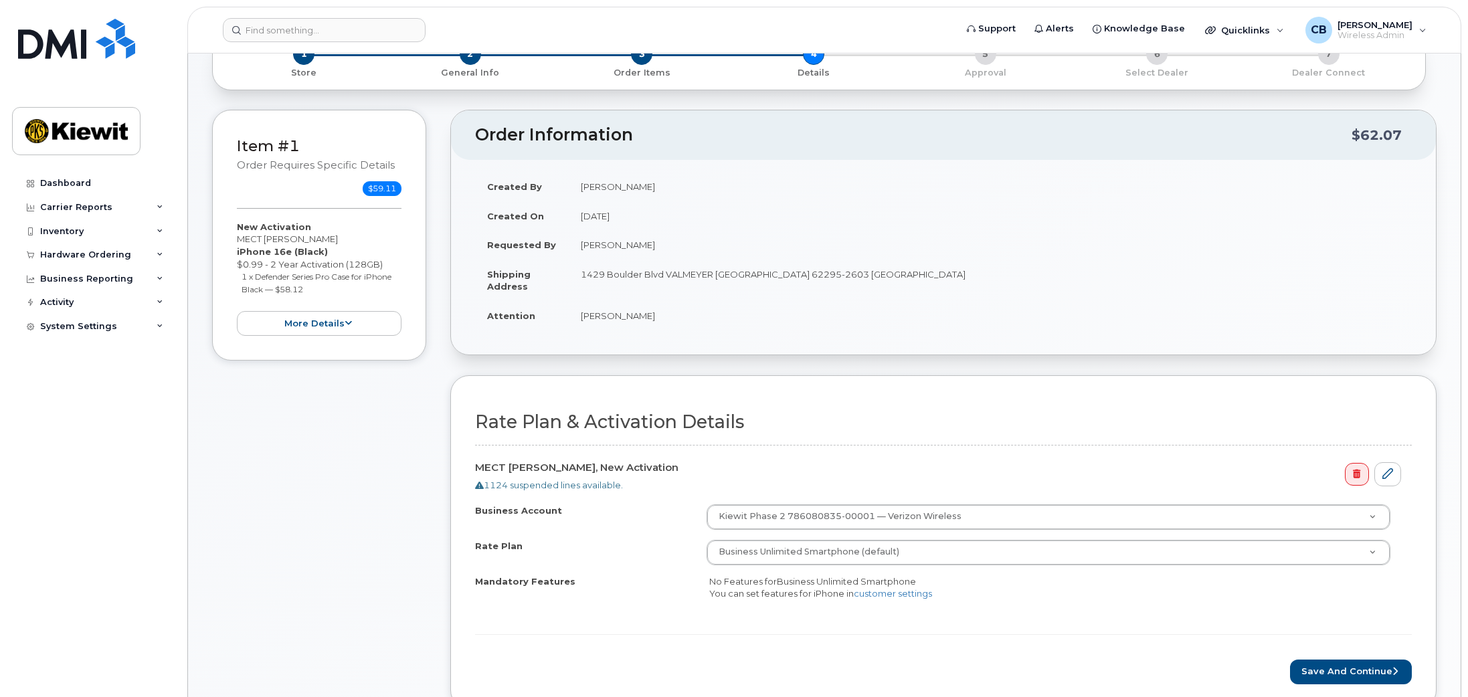
scroll to position [201, 0]
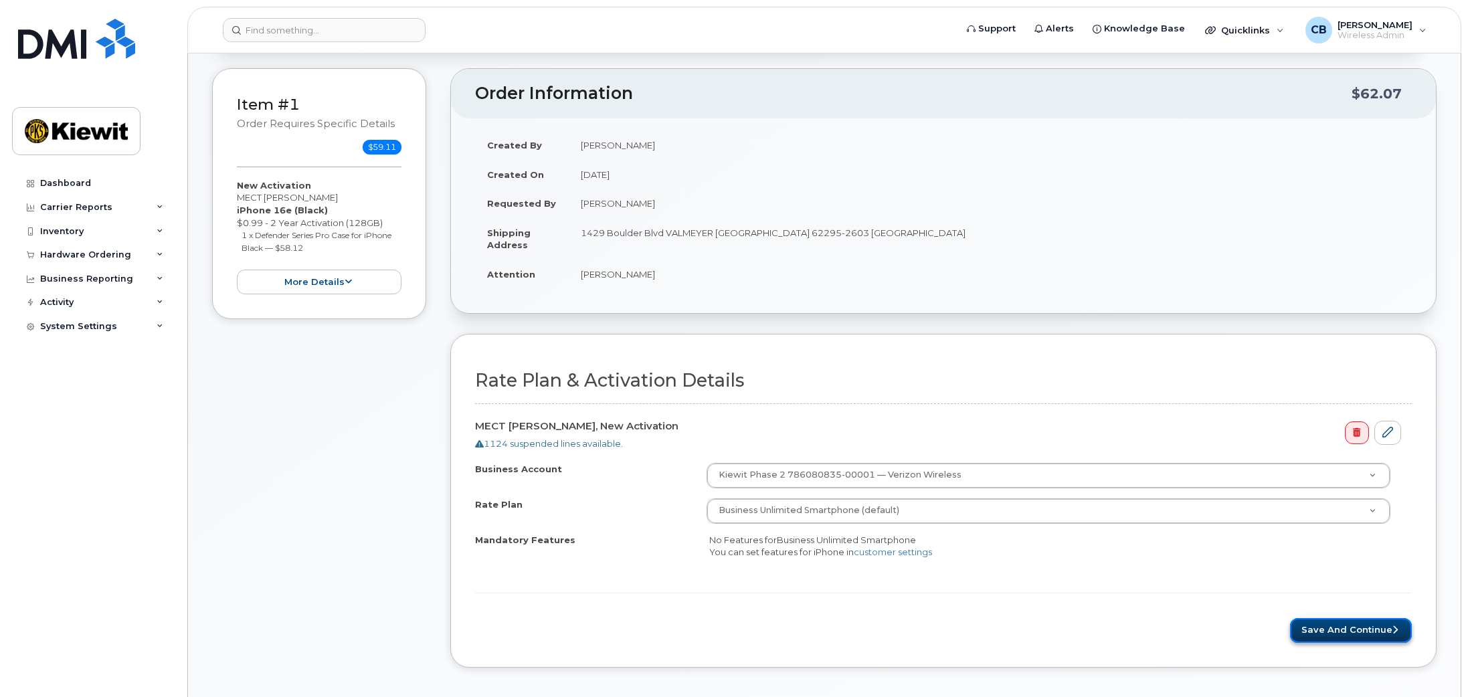
click at [1349, 624] on button "Save and Continue" at bounding box center [1351, 630] width 122 height 25
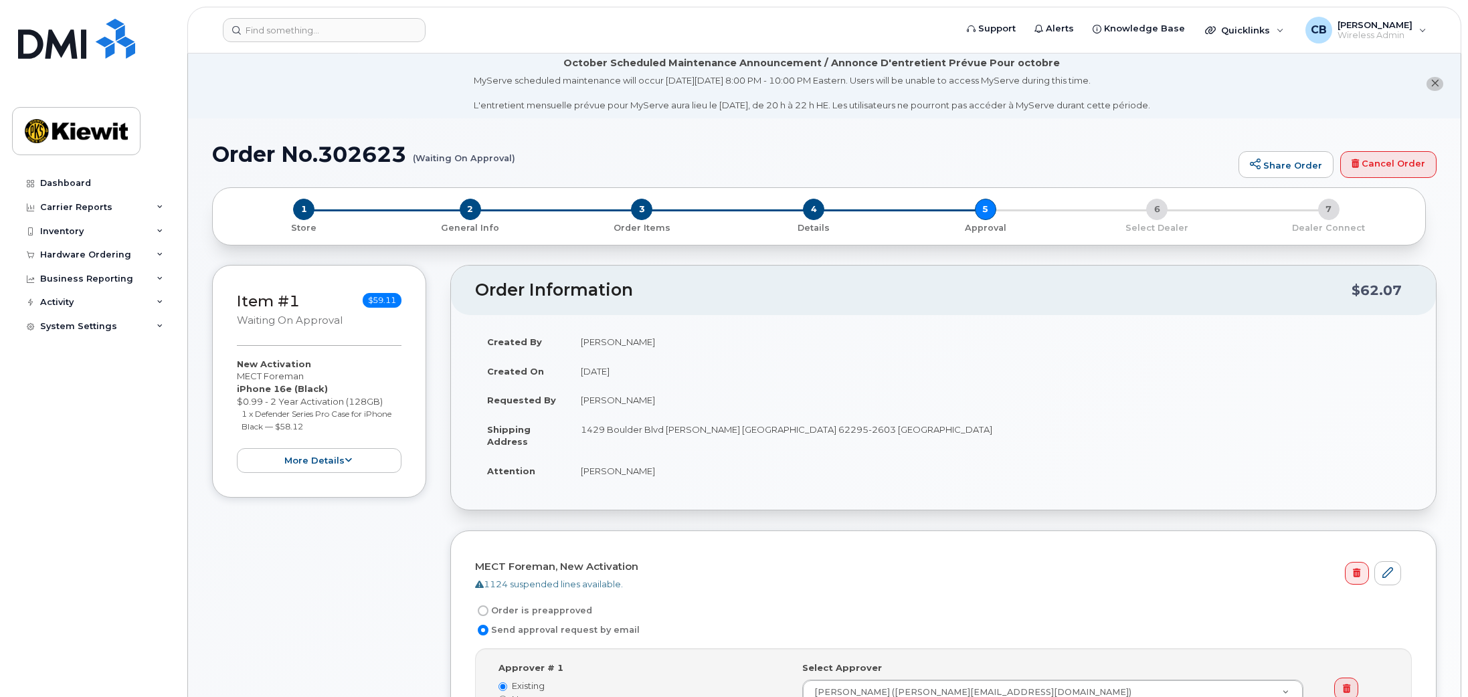
scroll to position [67, 0]
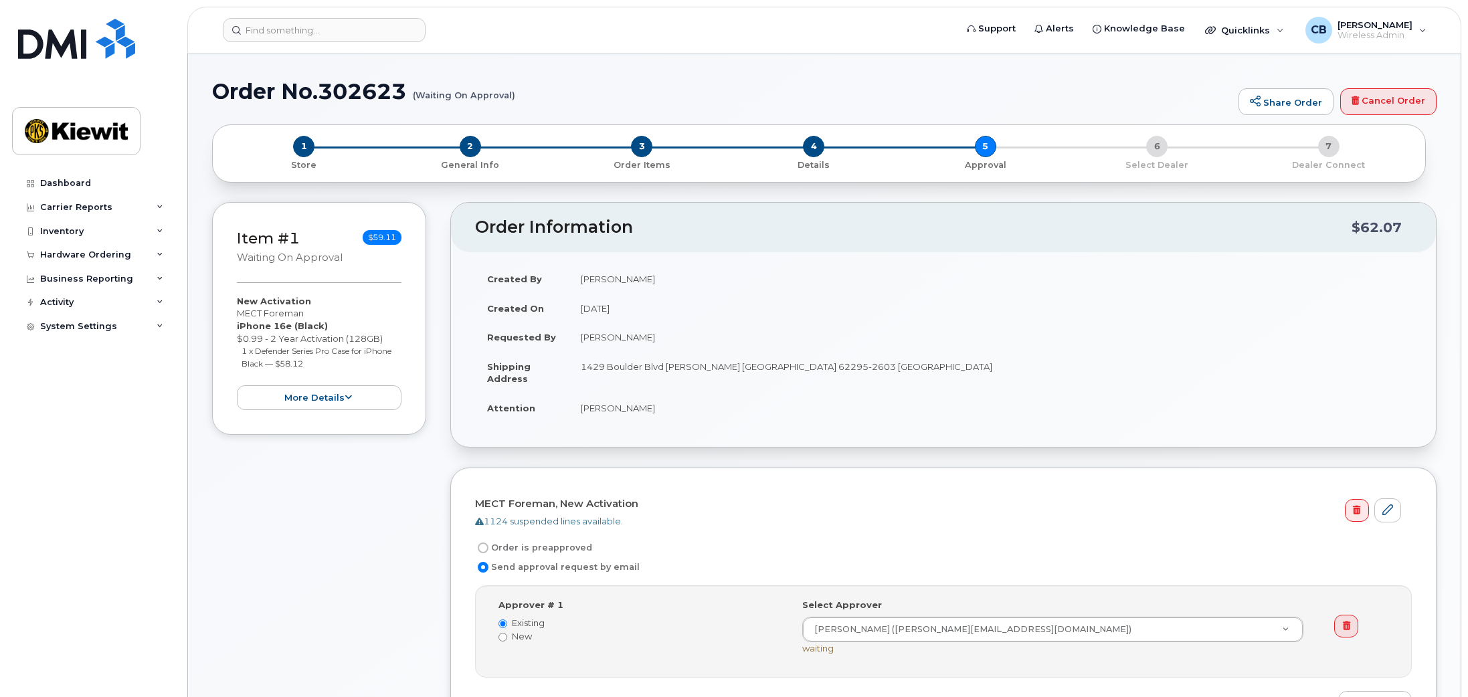
click at [502, 546] on label "Order is preapproved" at bounding box center [533, 548] width 117 height 16
click at [488, 546] on input "Order is preapproved" at bounding box center [483, 548] width 11 height 11
radio input "true"
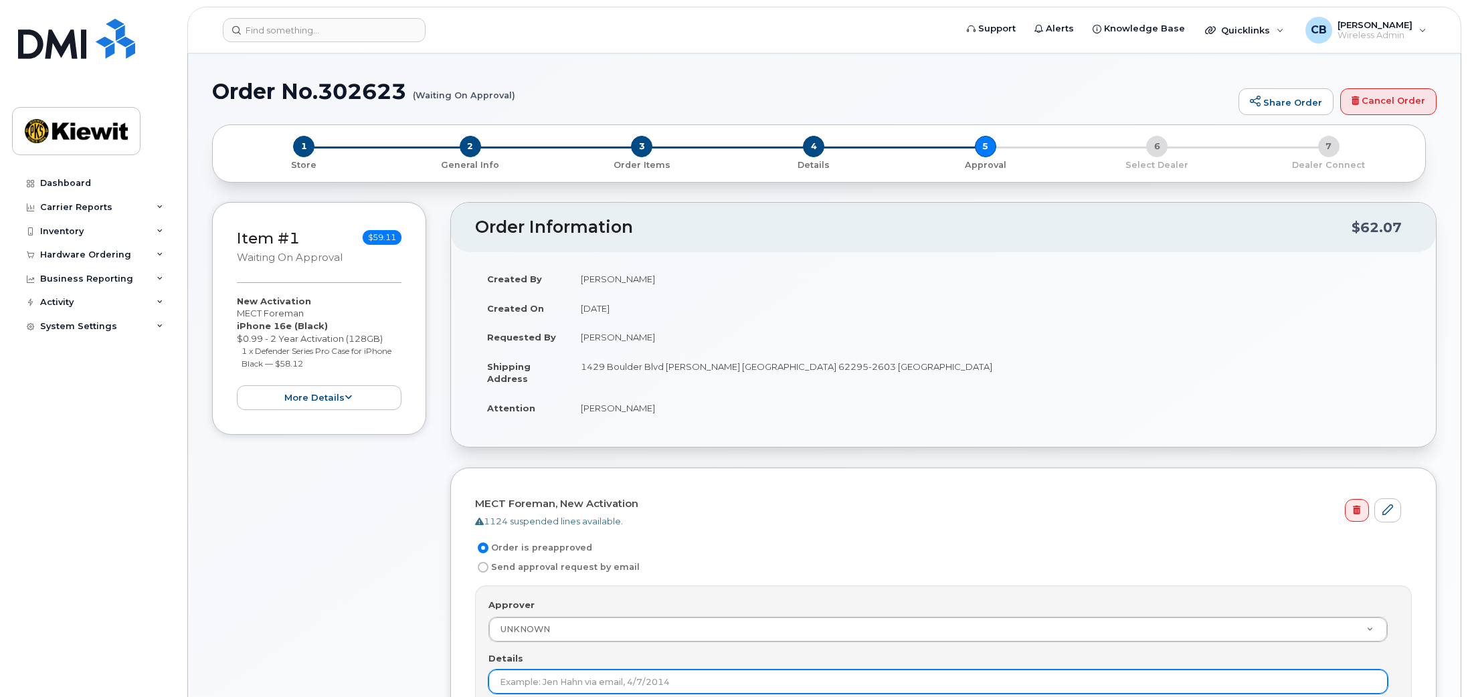
click at [528, 672] on input "Details" at bounding box center [937, 682] width 899 height 24
paste input "Approved by [PERSON_NAME], email [DATE]"
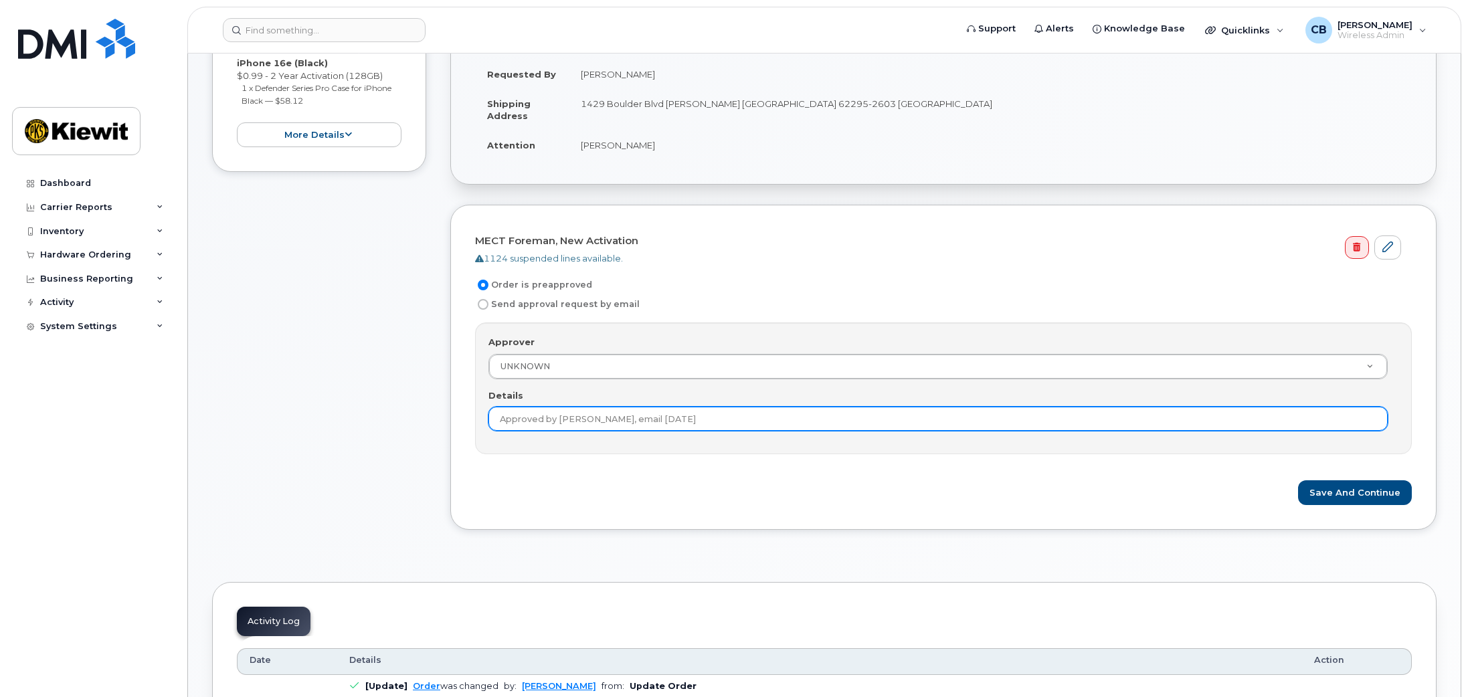
scroll to position [334, 0]
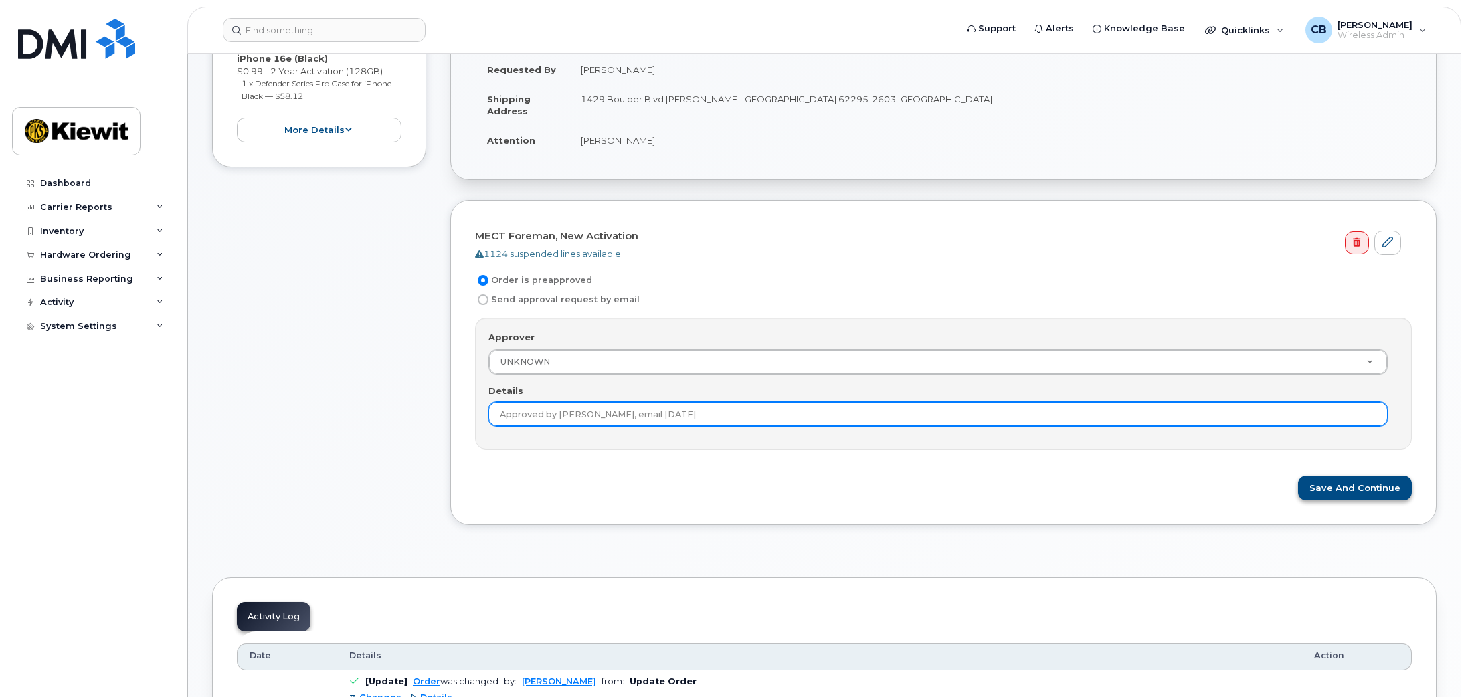
type input "Approved by [PERSON_NAME], email [DATE]"
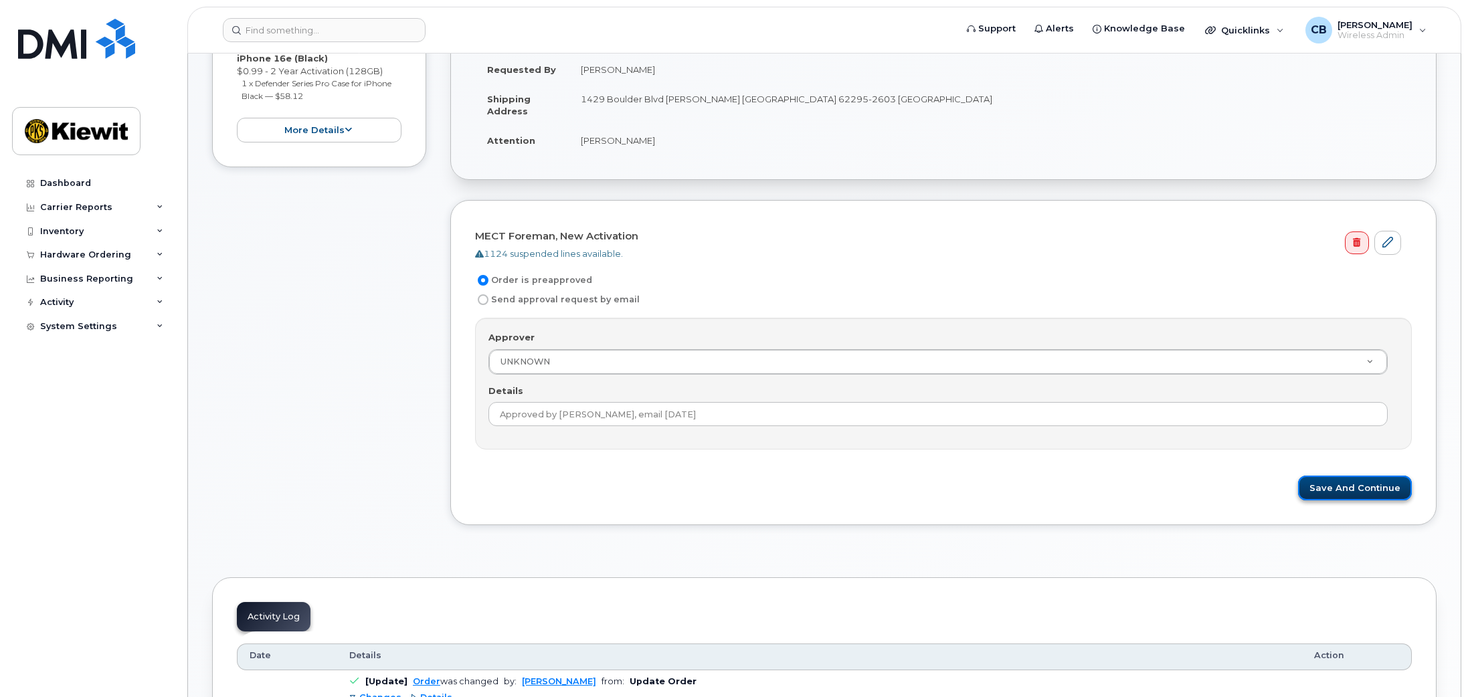
click at [1351, 484] on button "Save and Continue" at bounding box center [1355, 488] width 114 height 25
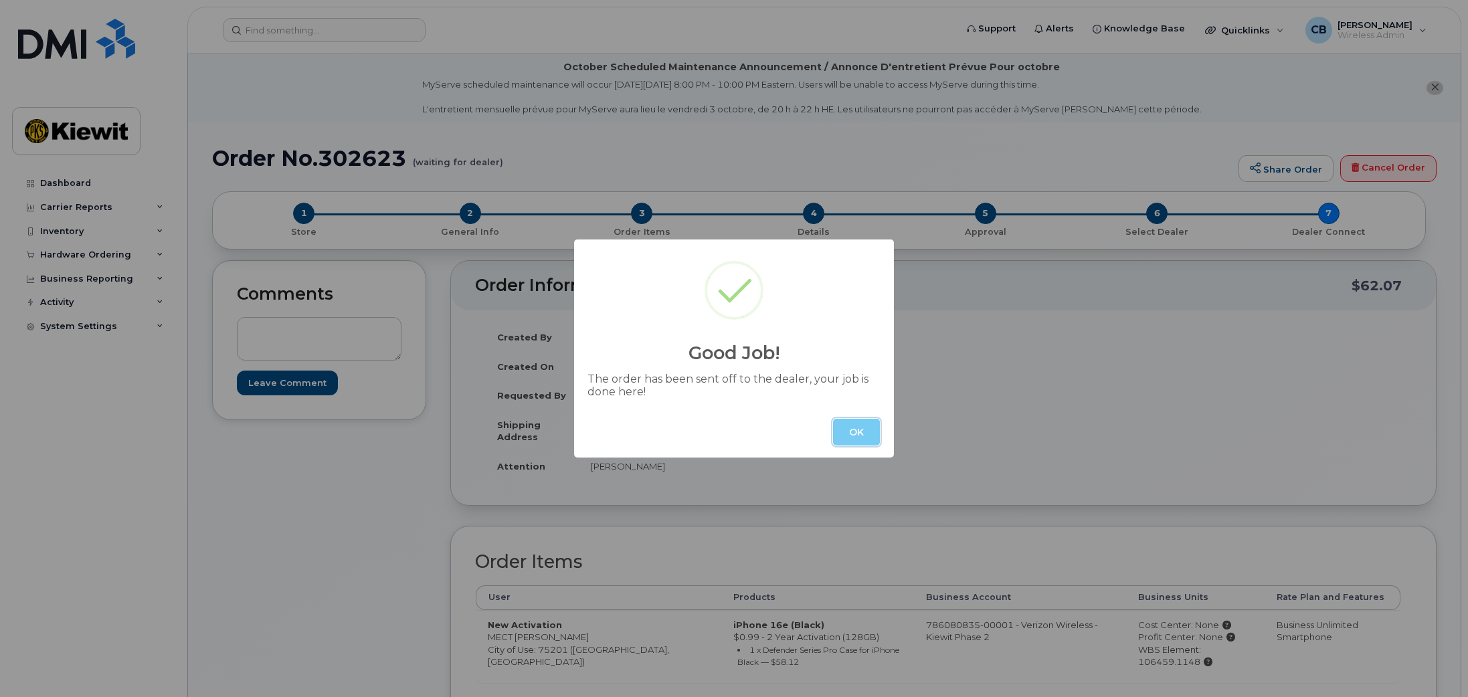
click at [850, 437] on button "OK" at bounding box center [856, 432] width 47 height 27
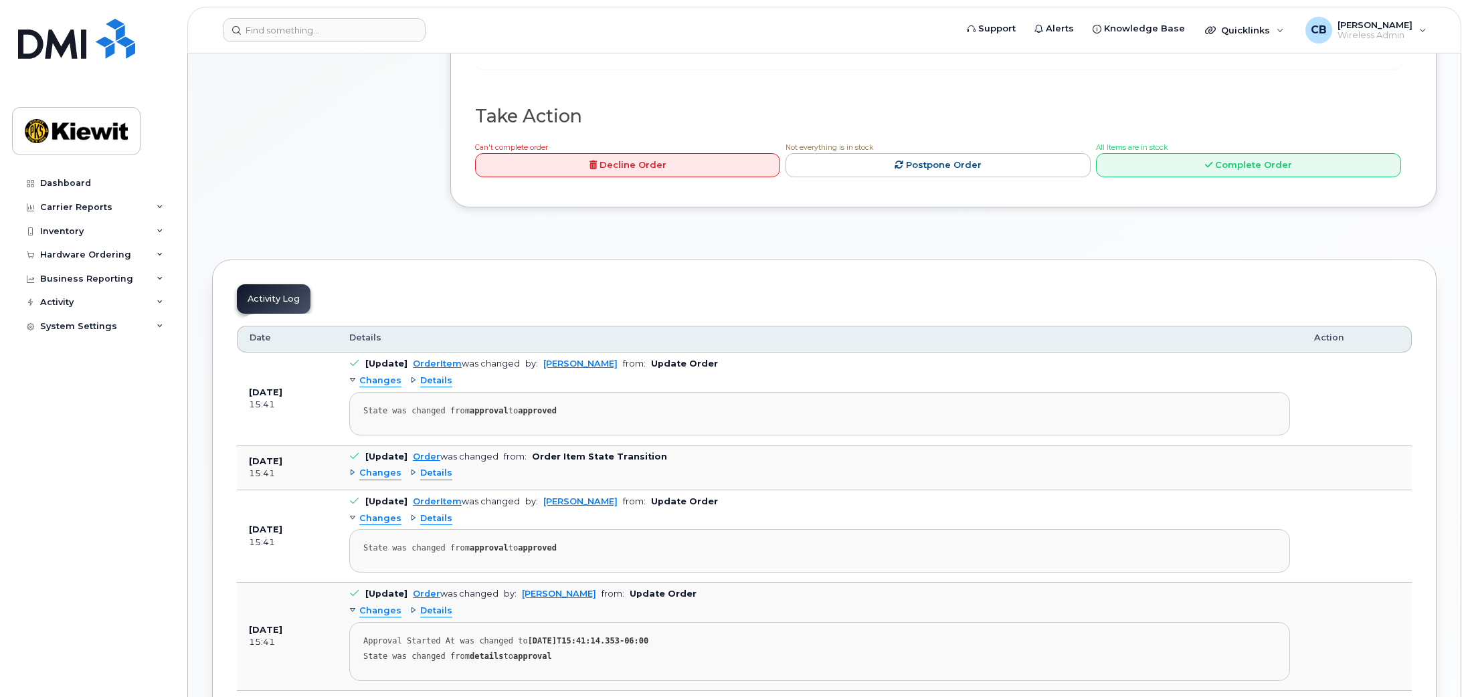
scroll to position [334, 0]
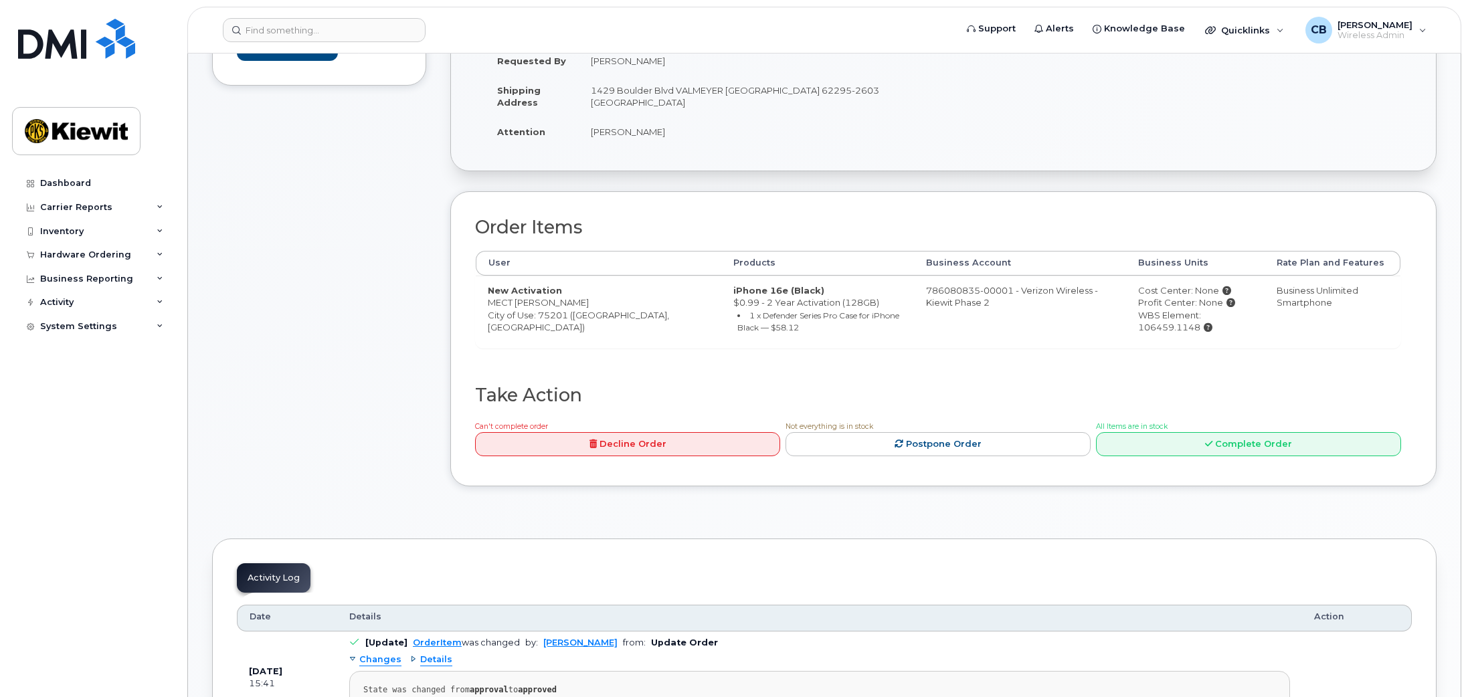
click at [362, 405] on div "Comments Leave Comment" at bounding box center [319, 216] width 214 height 581
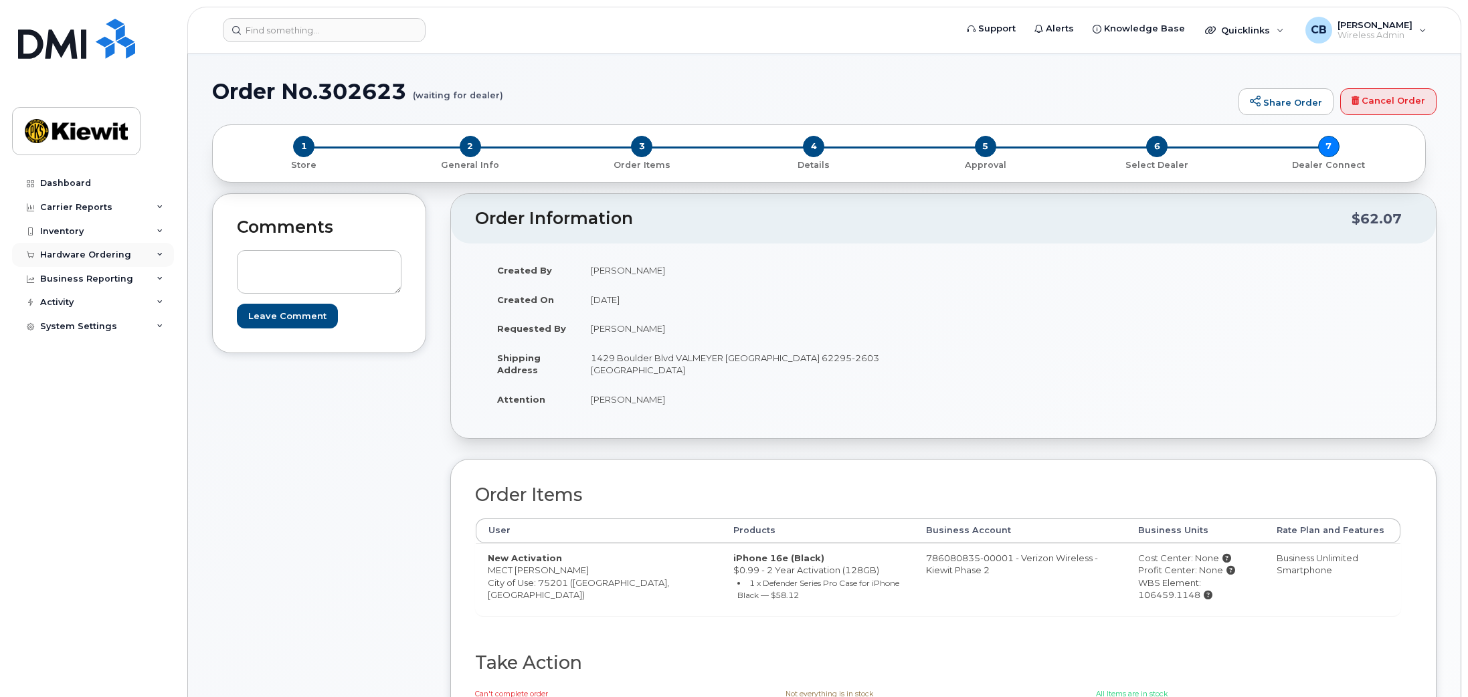
click at [75, 254] on div "Hardware Ordering" at bounding box center [85, 255] width 91 height 11
click at [74, 278] on div "Overview" at bounding box center [67, 280] width 43 height 12
click at [86, 282] on div "Overview" at bounding box center [67, 280] width 43 height 12
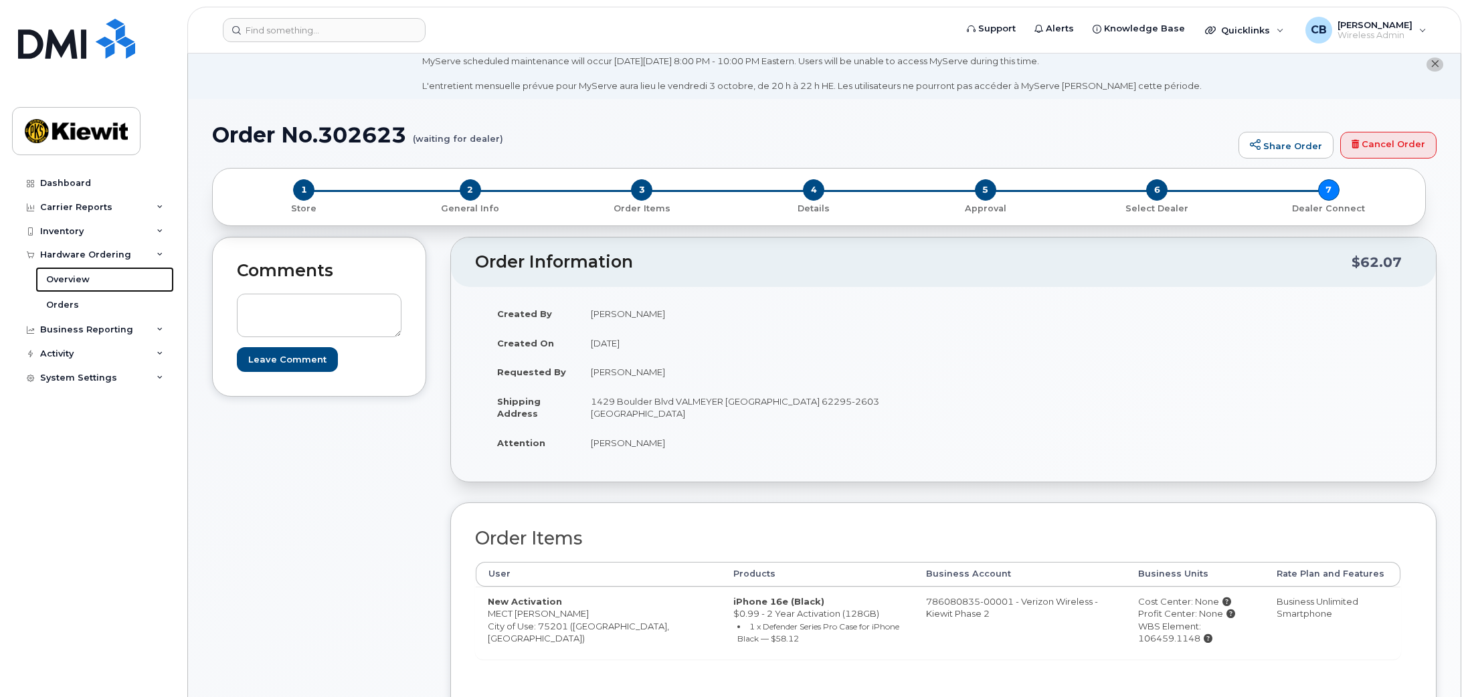
scroll to position [0, 0]
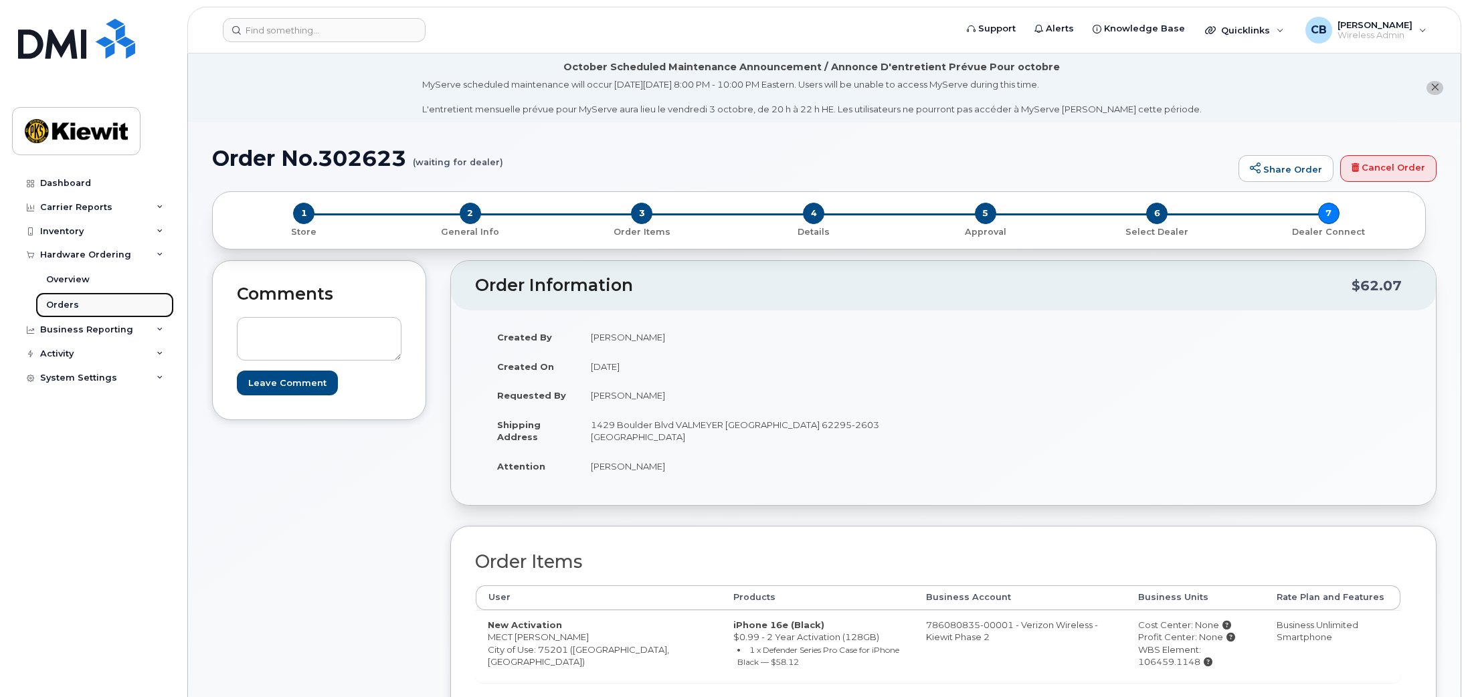
click at [78, 308] on link "Orders" at bounding box center [104, 304] width 138 height 25
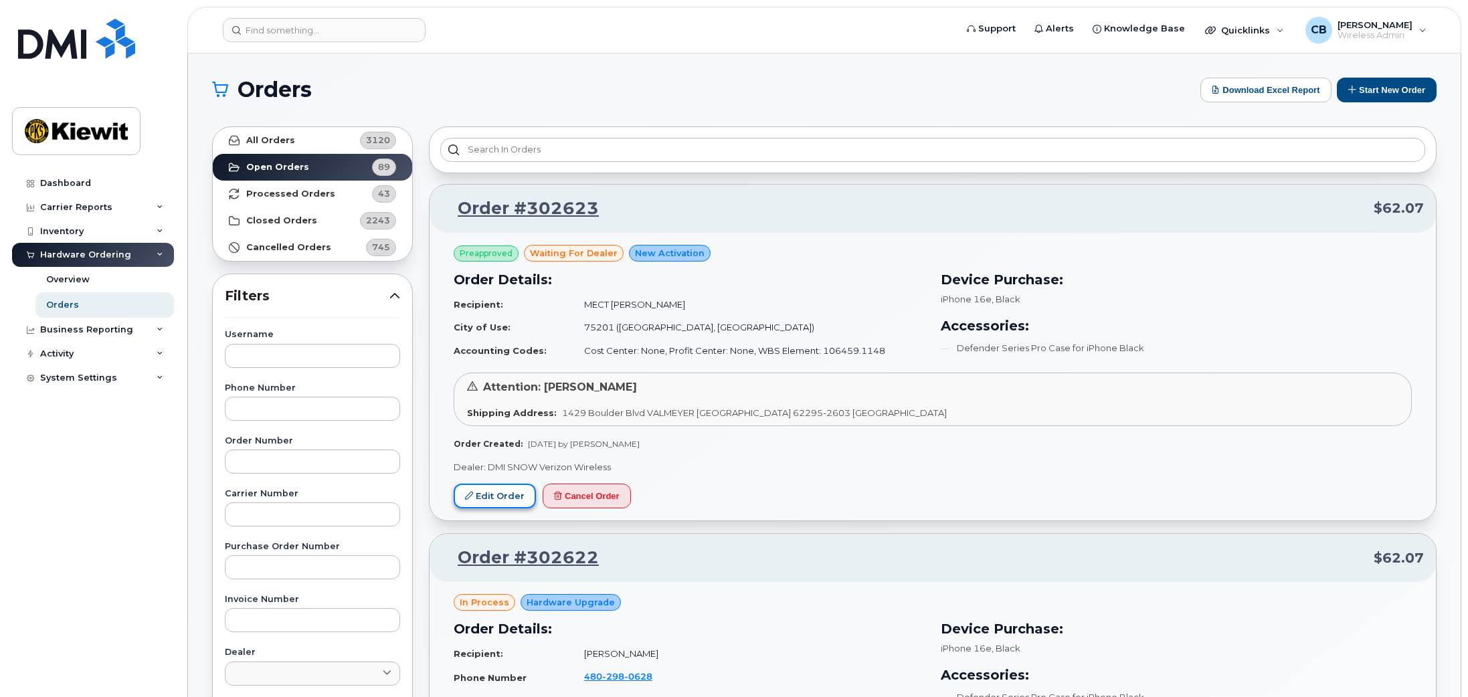
click at [495, 497] on link "Edit Order" at bounding box center [495, 496] width 82 height 25
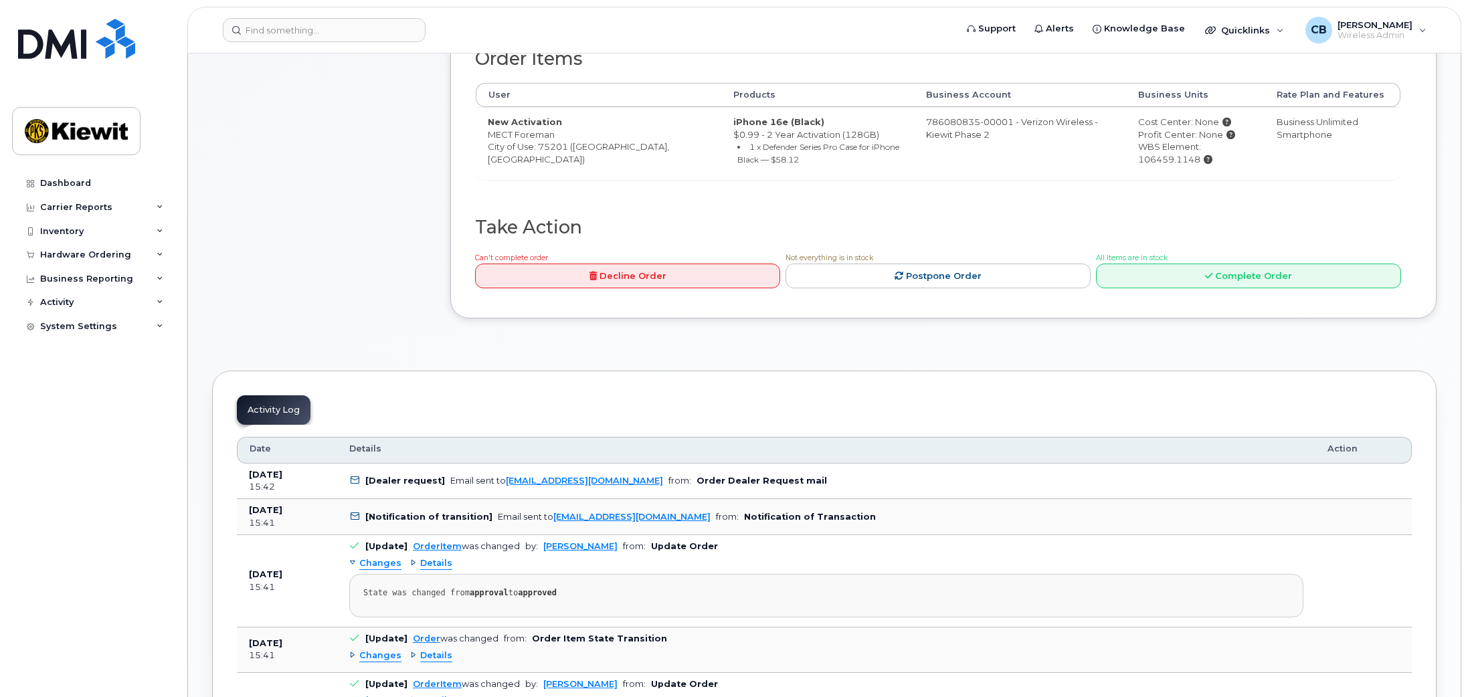
scroll to position [334, 0]
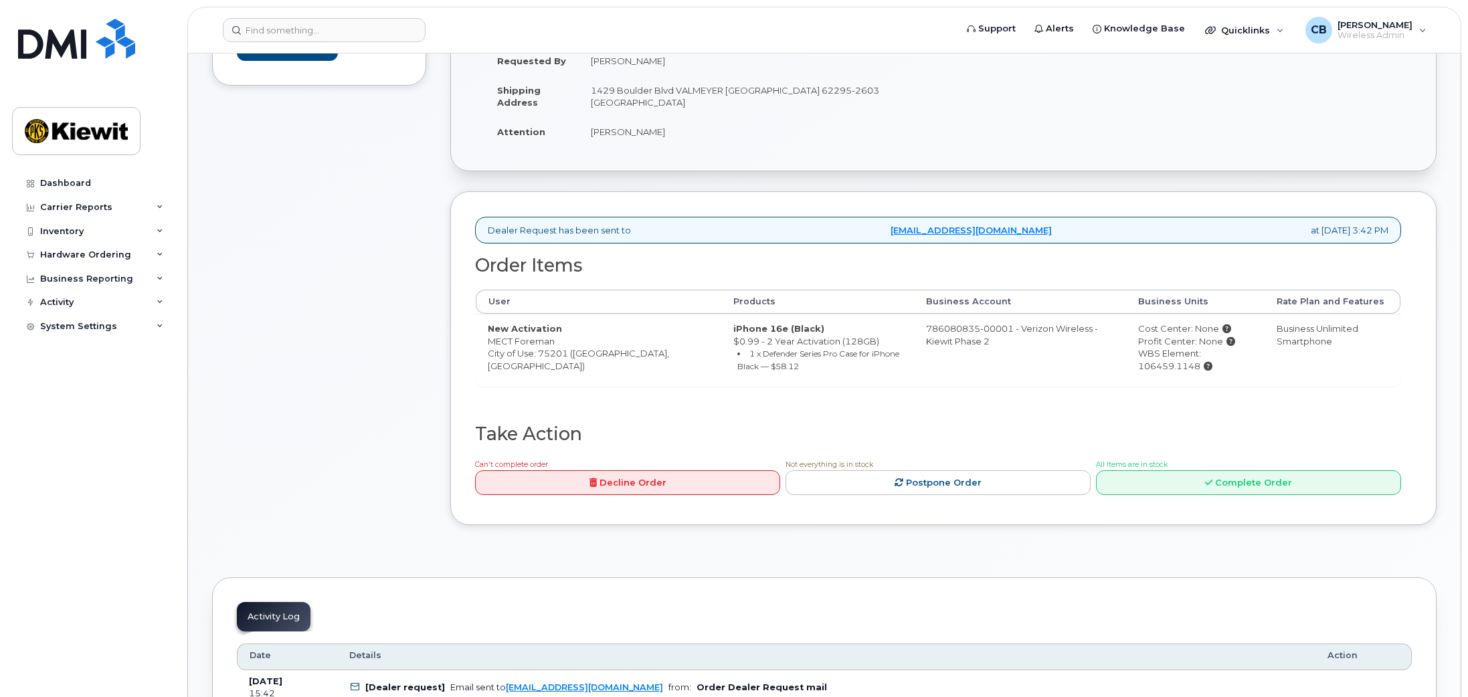
click at [914, 306] on th "Business Account" at bounding box center [1020, 302] width 212 height 24
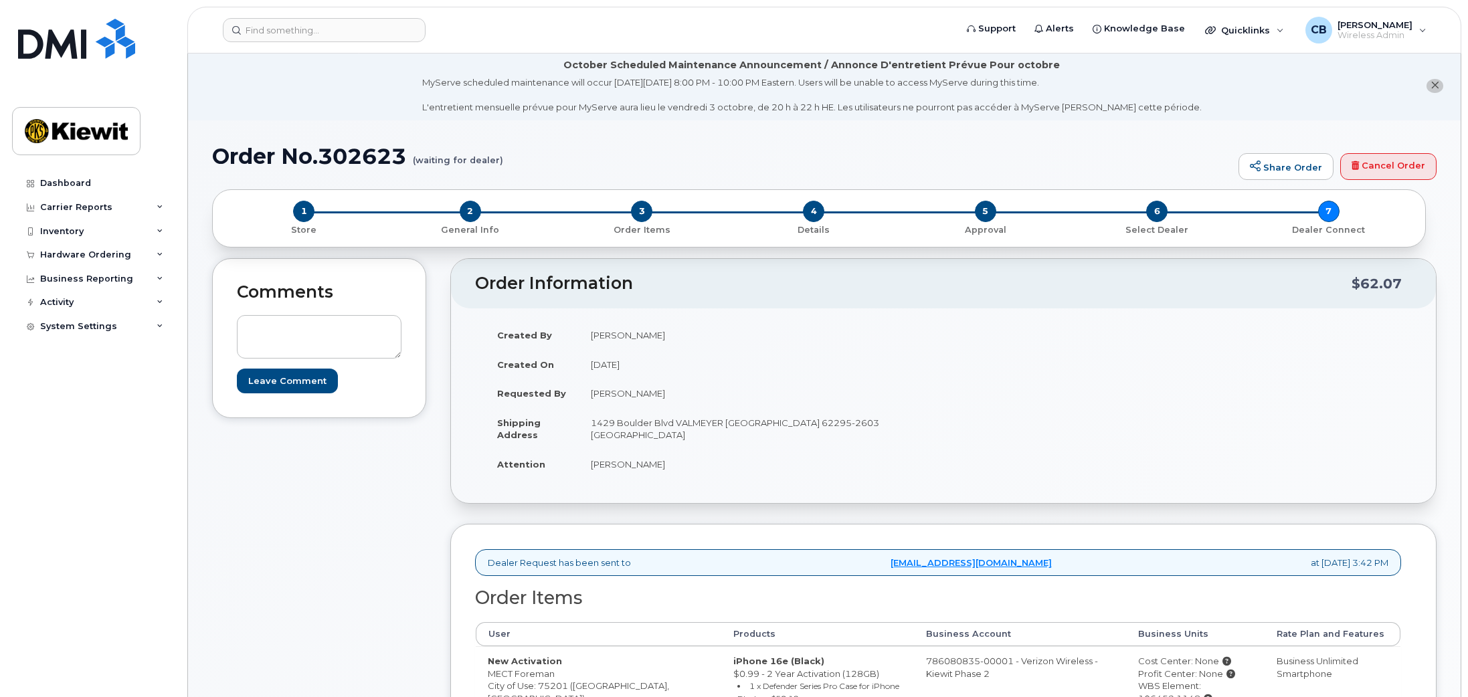
scroll to position [0, 0]
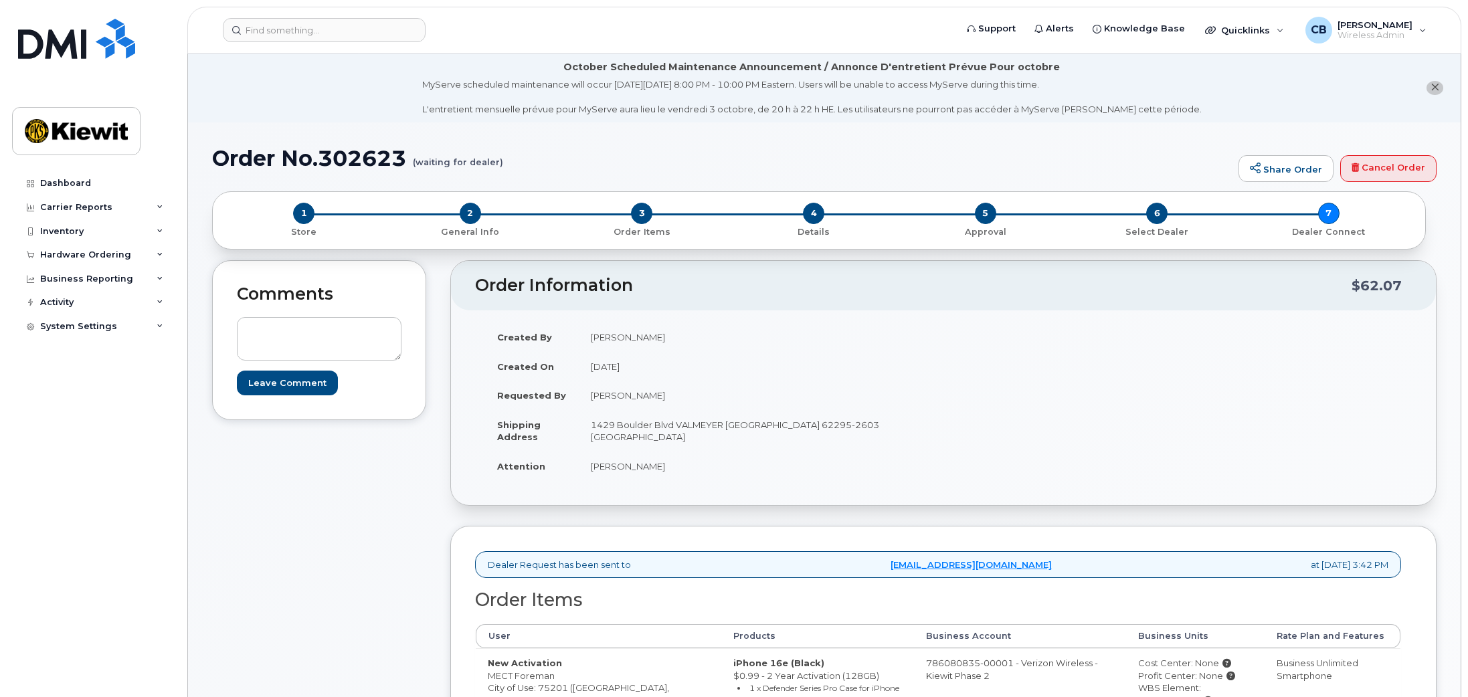
click at [621, 466] on td "Bailey Stephens" at bounding box center [756, 466] width 355 height 29
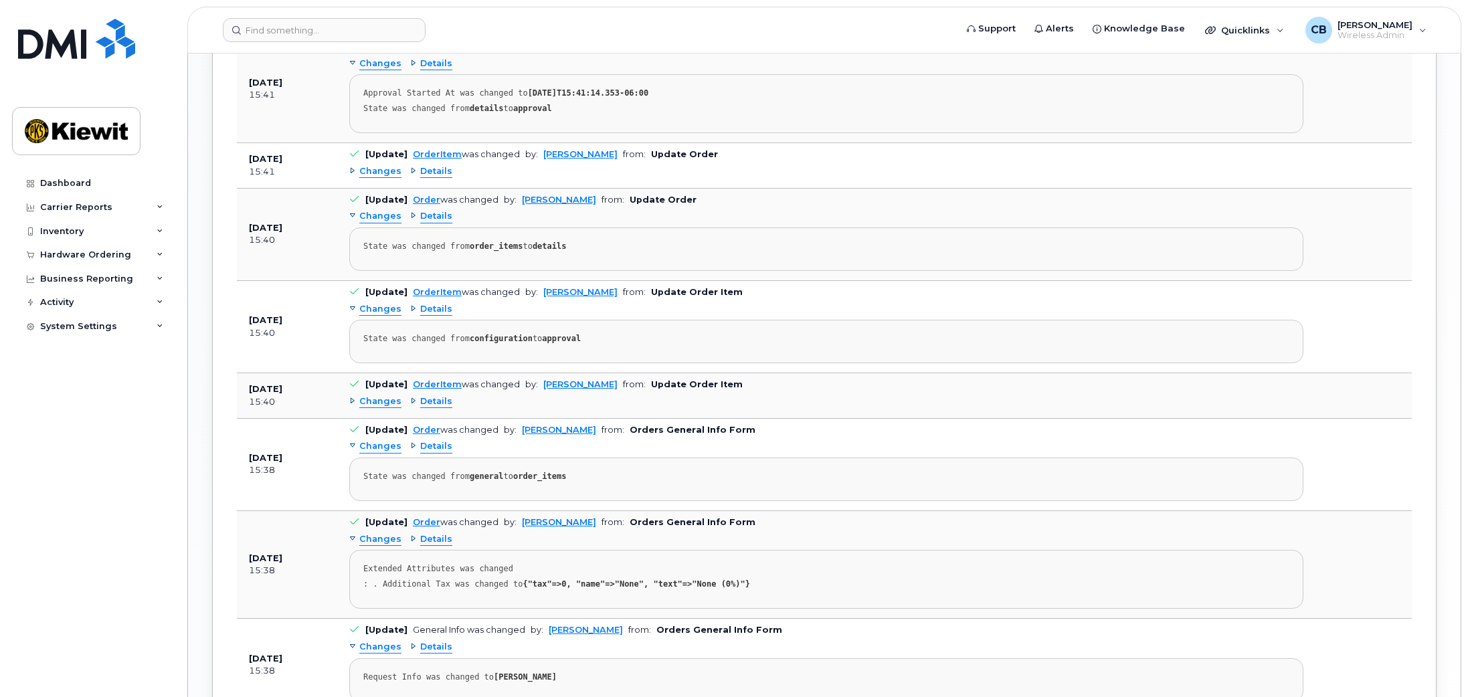
scroll to position [1580, 0]
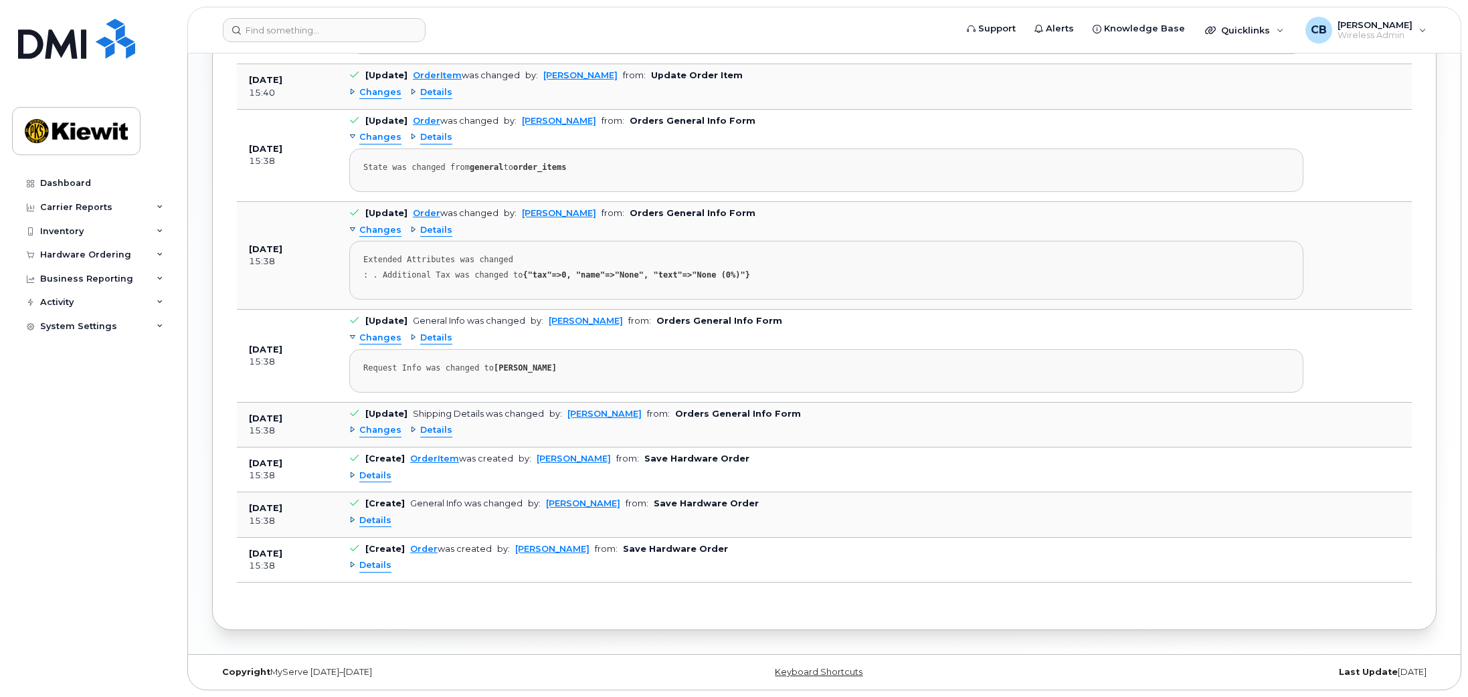
click at [353, 476] on div "Details" at bounding box center [370, 476] width 42 height 13
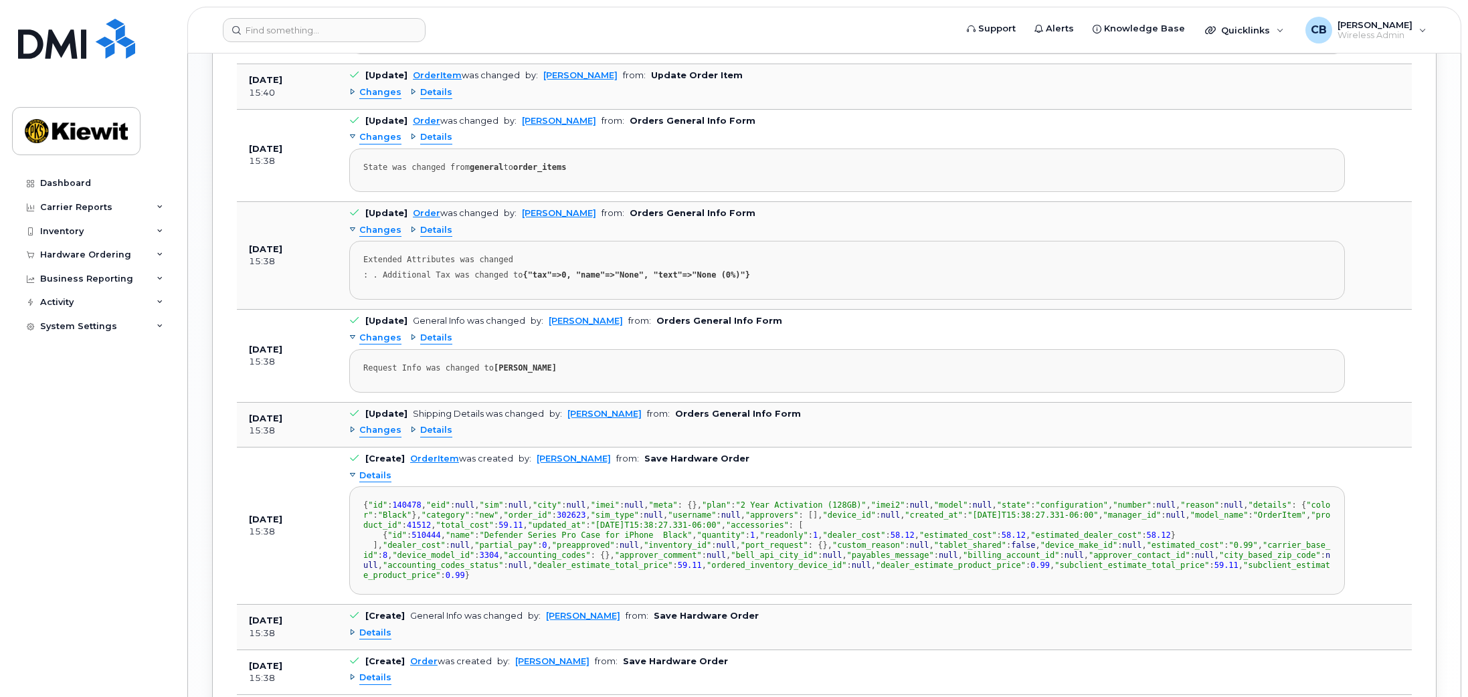
click at [353, 476] on div "Details" at bounding box center [370, 476] width 42 height 13
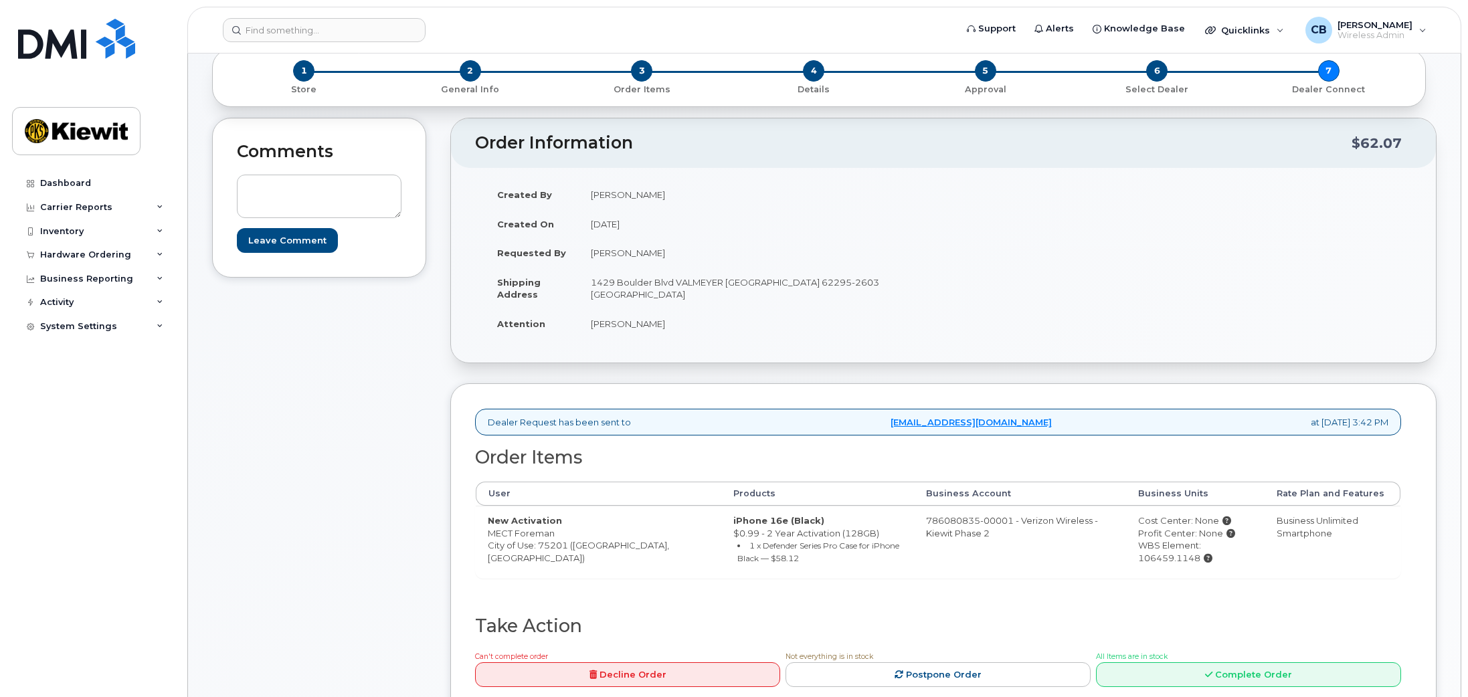
scroll to position [309, 0]
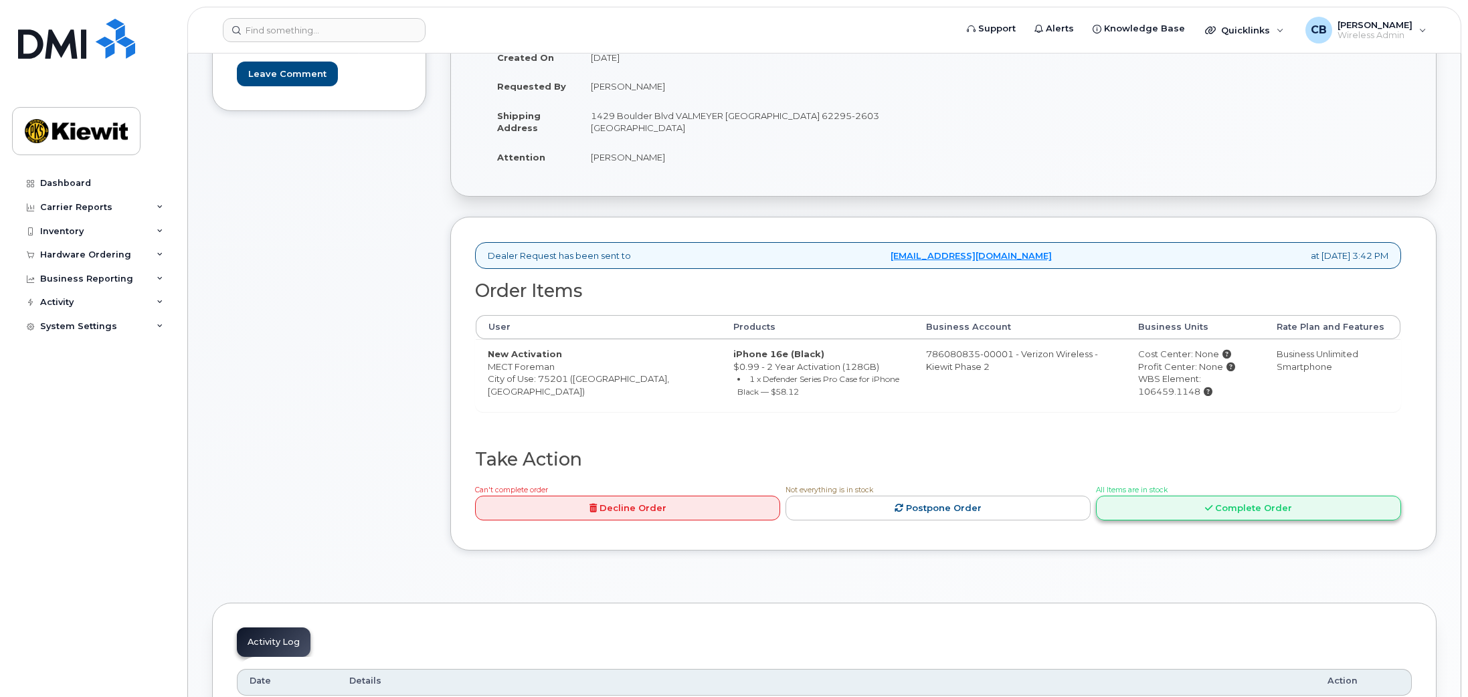
click at [1285, 512] on link "Complete Order" at bounding box center [1248, 508] width 305 height 25
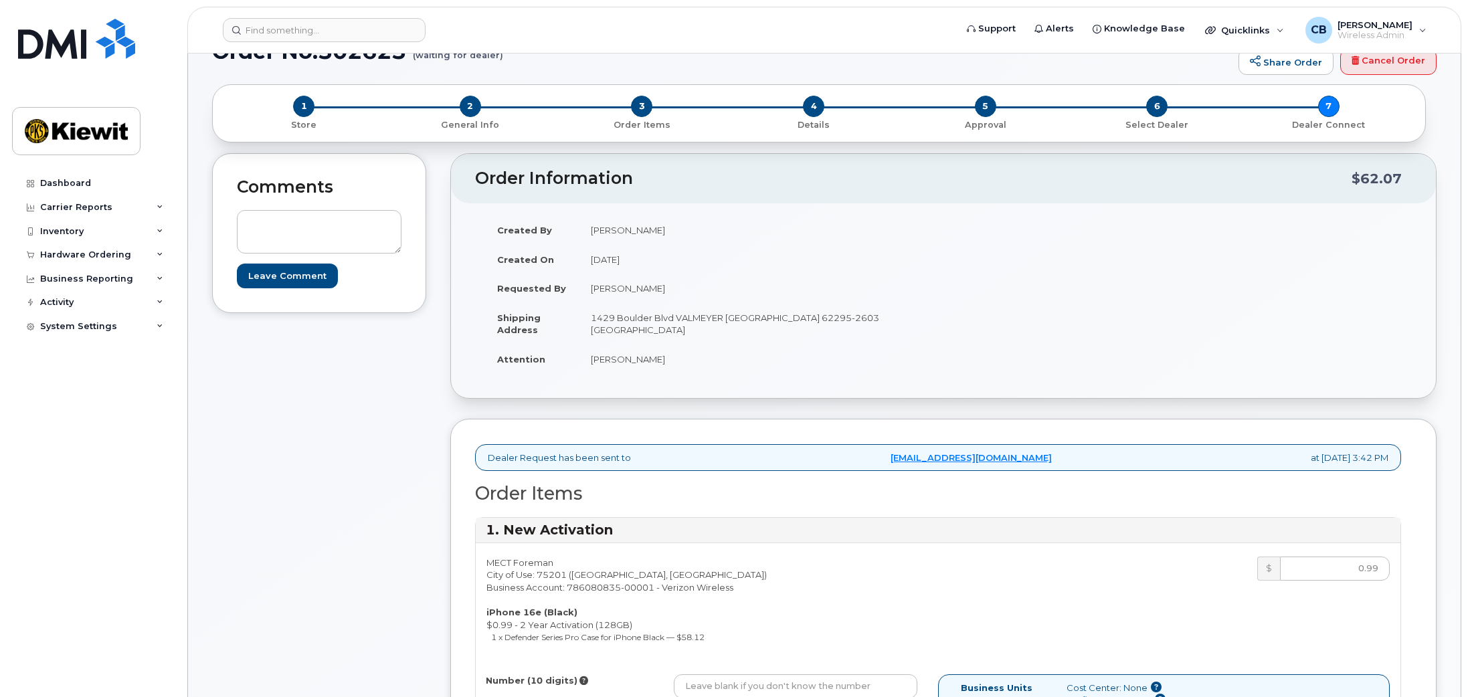
scroll to position [0, 0]
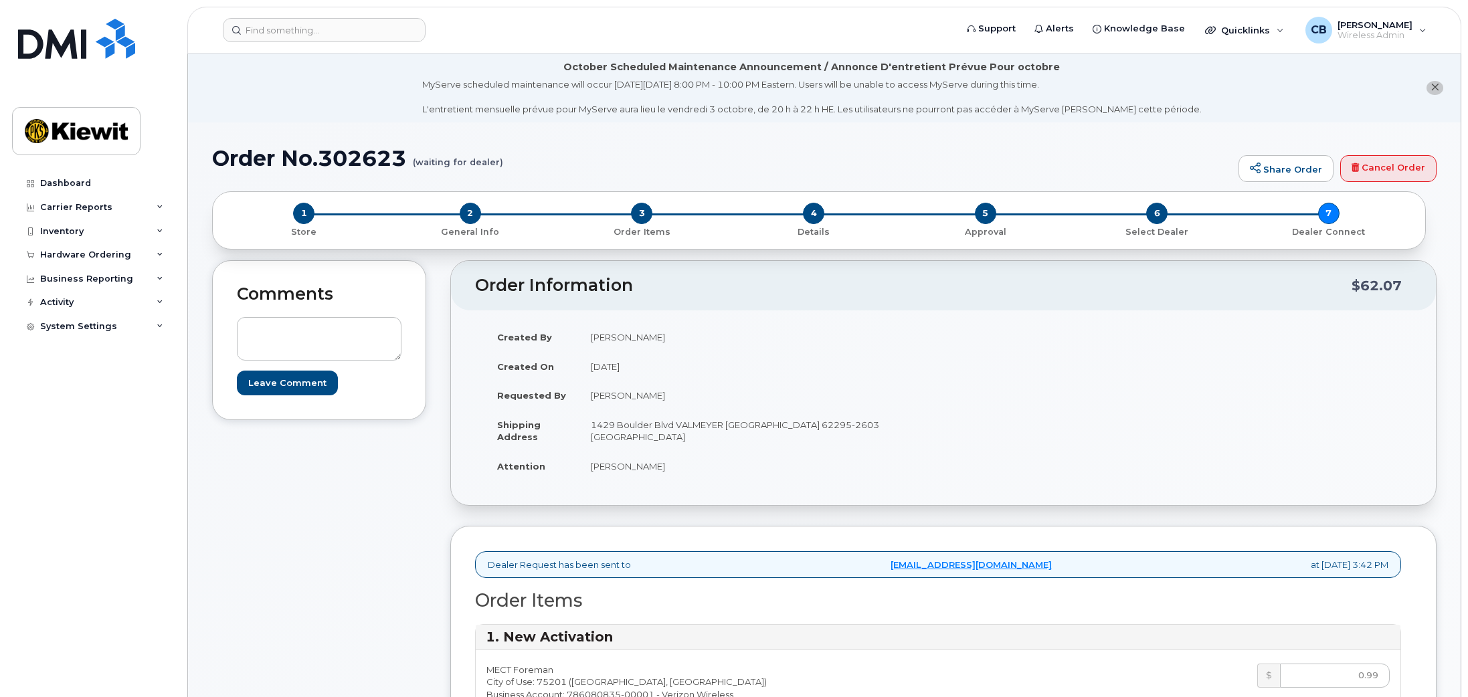
click at [1435, 90] on icon "close notification" at bounding box center [1434, 87] width 9 height 9
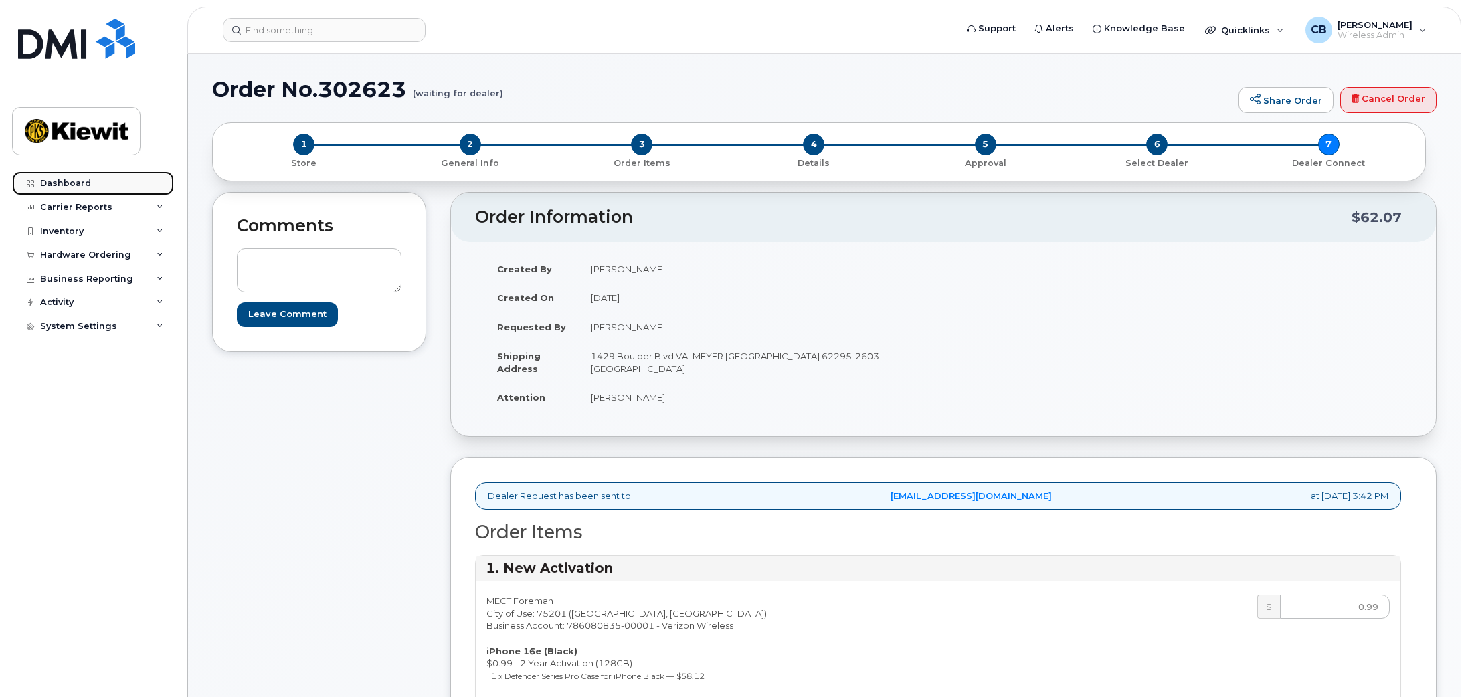
click at [51, 177] on link "Dashboard" at bounding box center [93, 183] width 162 height 24
